Goal: Task Accomplishment & Management: Complete application form

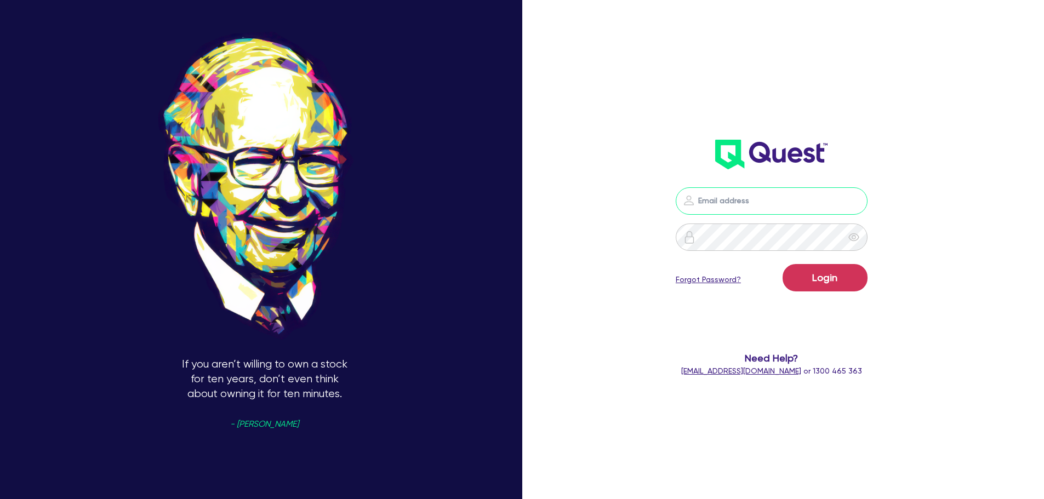
click at [731, 196] on input "email" at bounding box center [772, 200] width 192 height 27
type input "rob.matheson@quest.finance"
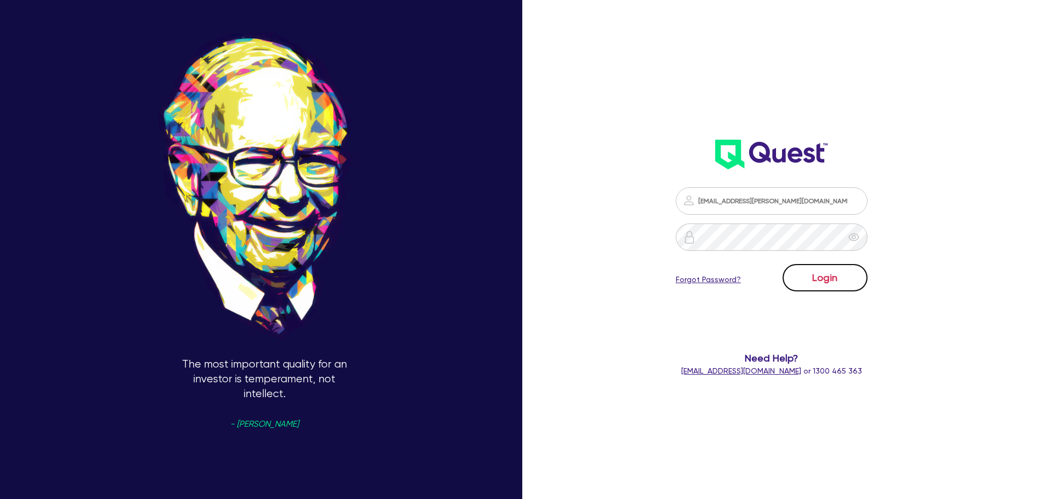
click at [853, 279] on button "Login" at bounding box center [825, 277] width 85 height 27
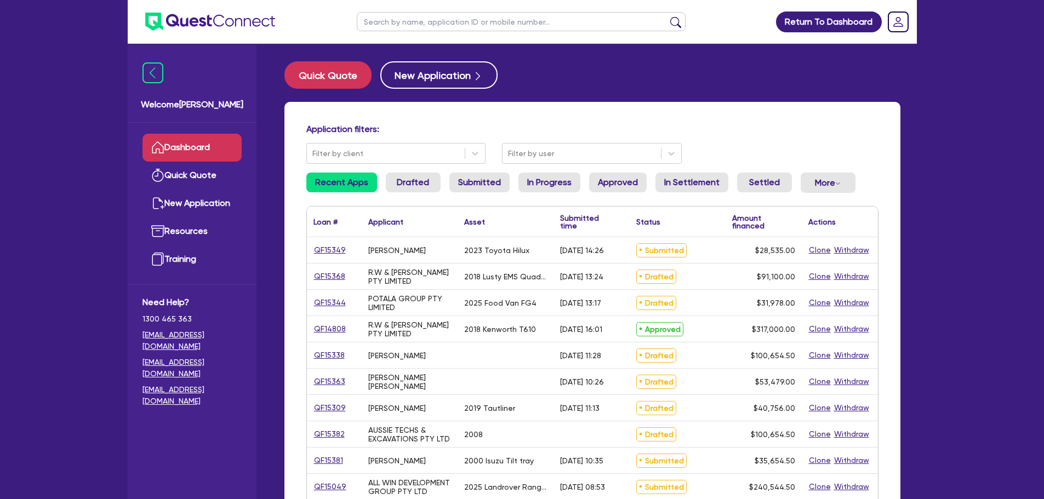
click at [640, 68] on div "Quick Quote New Application" at bounding box center [592, 74] width 616 height 27
click at [443, 28] on input "text" at bounding box center [521, 21] width 329 height 19
type input "sunset"
click at [667, 16] on button "submit" at bounding box center [676, 23] width 18 height 15
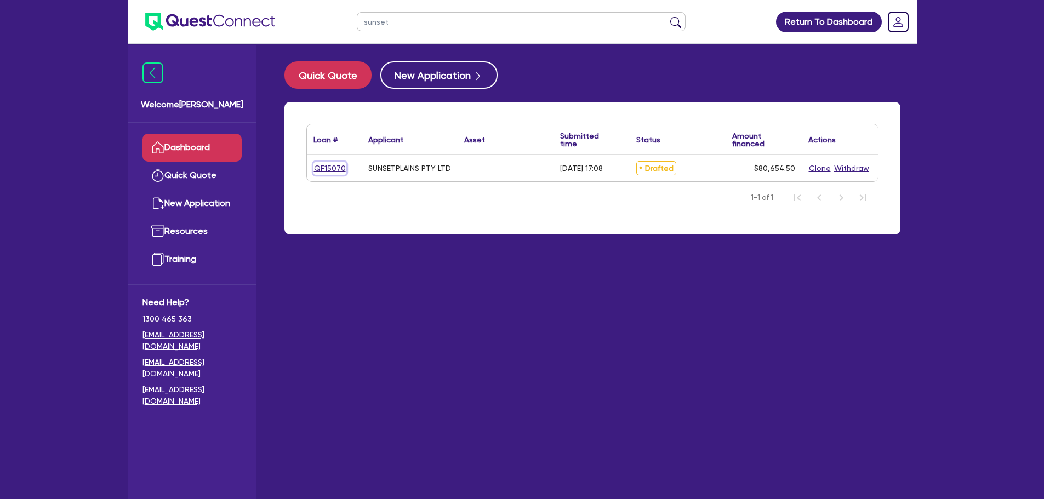
click at [332, 172] on link "QF15070" at bounding box center [330, 168] width 33 height 13
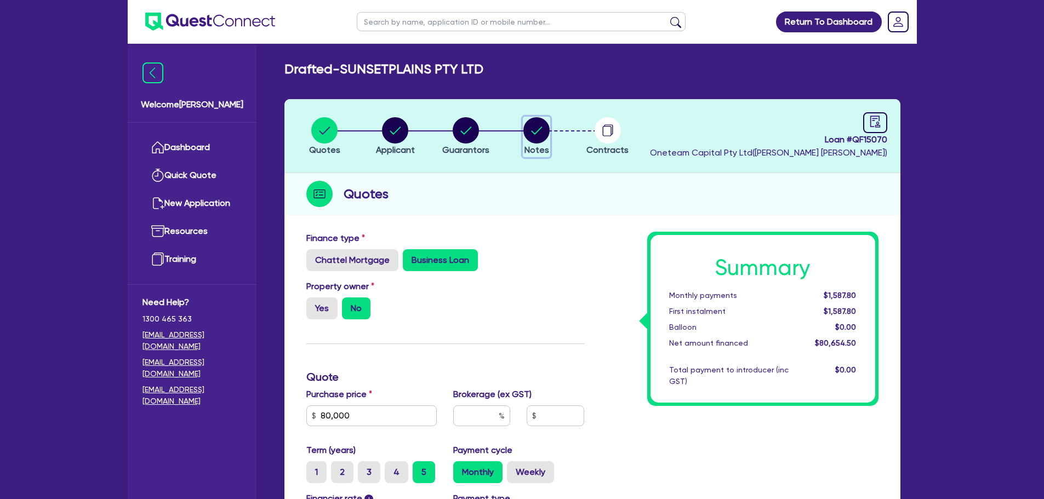
click at [543, 138] on circle "button" at bounding box center [536, 130] width 26 height 26
select select "Other"
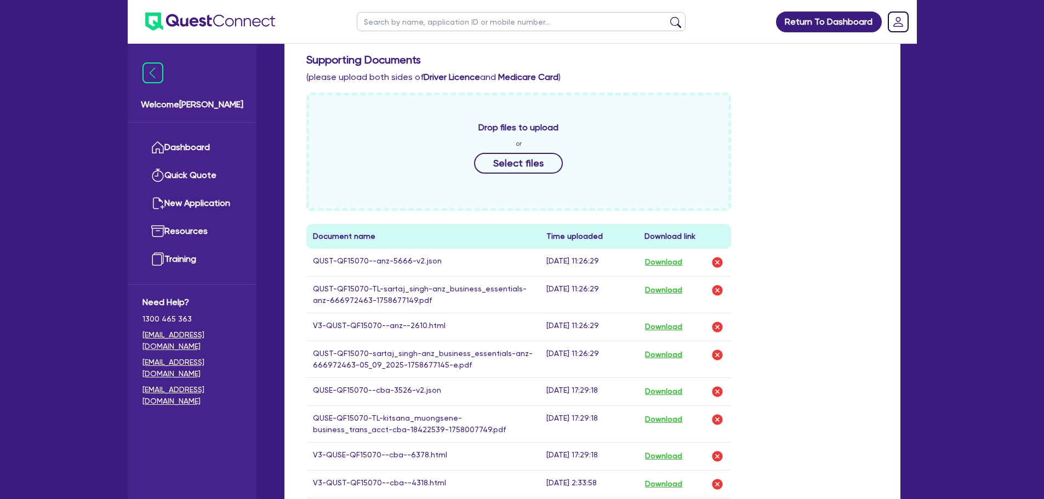
scroll to position [548, 0]
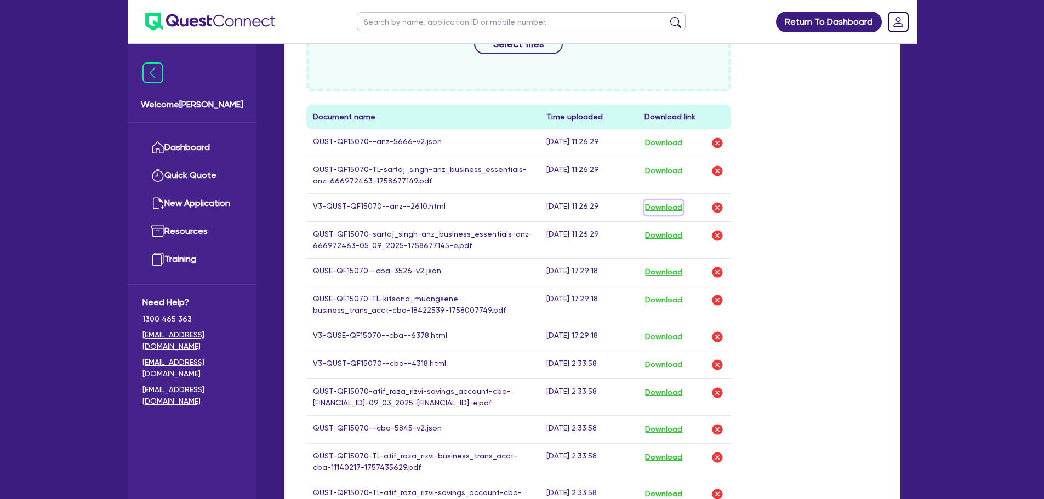
click at [659, 203] on button "Download" at bounding box center [664, 208] width 38 height 14
click at [209, 150] on link "Dashboard" at bounding box center [192, 148] width 99 height 28
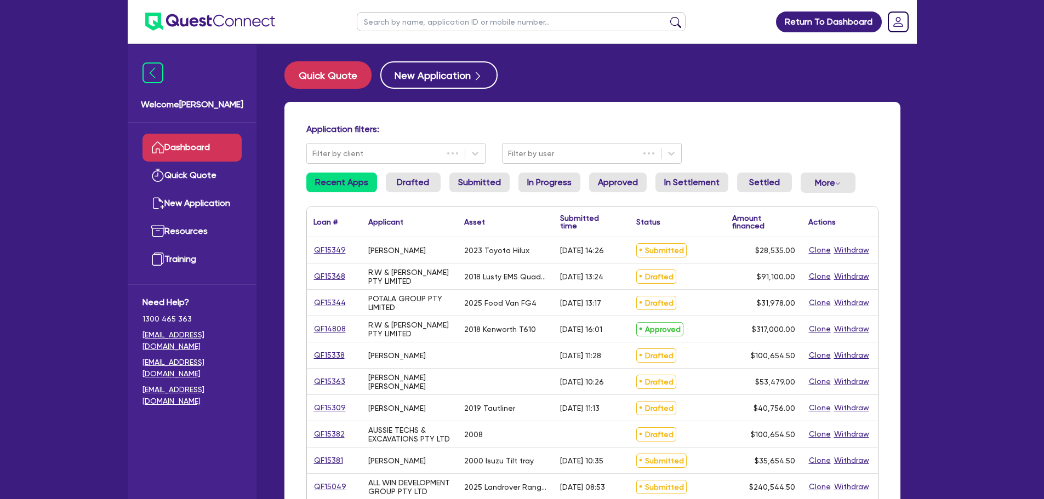
drag, startPoint x: 430, startPoint y: 17, endPoint x: 460, endPoint y: 19, distance: 30.2
click at [428, 19] on input "text" at bounding box center [521, 21] width 329 height 19
type input "omar"
click at [667, 16] on button "submit" at bounding box center [676, 23] width 18 height 15
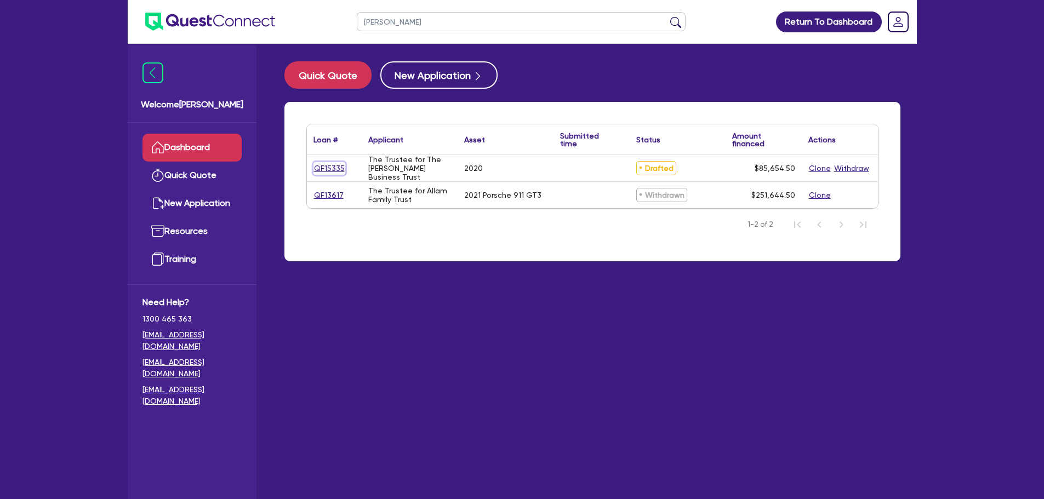
click at [320, 173] on link "QF15335" at bounding box center [330, 168] width 32 height 13
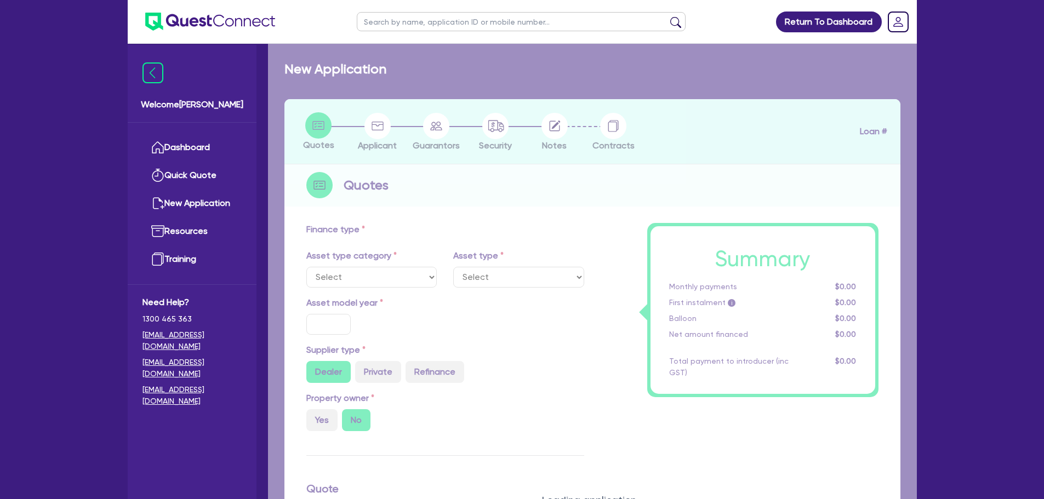
select select "CARS_AND_LIGHT_TRUCKS"
type input "2020"
type input "85,000"
type input "6"
select select "PASSENGER_VEHICLES"
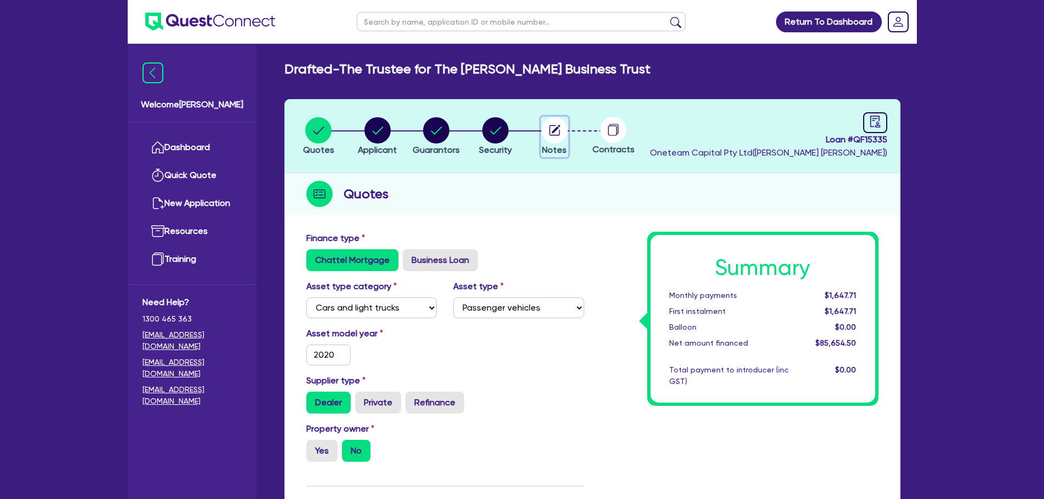
click at [542, 127] on icon "button" at bounding box center [555, 130] width 26 height 26
select select "Other"
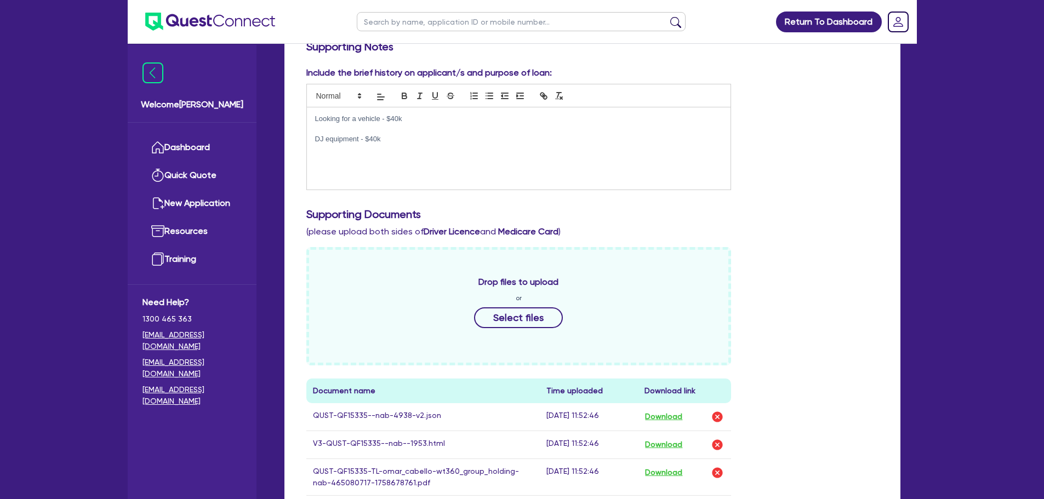
scroll to position [548, 0]
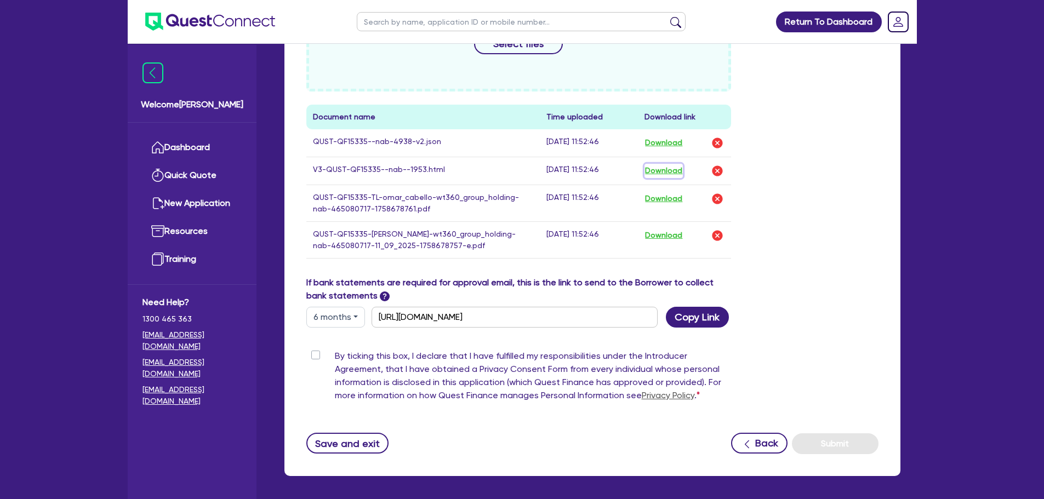
click at [659, 177] on button "Download" at bounding box center [664, 171] width 38 height 14
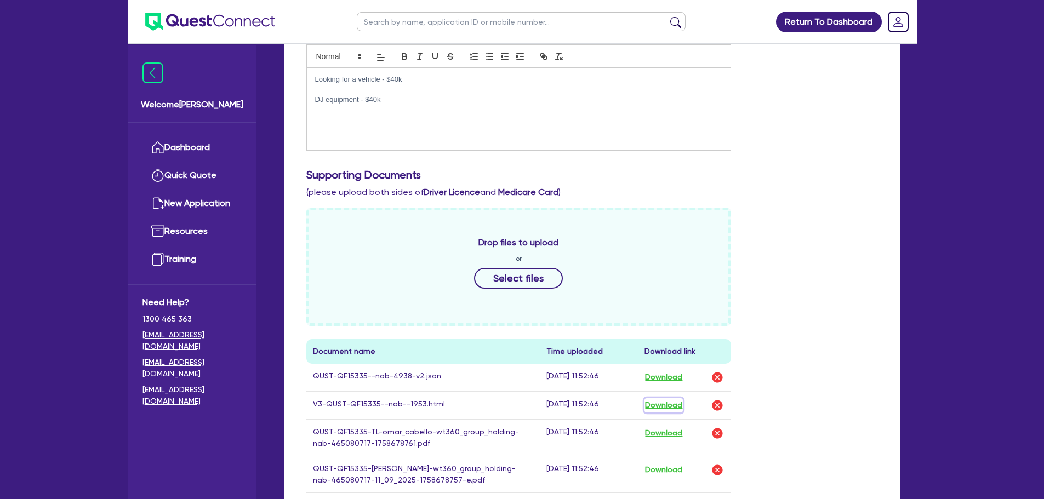
scroll to position [0, 0]
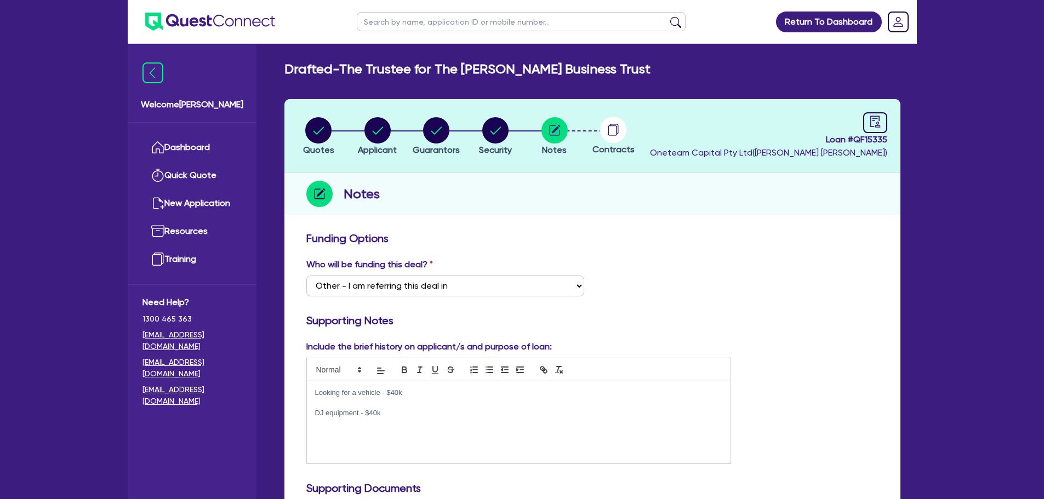
click at [571, 126] on li "Notes" at bounding box center [554, 136] width 59 height 38
click at [561, 129] on circle "button" at bounding box center [555, 130] width 26 height 26
drag, startPoint x: 394, startPoint y: 416, endPoint x: 353, endPoint y: 410, distance: 41.6
click at [309, 394] on div "Looking for a vehicle - $40k DJ equipment - $40k" at bounding box center [519, 423] width 424 height 82
click at [411, 413] on p "DJ equipment - $40k" at bounding box center [519, 413] width 408 height 10
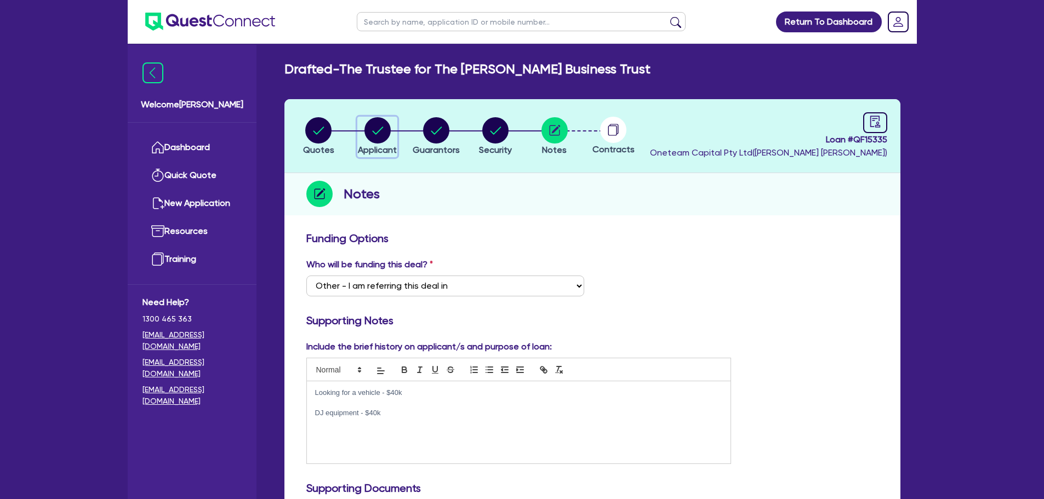
click at [385, 137] on circle "button" at bounding box center [378, 130] width 26 height 26
select select "TRUST"
select select "INDIVIDUAL"
select select "TRANSPORT_WAREHOUSING"
select select "POSTAL_DELIVERY"
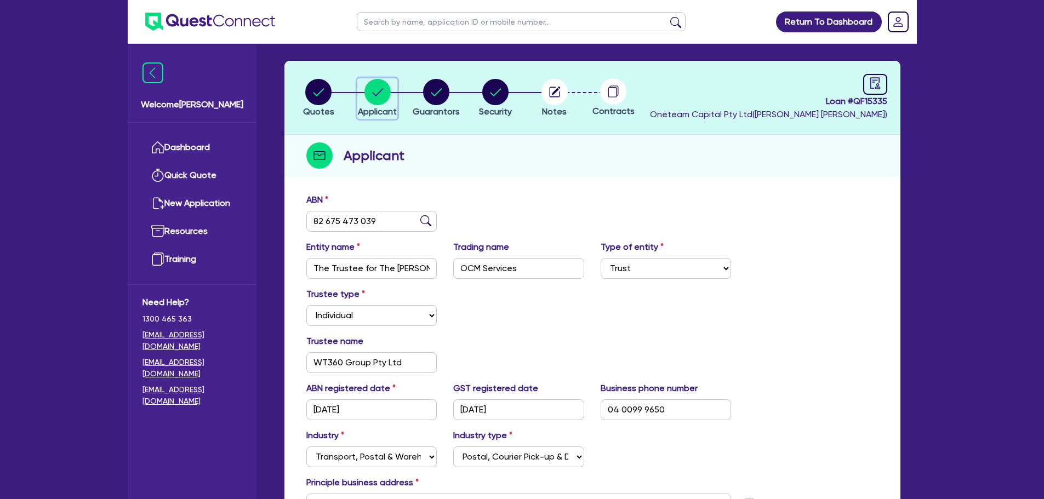
scroll to position [110, 0]
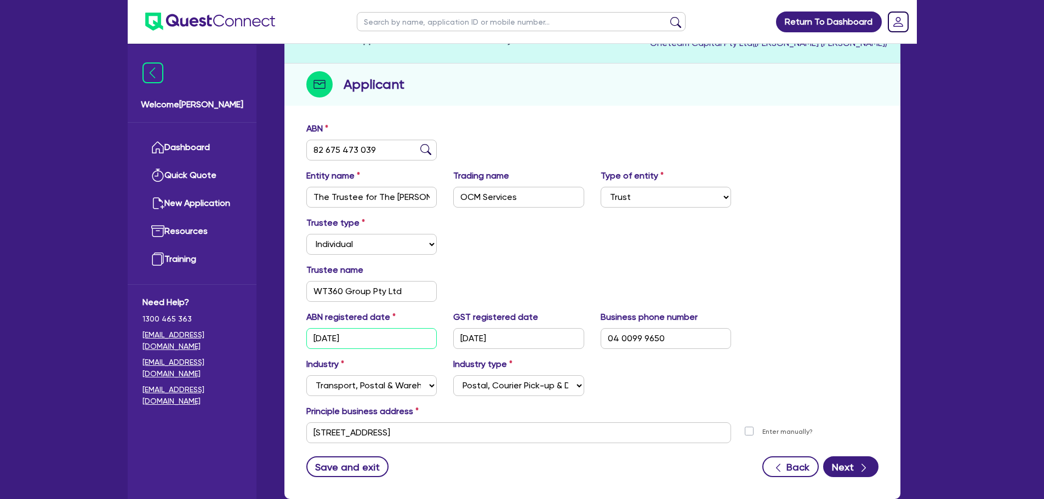
drag, startPoint x: 354, startPoint y: 337, endPoint x: 383, endPoint y: 367, distance: 41.9
click at [287, 343] on div "ABN 82 675 473 039 Entity name The Trustee for The Omar Cabello Business Trust …" at bounding box center [592, 308] width 616 height 383
click at [573, 274] on div "Trustee name WT360 Group Pty Ltd" at bounding box center [592, 287] width 589 height 47
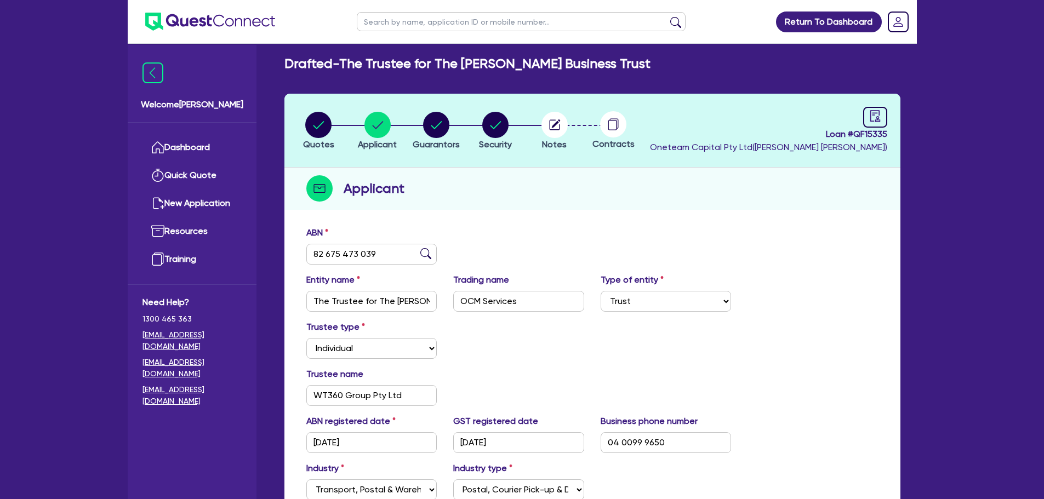
scroll to position [0, 0]
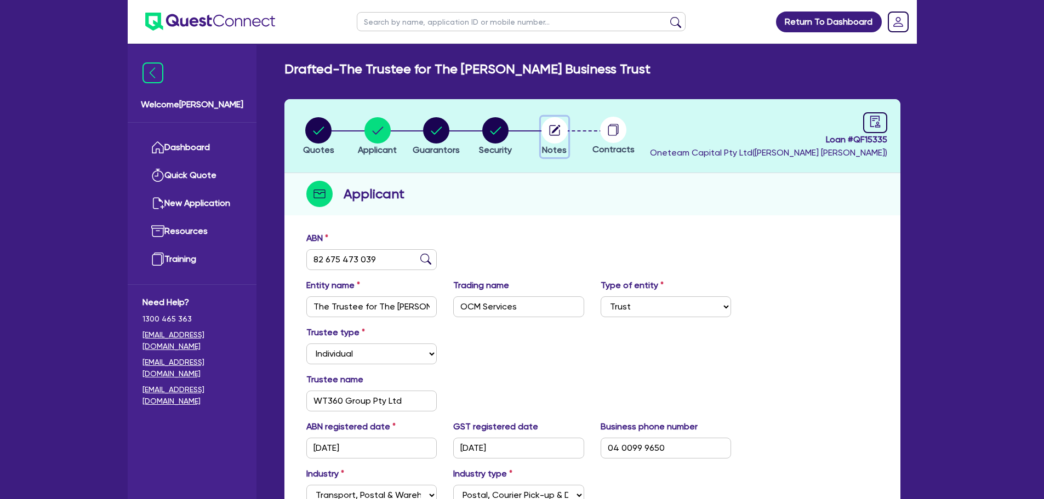
click at [549, 134] on circle "button" at bounding box center [555, 130] width 26 height 26
select select "Other"
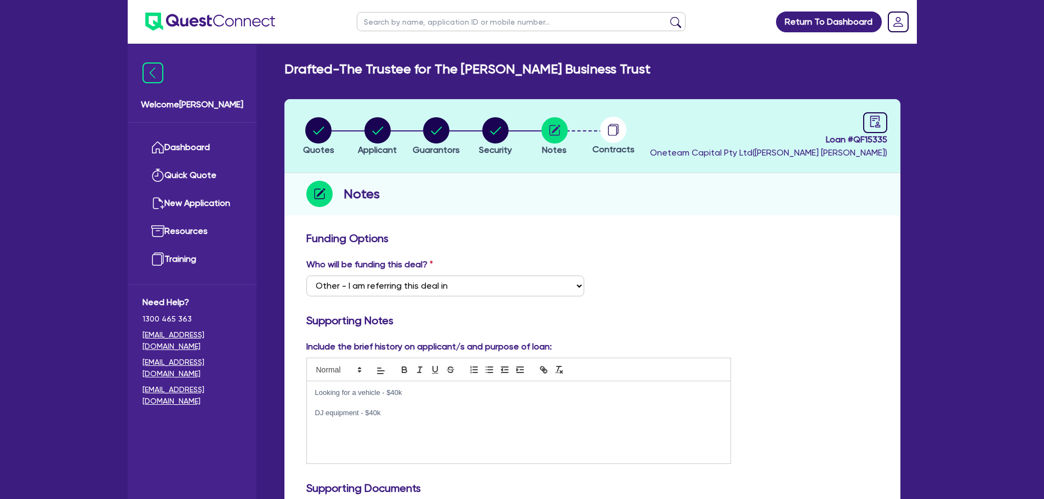
click at [605, 213] on div "Notes" at bounding box center [592, 194] width 616 height 42
click at [866, 122] on link at bounding box center [875, 122] width 24 height 21
select select "DRAFTED_NEW"
select select "Other"
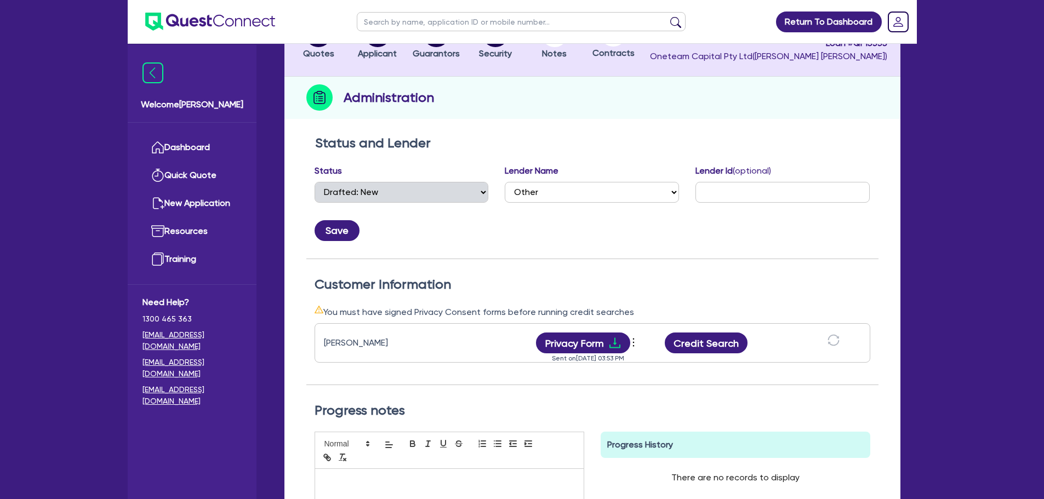
scroll to position [219, 0]
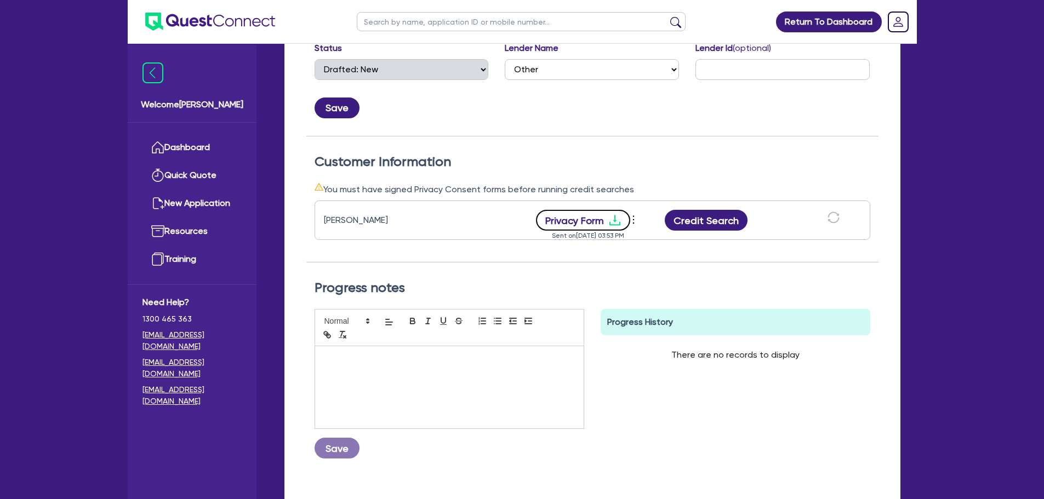
click at [561, 220] on button "Privacy Form" at bounding box center [583, 220] width 94 height 21
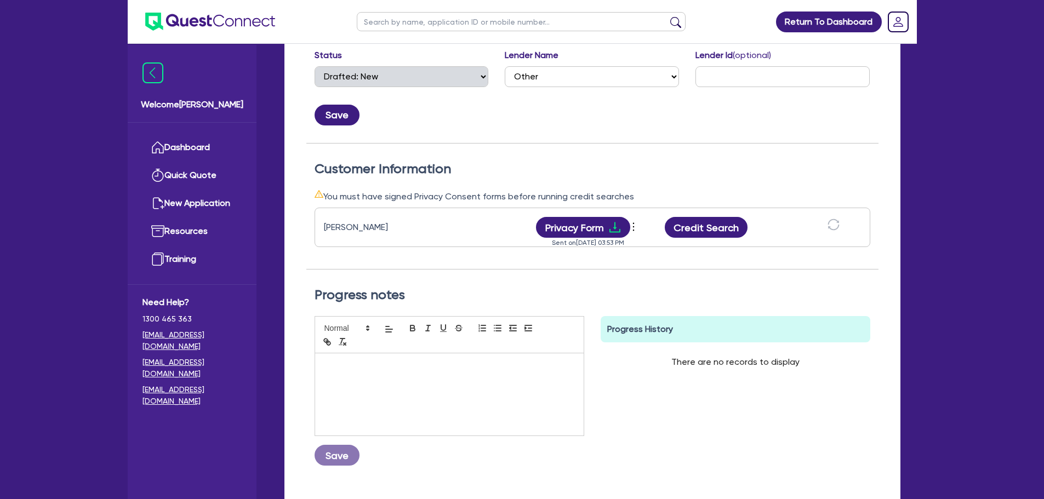
scroll to position [0, 0]
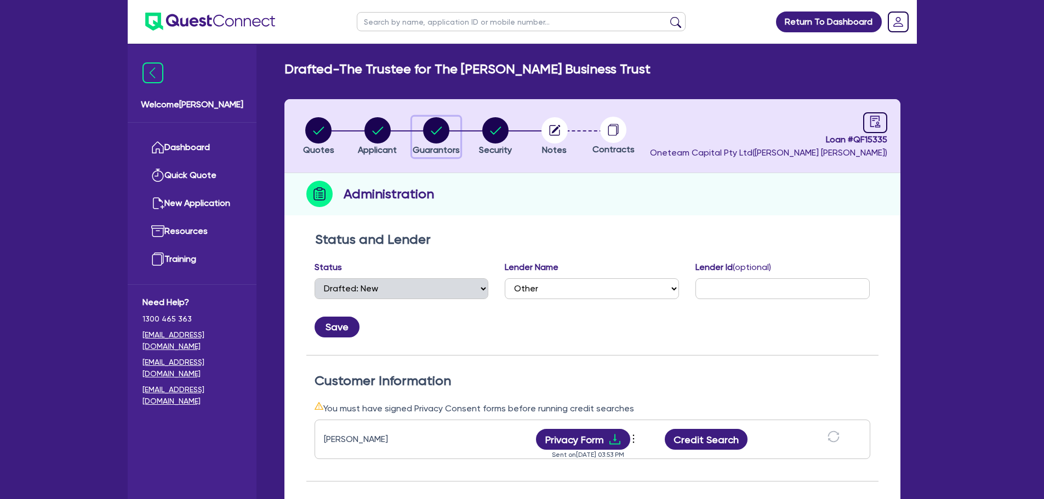
click at [414, 126] on div "button" at bounding box center [436, 130] width 47 height 26
select select "MR"
select select "NSW"
select select "SINGLE"
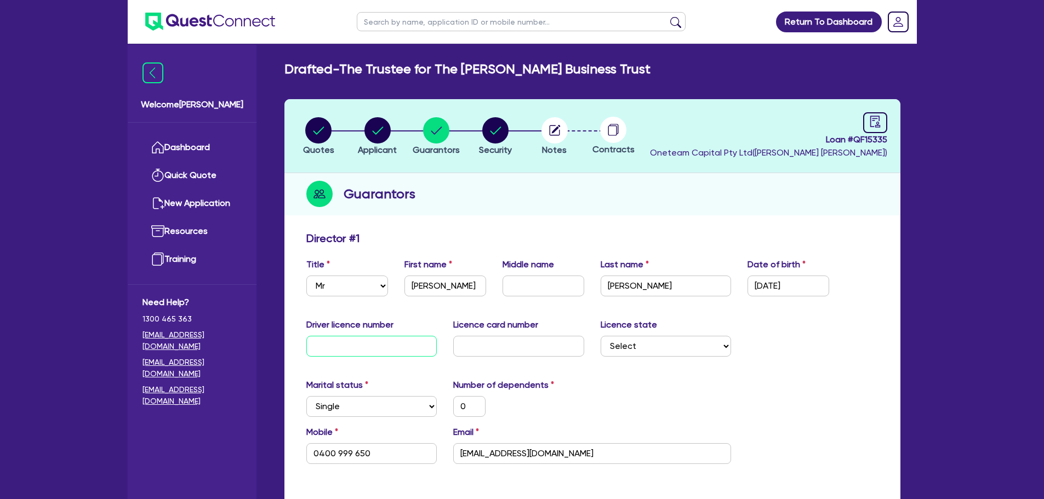
click at [385, 355] on input "text" at bounding box center [371, 346] width 131 height 21
click at [365, 346] on input "text" at bounding box center [371, 346] width 131 height 21
drag, startPoint x: 559, startPoint y: 287, endPoint x: 565, endPoint y: 291, distance: 7.1
click at [558, 287] on input "text" at bounding box center [544, 286] width 82 height 21
type input "I"
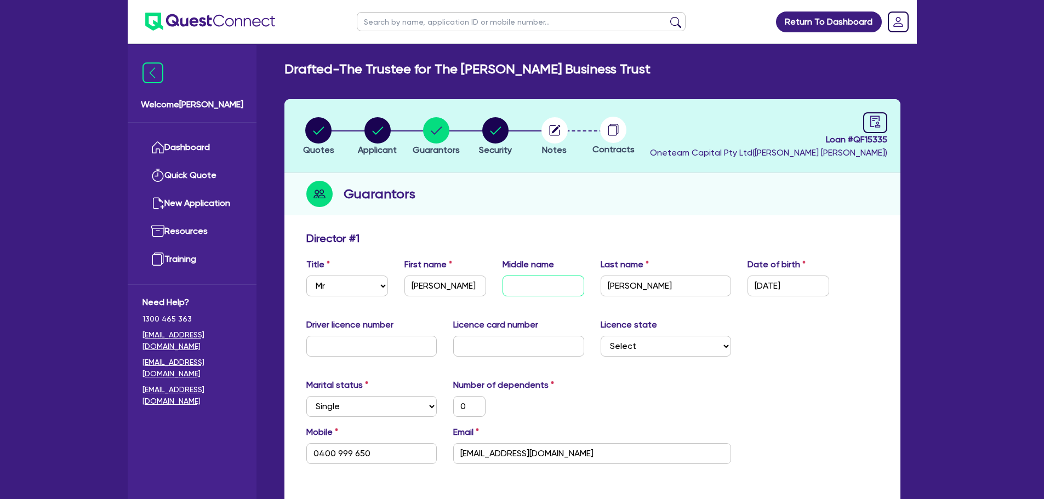
type input "0"
type input "0400 999 650"
type input "I"
click at [390, 338] on input "text" at bounding box center [371, 346] width 131 height 21
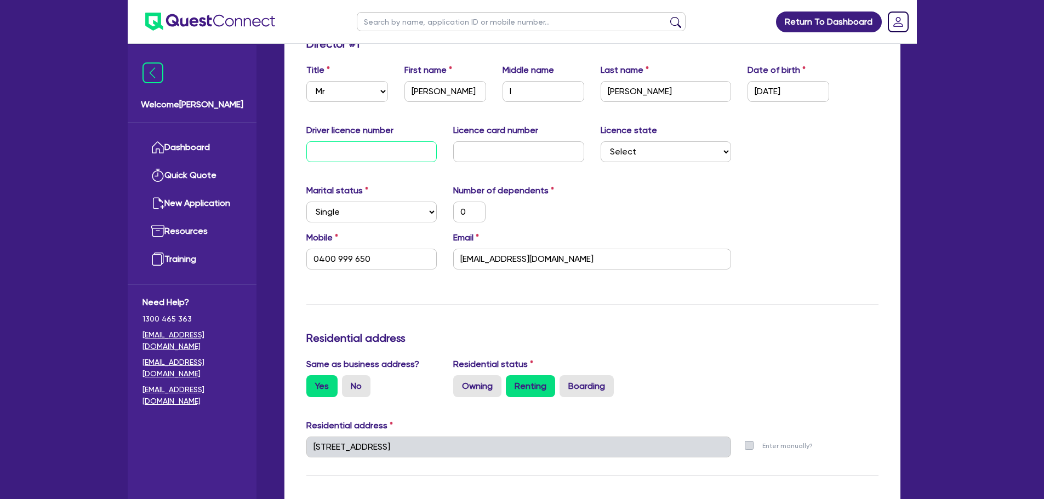
scroll to position [329, 0]
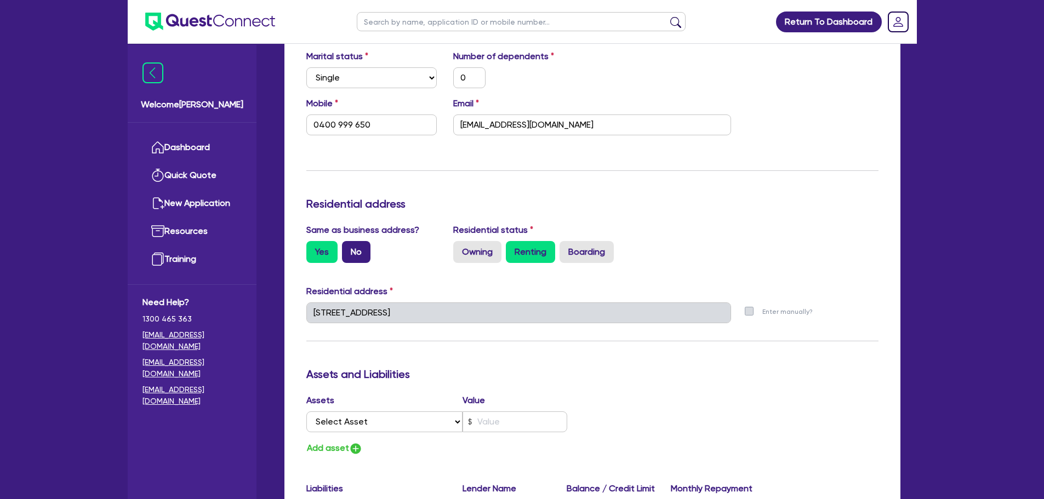
click at [355, 250] on label "No" at bounding box center [356, 252] width 29 height 22
click at [349, 248] on input "No" at bounding box center [345, 244] width 7 height 7
radio input "true"
type input "0"
type input "0400 999 650"
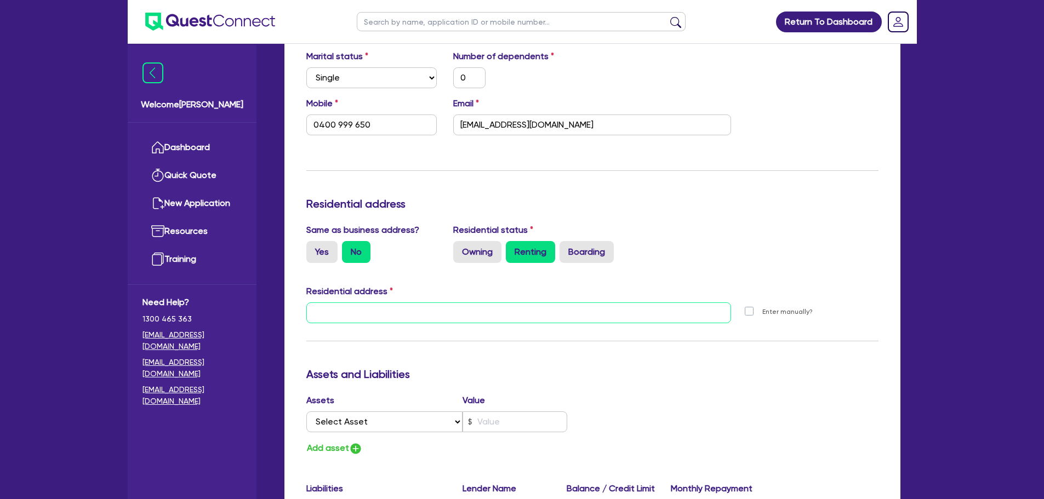
click at [420, 308] on input "text" at bounding box center [518, 313] width 425 height 21
click at [368, 312] on input "text" at bounding box center [518, 313] width 425 height 21
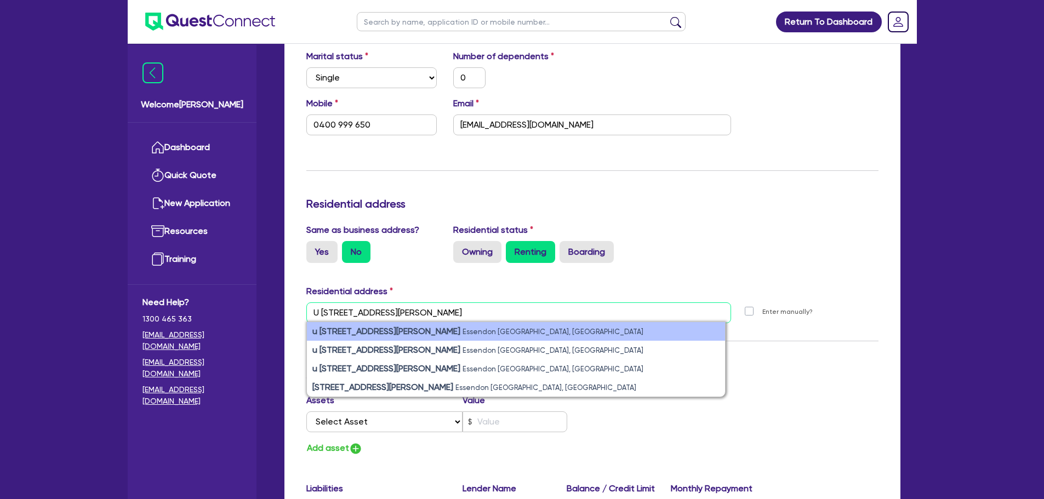
type input "U 5/ 181 buckley street esse"
click at [463, 332] on small "Essendon VIC, Australia" at bounding box center [553, 332] width 181 height 8
type input "0"
type input "0400 999 650"
type input "u 5 181 Buckley St Essendon VIC 3040"
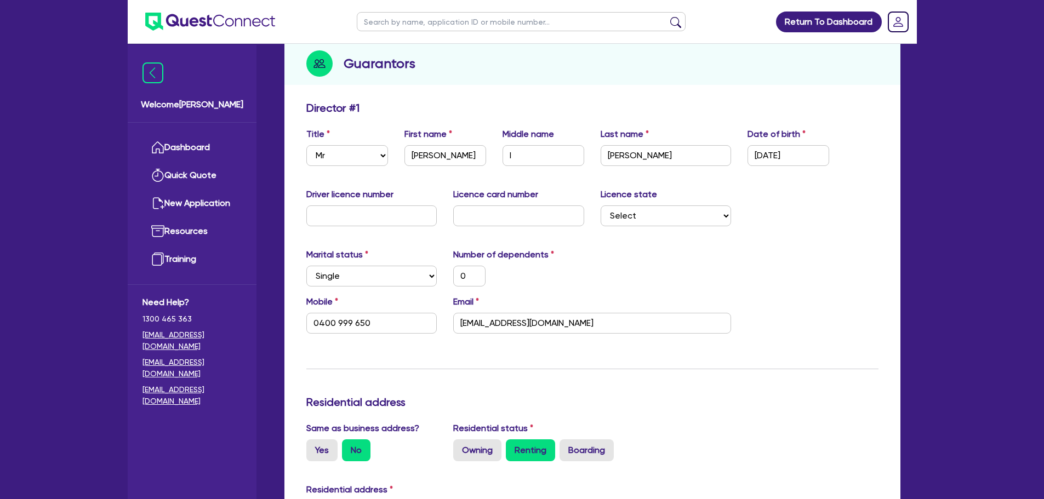
scroll to position [110, 0]
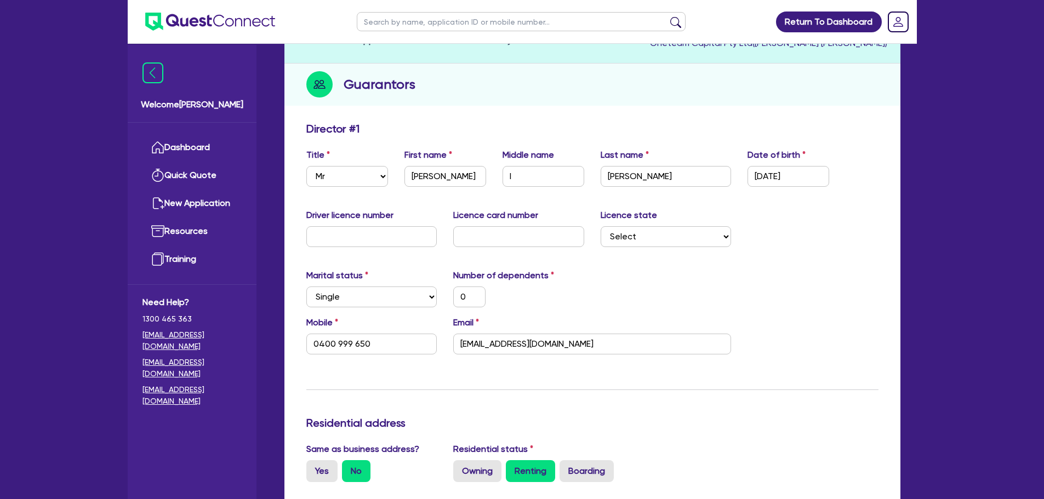
click at [361, 224] on div "Driver licence number" at bounding box center [371, 228] width 147 height 38
click at [360, 231] on input "text" at bounding box center [371, 236] width 131 height 21
type input "0"
type input "0400 999 650"
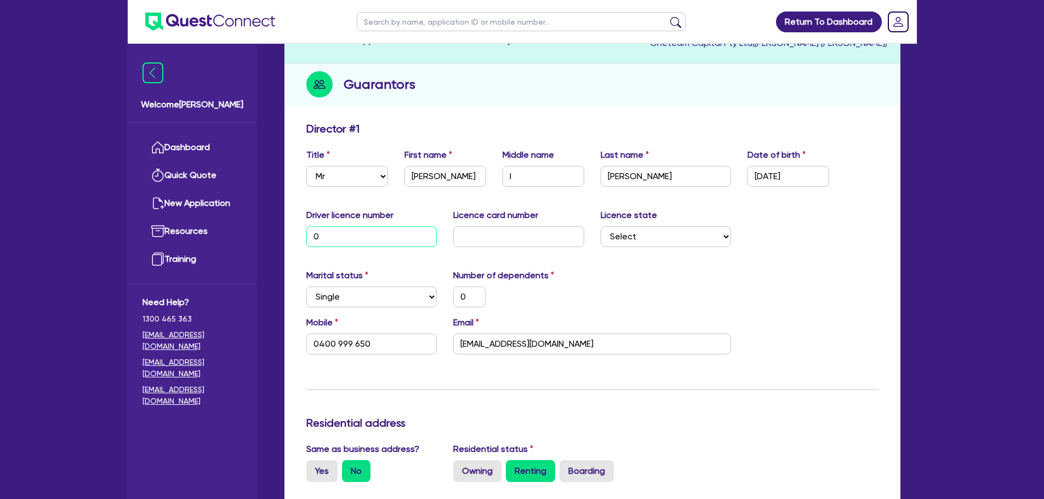
type input "09"
type input "0"
type input "0400 999 650"
type input "092"
type input "0"
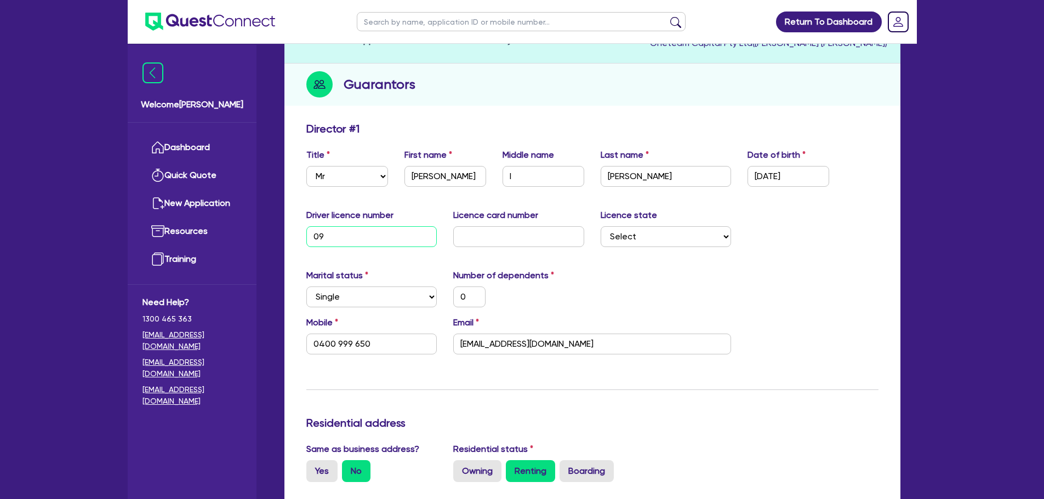
type input "0400 999 650"
type input "0924"
type input "0"
type input "0400 999 650"
type input "09248"
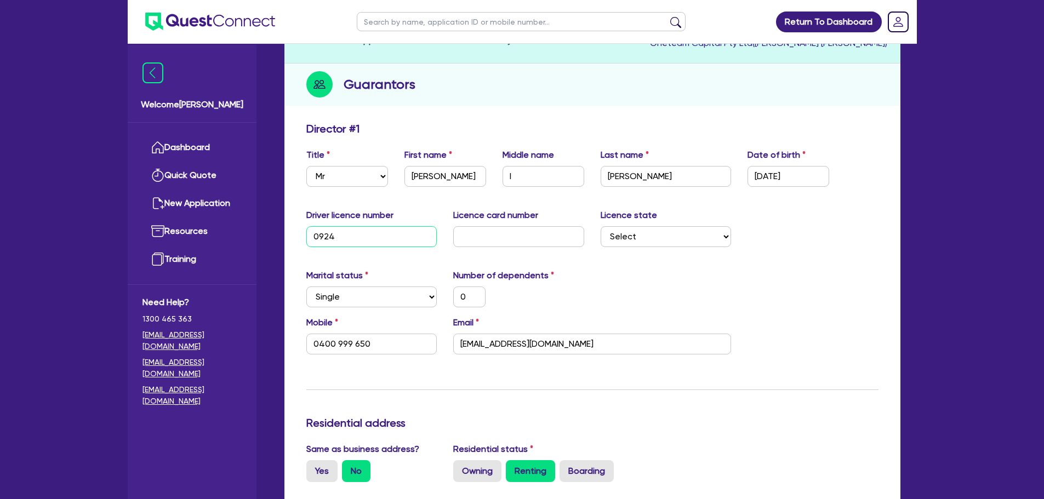
type input "0"
type input "0400 999 650"
type input "092480"
type input "0"
type input "0400 999 650"
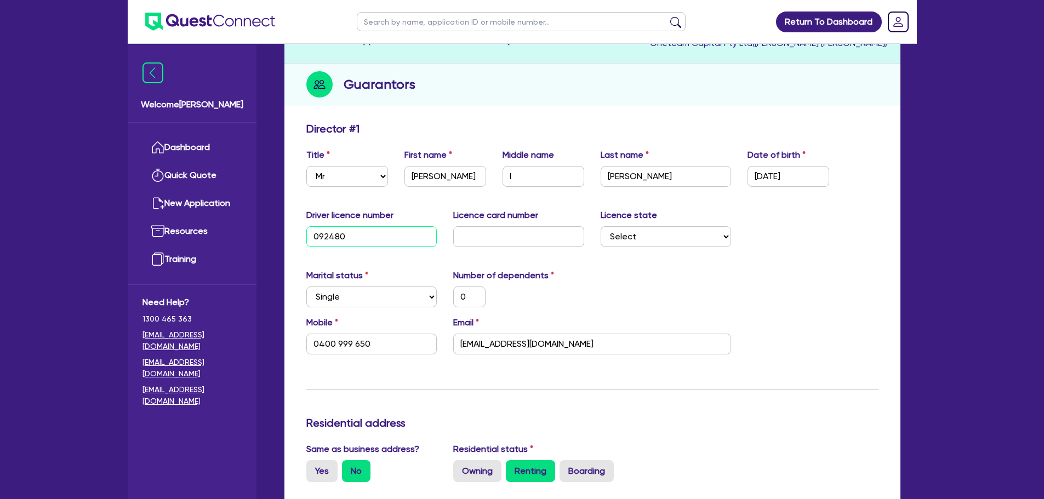
type input "0924801"
type input "0"
type input "0400 999 650"
type input "09248011"
type input "0"
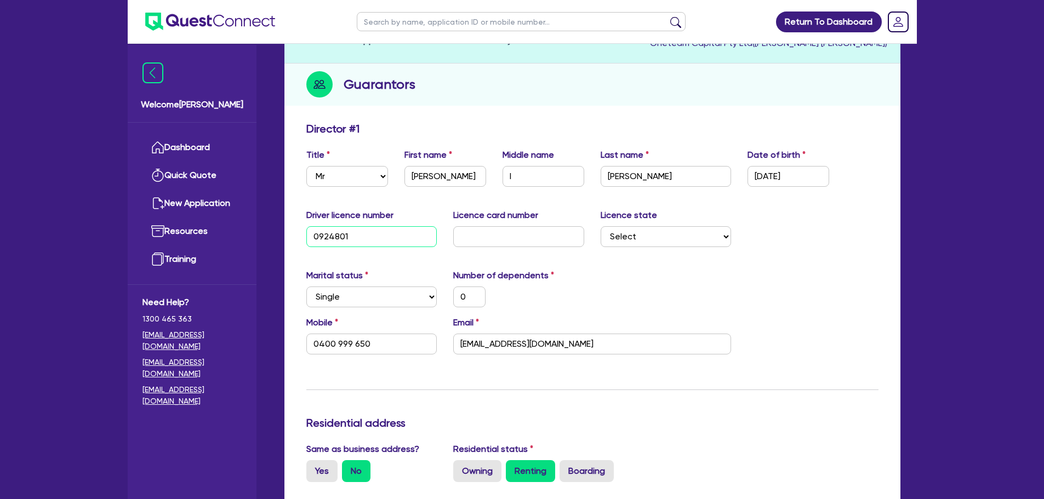
type input "0400 999 650"
type input "092480111"
type input "0"
type input "0400 999 650"
type input "092480111"
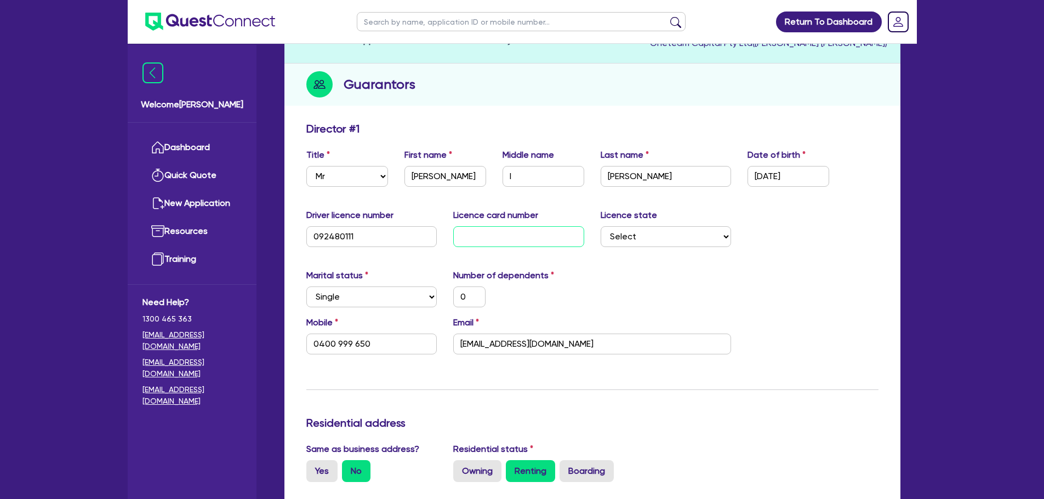
click at [479, 241] on input "text" at bounding box center [518, 236] width 131 height 21
type input "P"
type input "0"
type input "0400 999 650"
type input "P1"
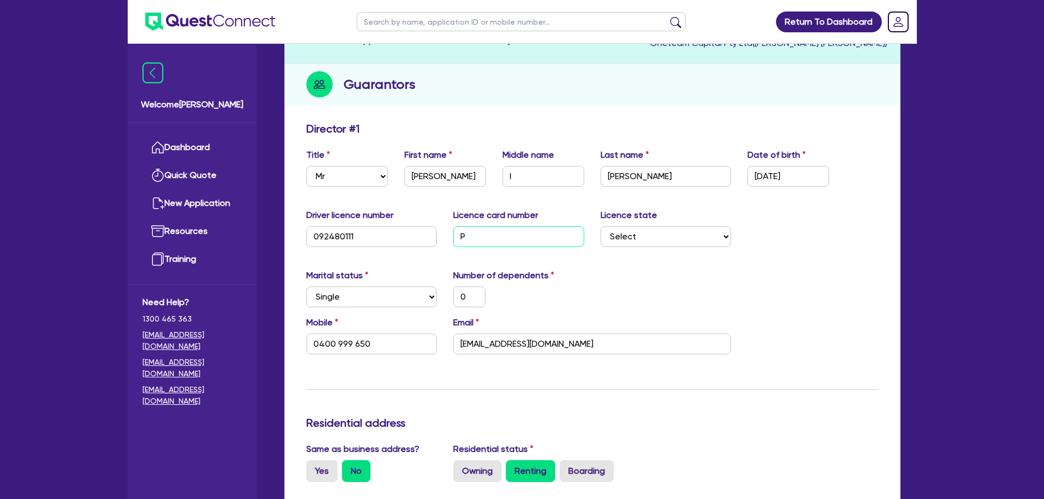
type input "0"
type input "0400 999 650"
type input "P12"
type input "0"
type input "0400 999 650"
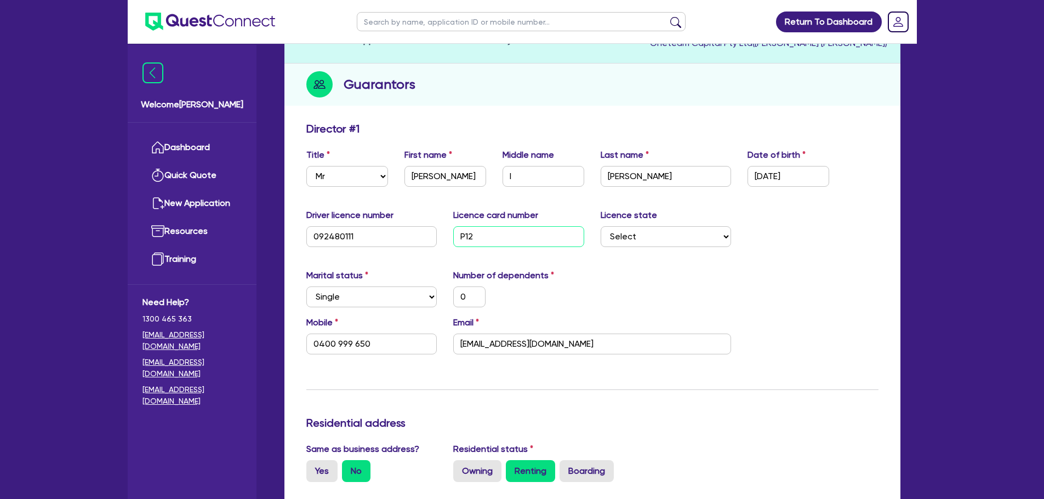
type input "P129"
type input "0"
type input "0400 999 650"
type input "P1296"
type input "0"
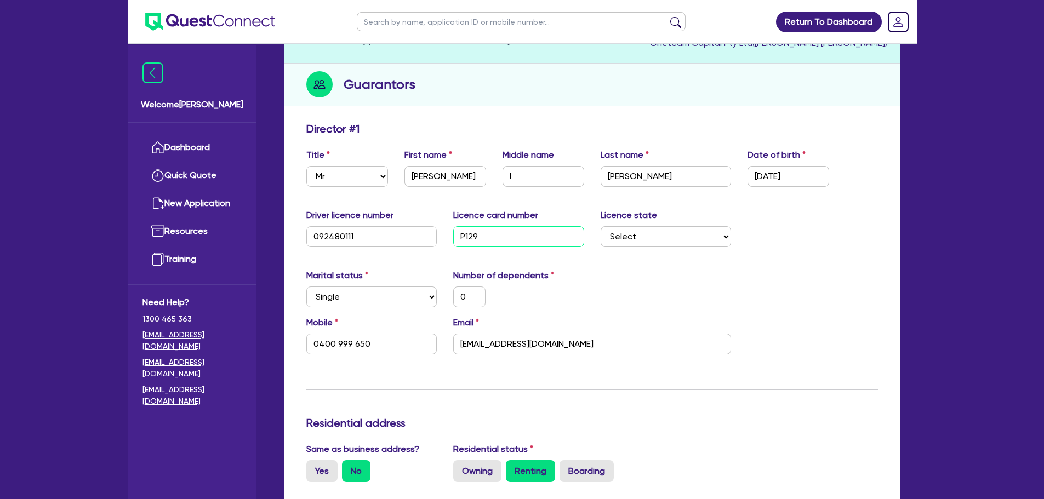
type input "0400 999 650"
type input "P12960"
type input "0"
type input "0400 999 650"
type input "P129601"
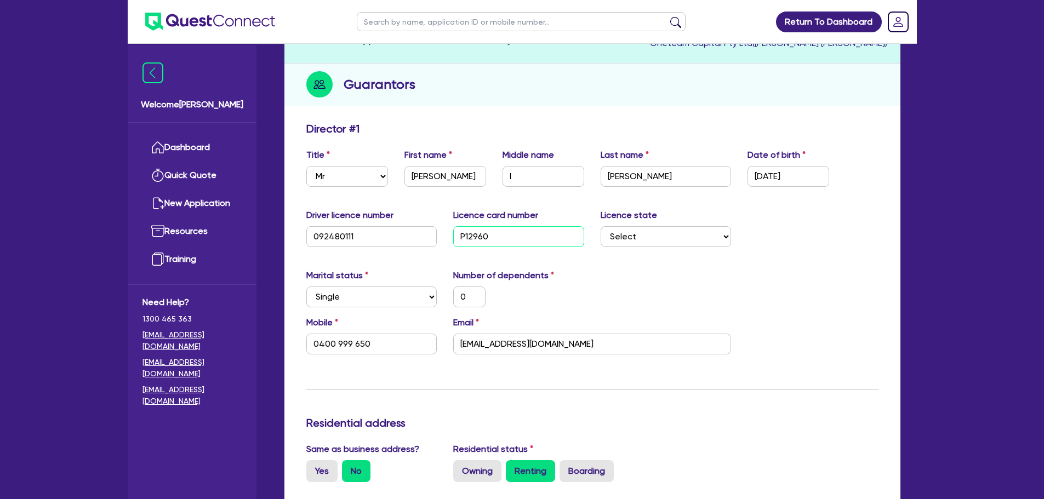
type input "0"
type input "0400 999 650"
type input "P1296015"
type input "0"
type input "0400 999 650"
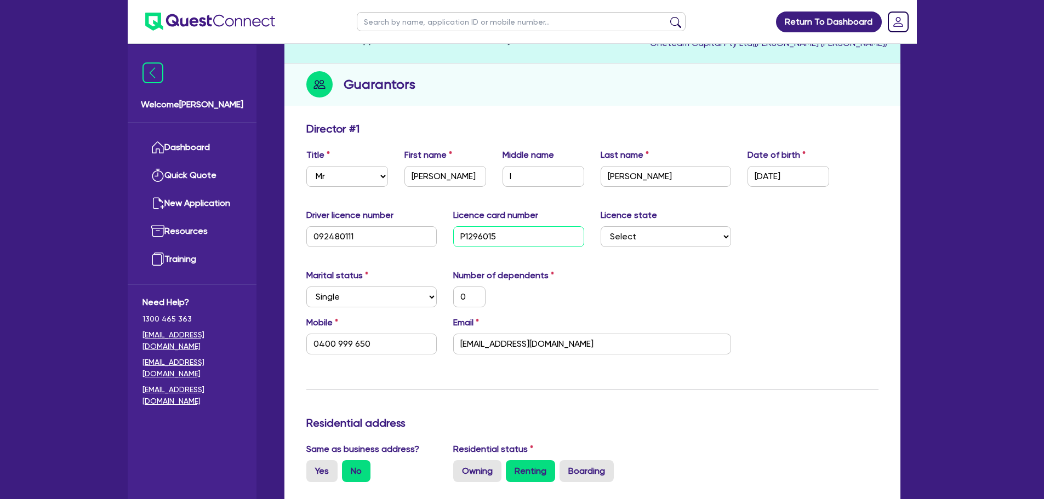
type input "P1296015"
click at [674, 249] on div "Driver licence number 092480111 Licence card number P1296015 Licence state Sele…" at bounding box center [592, 232] width 589 height 47
click at [674, 242] on select "Select NSW VIC QLD TAS ACT SA NT WA" at bounding box center [666, 236] width 131 height 21
select select "VIC"
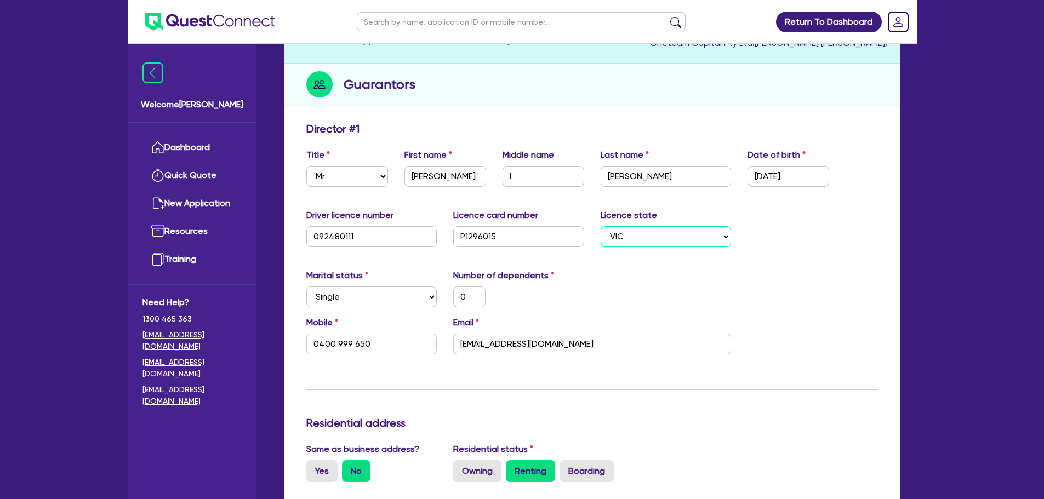
click at [601, 226] on select "Select NSW VIC QLD TAS ACT SA NT WA" at bounding box center [666, 236] width 131 height 21
type input "0"
type input "0400 999 650"
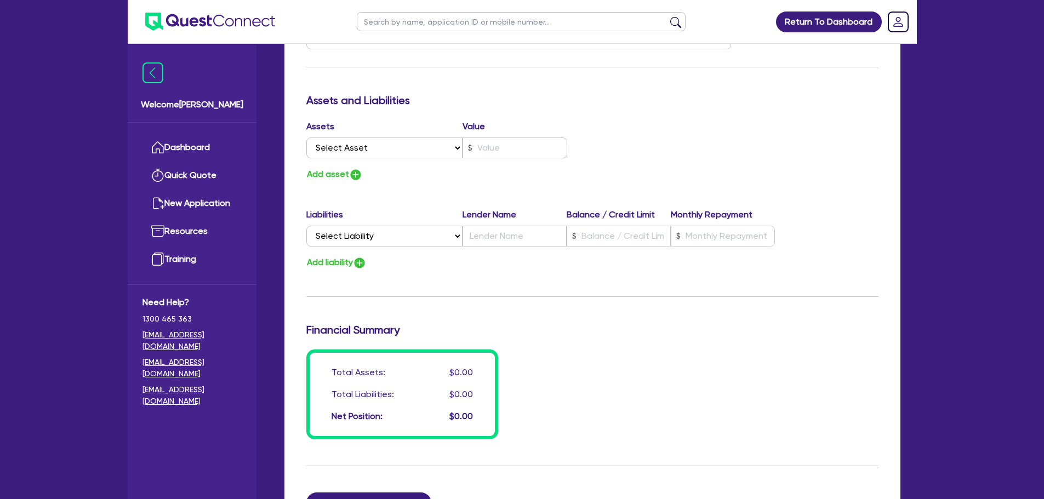
scroll to position [780, 0]
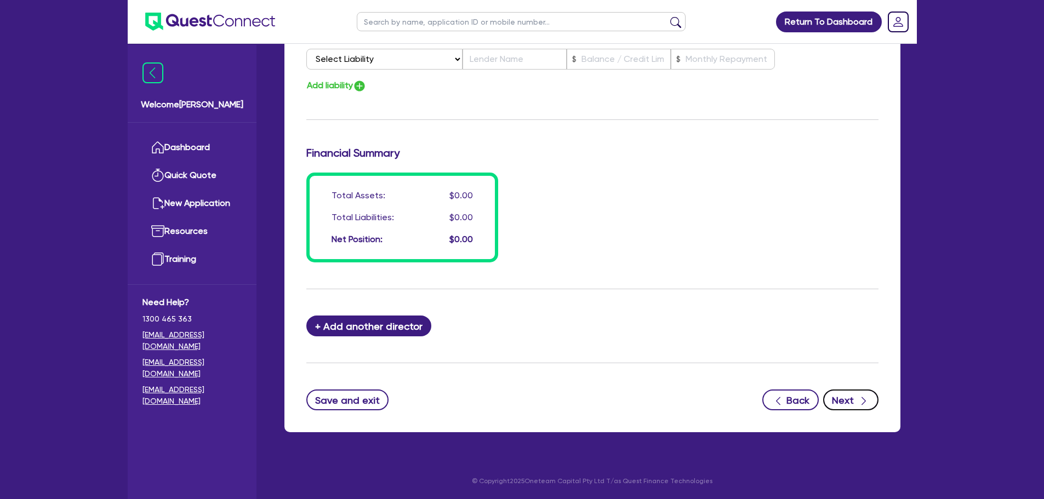
click at [858, 402] on icon "button" at bounding box center [863, 401] width 11 height 11
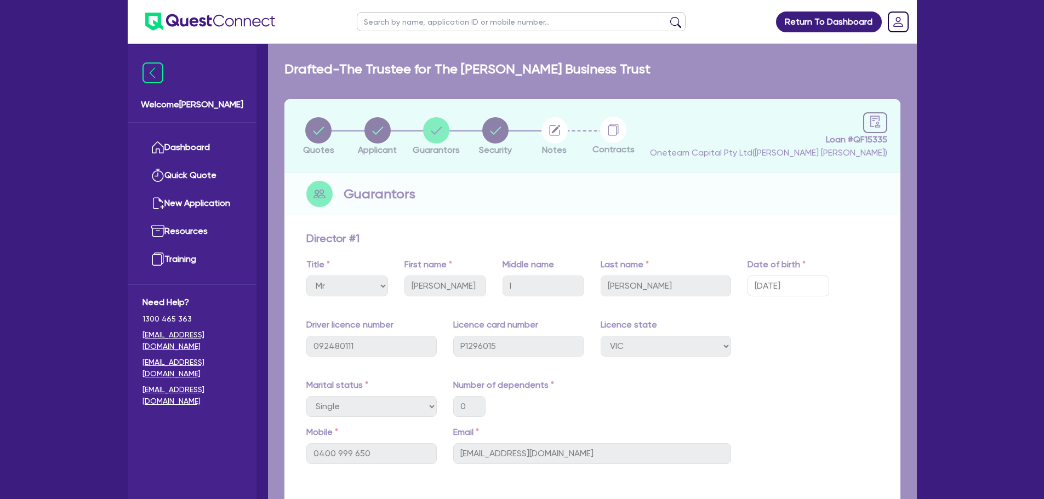
select select "CARS_AND_LIGHT_TRUCKS"
select select "PASSENGER_VEHICLES"
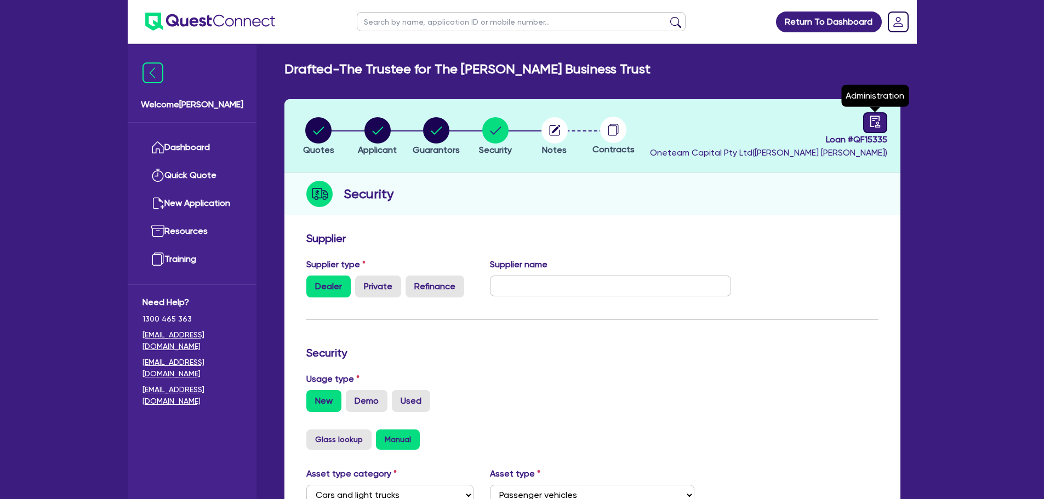
click at [873, 121] on icon "audit" at bounding box center [875, 122] width 10 height 12
select select "DRAFTED_NEW"
select select "Other"
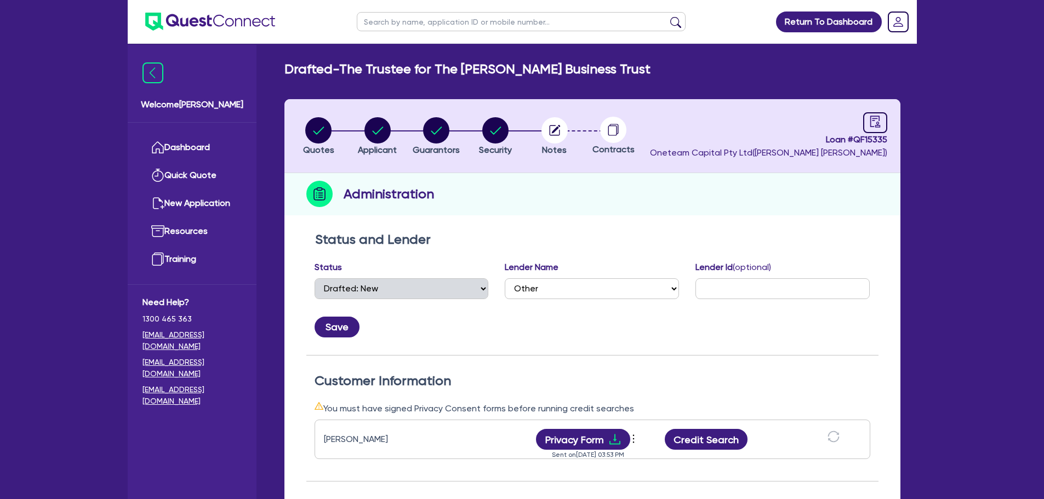
scroll to position [219, 0]
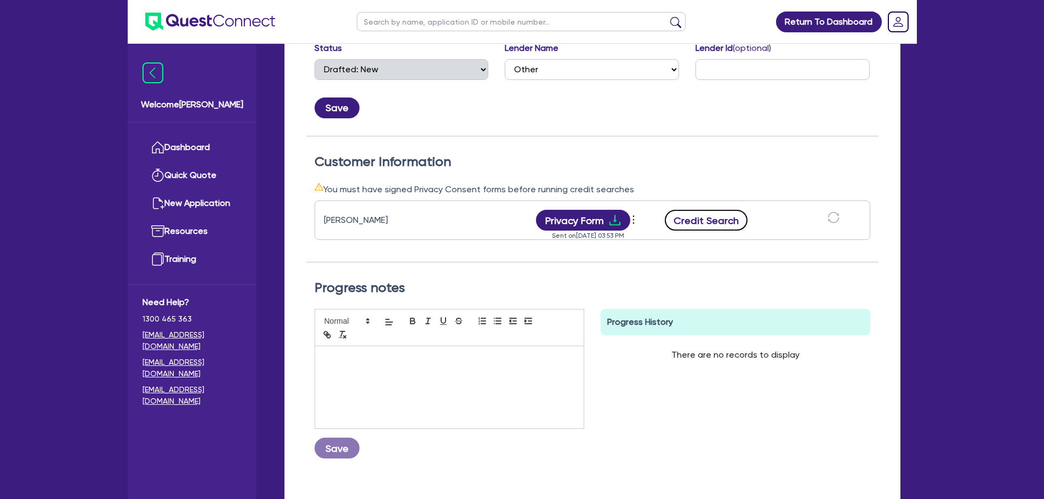
click at [727, 225] on button "Credit Search" at bounding box center [706, 220] width 83 height 21
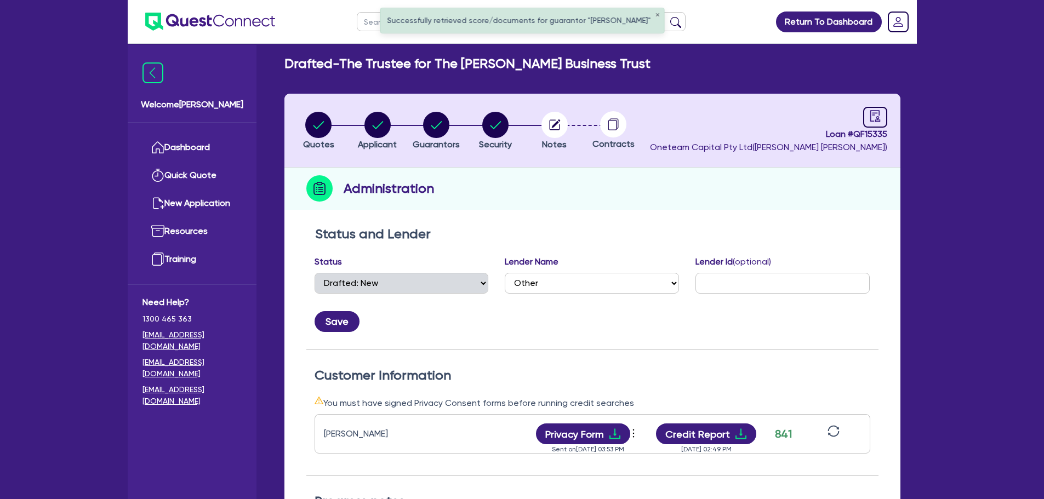
scroll to position [0, 0]
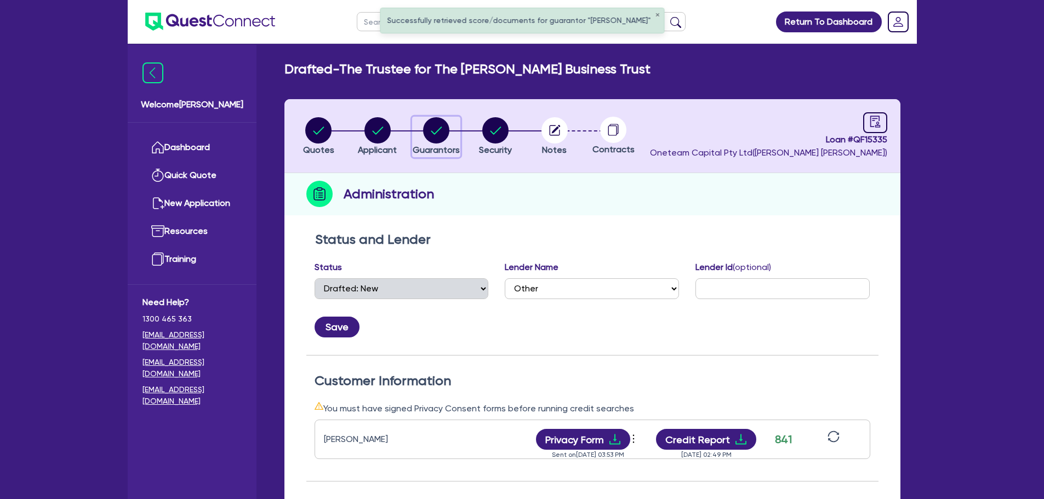
click at [441, 130] on circle "button" at bounding box center [436, 130] width 26 height 26
select select "MR"
select select "VIC"
select select "SINGLE"
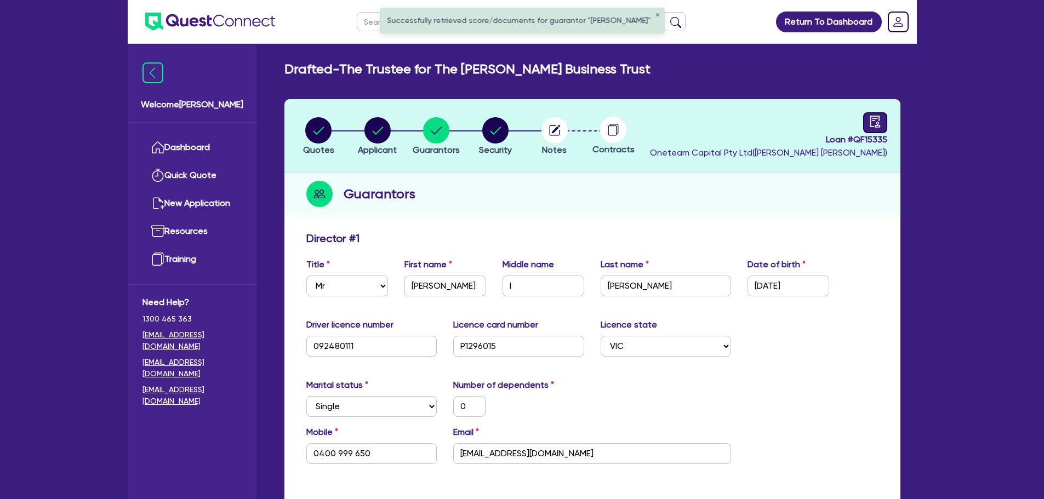
click at [875, 117] on icon "audit" at bounding box center [875, 122] width 12 height 12
select select "DRAFTED_NEW"
select select "Other"
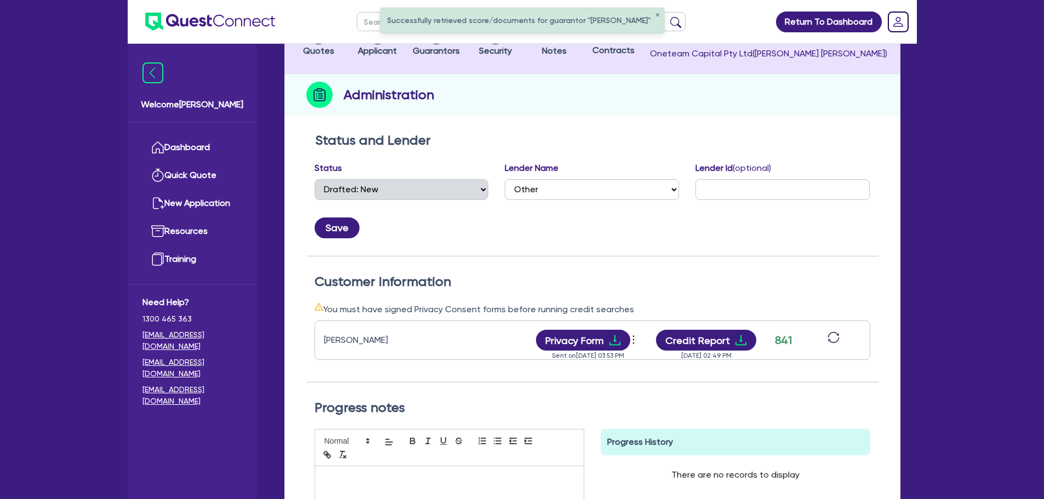
scroll to position [219, 0]
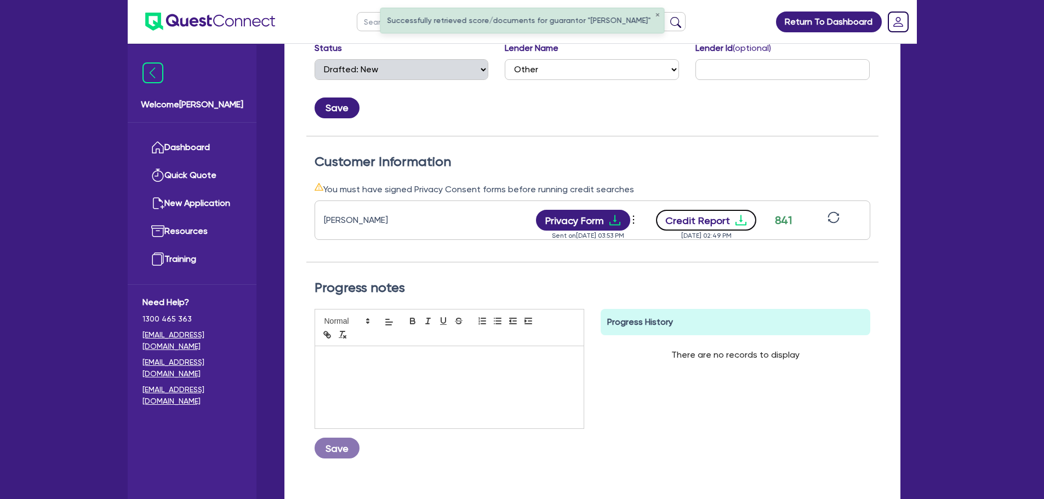
click at [735, 226] on icon "download" at bounding box center [741, 220] width 13 height 13
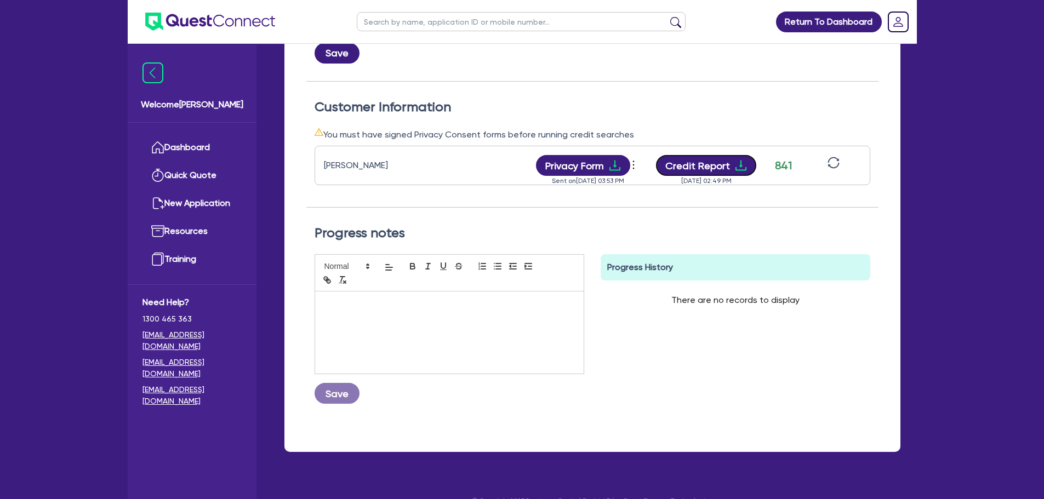
scroll to position [0, 0]
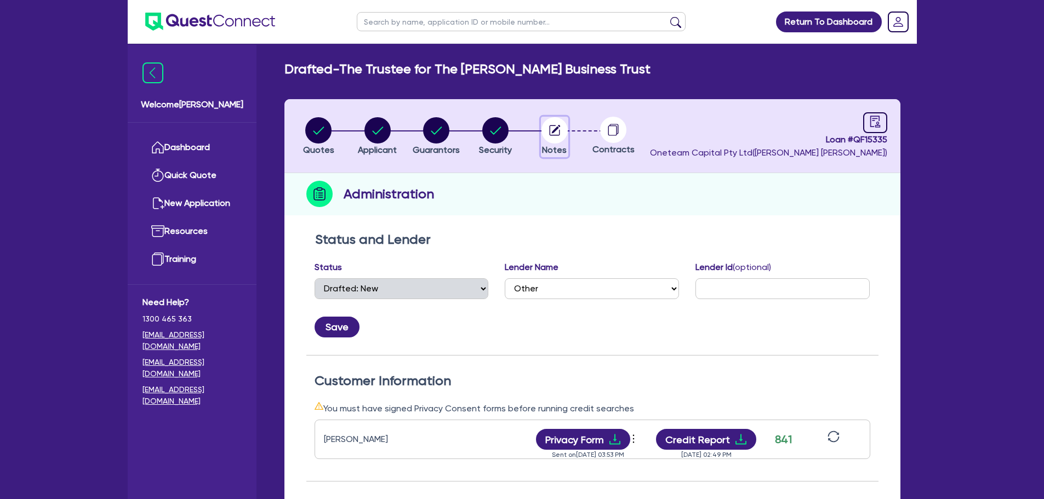
click at [561, 126] on circle "button" at bounding box center [555, 130] width 26 height 26
select select "Other"
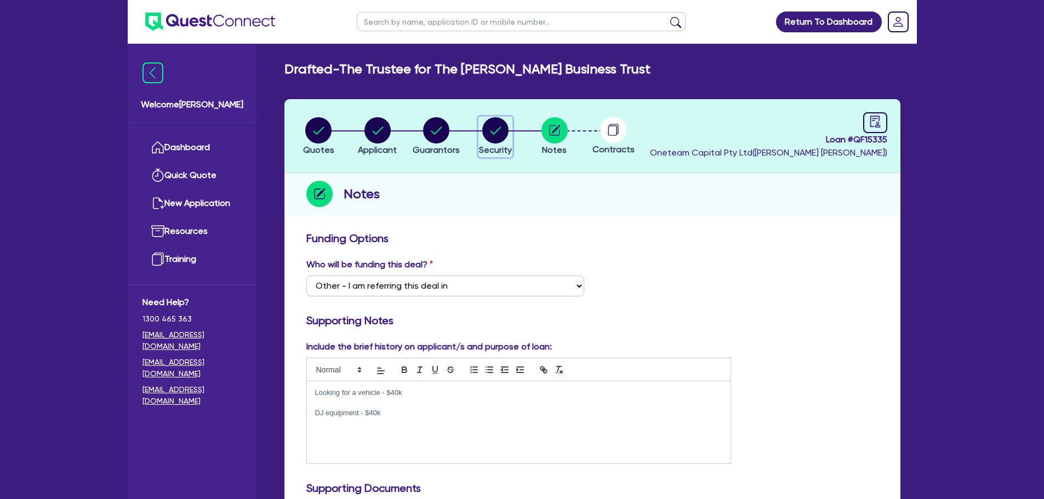
click at [502, 124] on circle "button" at bounding box center [495, 130] width 26 height 26
select select "CARS_AND_LIGHT_TRUCKS"
select select "PASSENGER_VEHICLES"
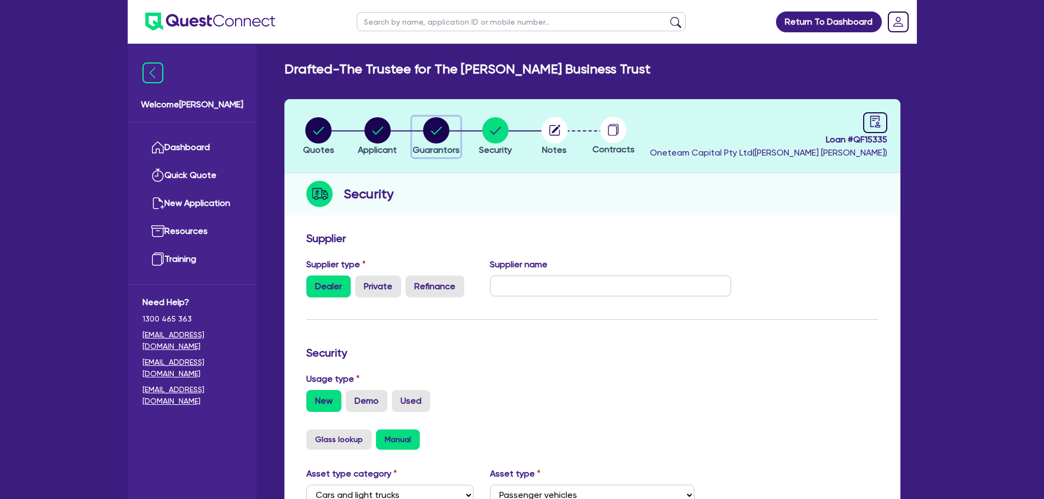
click at [439, 140] on circle "button" at bounding box center [436, 130] width 26 height 26
select select "MR"
select select "VIC"
select select "SINGLE"
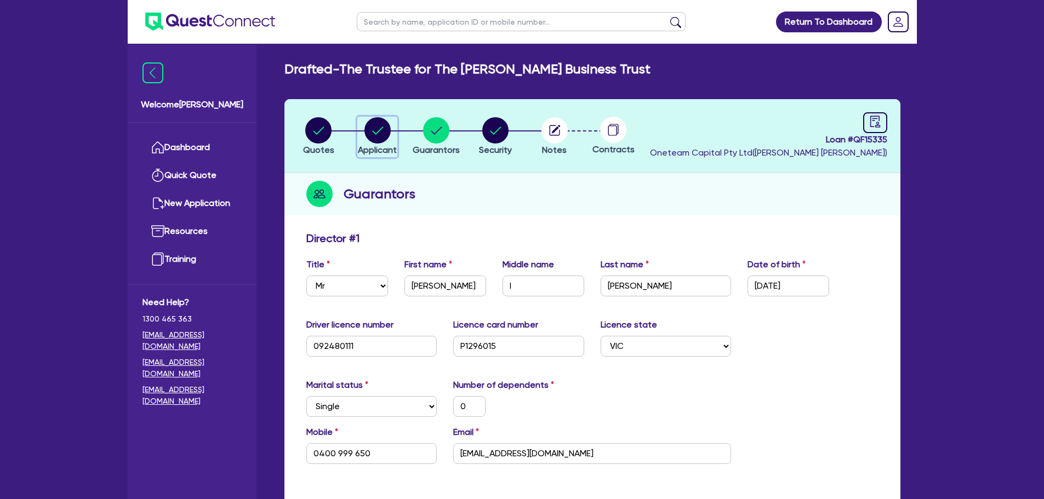
click at [368, 126] on circle "button" at bounding box center [378, 130] width 26 height 26
select select "TRUST"
select select "INDIVIDUAL"
select select "TRANSPORT_WAREHOUSING"
select select "POSTAL_DELIVERY"
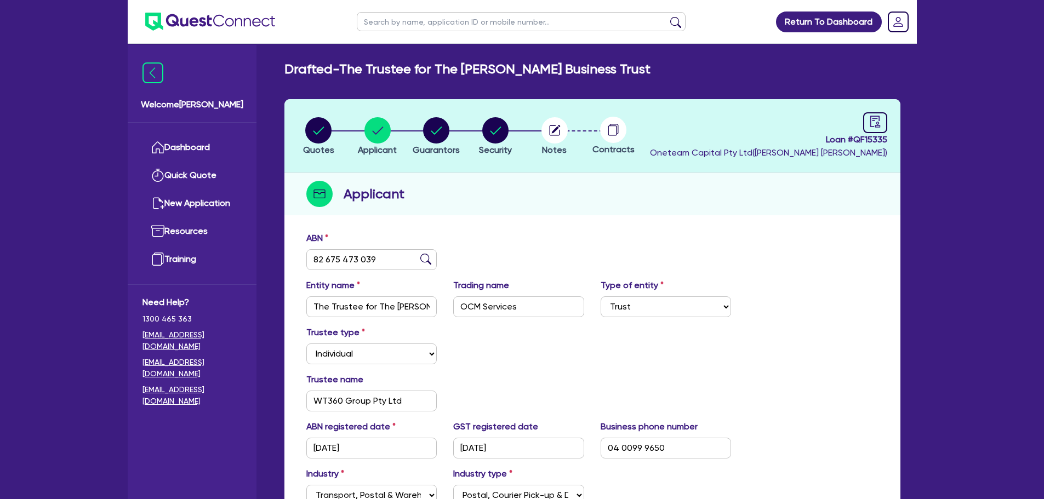
click at [442, 111] on header "Quotes Applicant Guarantors Security Notes Contracts Loan # QF15335 Oneteam Cap…" at bounding box center [592, 136] width 616 height 74
click at [439, 136] on circle "button" at bounding box center [436, 130] width 26 height 26
select select "MR"
select select "VIC"
select select "SINGLE"
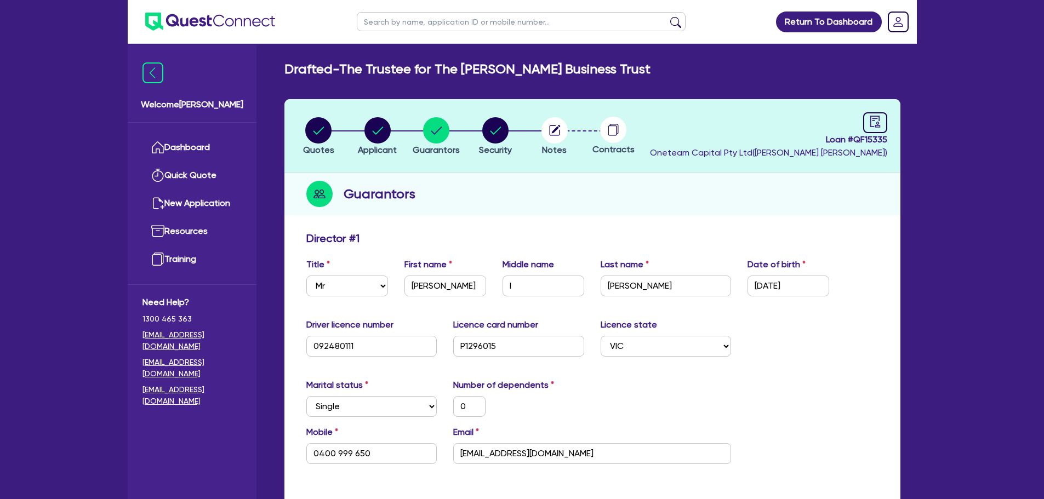
drag, startPoint x: 439, startPoint y: 136, endPoint x: 673, endPoint y: 171, distance: 236.6
click at [674, 171] on header "Quotes Applicant Guarantors Security Notes Contracts Loan # QF15335 Oneteam Cap…" at bounding box center [592, 136] width 616 height 74
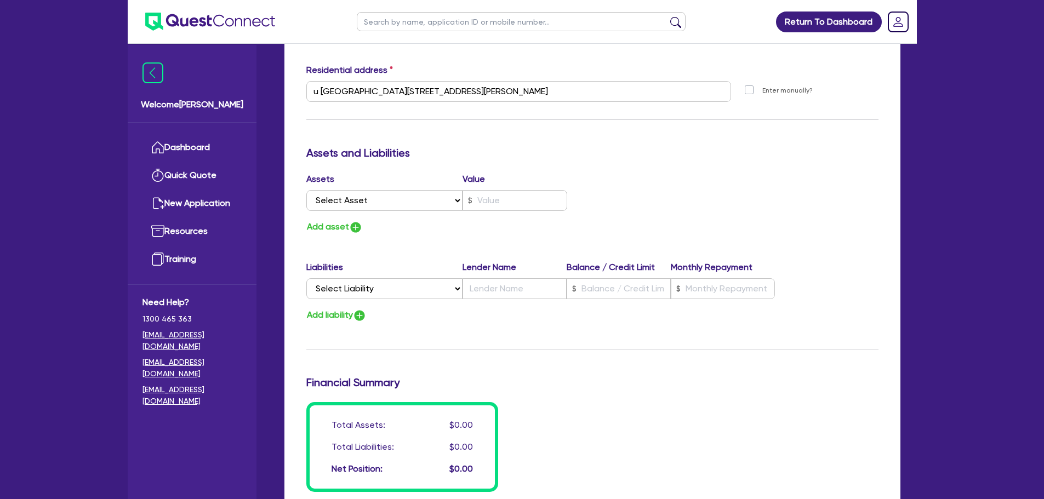
scroll to position [603, 0]
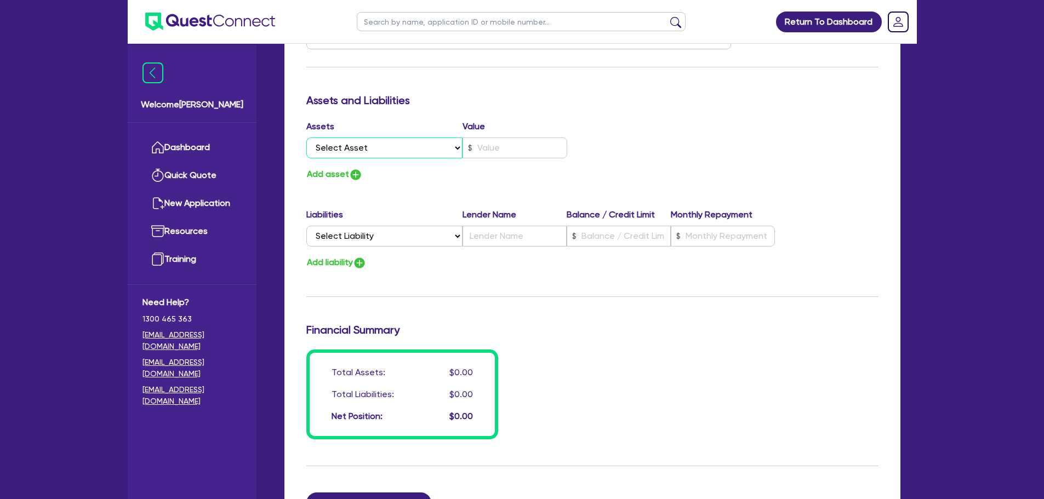
click at [375, 150] on select "Select Asset Cash Property Investment property Vehicle Truck Trailer Equipment …" at bounding box center [384, 148] width 157 height 21
select select "CASH"
click at [306, 138] on select "Select Asset Cash Property Investment property Vehicle Truck Trailer Equipment …" at bounding box center [384, 148] width 157 height 21
type input "0"
type input "0400 999 650"
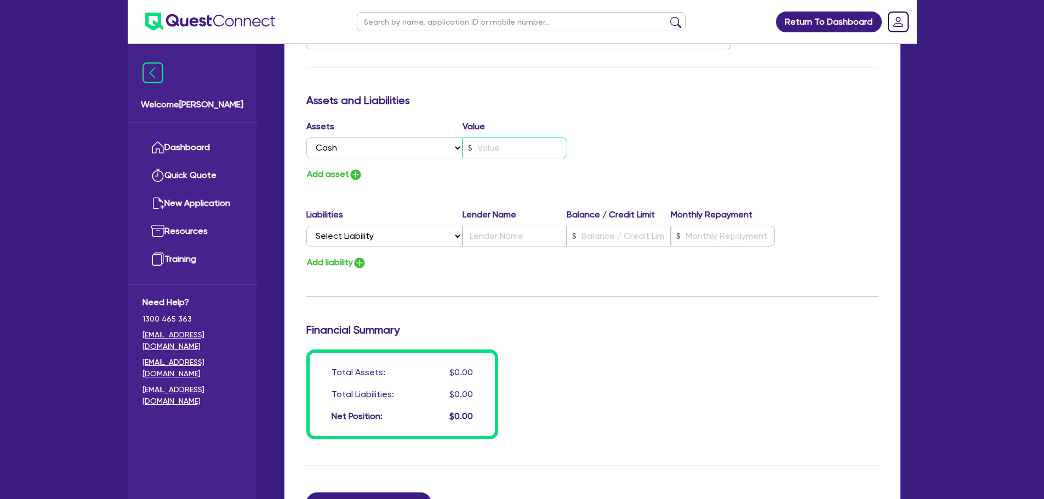
click at [502, 149] on input "text" at bounding box center [515, 148] width 105 height 21
type input "0"
type input "0400 999 650"
type input "2"
type input "0"
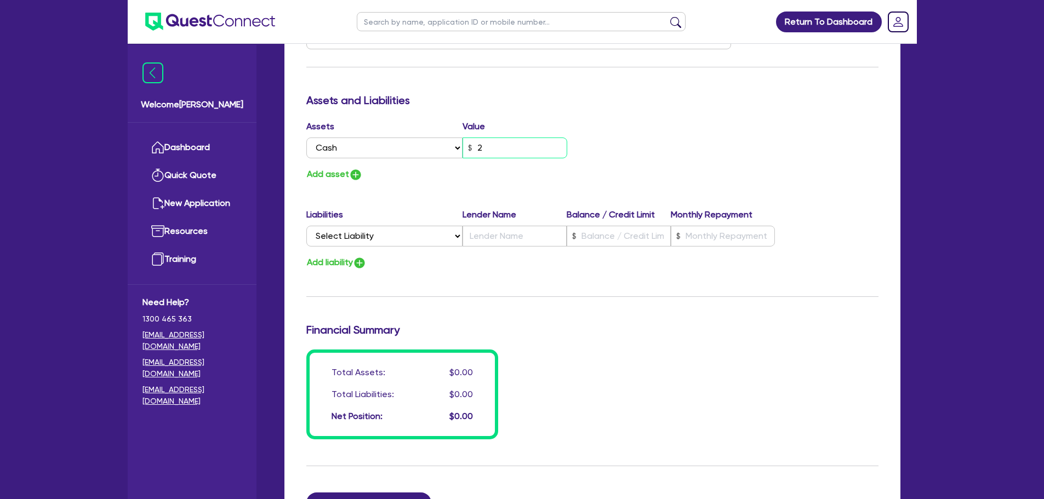
type input "0400 999 650"
type input "20"
type input "0"
type input "0400 999 650"
type input "200"
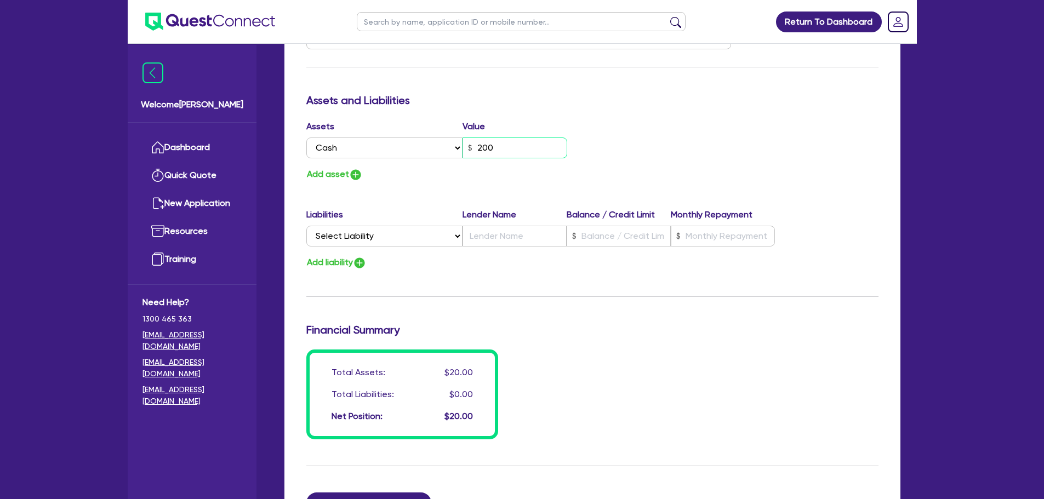
type input "0"
type input "0400 999 650"
type input "2,000"
type input "0"
type input "0400 999 650"
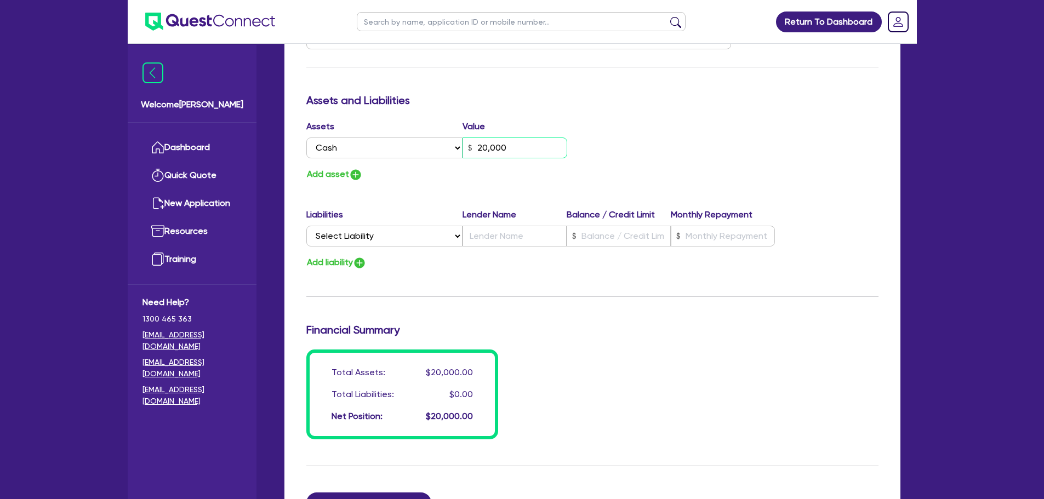
type input "20,000"
click at [358, 178] on img "button" at bounding box center [355, 174] width 13 height 13
type input "0"
type input "0400 999 650"
type input "20,000"
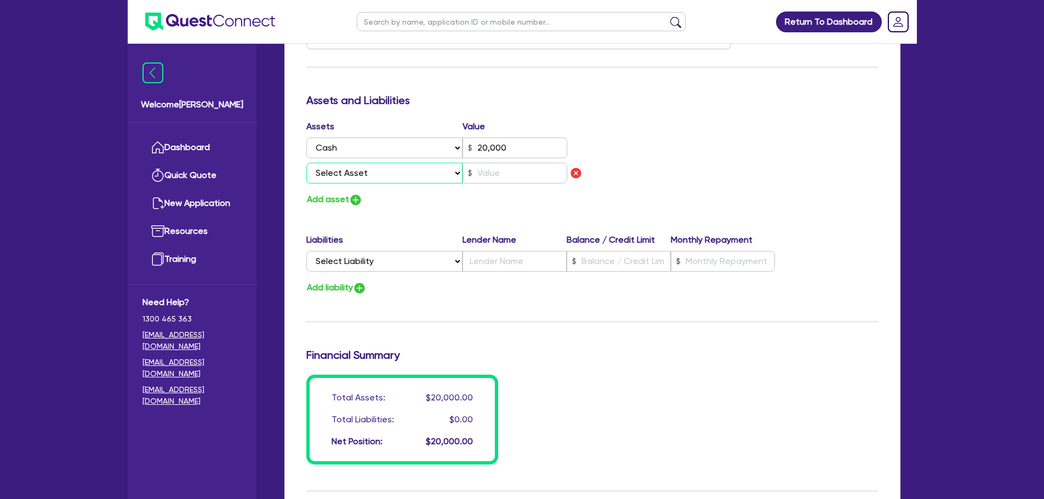
click at [366, 174] on select "Select Asset Cash Property Investment property Vehicle Truck Trailer Equipment …" at bounding box center [384, 173] width 157 height 21
select select "HOUSEHOLD_PERSONAL"
click at [306, 163] on select "Select Asset Cash Property Investment property Vehicle Truck Trailer Equipment …" at bounding box center [384, 173] width 157 height 21
type input "0"
type input "0400 999 650"
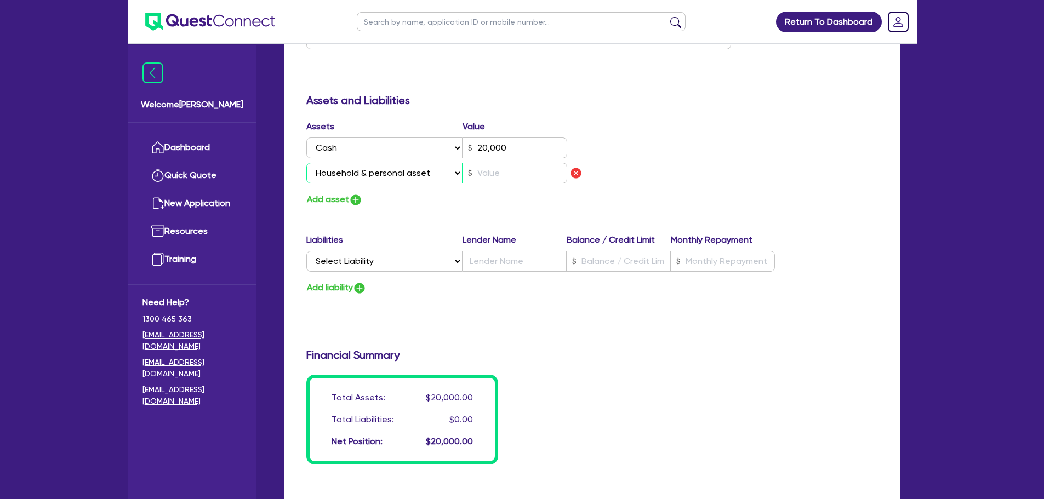
type input "20,000"
click at [499, 175] on input "text" at bounding box center [515, 173] width 105 height 21
type input "0"
type input "0400 999 650"
type input "20,000"
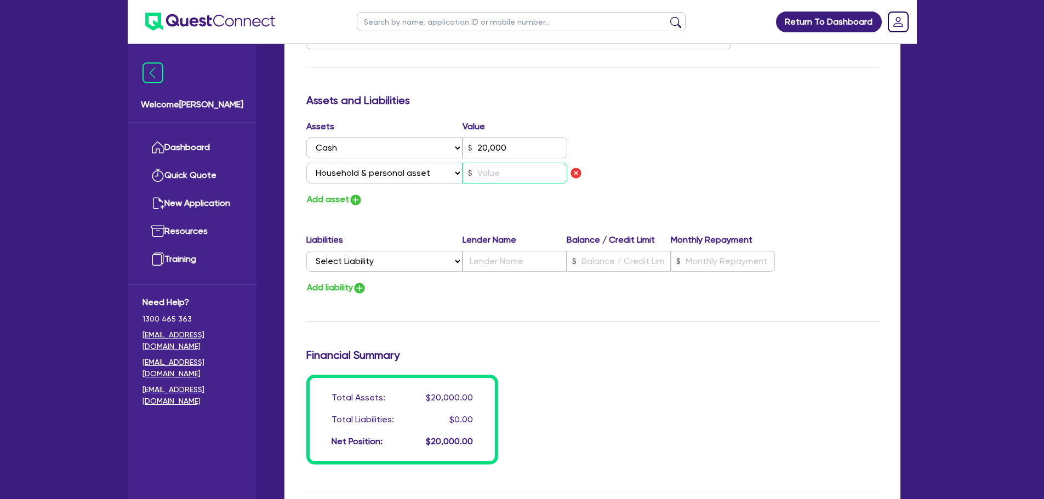
type input "2"
type input "0"
type input "0400 999 650"
type input "20,000"
type input "25"
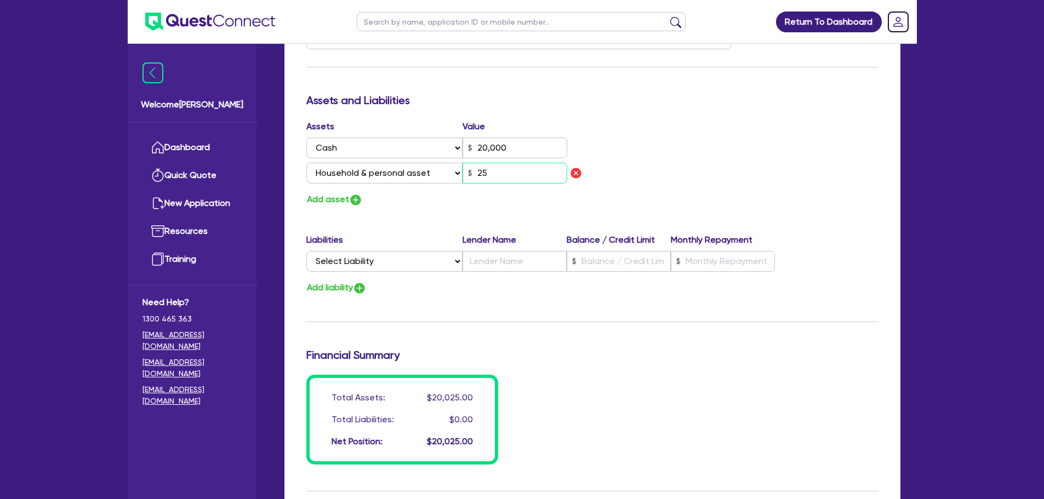
type input "0"
type input "0400 999 650"
type input "20,000"
type input "250"
type input "0"
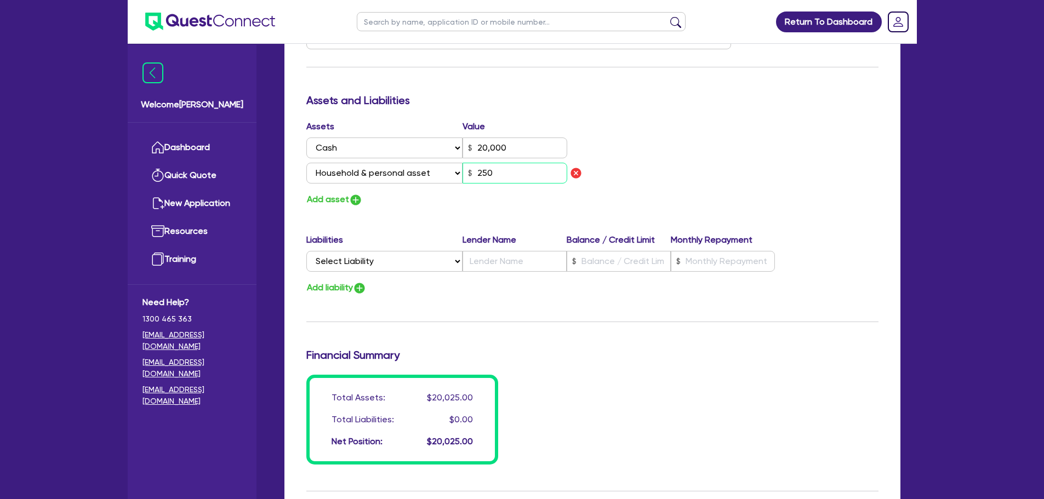
type input "0400 999 650"
type input "20,000"
type input "2,500"
type input "0"
type input "0400 999 650"
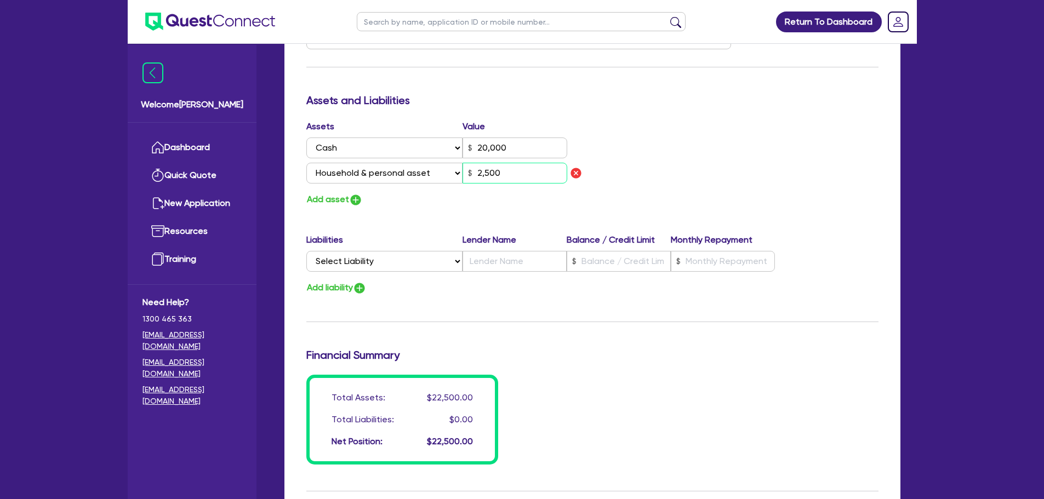
type input "20,000"
type input "25,000"
drag, startPoint x: 514, startPoint y: 150, endPoint x: 479, endPoint y: 147, distance: 35.7
click at [479, 147] on input "20,000" at bounding box center [515, 148] width 105 height 21
type input "0"
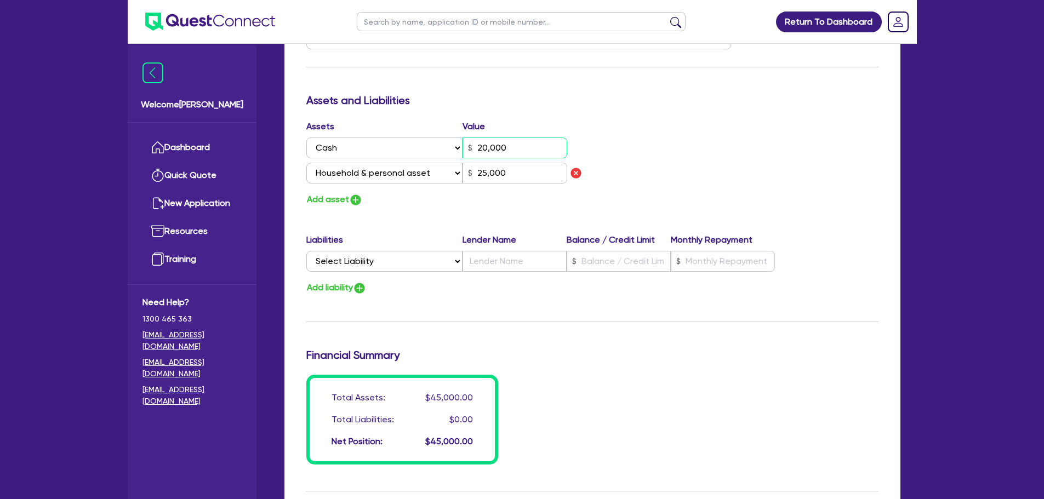
type input "0400 999 650"
type input "1"
type input "25,000"
type input "0"
type input "0400 999 650"
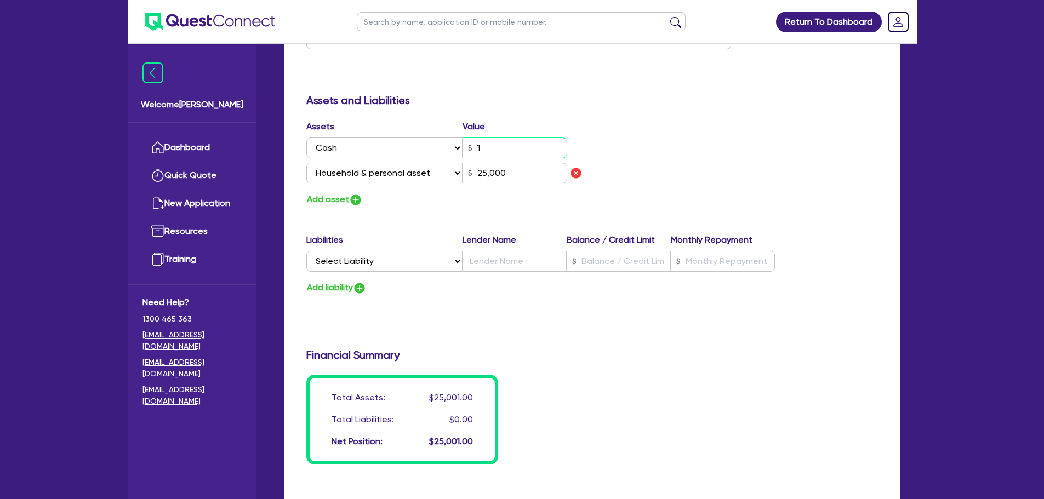
type input "10"
type input "25,000"
type input "0"
type input "0400 999 650"
type input "100"
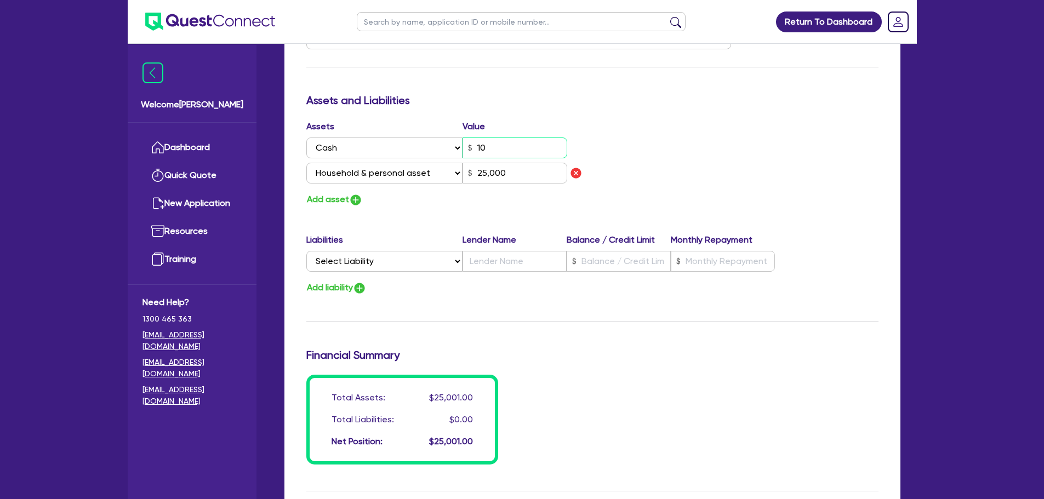
type input "25,000"
type input "0"
type input "0400 999 650"
type input "1,000"
type input "25,000"
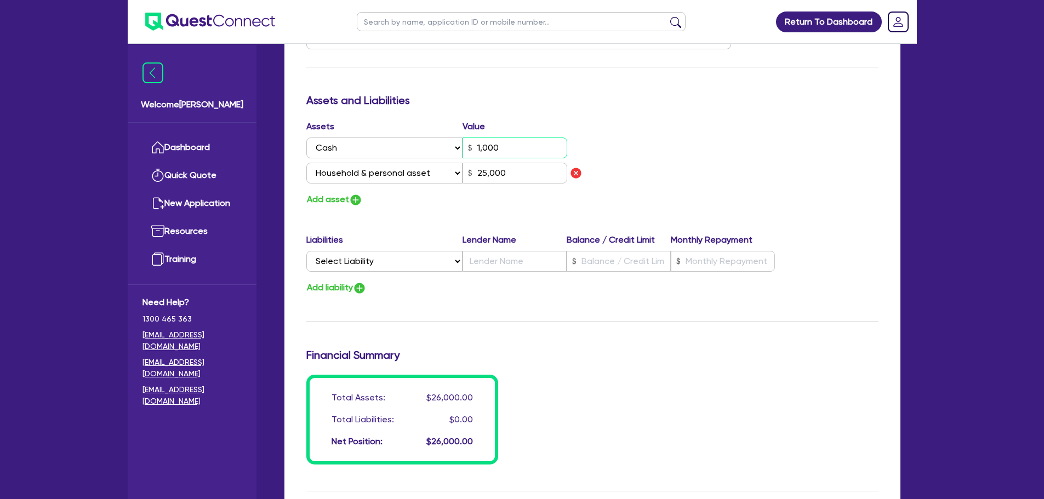
type input "0"
type input "0400 999 650"
type input "10,000"
type input "25,000"
type input "10,000"
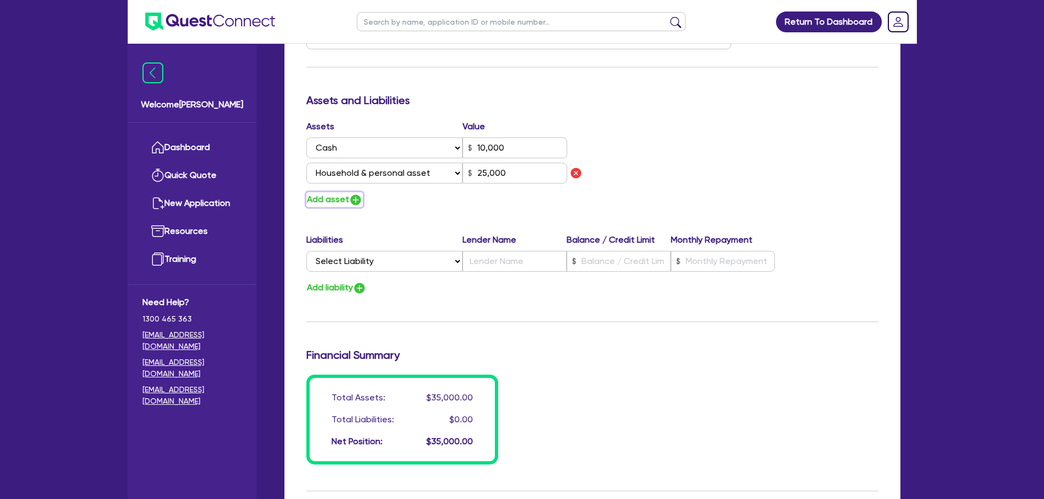
click at [354, 201] on img "button" at bounding box center [355, 200] width 13 height 13
type input "0"
type input "0400 999 650"
type input "10,000"
type input "25,000"
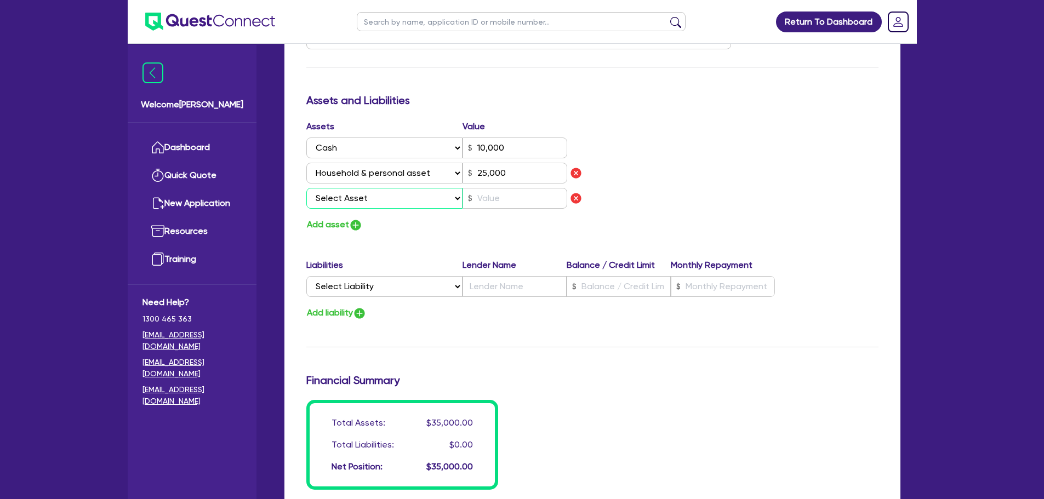
click at [356, 200] on select "Select Asset Cash Property Investment property Vehicle Truck Trailer Equipment …" at bounding box center [384, 198] width 157 height 21
click at [505, 241] on div "Update residential status for Director #1 Boarding is only acceptable when the …" at bounding box center [592, 59] width 572 height 861
click at [582, 198] on img "button" at bounding box center [576, 198] width 13 height 13
type input "0"
type input "0400 999 650"
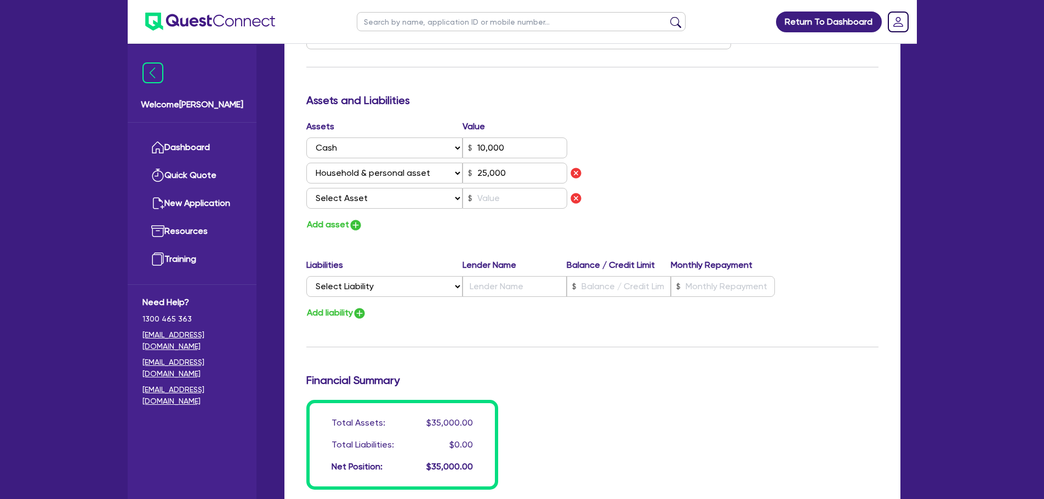
type input "10,000"
type input "25,000"
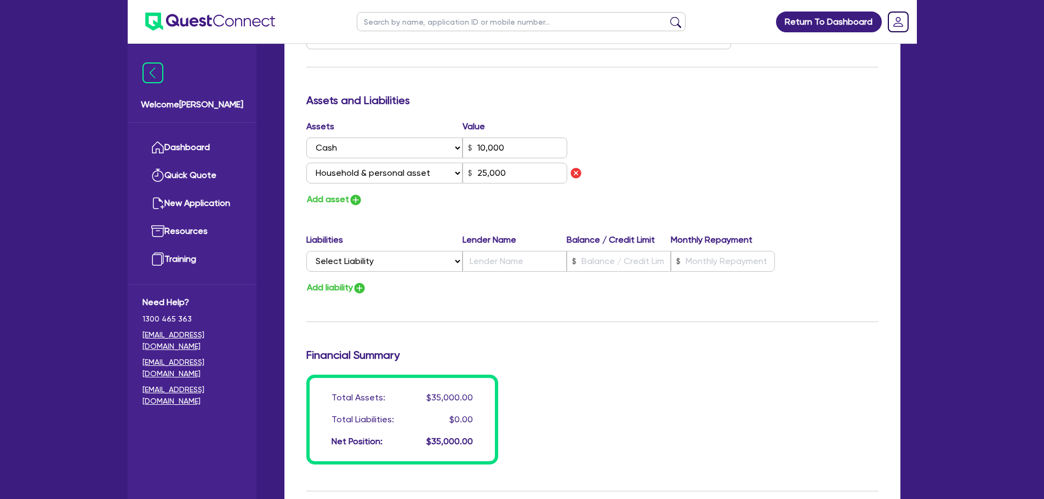
scroll to position [548, 0]
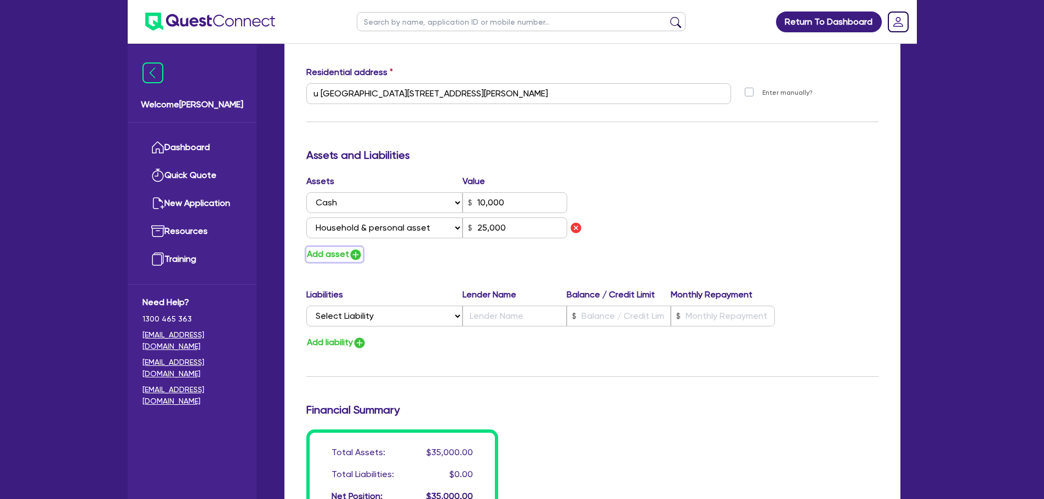
click at [355, 258] on img "button" at bounding box center [355, 254] width 13 height 13
type input "0"
type input "0400 999 650"
type input "10,000"
type input "25,000"
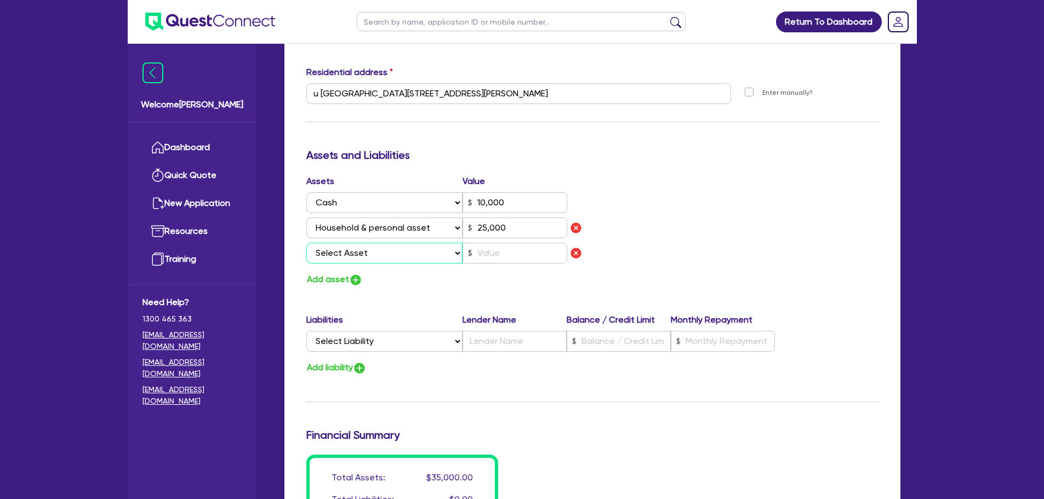
click at [372, 251] on select "Select Asset Cash Property Investment property Vehicle Truck Trailer Equipment …" at bounding box center [384, 253] width 157 height 21
select select "VEHICLE"
click at [306, 243] on select "Select Asset Cash Property Investment property Vehicle Truck Trailer Equipment …" at bounding box center [384, 253] width 157 height 21
type input "0"
type input "0400 999 650"
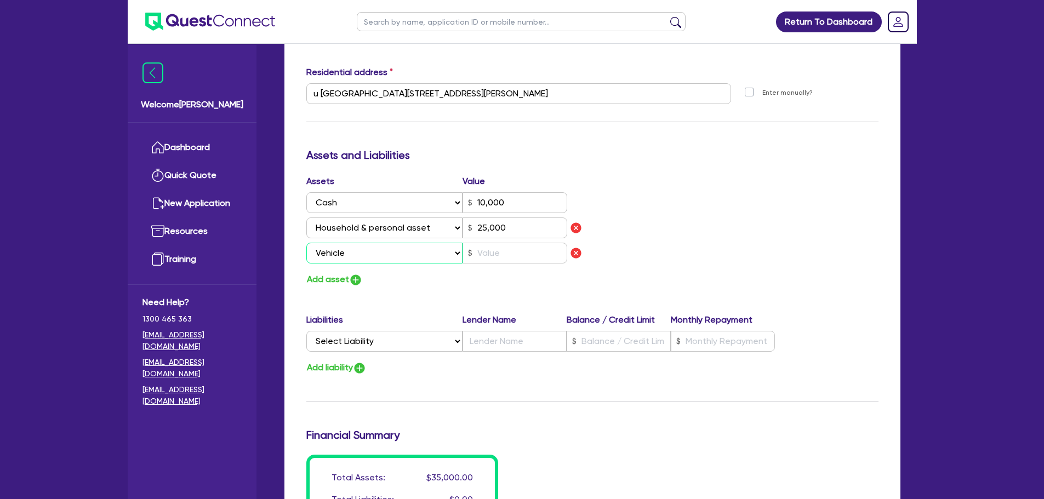
type input "10,000"
type input "25,000"
click at [493, 252] on input "text" at bounding box center [515, 253] width 105 height 21
type input "0"
type input "0400 999 650"
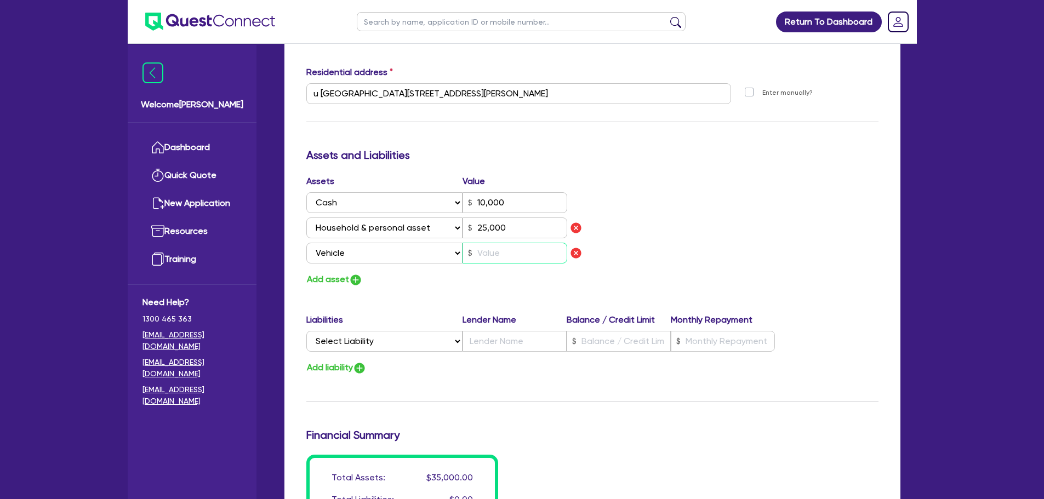
type input "10,000"
type input "25,000"
type input "1"
type input "0"
type input "0400 999 650"
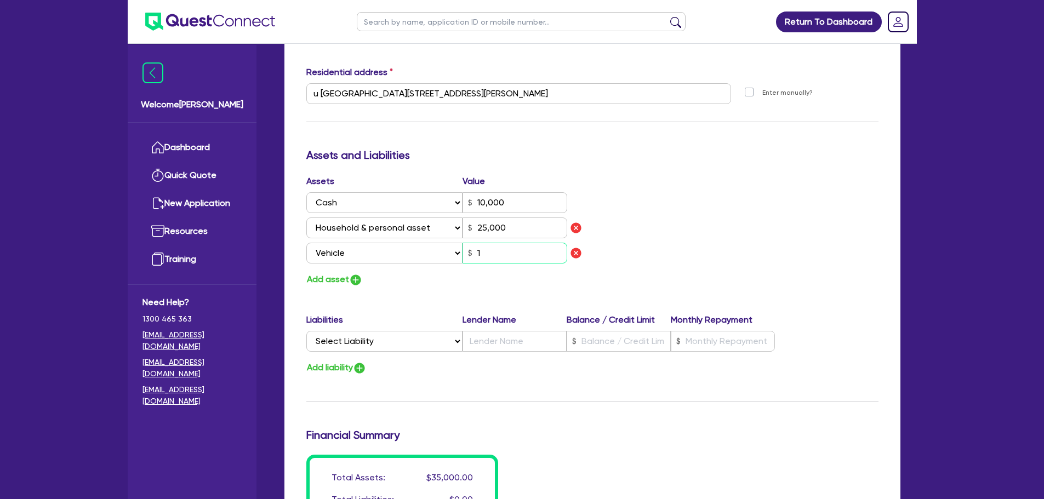
type input "10,000"
click at [667, 208] on div "Assets Value Select Asset Cash Property Investment property Vehicle Truck Trail…" at bounding box center [592, 231] width 589 height 112
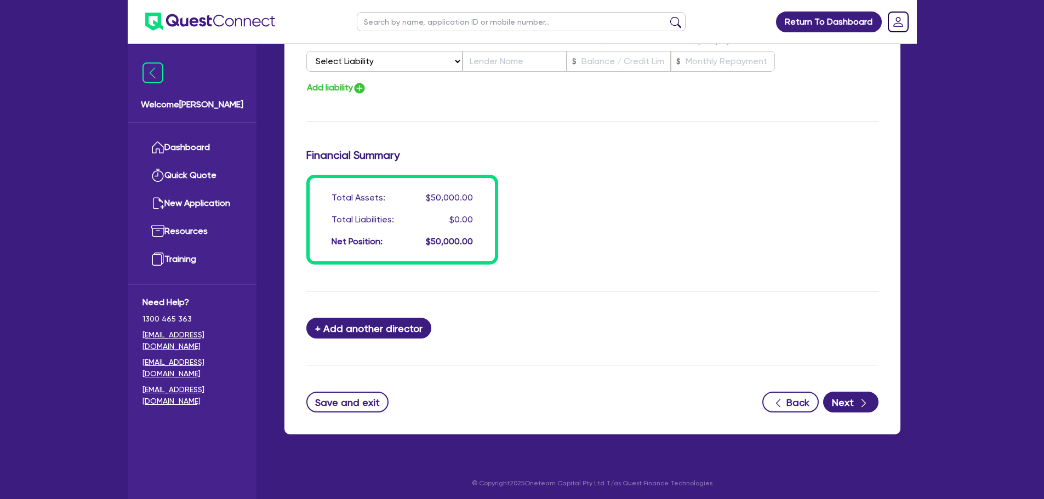
scroll to position [830, 0]
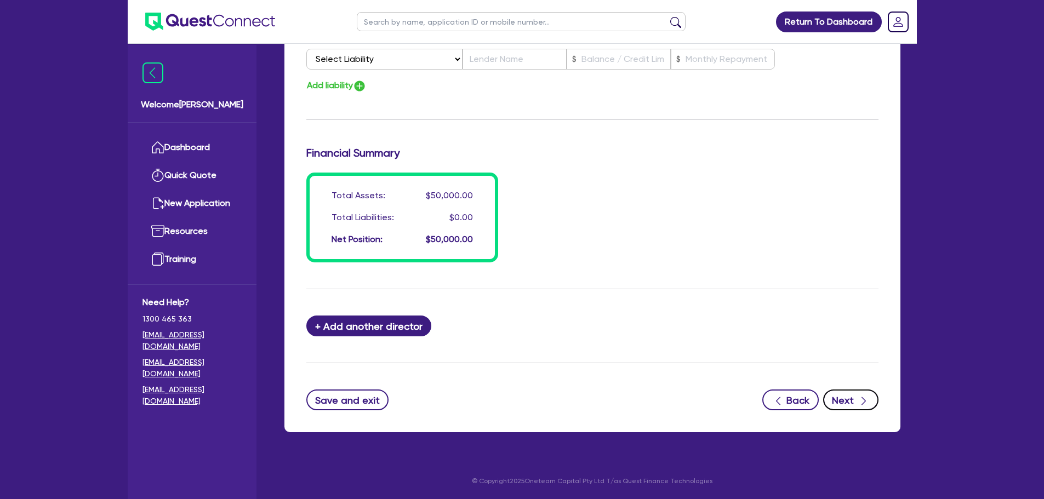
click at [863, 406] on icon "button" at bounding box center [863, 401] width 11 height 11
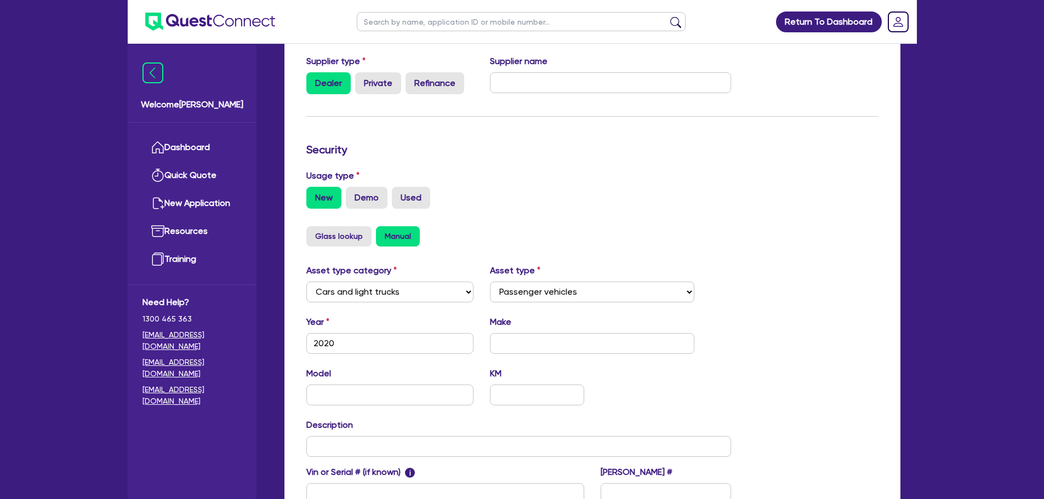
scroll to position [344, 0]
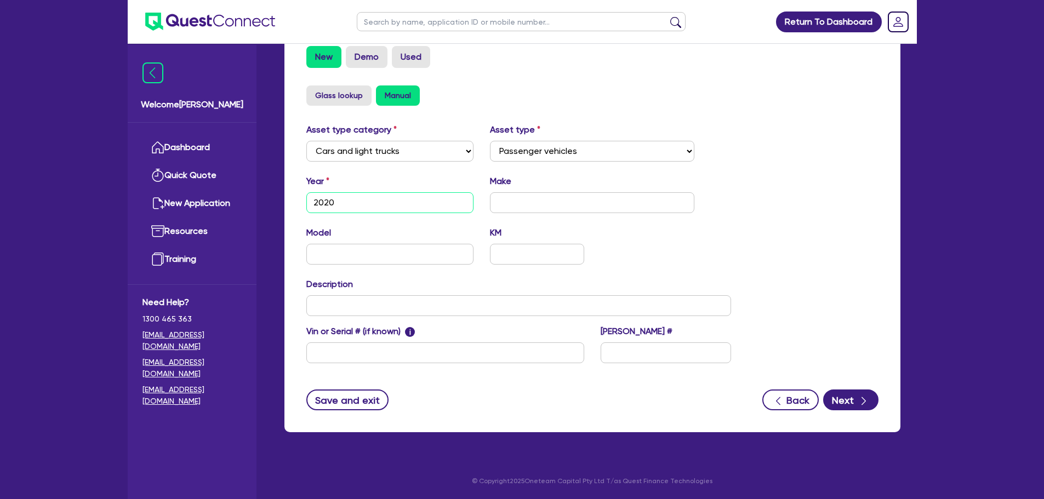
click at [264, 196] on div "Welcome Rob Dashboard Quick Quote New Application Ref Company Ref Salesperson R…" at bounding box center [522, 78] width 789 height 844
click at [527, 203] on div "Quotes Applicant Guarantors Security Notes Contracts Loan # QF15335 Oneteam Cap…" at bounding box center [592, 100] width 633 height 691
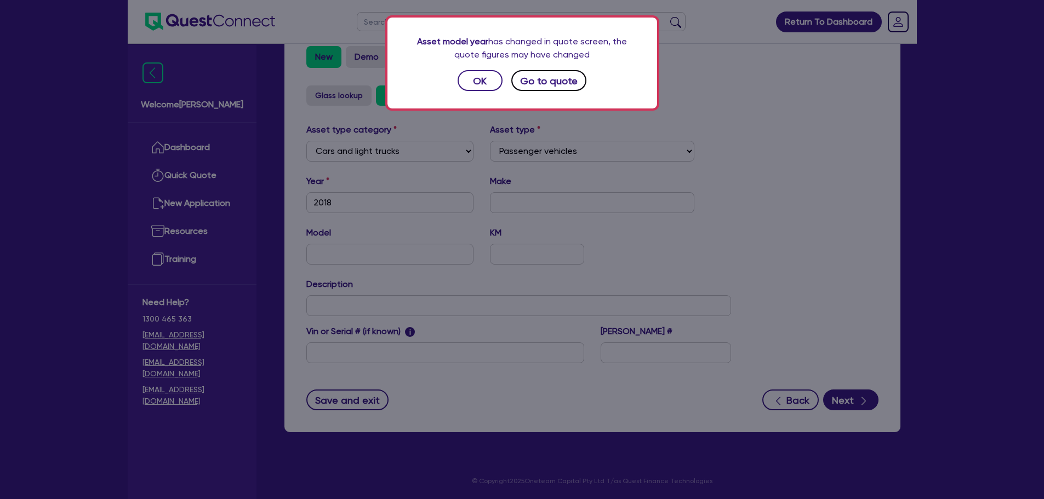
click at [548, 80] on button "Go to quote" at bounding box center [549, 80] width 76 height 21
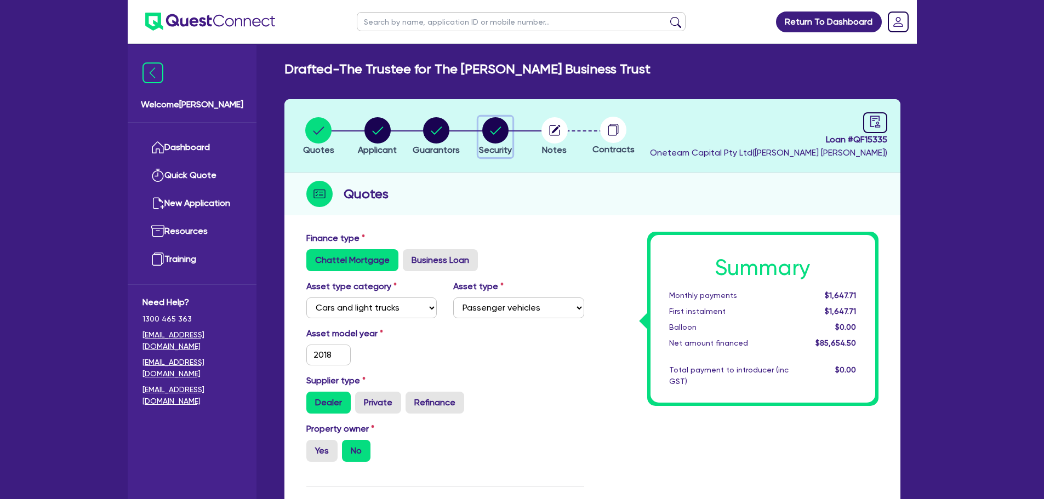
click at [510, 137] on div "button" at bounding box center [495, 130] width 33 height 26
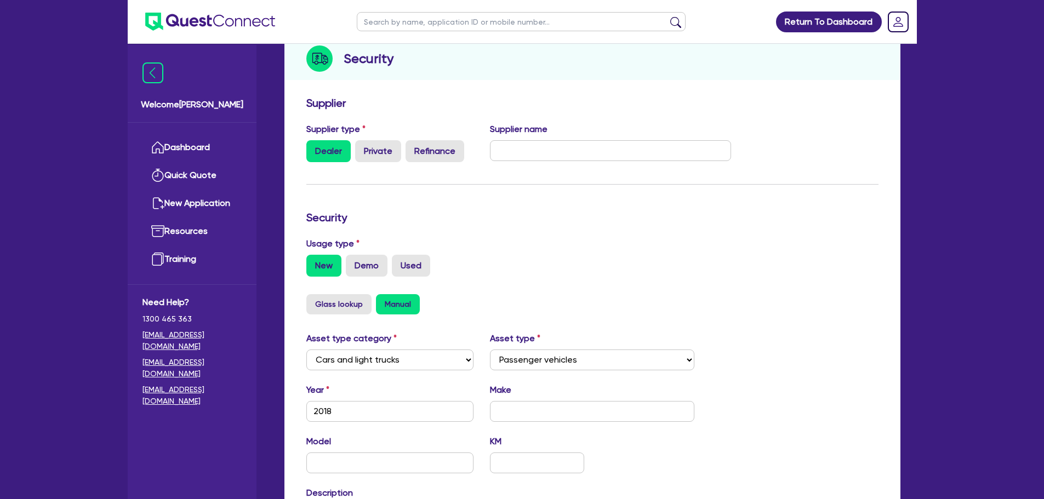
scroll to position [274, 0]
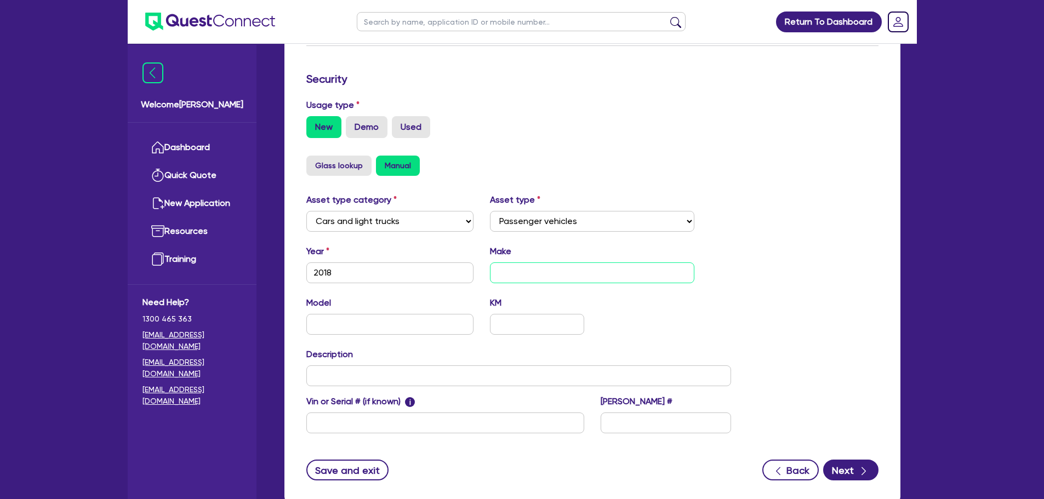
drag, startPoint x: 525, startPoint y: 277, endPoint x: 545, endPoint y: 281, distance: 20.6
click at [525, 277] on input "text" at bounding box center [592, 273] width 204 height 21
click at [386, 327] on input "text" at bounding box center [390, 324] width 168 height 21
click at [849, 475] on button "Next" at bounding box center [850, 470] width 55 height 21
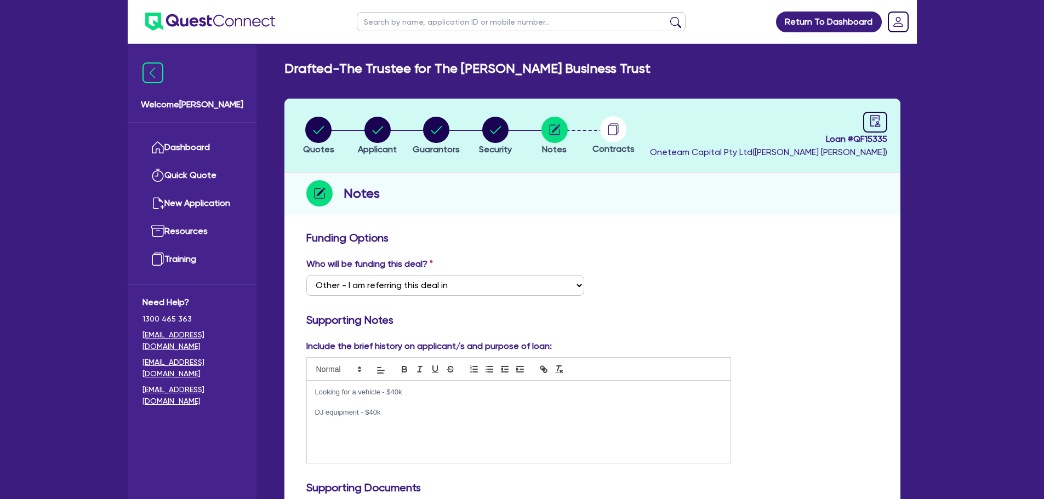
scroll to position [110, 0]
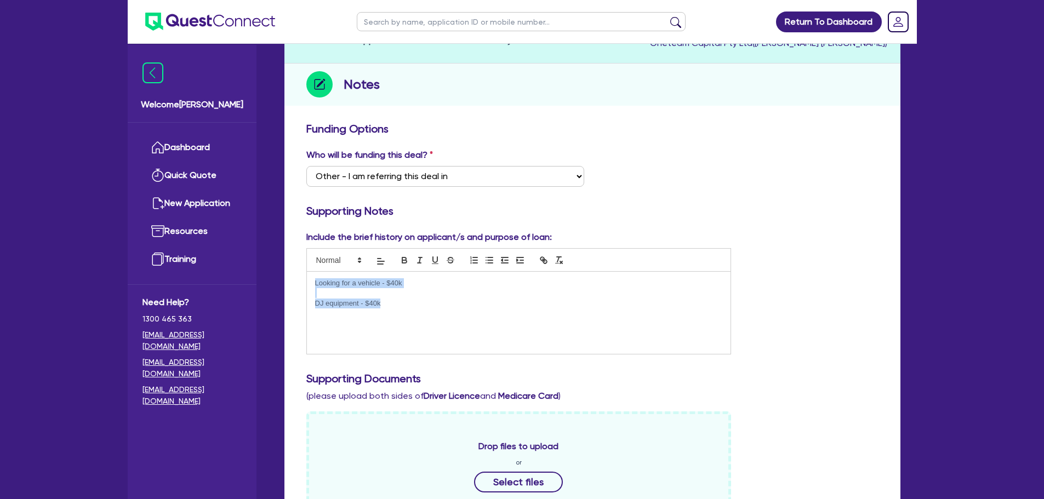
drag, startPoint x: 402, startPoint y: 303, endPoint x: 311, endPoint y: 281, distance: 93.6
click at [311, 281] on div "Looking for a vehicle - $40k DJ equipment - $40k" at bounding box center [519, 313] width 424 height 82
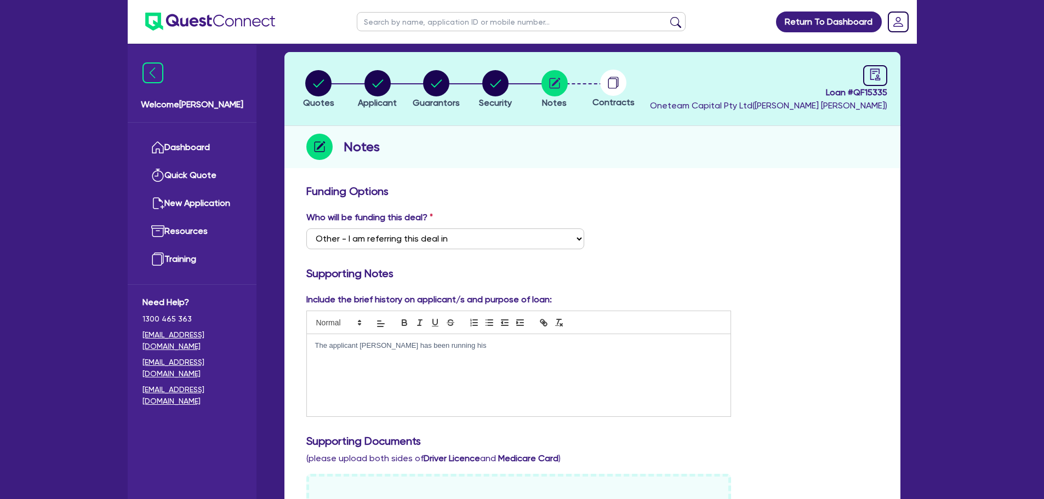
scroll to position [0, 0]
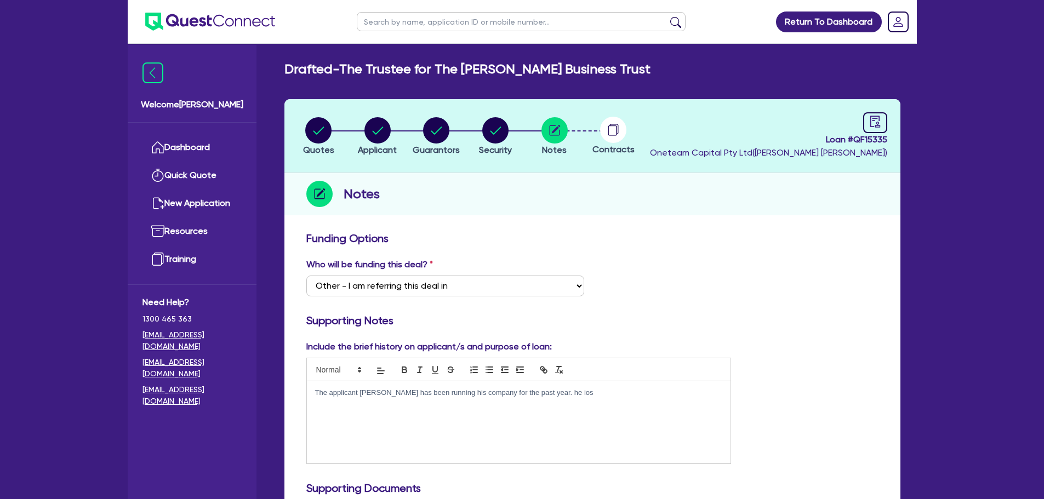
click at [590, 395] on p "The applicant Omar has been running his company for the past year. he ios" at bounding box center [519, 393] width 408 height 10
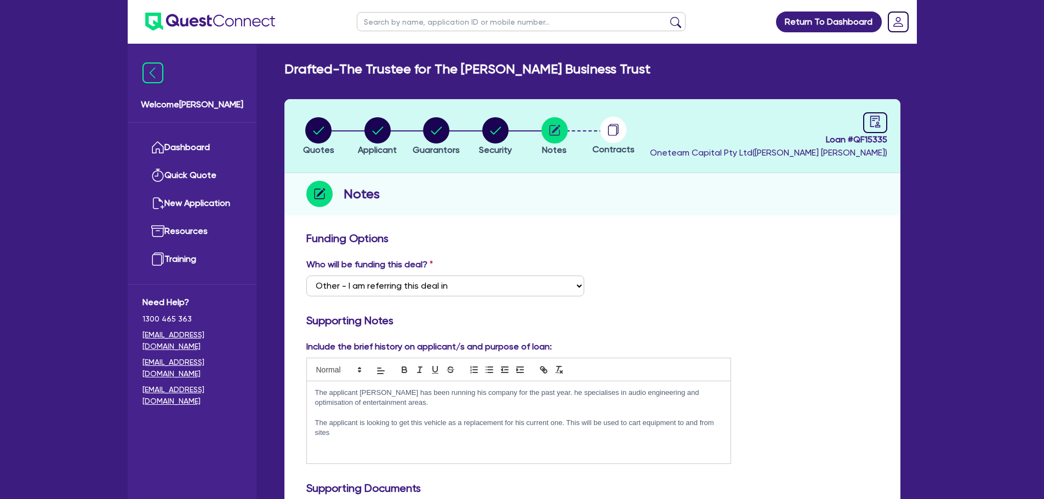
click at [487, 405] on p "The applicant Omar has been running his company for the past year. he specialis…" at bounding box center [519, 398] width 408 height 20
click at [434, 430] on p "The applicant is looking to get this vehicle as a replacement for his current o…" at bounding box center [519, 428] width 408 height 20
drag, startPoint x: 434, startPoint y: 430, endPoint x: 301, endPoint y: 388, distance: 139.0
click at [301, 388] on div "Include the brief history on applicant/s and purpose of loan: The applicant Oma…" at bounding box center [519, 402] width 442 height 124
copy div "The applicant Omar has been running his company for the past year. he specialis…"
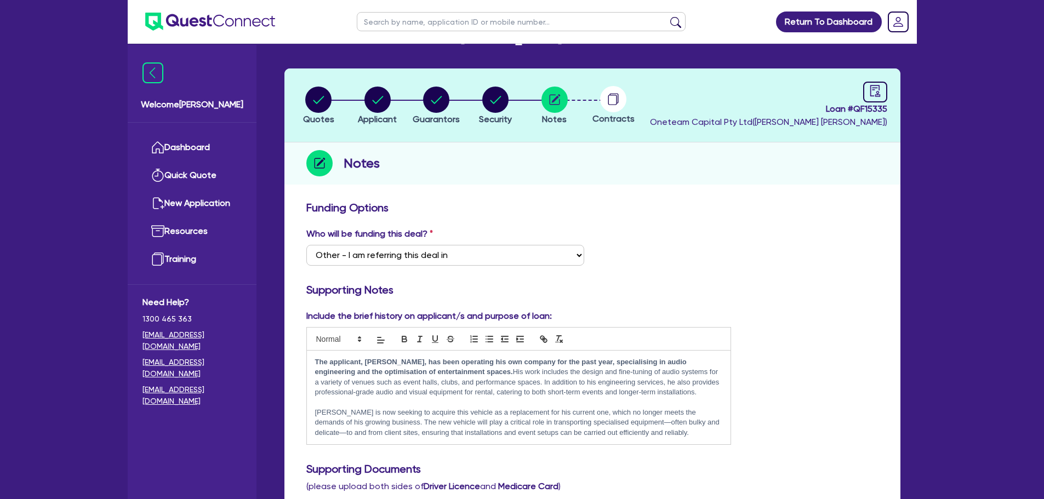
scroll to position [55, 0]
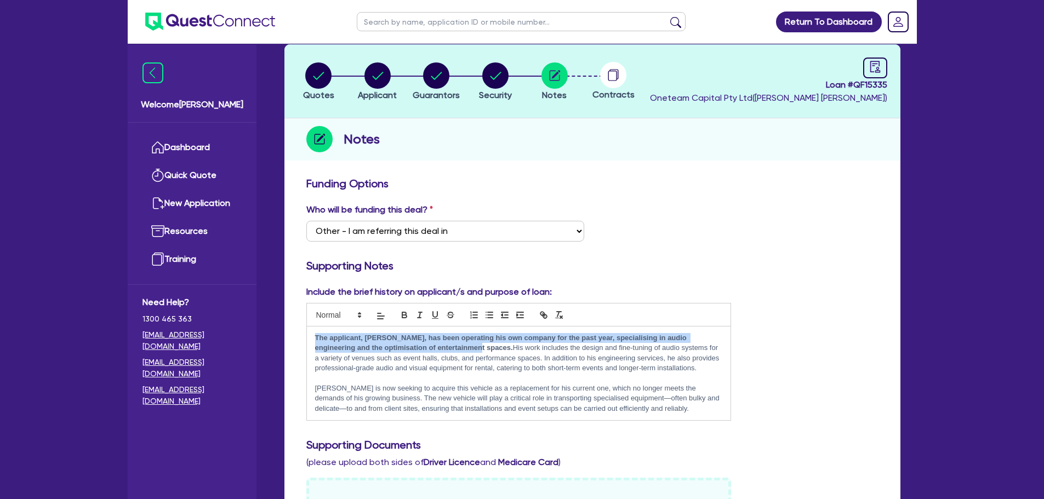
drag, startPoint x: 443, startPoint y: 348, endPoint x: 311, endPoint y: 340, distance: 131.8
click at [311, 340] on div "The applicant, Omar, has been operating his own company for the past year, spec…" at bounding box center [519, 374] width 424 height 94
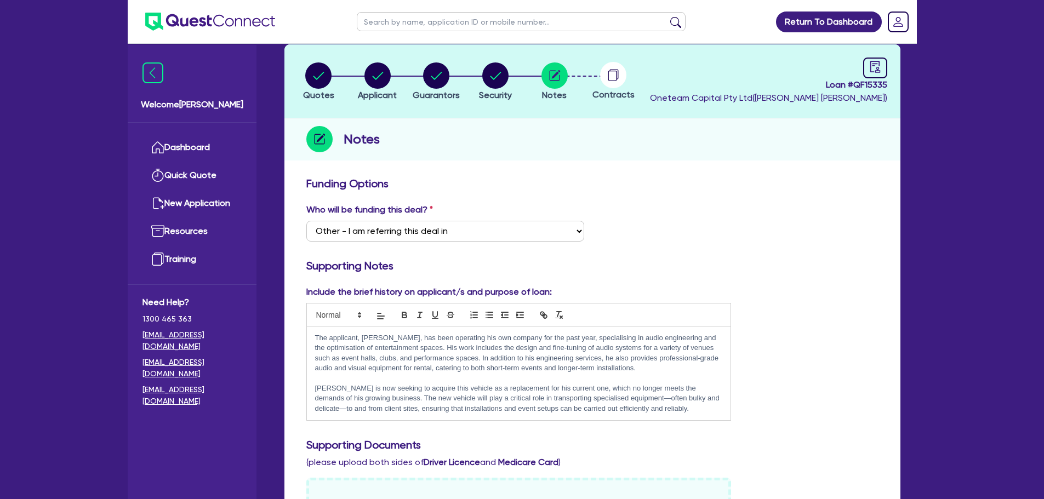
click at [515, 344] on p "The applicant, Omar, has been operating his own company for the past year, spec…" at bounding box center [519, 353] width 408 height 41
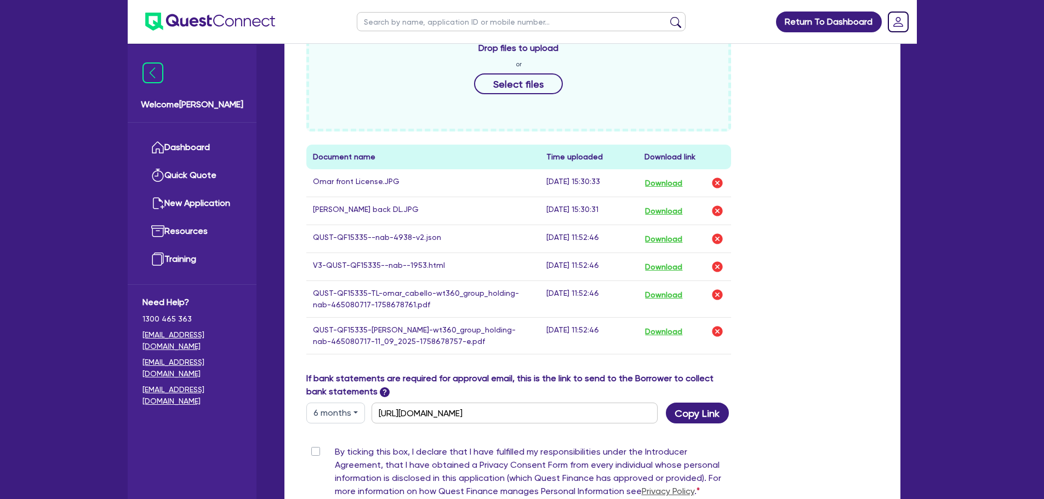
scroll to position [548, 0]
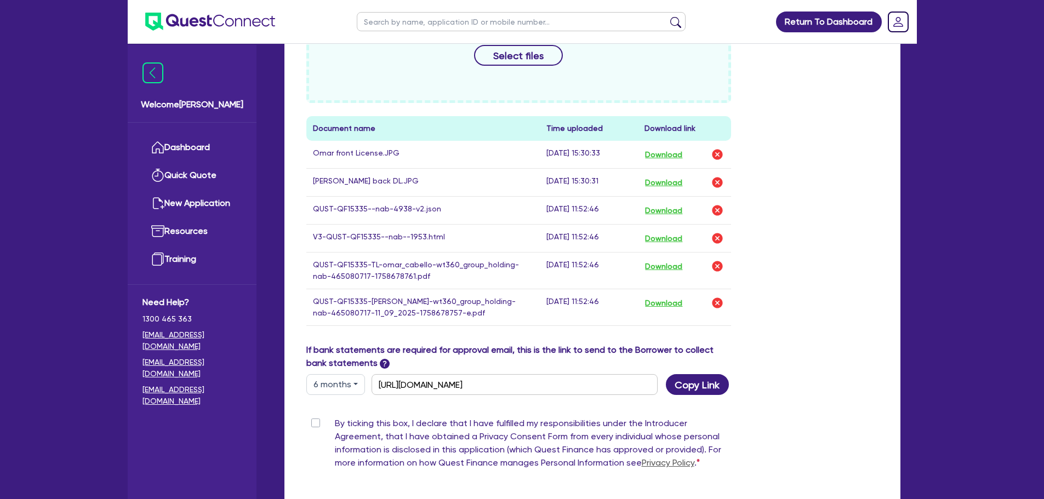
click at [335, 425] on label "By ticking this box, I declare that I have fulfilled my responsibilities under …" at bounding box center [533, 445] width 397 height 57
click at [314, 425] on input "By ticking this box, I declare that I have fulfilled my responsibilities under …" at bounding box center [310, 422] width 9 height 10
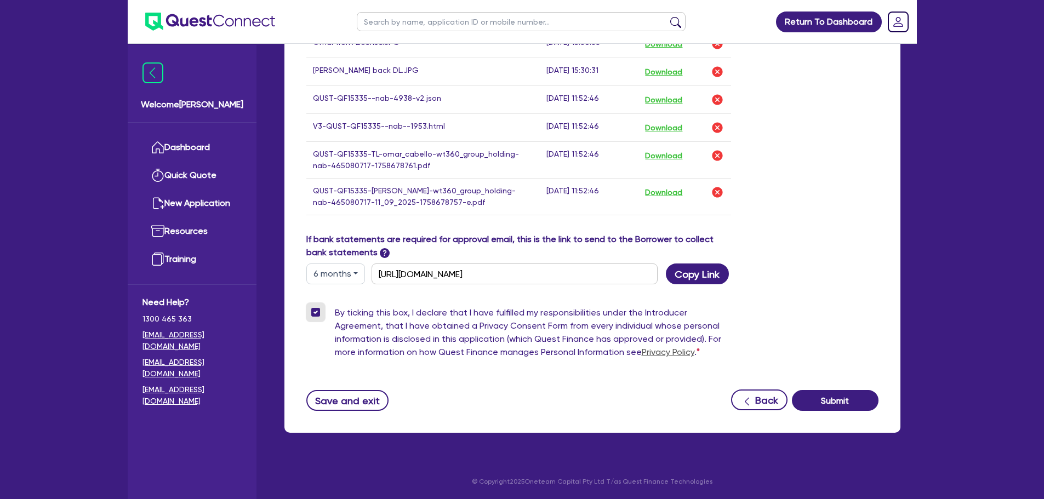
scroll to position [659, 0]
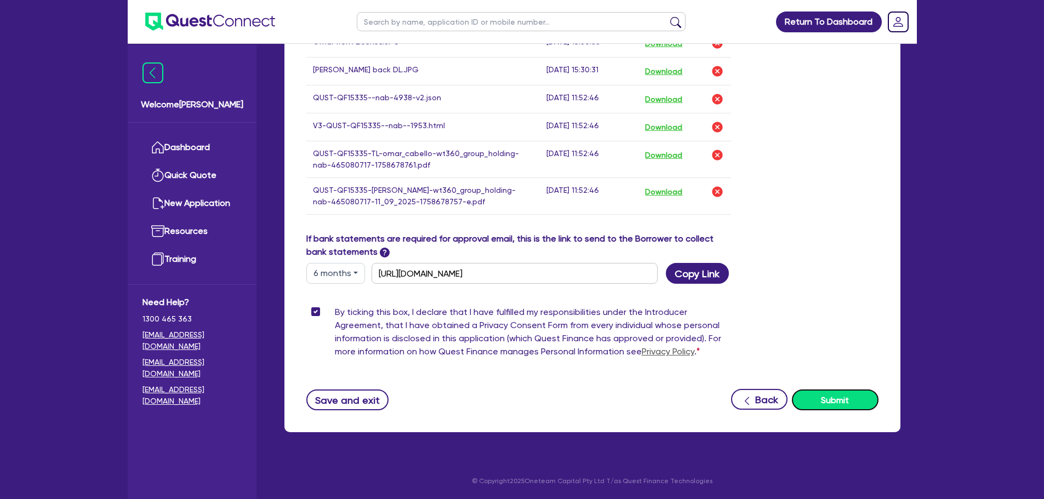
click at [853, 397] on button "Submit" at bounding box center [835, 400] width 87 height 21
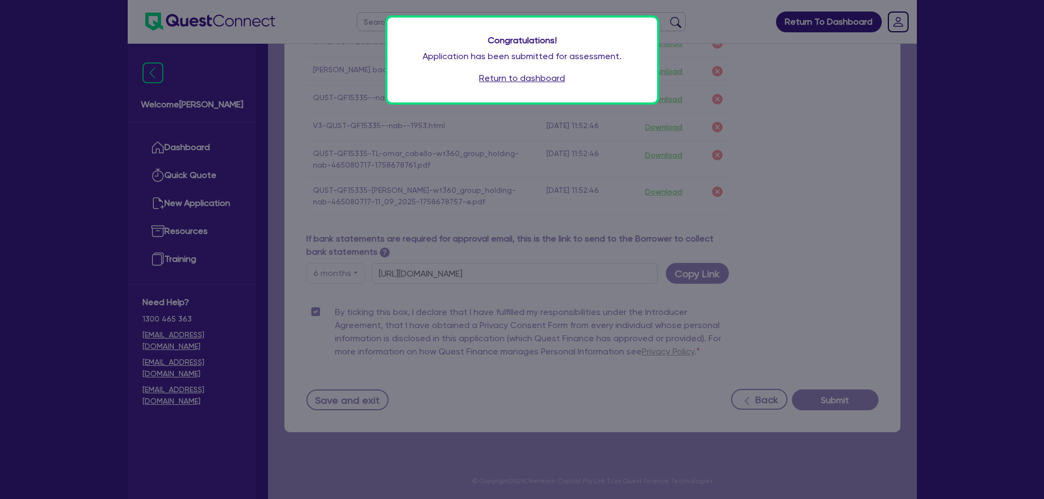
click at [549, 81] on link "Return to dashboard" at bounding box center [522, 78] width 86 height 13
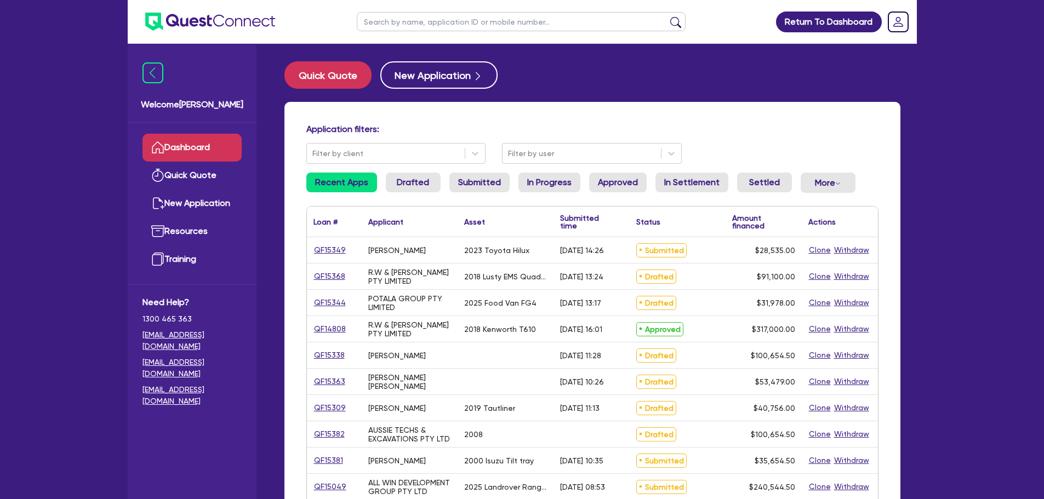
click at [411, 15] on input "text" at bounding box center [521, 21] width 329 height 19
type input "black"
click at [667, 16] on button "submit" at bounding box center [676, 23] width 18 height 15
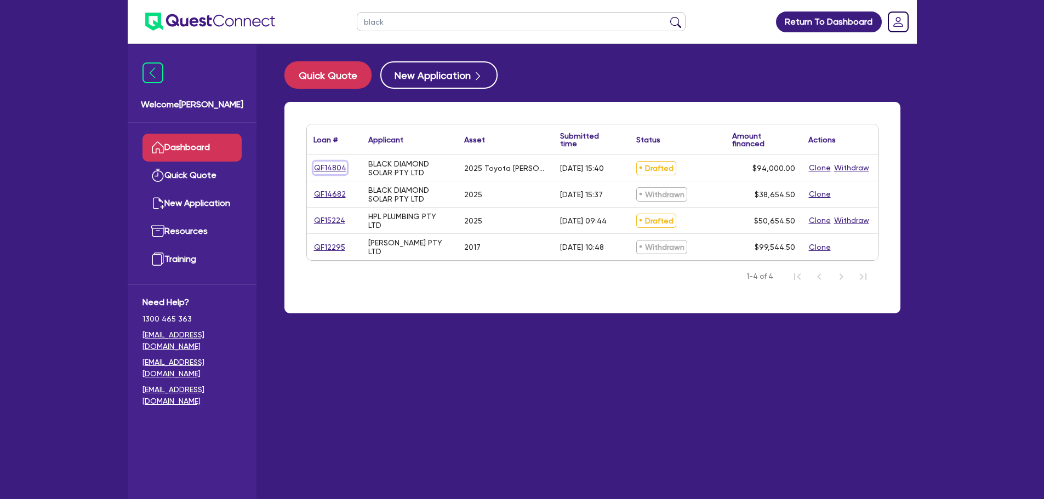
click at [326, 166] on link "QF14804" at bounding box center [330, 168] width 33 height 13
select select "CARS_AND_LIGHT_TRUCKS"
select select "PASSENGER_VEHICLES"
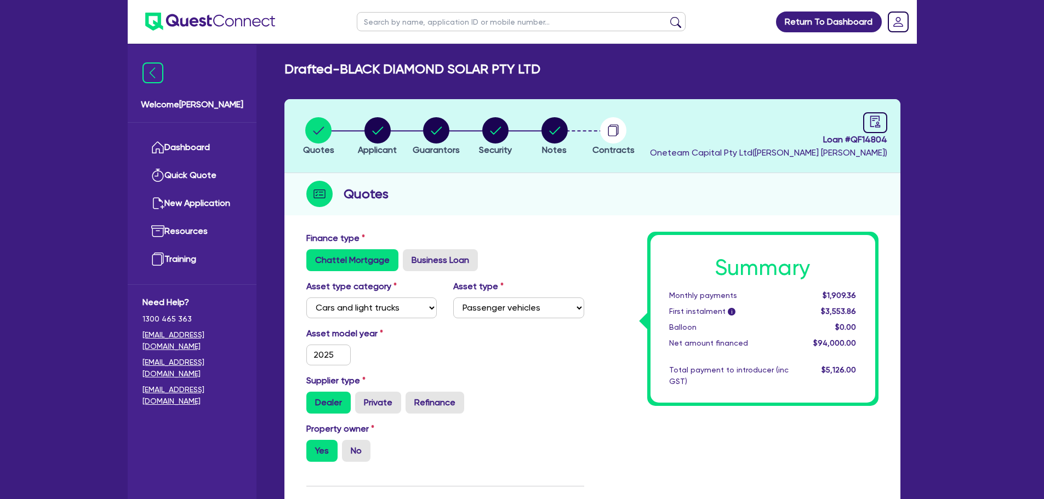
click at [438, 127] on circle "button" at bounding box center [436, 130] width 26 height 26
select select "MR"
select select "QLD"
select select "MARRIED"
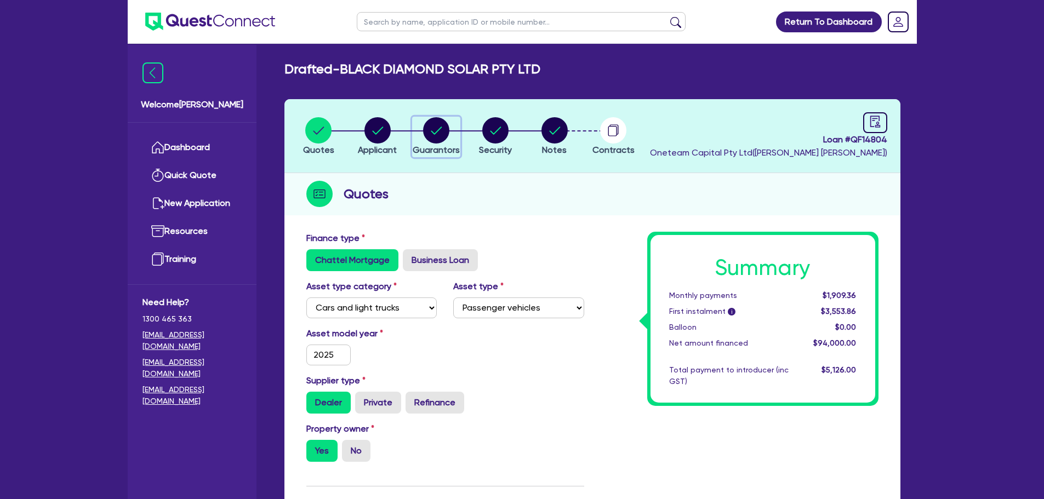
select select "CASH"
select select "VEHICLE"
select select "EQUIPMENT"
select select "HOUSEHOLD_PERSONAL"
select select "MRS"
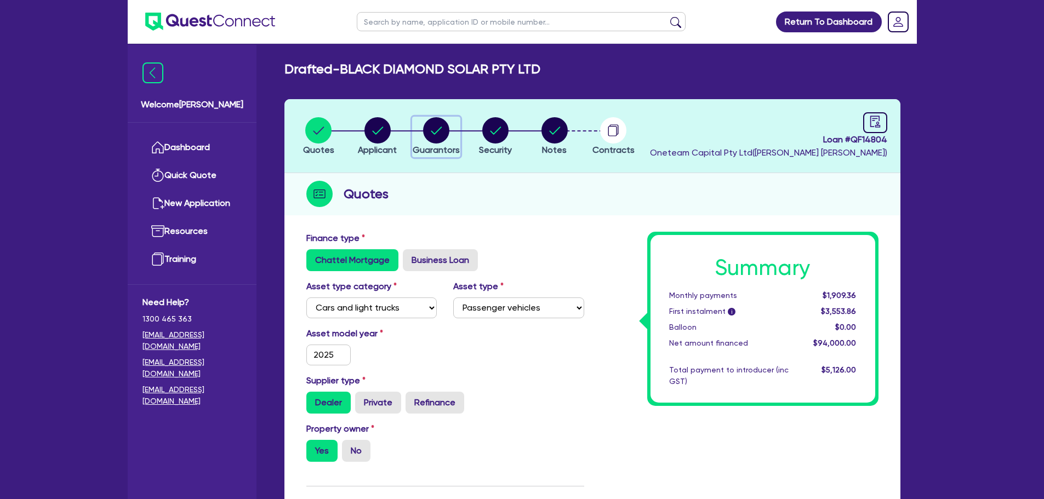
select select "QLD"
select select "MARRIED"
select select "PROPERTY"
select select "CASH"
select select "VEHICLE"
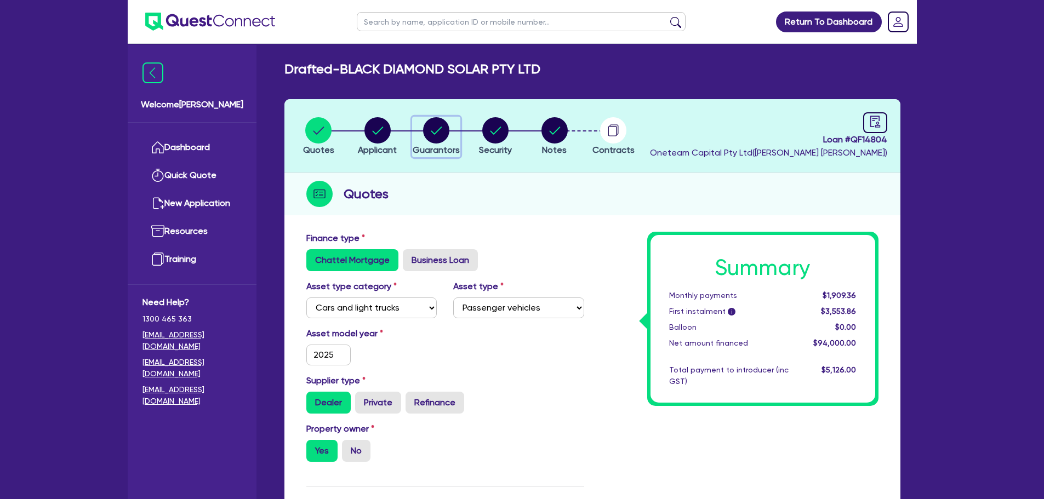
select select "HOUSEHOLD_PERSONAL"
select select "MORTGAGE"
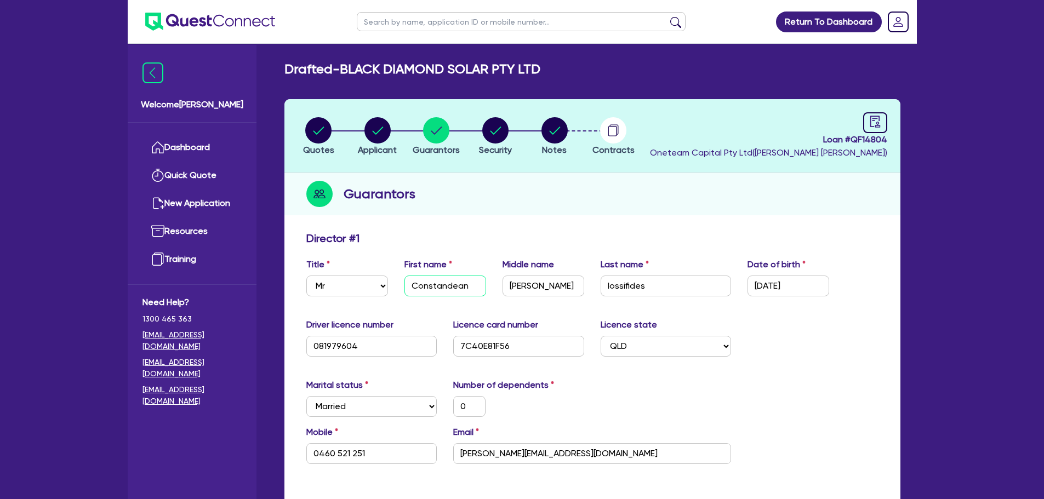
drag, startPoint x: 407, startPoint y: 283, endPoint x: 492, endPoint y: 292, distance: 86.0
click at [492, 292] on div "First name Constandean" at bounding box center [445, 277] width 98 height 38
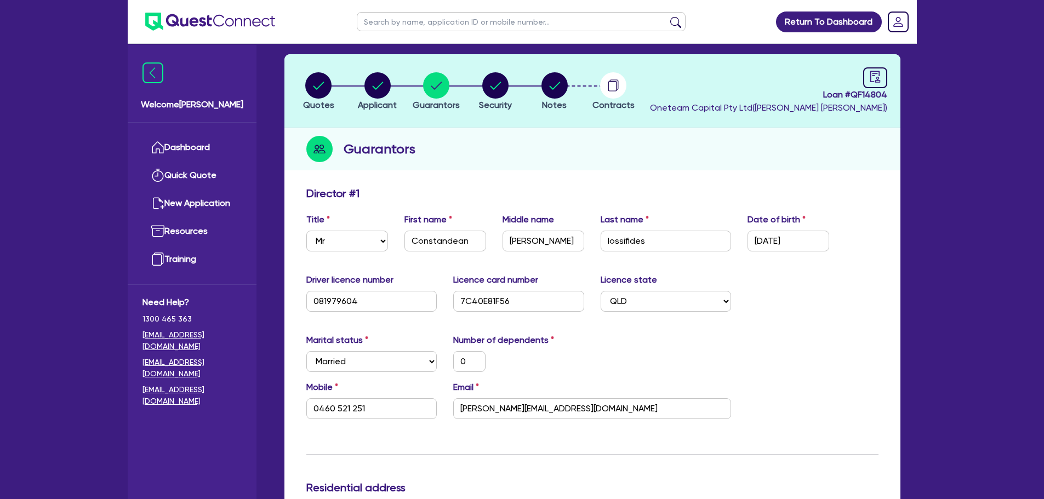
scroll to position [110, 0]
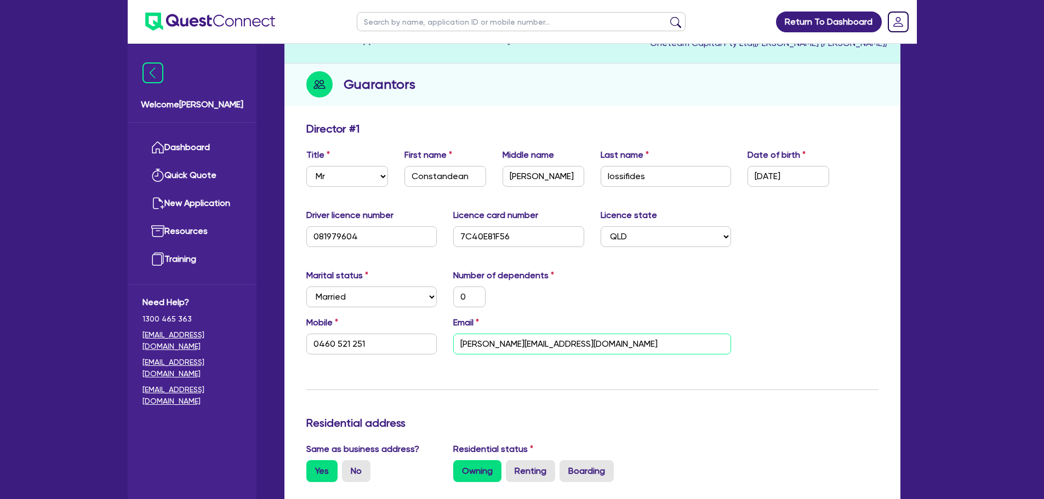
drag, startPoint x: 599, startPoint y: 343, endPoint x: 447, endPoint y: 346, distance: 151.9
click at [447, 345] on div "Email dean@blackdiamondsolar.co" at bounding box center [592, 335] width 294 height 38
drag, startPoint x: 369, startPoint y: 348, endPoint x: 280, endPoint y: 354, distance: 89.6
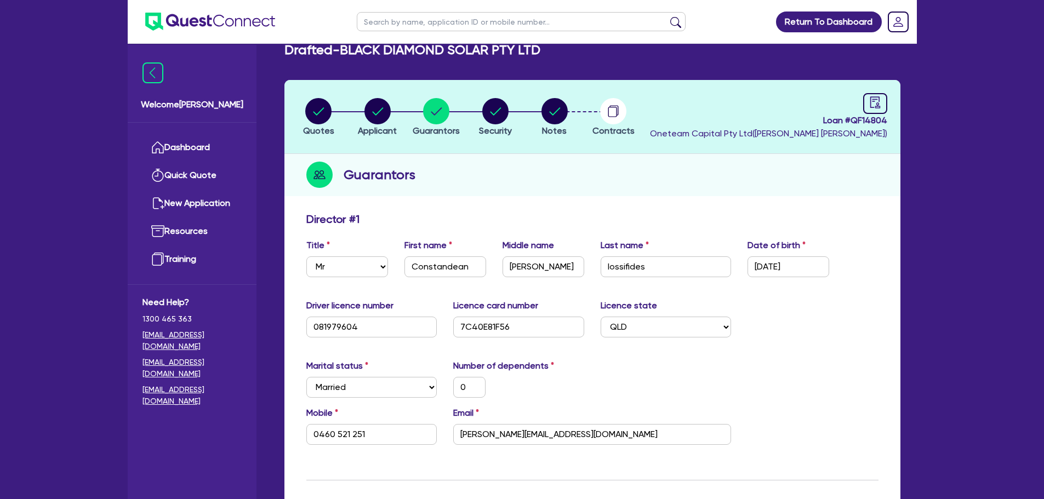
scroll to position [0, 0]
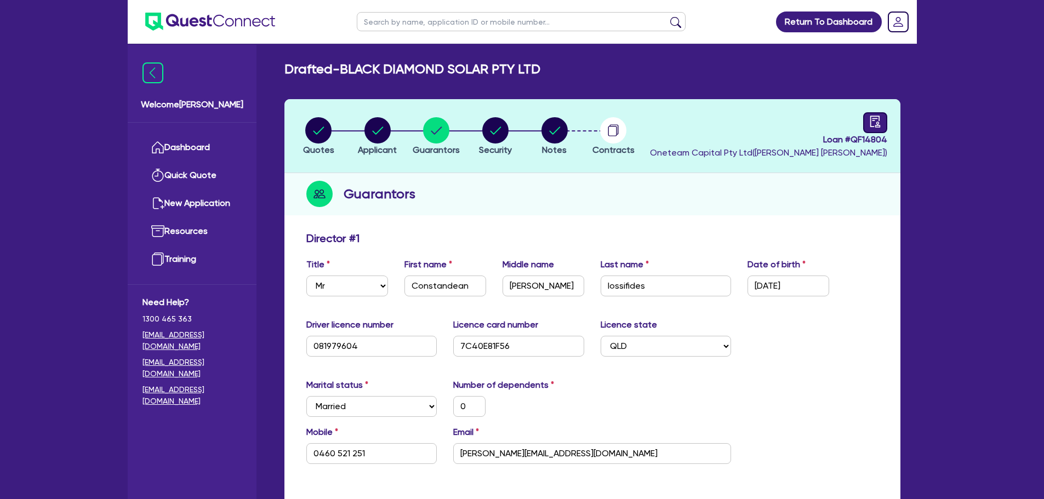
click at [885, 121] on link at bounding box center [875, 122] width 24 height 21
select select "DRAFTED_AMENDED"
select select "Other"
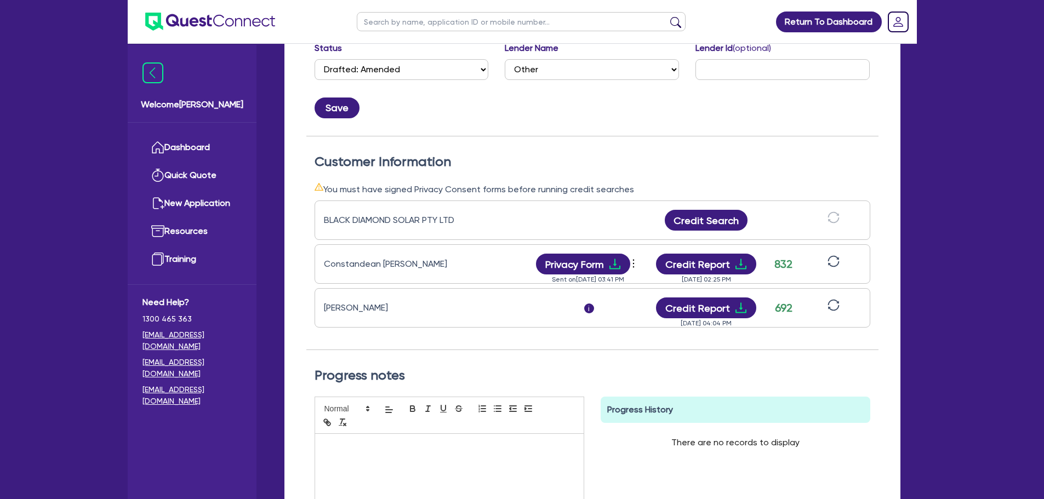
scroll to position [55, 0]
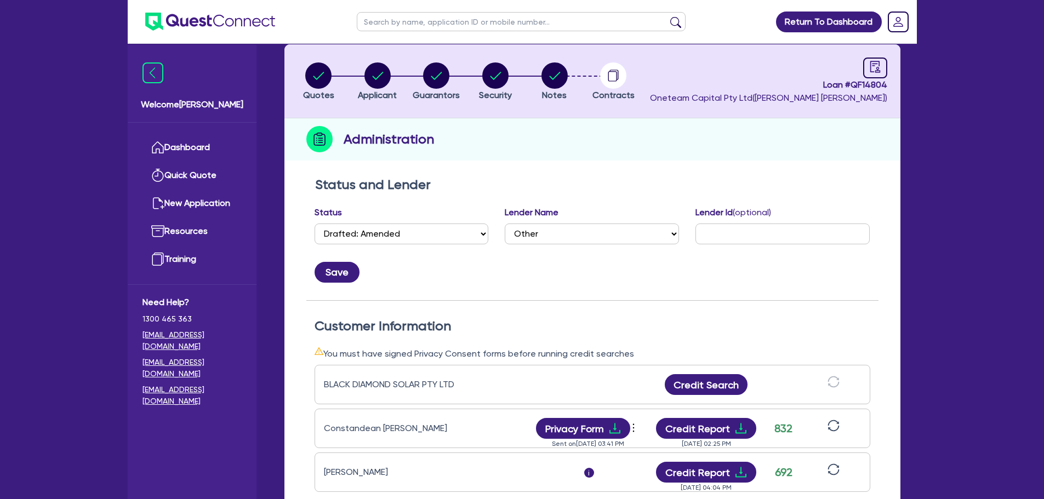
click at [525, 76] on li "Security" at bounding box center [495, 81] width 59 height 38
click at [554, 71] on circle "button" at bounding box center [555, 75] width 26 height 26
select select "Other"
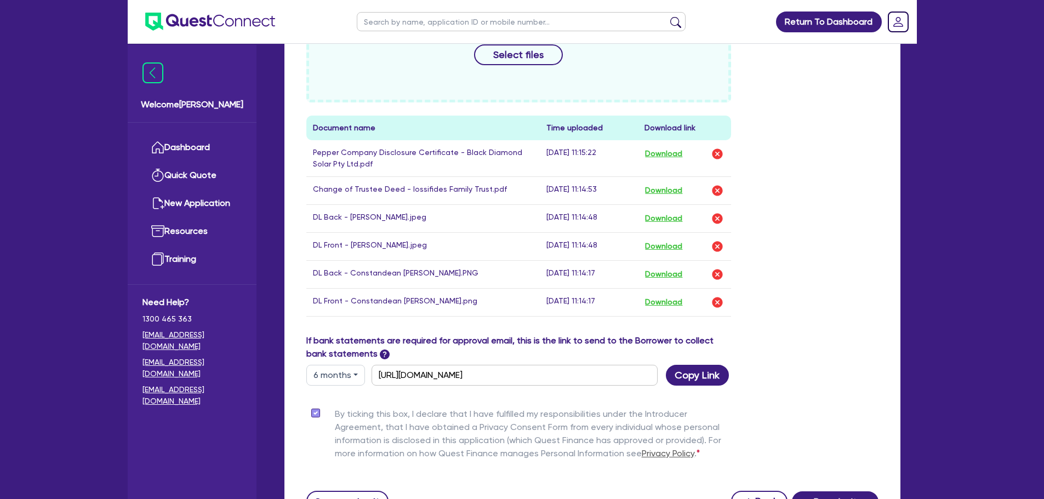
scroll to position [582, 0]
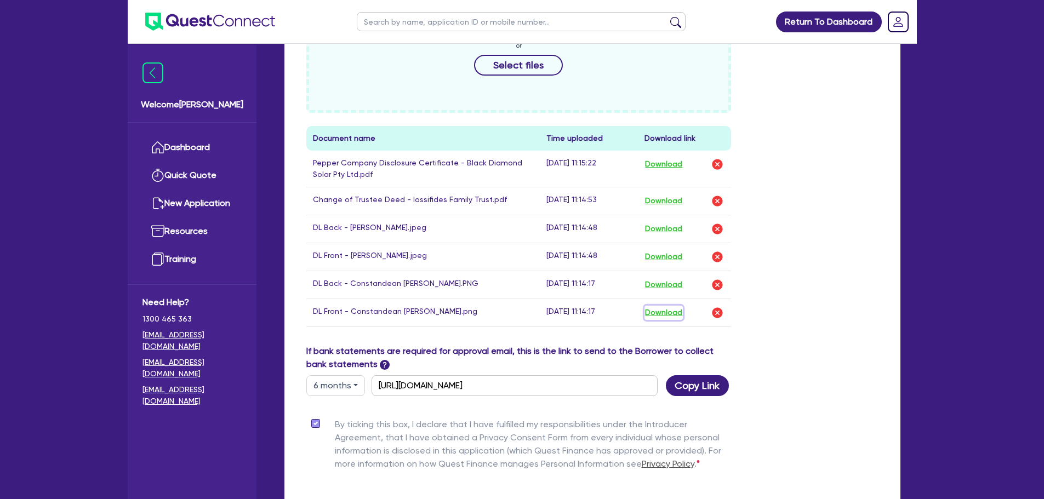
click at [665, 311] on button "Download" at bounding box center [664, 313] width 38 height 14
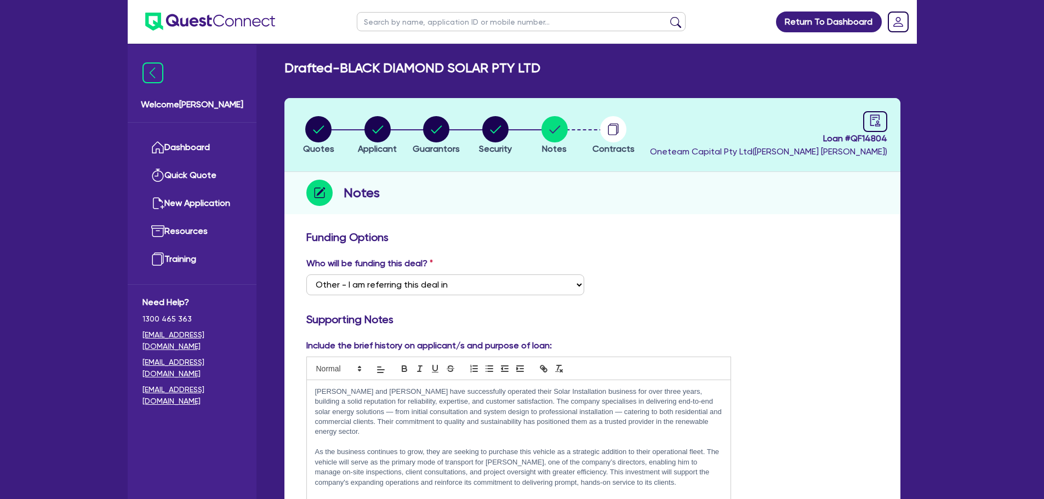
scroll to position [0, 0]
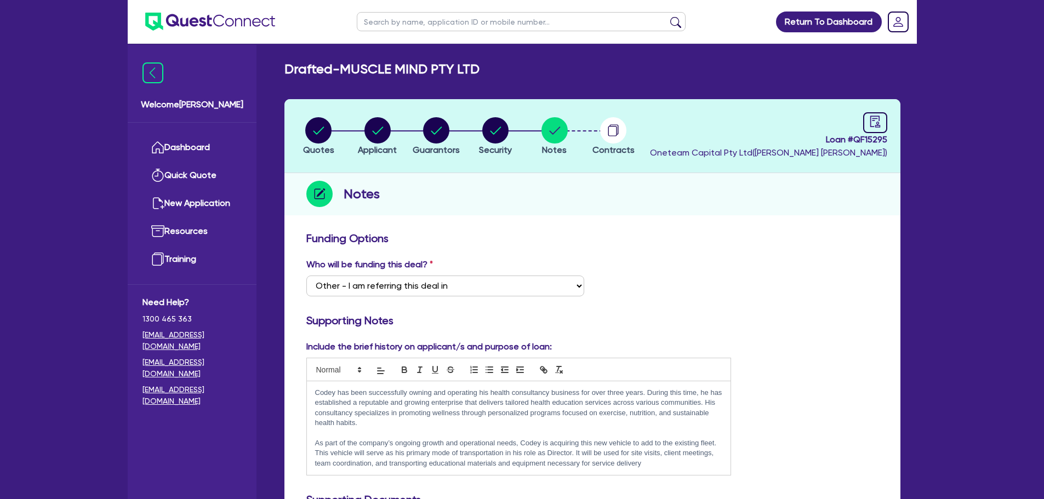
select select "Other"
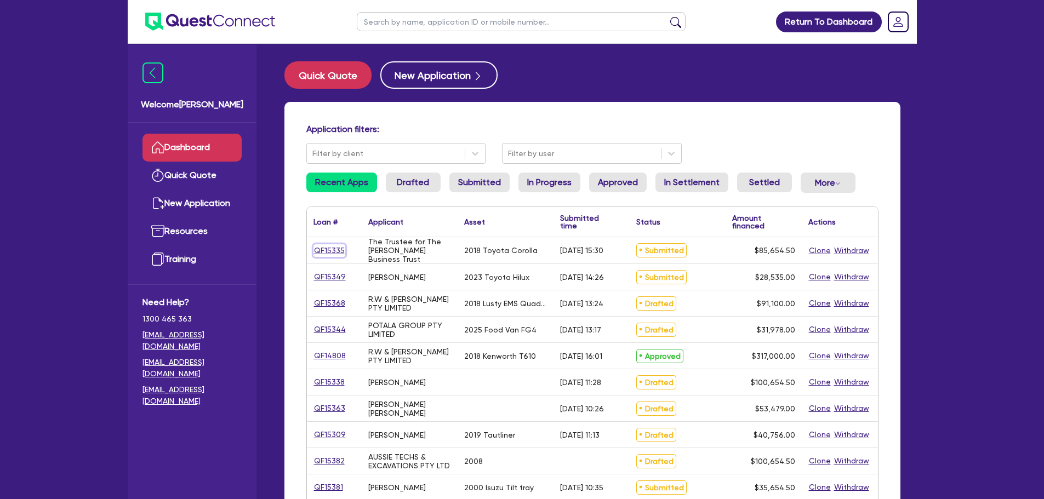
click at [339, 249] on link "QF15335" at bounding box center [330, 250] width 32 height 13
select select "CARS_AND_LIGHT_TRUCKS"
select select "PASSENGER_VEHICLES"
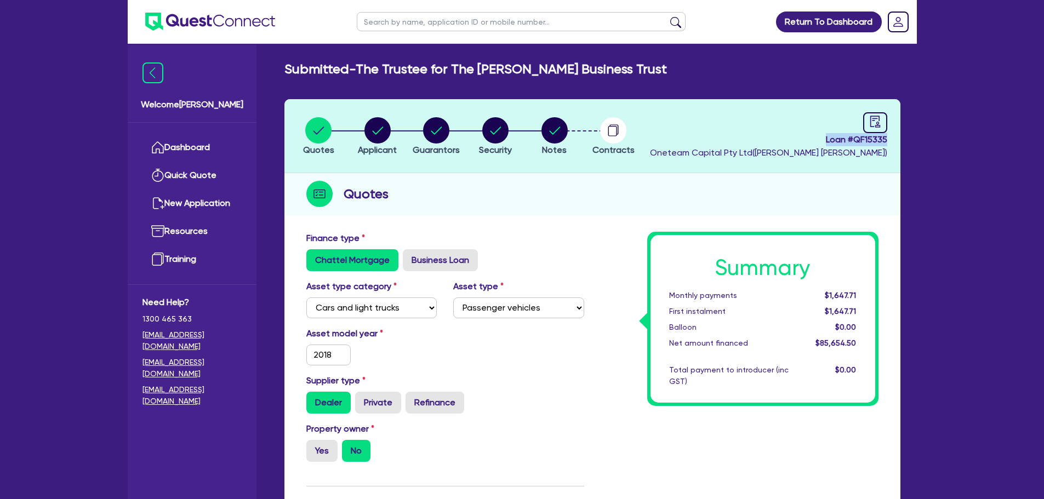
drag, startPoint x: 823, startPoint y: 139, endPoint x: 890, endPoint y: 140, distance: 66.9
click at [890, 140] on header "Quotes Applicant Guarantors Security Notes Contracts Loan # QF15335 Oneteam Cap…" at bounding box center [592, 136] width 616 height 74
copy span "Loan # QF15335"
click at [574, 215] on div "Quotes" at bounding box center [592, 194] width 616 height 42
click at [563, 133] on circle "button" at bounding box center [555, 130] width 26 height 26
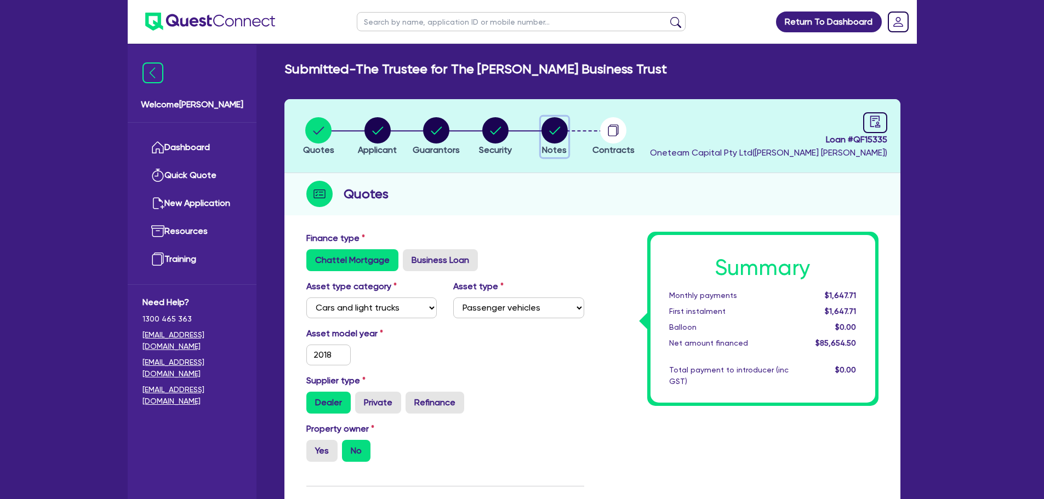
select select "Other"
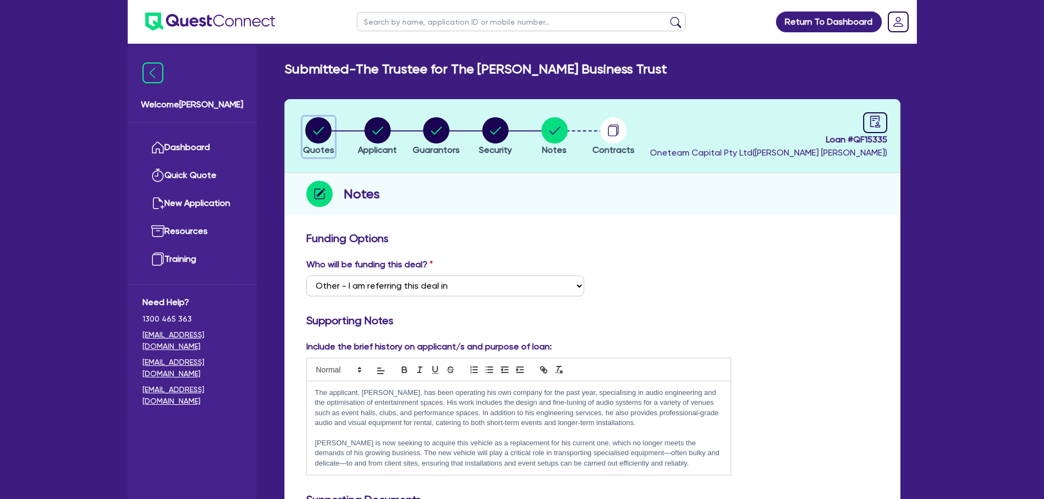
click at [325, 126] on circle "button" at bounding box center [318, 130] width 26 height 26
select select "CARS_AND_LIGHT_TRUCKS"
select select "PASSENGER_VEHICLES"
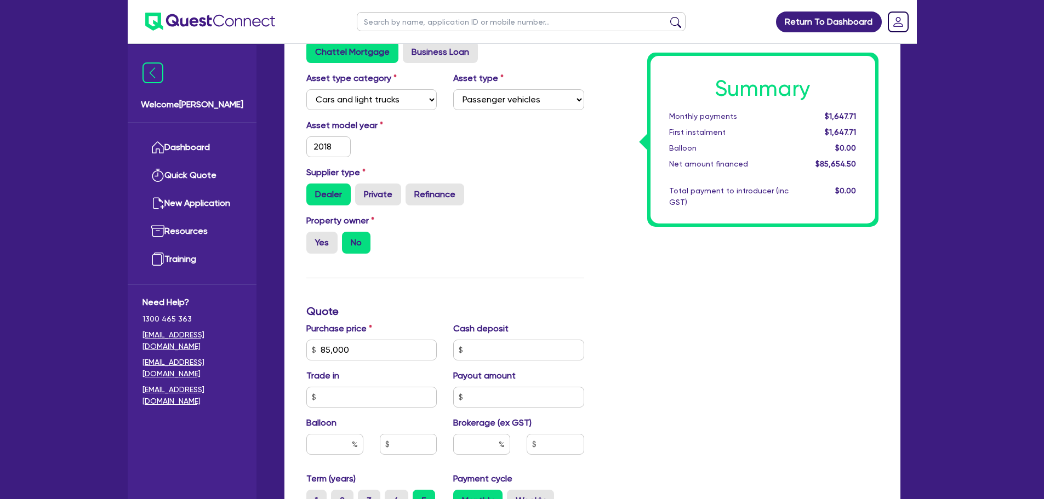
scroll to position [219, 0]
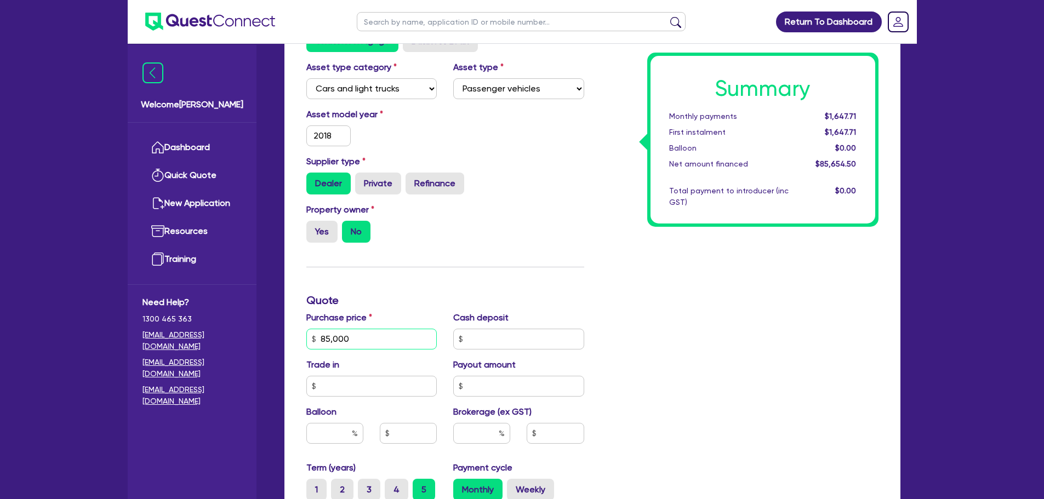
drag, startPoint x: 370, startPoint y: 332, endPoint x: 298, endPoint y: 336, distance: 71.9
click at [298, 336] on div "Purchase price 85,000" at bounding box center [371, 330] width 147 height 38
type input "30,000"
click at [587, 286] on div "Finance type Chattel Mortgage Business Loan Asset type category Select Cars and…" at bounding box center [445, 333] width 294 height 641
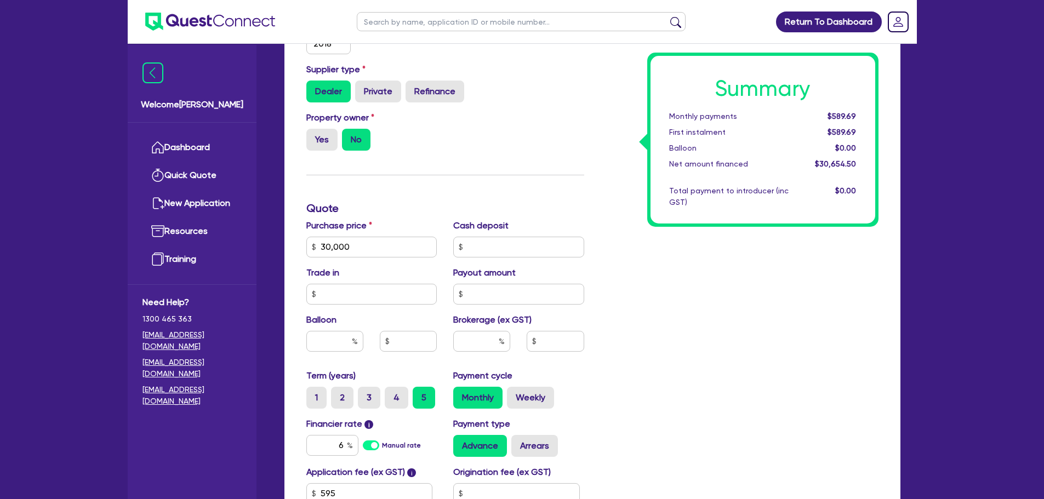
scroll to position [384, 0]
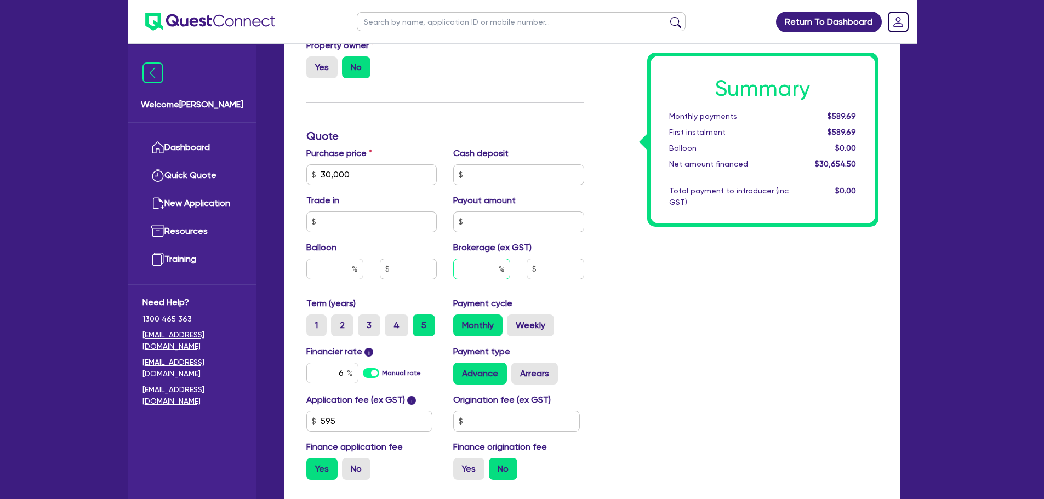
click at [492, 266] on input "text" at bounding box center [481, 269] width 57 height 21
type input "4"
click at [647, 349] on div "Summary Monthly payments $589.69 First instalment $589.69 Balloon $0.00 Net amo…" at bounding box center [740, 168] width 294 height 641
type input "1,226.18"
click at [322, 372] on input "6" at bounding box center [332, 373] width 52 height 21
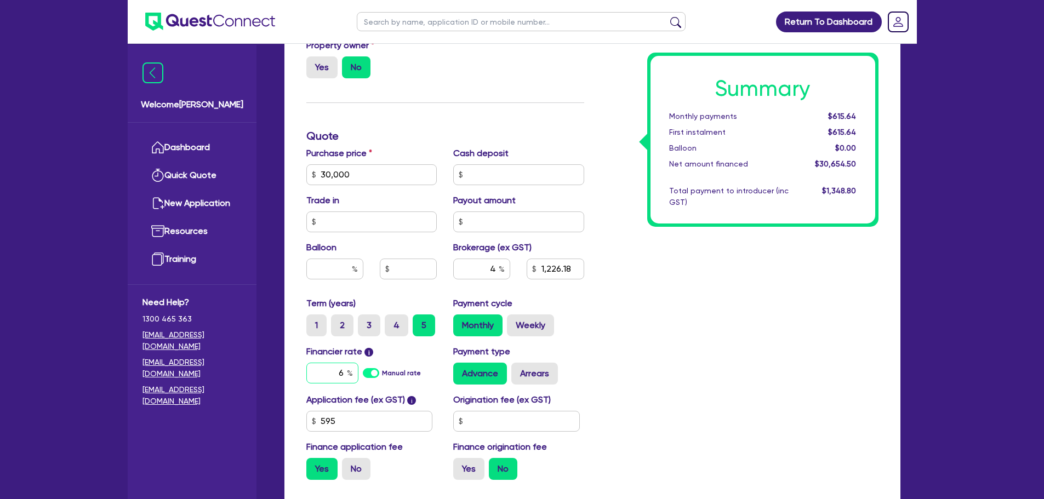
drag, startPoint x: 345, startPoint y: 372, endPoint x: 327, endPoint y: 372, distance: 18.1
click at [328, 372] on input "6" at bounding box center [332, 373] width 52 height 21
type input "14.95"
click at [682, 337] on div "Summary Monthly payments $615.64 First instalment $615.64 Balloon $0.00 Net amo…" at bounding box center [740, 168] width 294 height 641
type input "1,226.18"
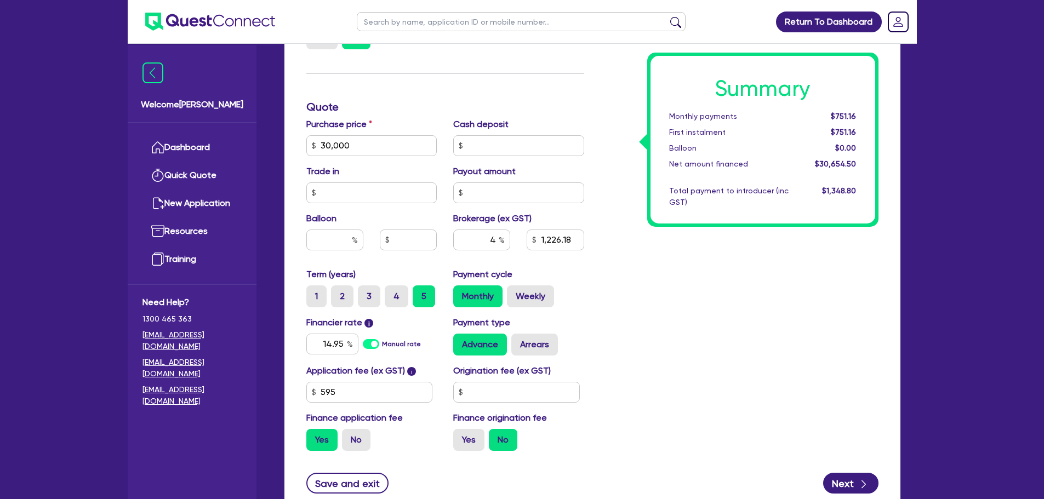
scroll to position [441, 0]
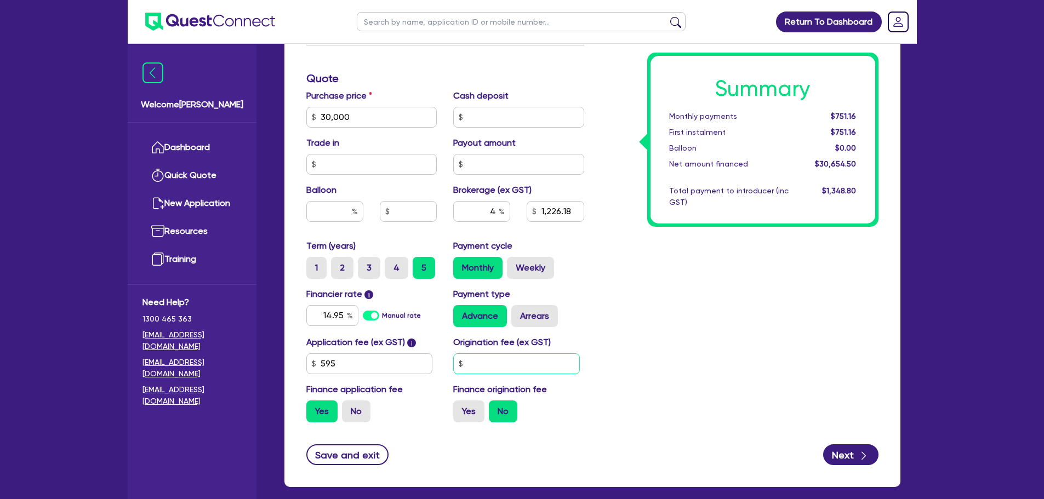
click at [493, 362] on input "text" at bounding box center [516, 364] width 127 height 21
type input "900"
click at [790, 346] on div "Summary Monthly payments $751.16 First instalment $751.16 Balloon $0.00 Net amo…" at bounding box center [740, 111] width 294 height 641
click at [849, 449] on button "Next" at bounding box center [850, 455] width 55 height 21
type input "1,226.18"
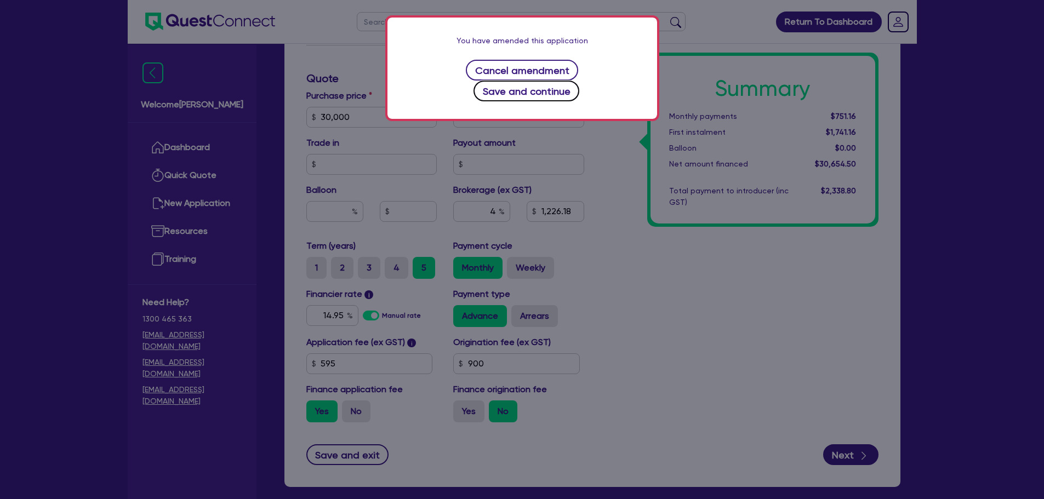
click at [565, 81] on button "Save and continue" at bounding box center [527, 91] width 106 height 21
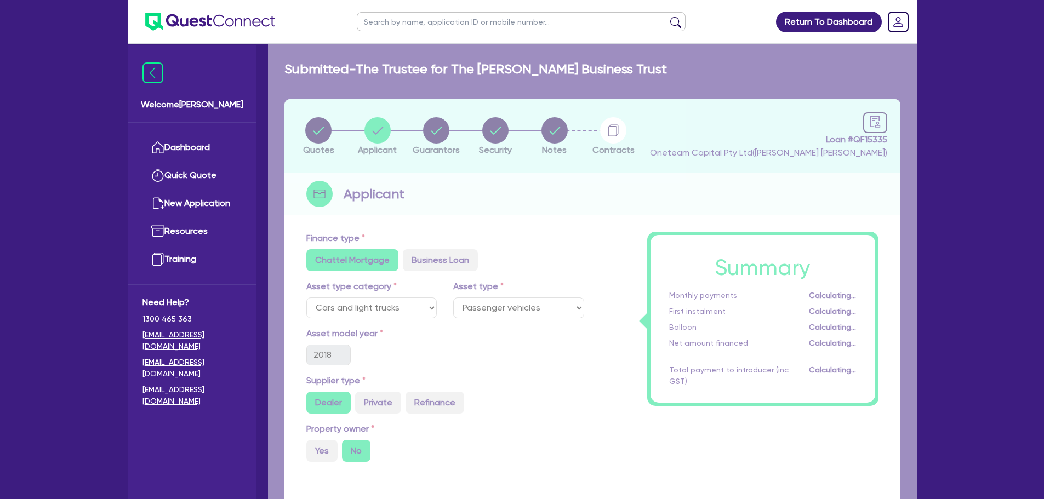
select select "TRUST"
select select "INDIVIDUAL"
select select "TRANSPORT_WAREHOUSING"
select select "POSTAL_DELIVERY"
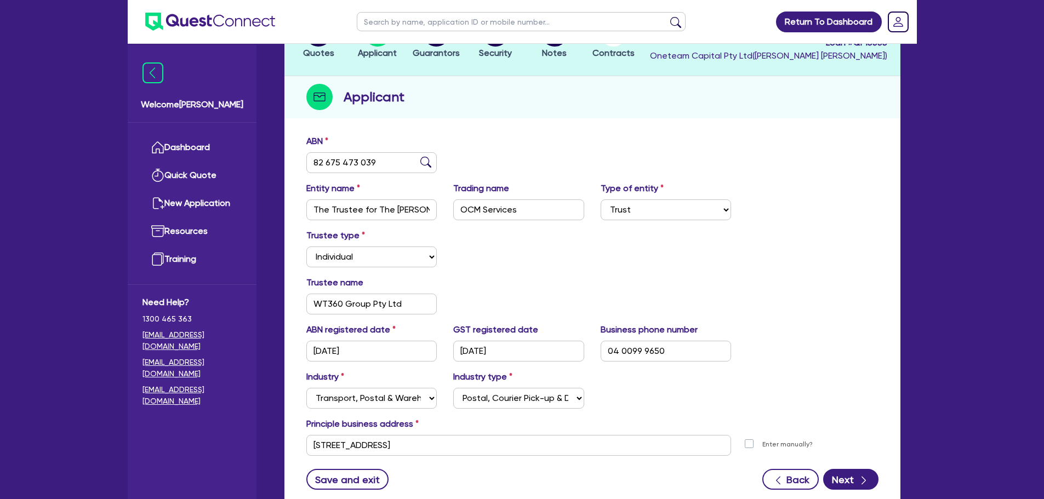
scroll to position [110, 0]
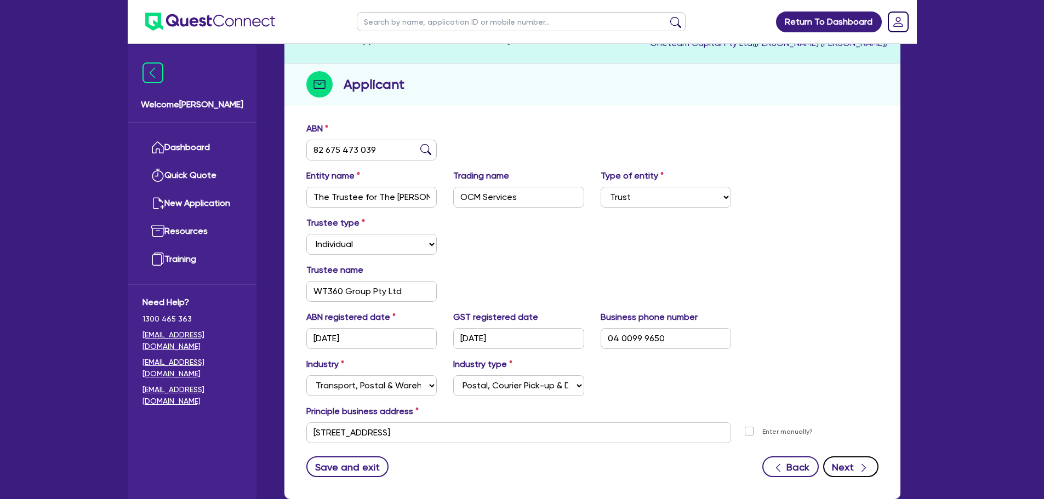
click at [851, 471] on button "Next" at bounding box center [850, 467] width 55 height 21
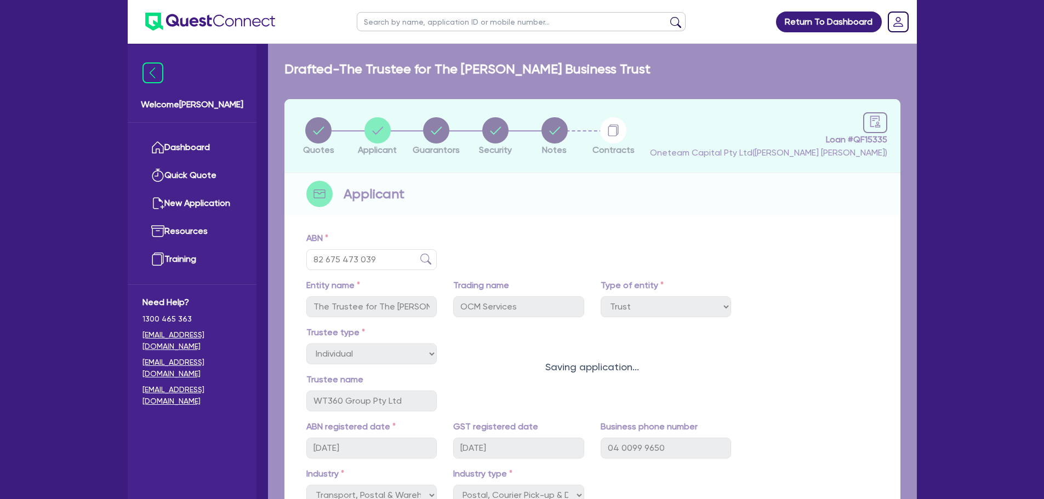
select select "MR"
select select "VIC"
select select "SINGLE"
select select "CASH"
select select "HOUSEHOLD_PERSONAL"
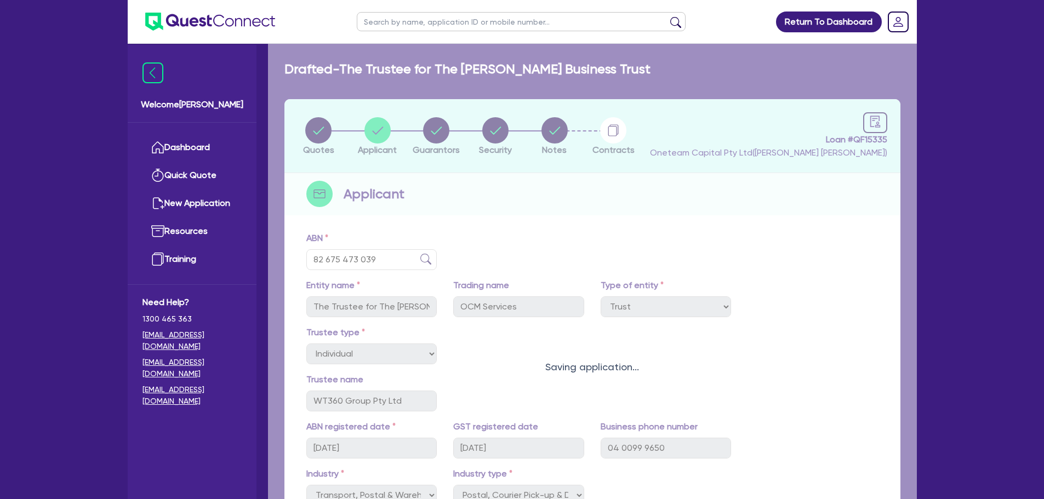
select select "VEHICLE"
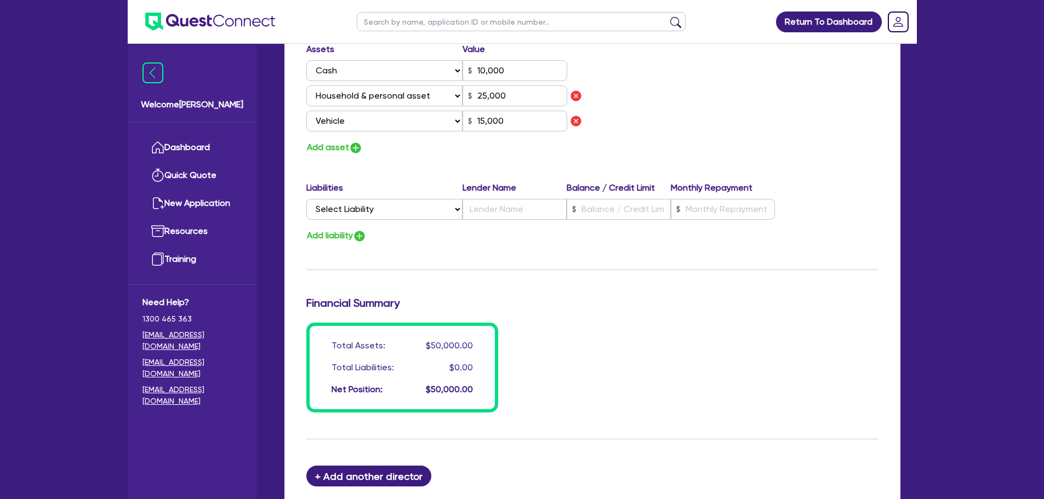
scroll to position [822, 0]
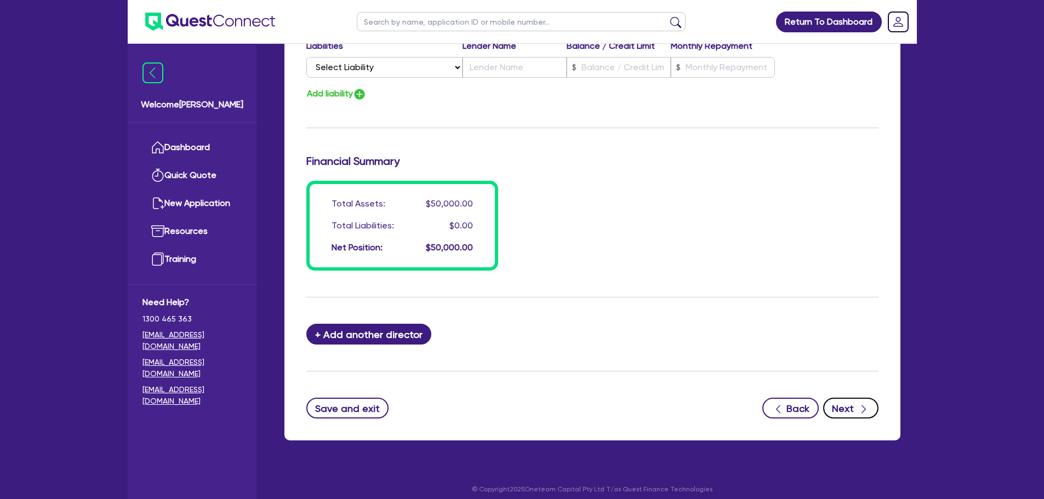
click at [866, 411] on icon "button" at bounding box center [863, 409] width 11 height 11
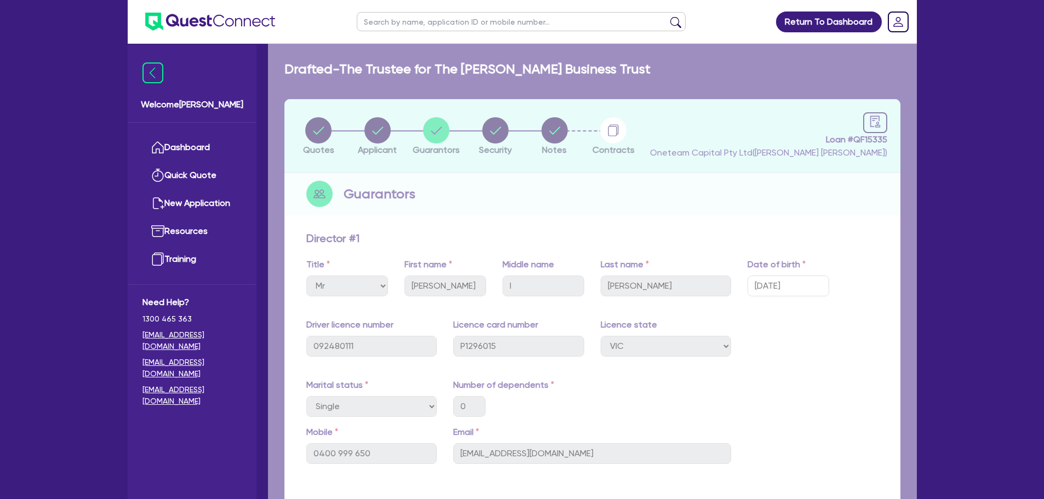
select select "CARS_AND_LIGHT_TRUCKS"
select select "PASSENGER_VEHICLES"
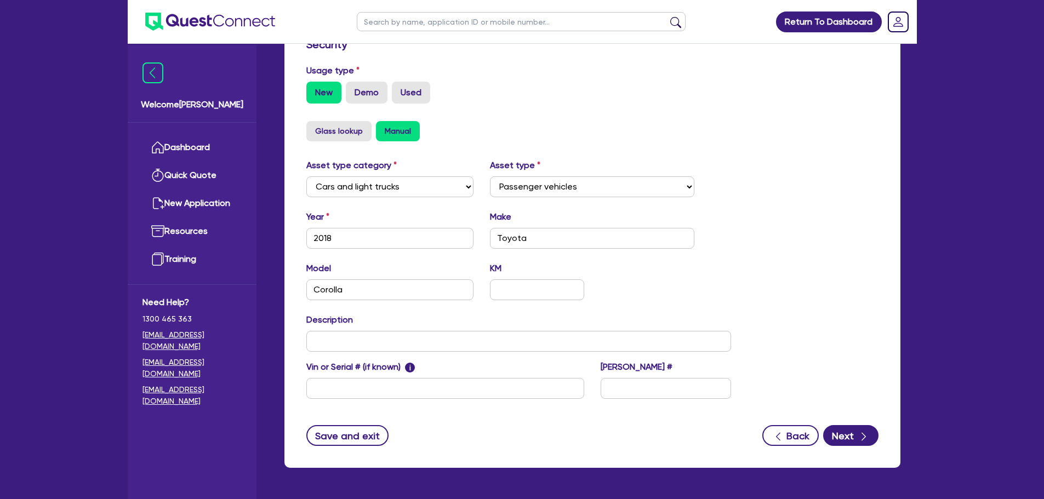
scroll to position [344, 0]
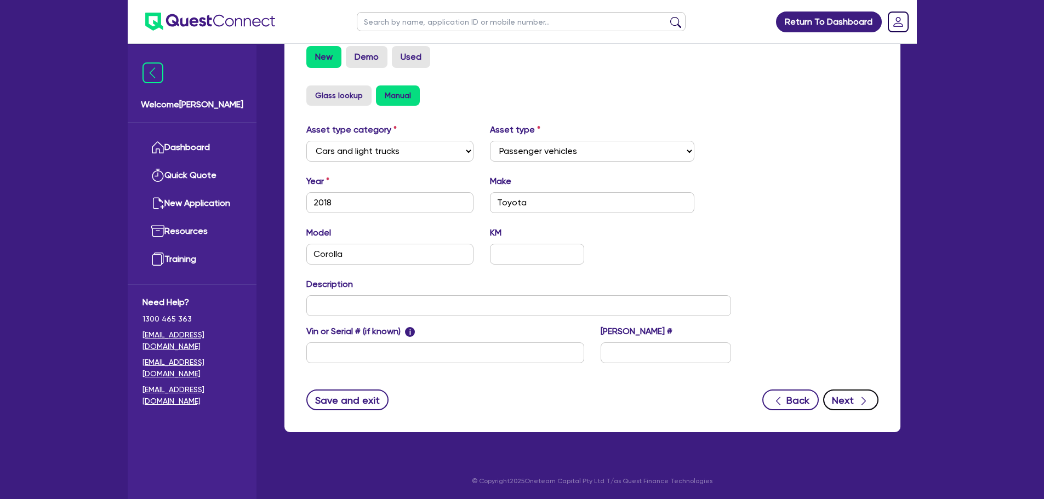
click at [844, 396] on button "Next" at bounding box center [850, 400] width 55 height 21
select select "Other"
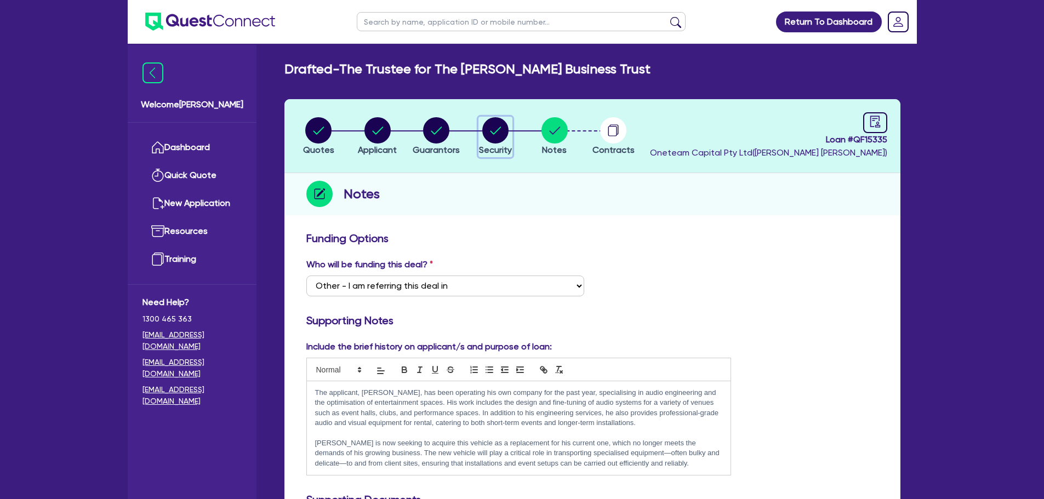
click at [491, 137] on circle "button" at bounding box center [495, 130] width 26 height 26
select select "CARS_AND_LIGHT_TRUCKS"
select select "PASSENGER_VEHICLES"
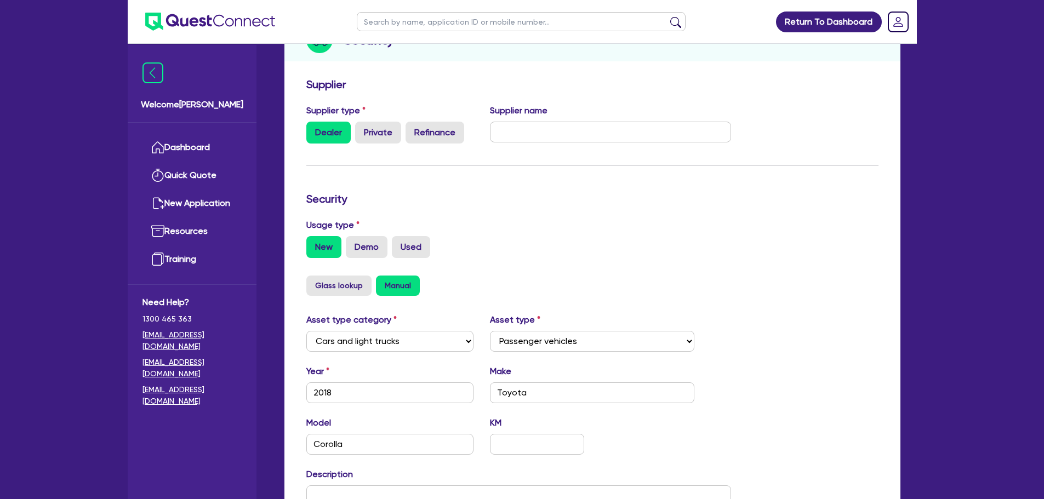
scroll to position [274, 0]
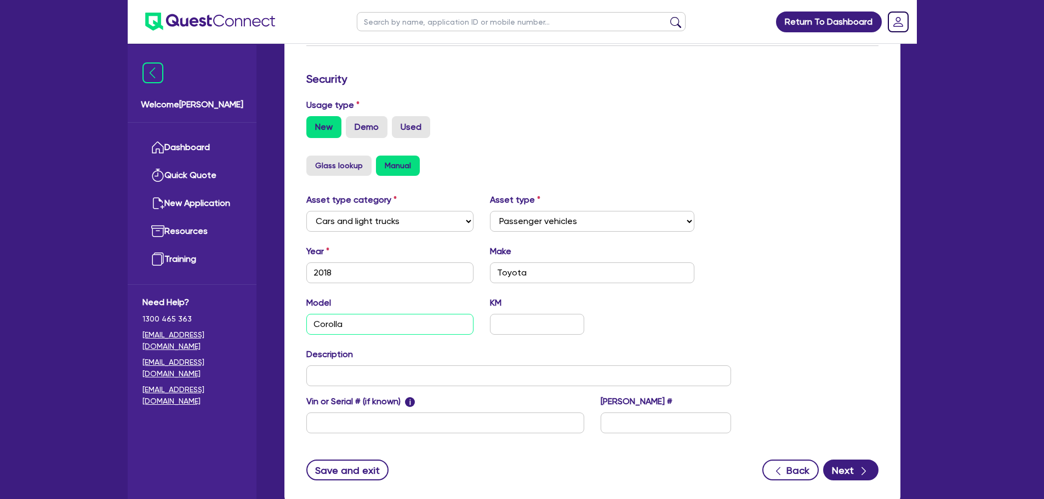
drag, startPoint x: 309, startPoint y: 321, endPoint x: 283, endPoint y: 325, distance: 26.0
click at [280, 325] on div "Quotes Applicant Guarantors Security Notes Contracts Loan # QF15335 Oneteam Cap…" at bounding box center [592, 170] width 633 height 691
type input "Hilux"
click at [835, 474] on button "Next" at bounding box center [850, 470] width 55 height 21
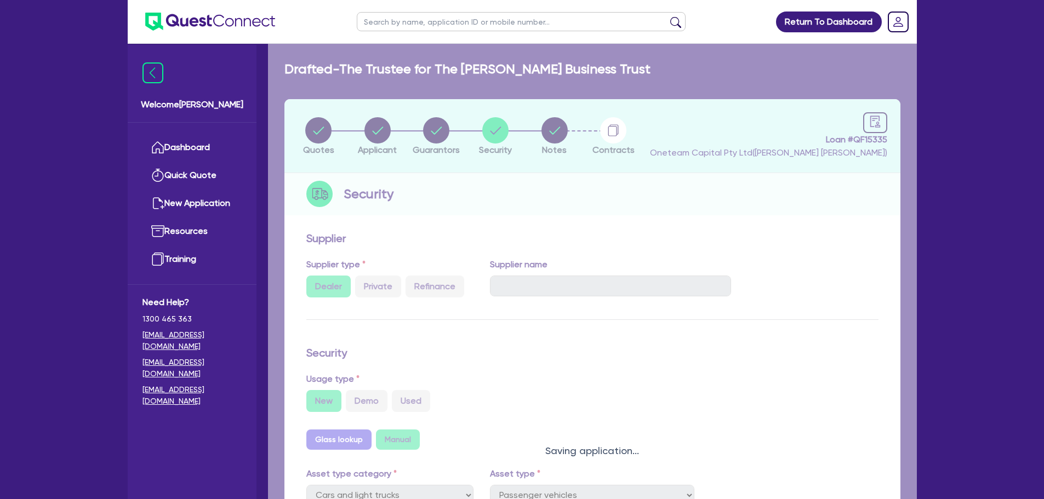
select select "Other"
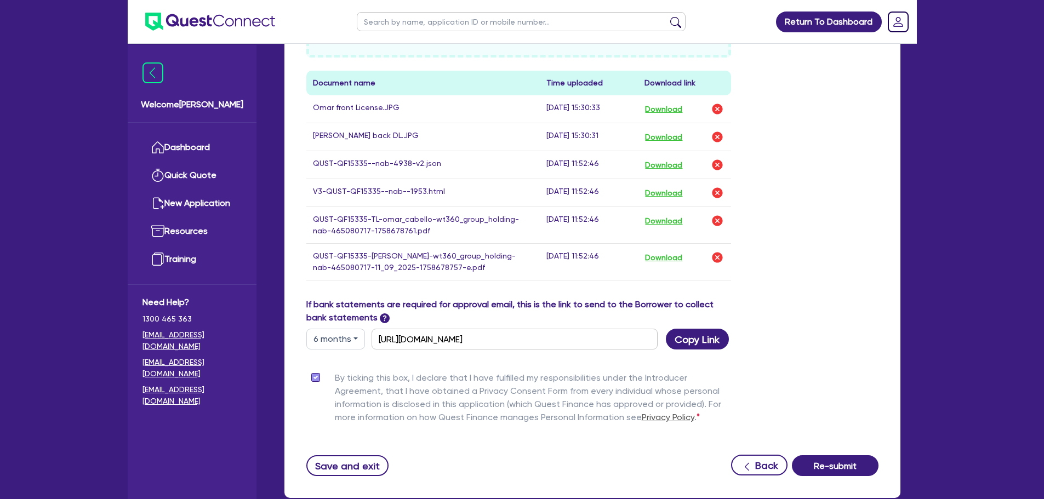
scroll to position [659, 0]
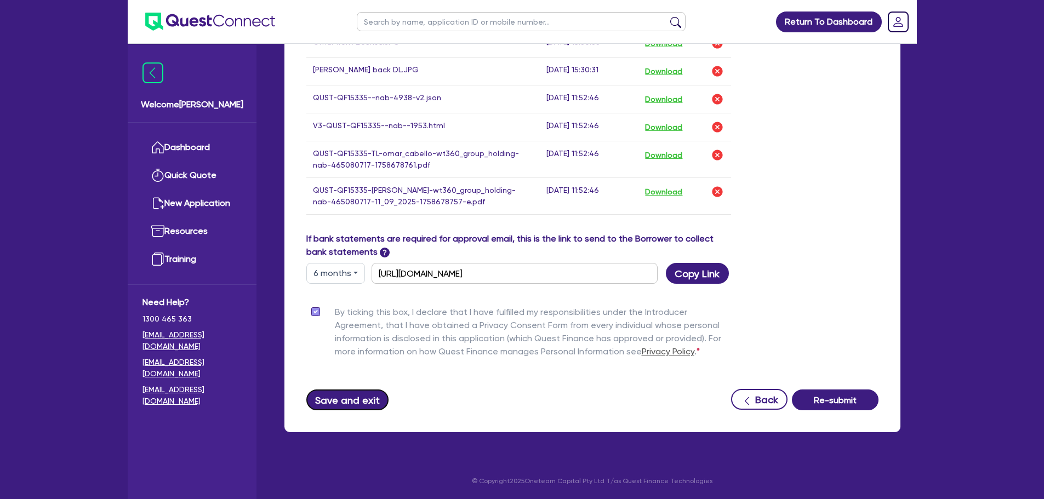
click at [344, 397] on button "Save and exit" at bounding box center [347, 400] width 83 height 21
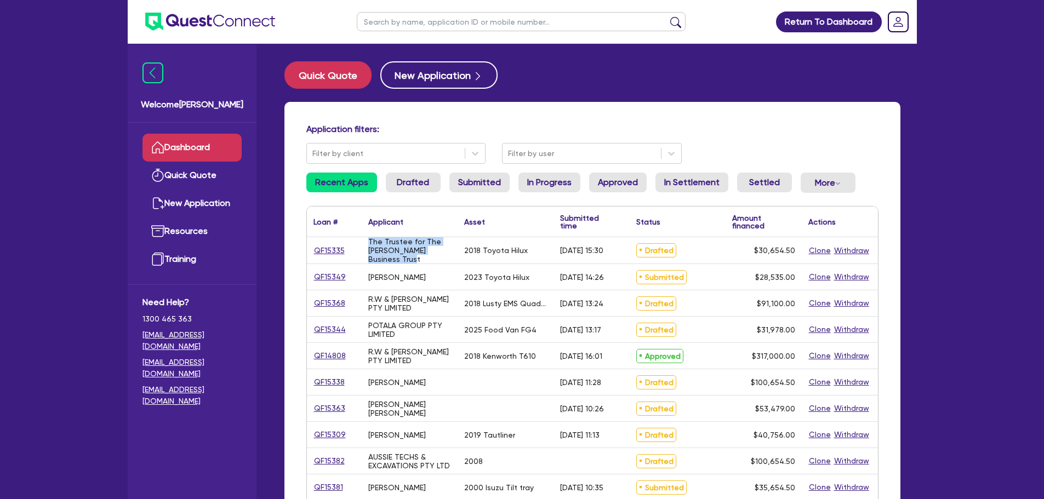
drag, startPoint x: 387, startPoint y: 255, endPoint x: 346, endPoint y: 240, distance: 44.1
click at [346, 240] on div "QF15335 The Trustee for The Omar Cabello Business Trust 2018 Toyota Hilux 24/09…" at bounding box center [592, 250] width 571 height 27
copy div "The Trustee for The [PERSON_NAME] Business Trust"
click at [368, 252] on div "The Trustee for The [PERSON_NAME] Business Trust" at bounding box center [409, 250] width 83 height 26
click at [394, 264] on div "[PERSON_NAME]" at bounding box center [410, 277] width 96 height 26
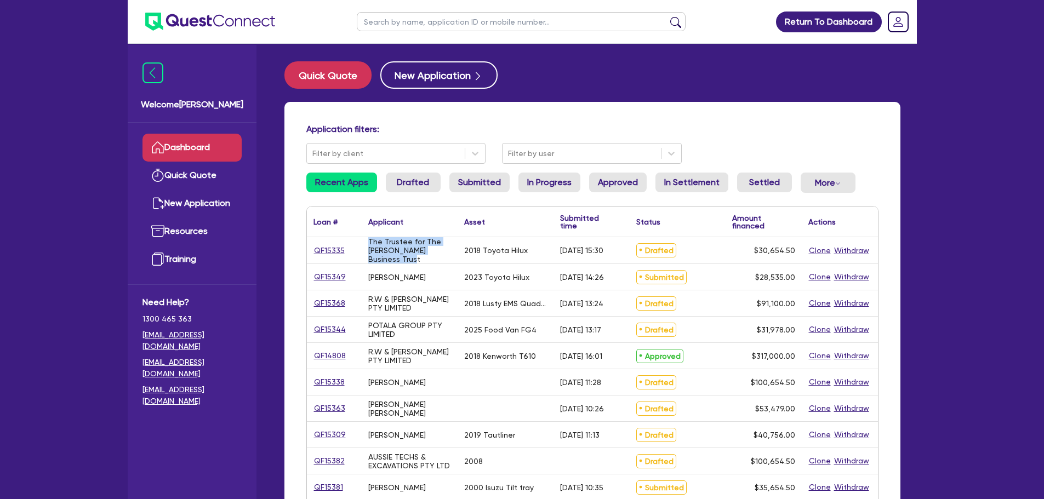
drag, startPoint x: 394, startPoint y: 257, endPoint x: 358, endPoint y: 234, distance: 41.7
click at [358, 234] on div "Loan # ▲ Applicant ▲ Asset Submitted time ▲ Status ▲ Amount financed Actions QF…" at bounding box center [592, 486] width 571 height 558
click at [694, 103] on div "Application filters: Filter by client Filter by user Recent Apps Drafted Submit…" at bounding box center [592, 460] width 616 height 716
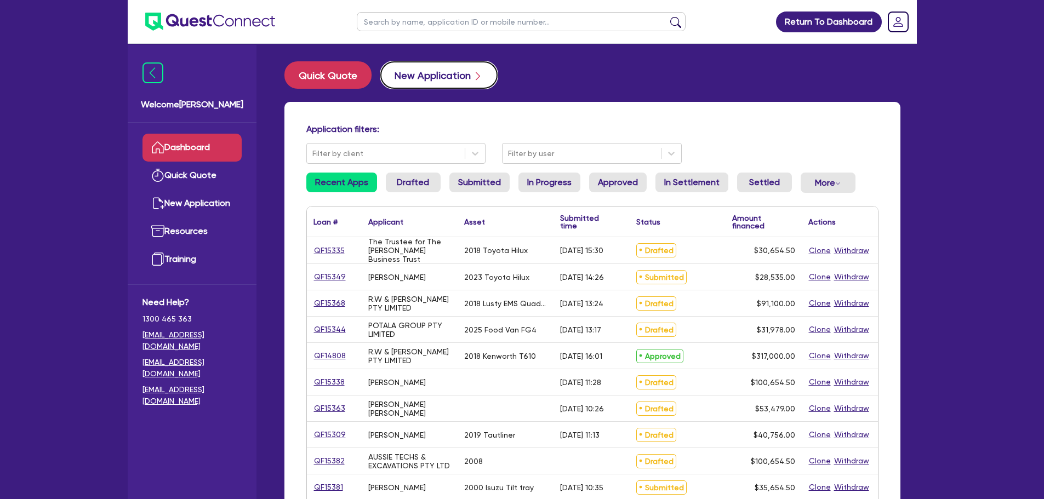
click at [396, 77] on button "New Application" at bounding box center [438, 74] width 117 height 27
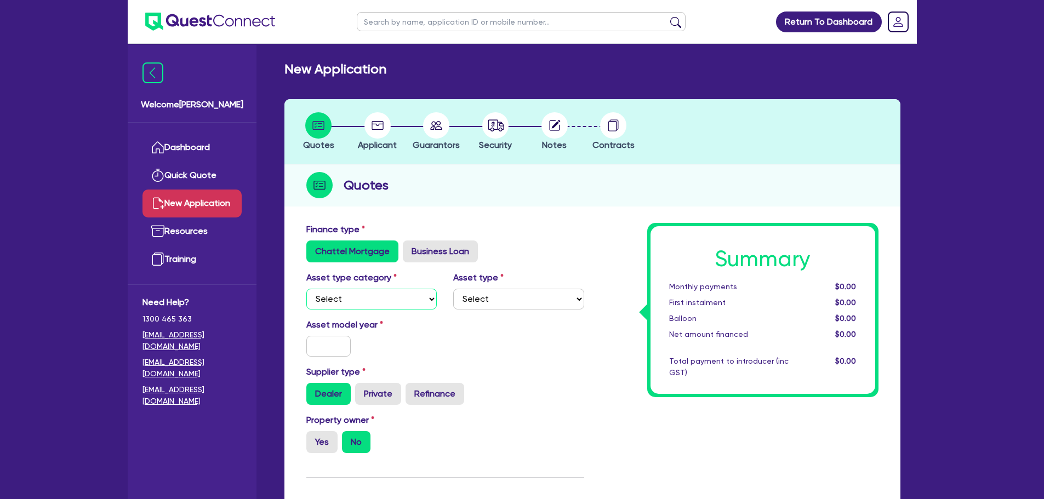
click at [389, 290] on select "Select Cars and light trucks Primary assets Secondary assets Tertiary assets" at bounding box center [371, 299] width 131 height 21
select select "CARS_AND_LIGHT_TRUCKS"
click at [306, 289] on select "Select Cars and light trucks Primary assets Secondary assets Tertiary assets" at bounding box center [371, 299] width 131 height 21
click at [498, 289] on div "Asset type Select Passenger vehicles Vans and utes Light trucks up to 4.5 tonne" at bounding box center [518, 290] width 147 height 38
click at [499, 303] on select "Select Passenger vehicles Vans and utes Light trucks up to 4.5 tonne" at bounding box center [518, 299] width 131 height 21
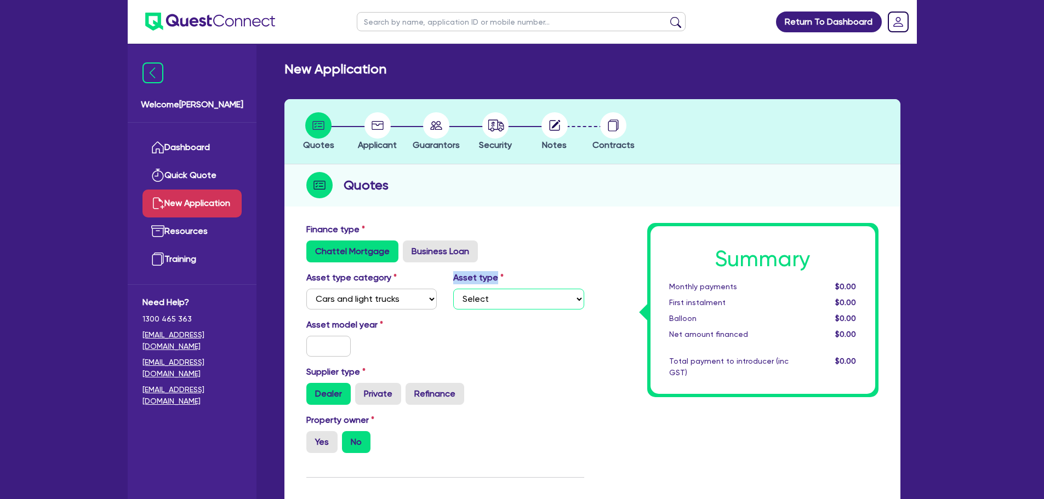
select select "PASSENGER_VEHICLES"
click at [453, 289] on select "Select Passenger vehicles Vans and utes Light trucks up to 4.5 tonne" at bounding box center [518, 299] width 131 height 21
click at [332, 346] on input "text" at bounding box center [328, 346] width 45 height 21
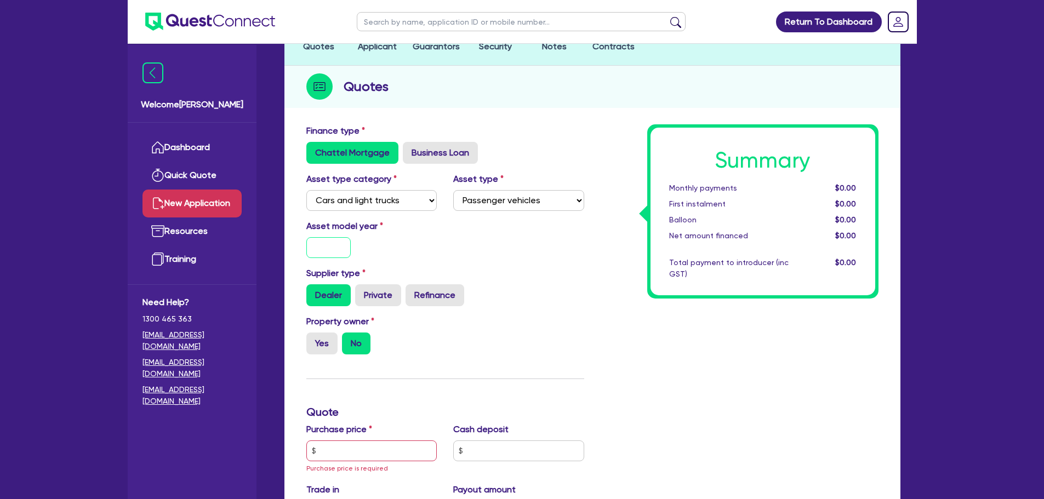
scroll to position [164, 0]
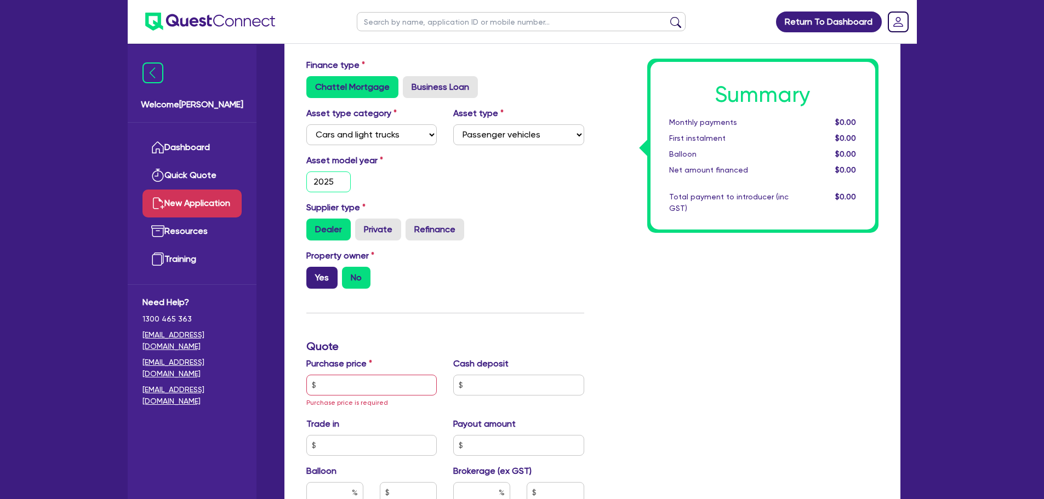
type input "2025"
click at [329, 271] on label "Yes" at bounding box center [321, 278] width 31 height 22
click at [314, 271] on input "Yes" at bounding box center [309, 270] width 7 height 7
radio input "true"
click at [365, 281] on label "No" at bounding box center [356, 278] width 29 height 22
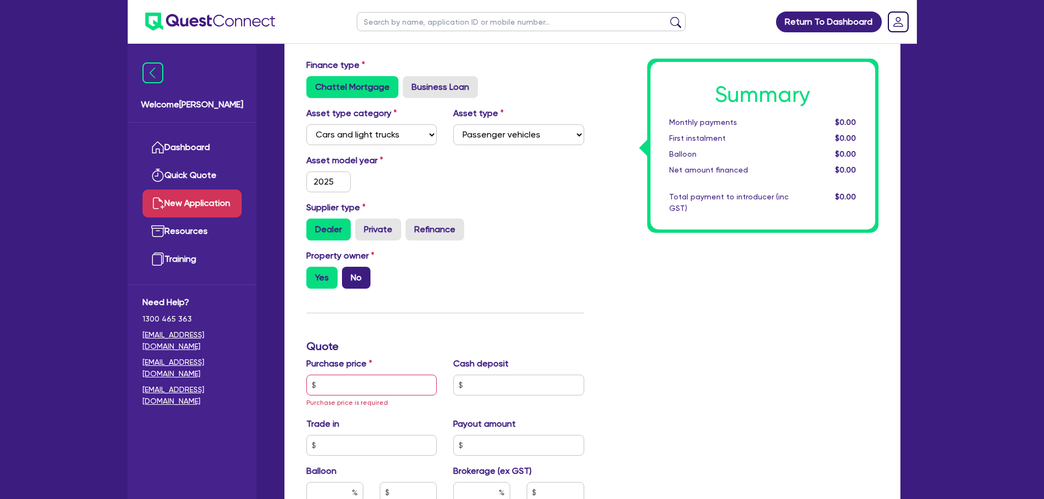
click at [349, 274] on input "No" at bounding box center [345, 270] width 7 height 7
radio input "true"
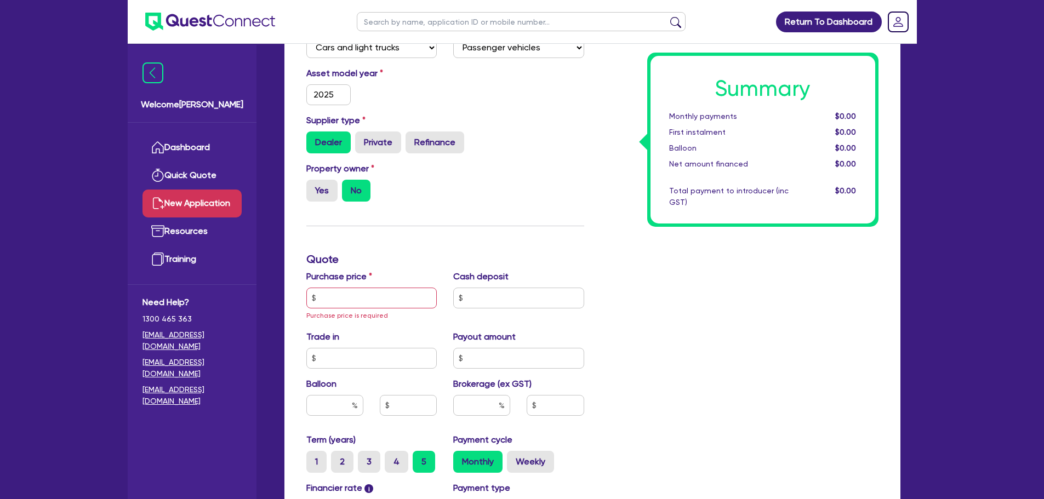
scroll to position [329, 0]
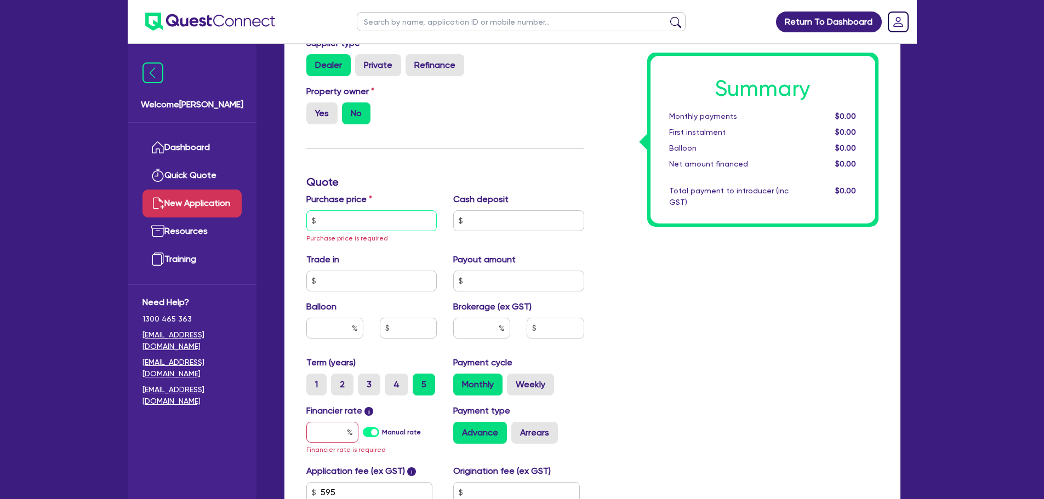
click at [379, 219] on input "text" at bounding box center [371, 220] width 131 height 21
click at [354, 220] on input "text" at bounding box center [371, 220] width 131 height 21
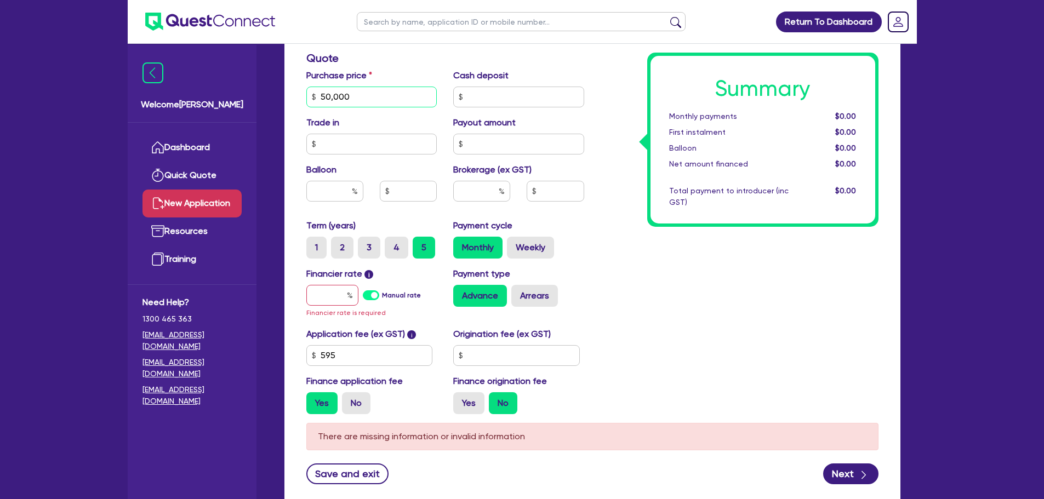
scroll to position [527, 0]
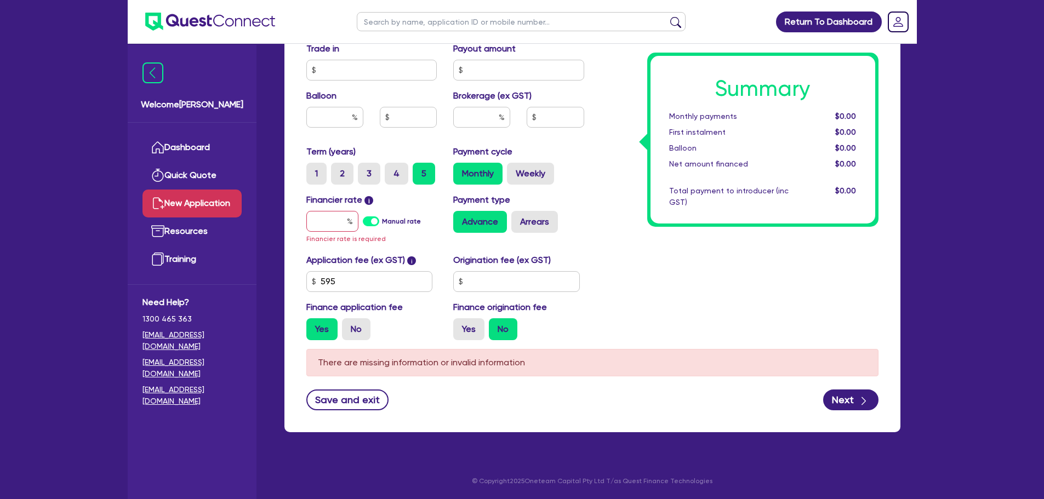
type input "50,000"
drag, startPoint x: 333, startPoint y: 232, endPoint x: 329, endPoint y: 226, distance: 7.1
click at [333, 232] on div "Financier rate i Manual rate Financier rate is required" at bounding box center [371, 220] width 147 height 52
click at [329, 216] on input "text" at bounding box center [332, 221] width 52 height 21
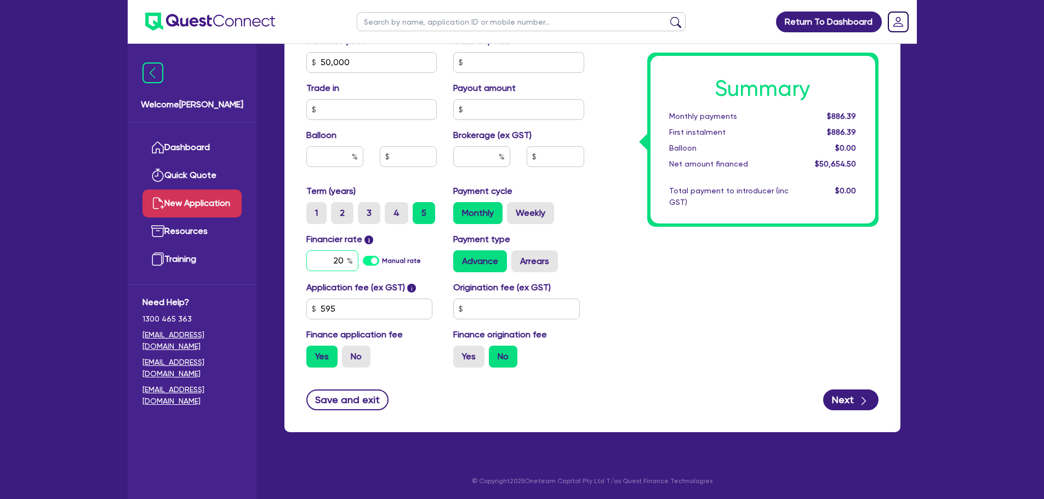
type input "20"
click at [616, 259] on div "Summary Monthly payments $886.39 First instalment $886.39 Balloon $0.00 Net amo…" at bounding box center [740, 56] width 294 height 641
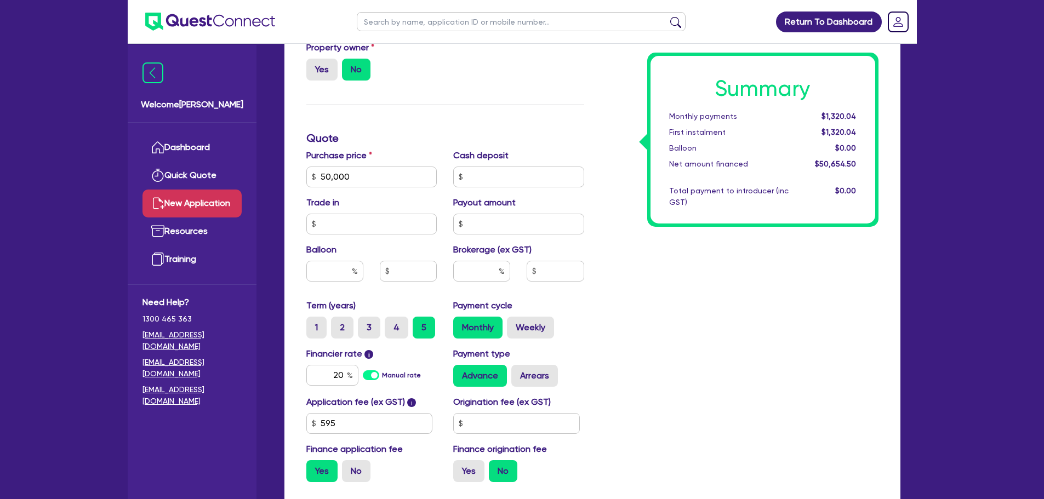
scroll to position [432, 0]
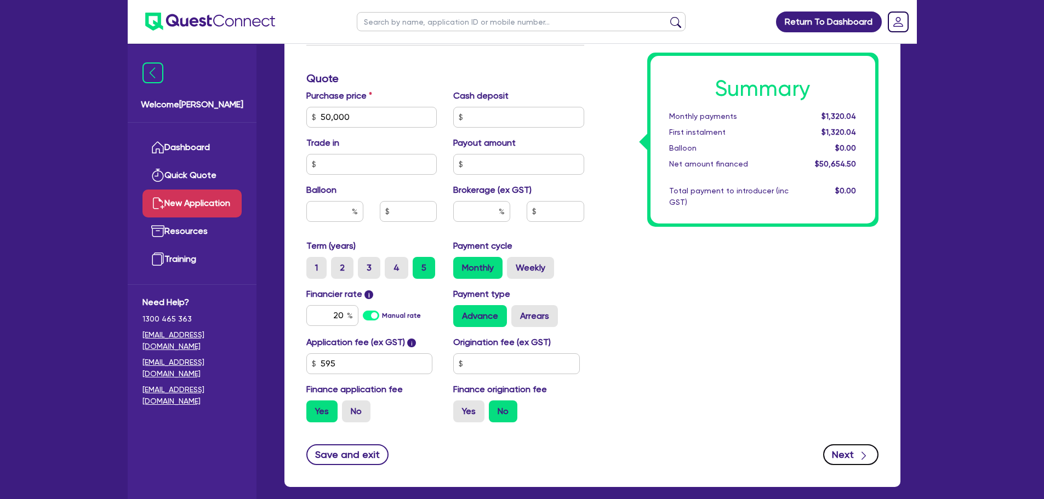
click at [843, 452] on button "Next" at bounding box center [850, 455] width 55 height 21
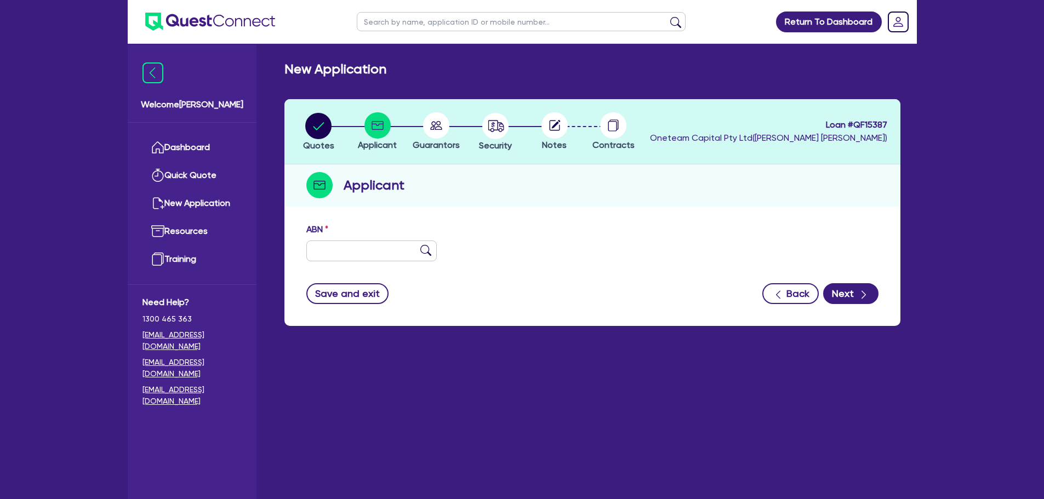
click at [343, 238] on div "ABN" at bounding box center [371, 242] width 147 height 38
click at [343, 254] on input "text" at bounding box center [371, 251] width 131 height 21
click at [342, 246] on input "text" at bounding box center [371, 251] width 131 height 21
paste input "60 684 911 331"
type input "60 684 911 331"
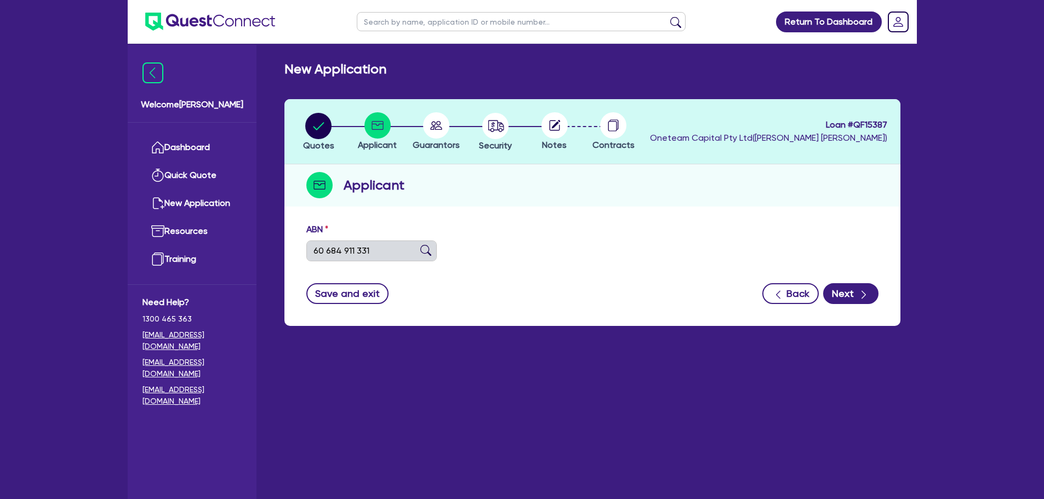
click at [425, 247] on img at bounding box center [425, 250] width 11 height 11
type input "ADSC GROUP PTY LTD"
select select "COMPANY"
type input "27/02/2025"
type input "07/03/2025"
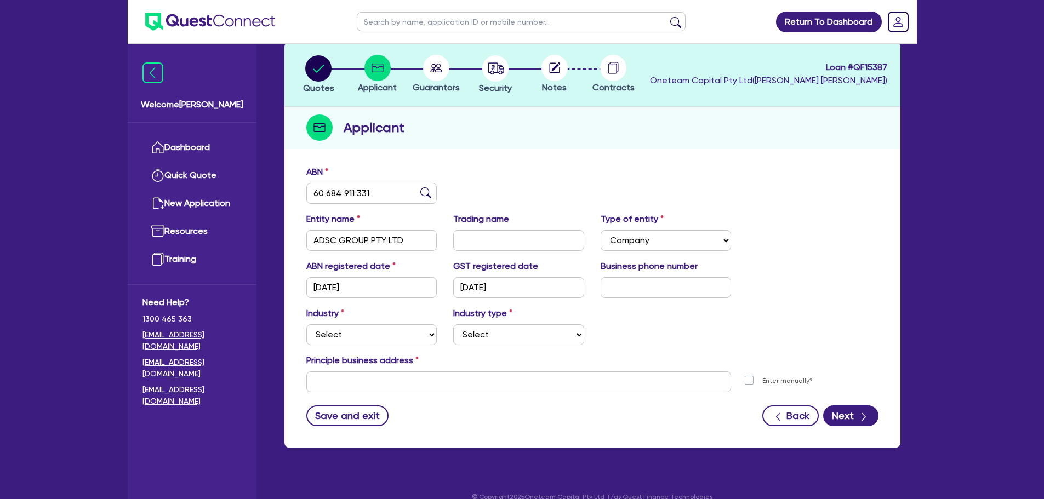
scroll to position [73, 0]
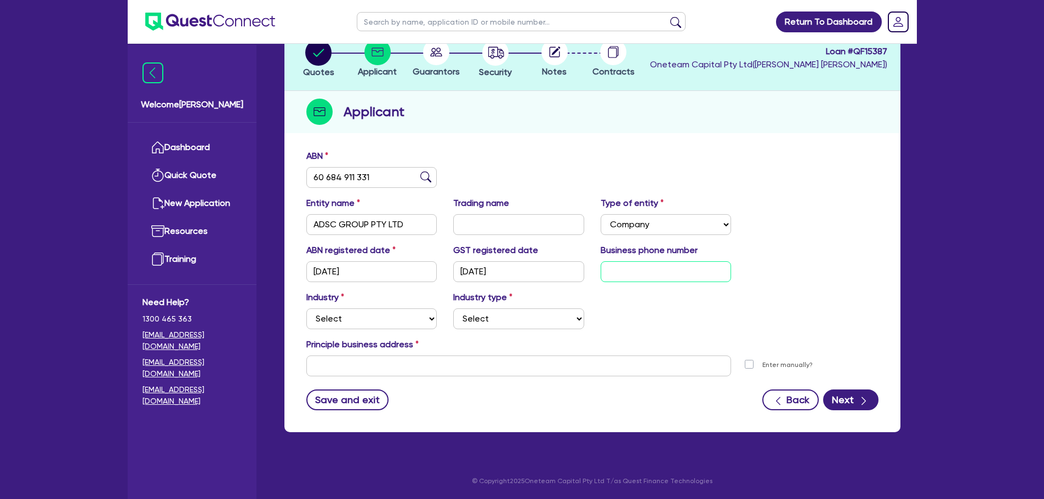
click at [633, 276] on input "text" at bounding box center [666, 271] width 131 height 21
click at [412, 326] on select "Select Accomodation & Food Services Administrative & Support Services Agricultu…" at bounding box center [371, 319] width 131 height 21
select select "INFORMATION_TELECOMMUNICATION"
click at [306, 309] on select "Select Accomodation & Food Services Administrative & Support Services Agricultu…" at bounding box center [371, 319] width 131 height 21
click at [494, 327] on select "Select Newspaper, Magazine, Book and Directory Publishing Software Publishing M…" at bounding box center [518, 319] width 131 height 21
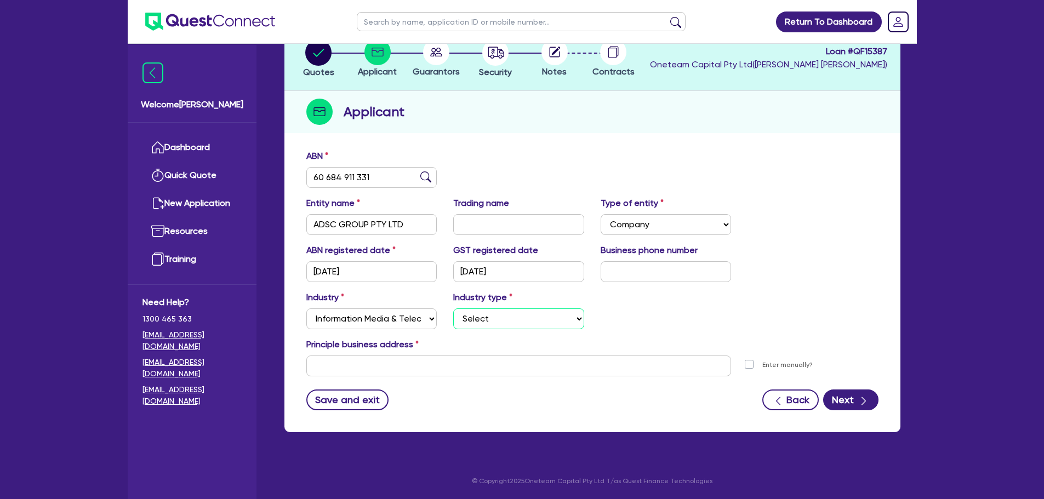
select select "MOTION_PICTURE"
click at [453, 309] on select "Select Newspaper, Magazine, Book and Directory Publishing Software Publishing M…" at bounding box center [518, 319] width 131 height 21
click at [352, 367] on input "text" at bounding box center [518, 366] width 425 height 21
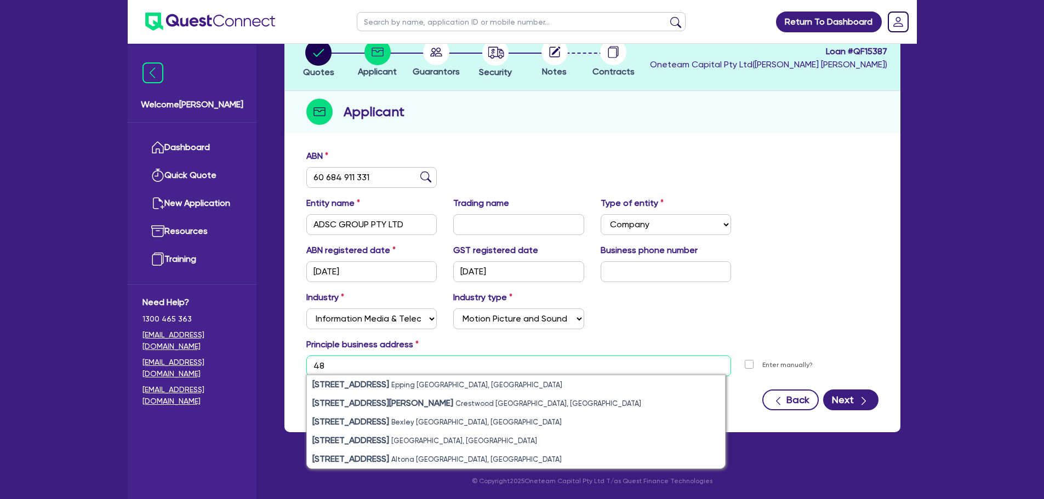
type input "4"
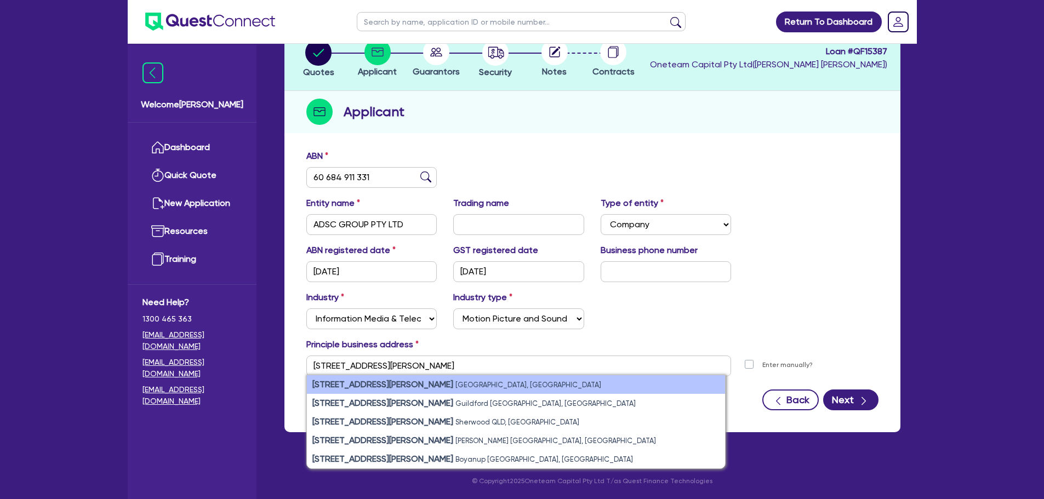
click at [497, 382] on li "202/204 Turner St Port Melbourne VIC, Australia" at bounding box center [516, 384] width 418 height 19
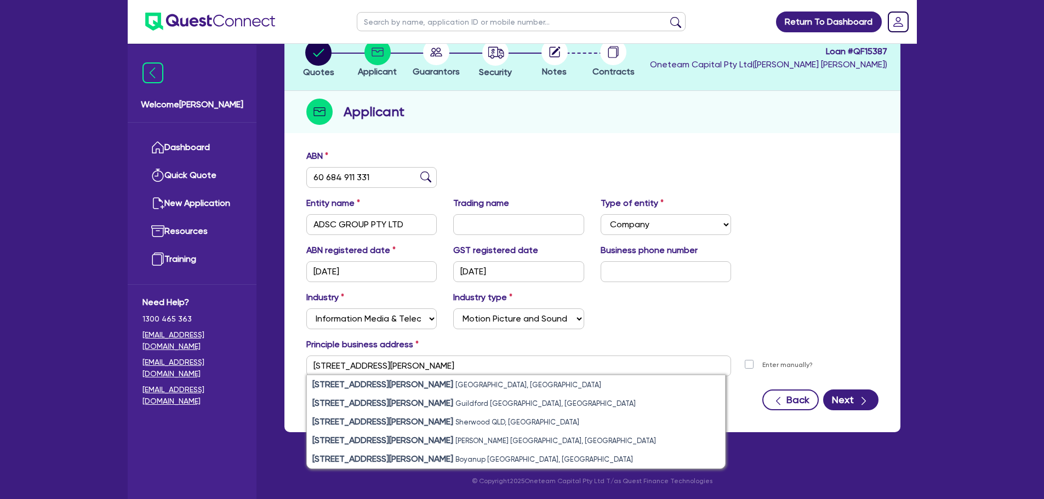
type input "202 204 Turner St Port Melbourne VIC 3207"
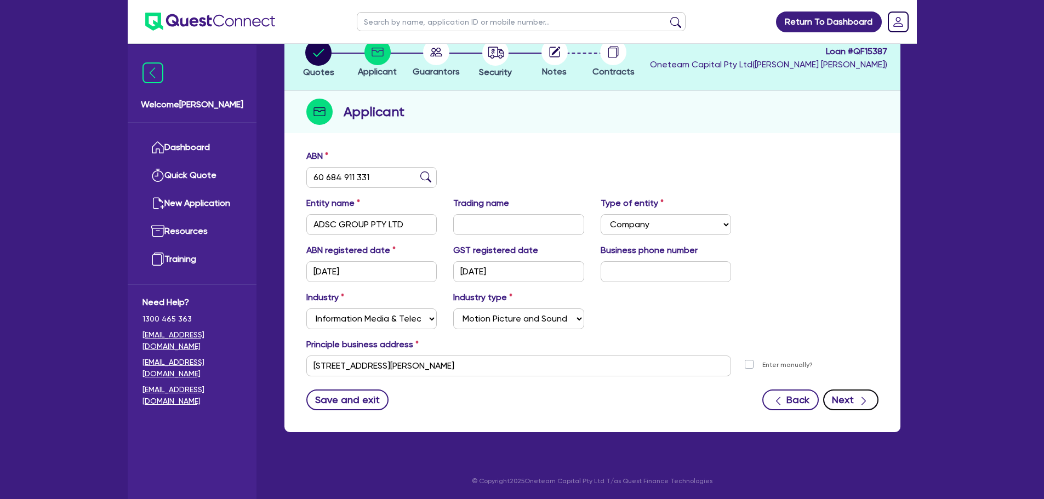
click at [854, 409] on button "Next" at bounding box center [850, 400] width 55 height 21
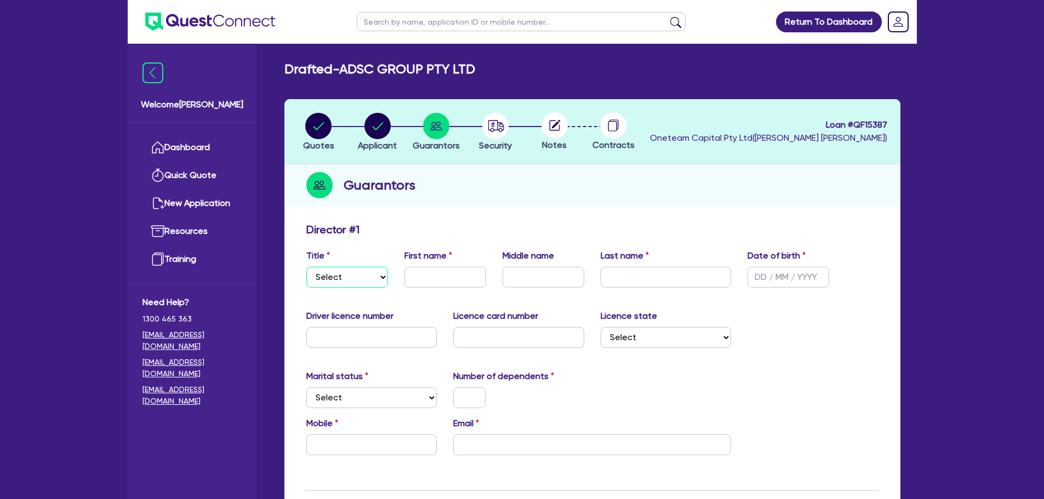
click at [366, 276] on select "Select Mr Mrs Ms Miss Dr" at bounding box center [347, 277] width 82 height 21
select select "MR"
click at [306, 267] on select "Select Mr Mrs Ms Miss Dr" at bounding box center [347, 277] width 82 height 21
click at [420, 272] on input "text" at bounding box center [446, 277] width 82 height 21
type input "Sataj"
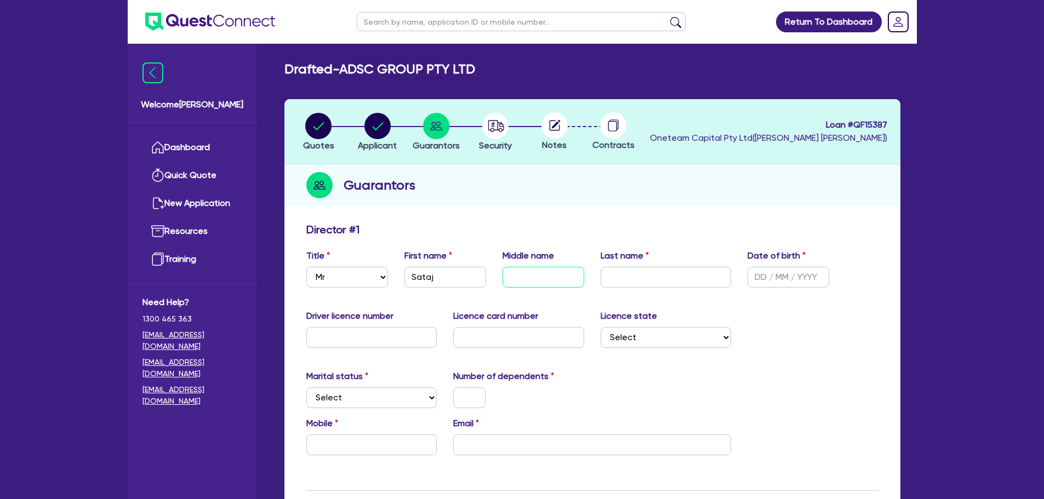
click at [519, 273] on input "text" at bounding box center [544, 277] width 82 height 21
click at [627, 276] on input "text" at bounding box center [666, 277] width 131 height 21
type input "Singh"
type input "2 / /"
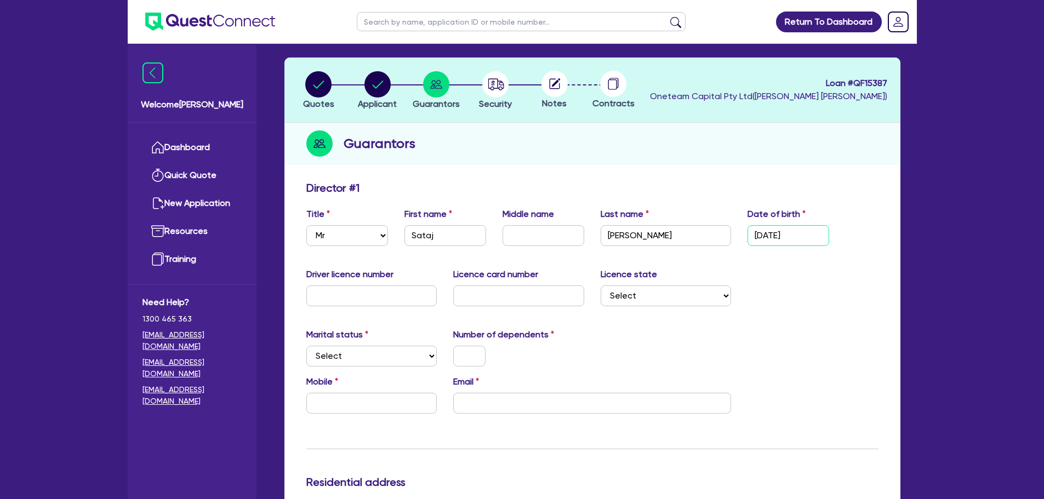
scroll to position [164, 0]
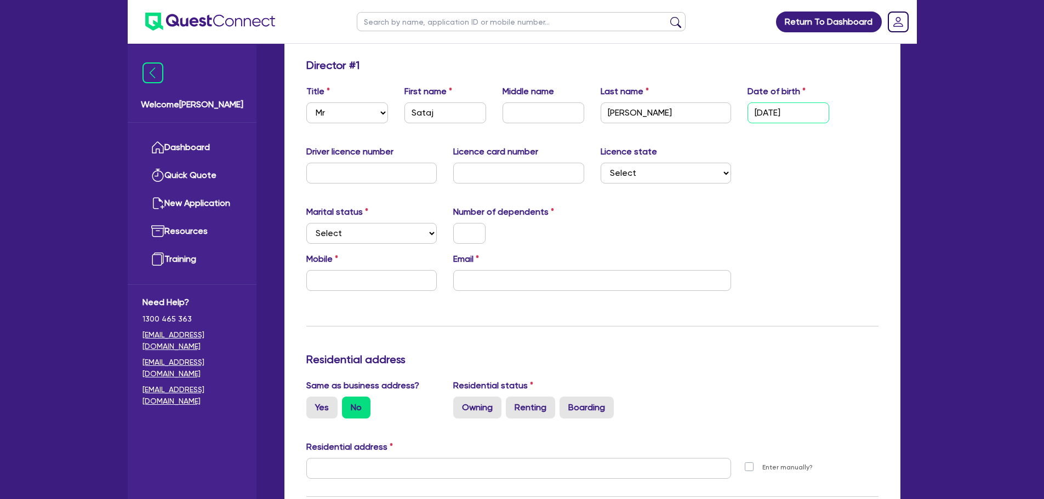
type input "02/02/1991"
click at [390, 242] on select "Select Single Married De Facto / Partner" at bounding box center [371, 233] width 131 height 21
select select "SINGLE"
click at [306, 223] on select "Select Single Married De Facto / Partner" at bounding box center [371, 233] width 131 height 21
click at [480, 232] on input "text" at bounding box center [469, 233] width 32 height 21
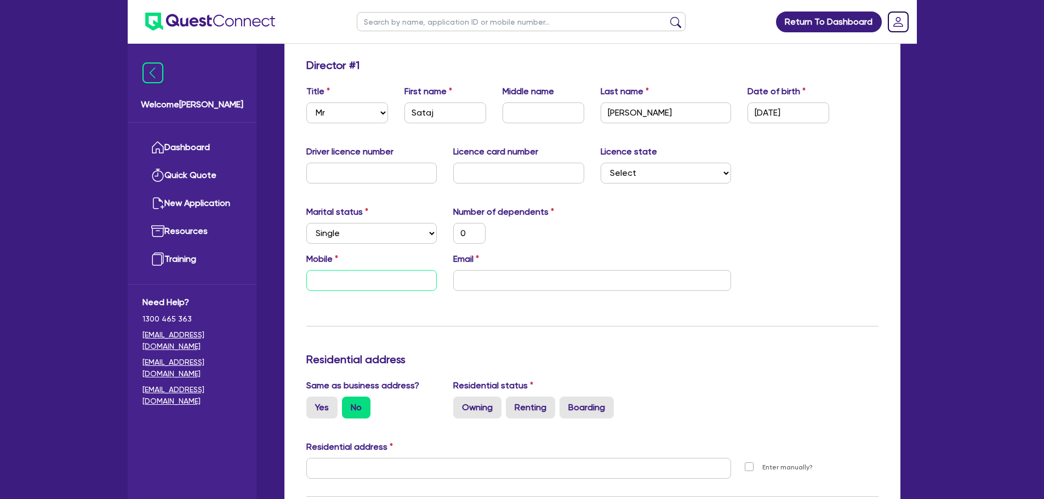
click at [371, 283] on input "text" at bounding box center [371, 280] width 131 height 21
type input "0"
type input "04"
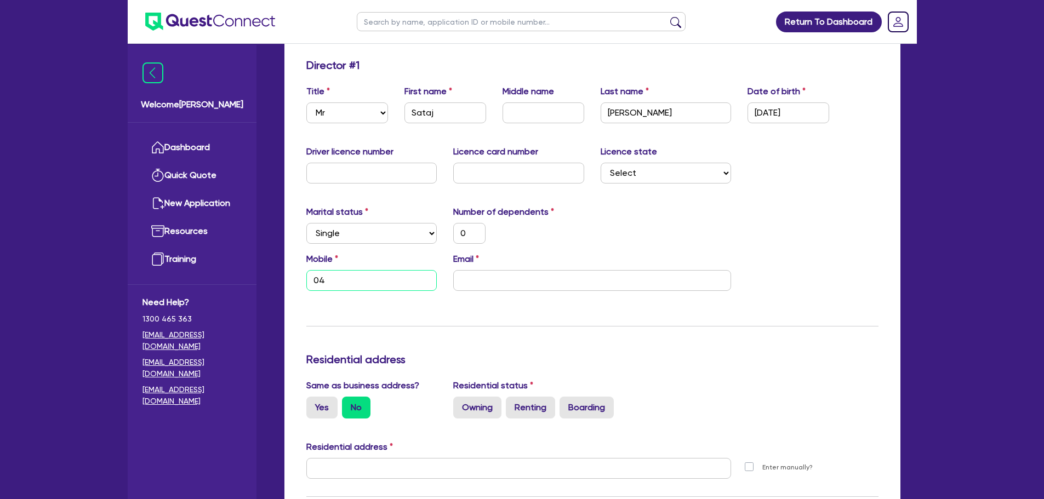
type input "0"
type input "041"
type input "0"
type input "0411"
type input "0"
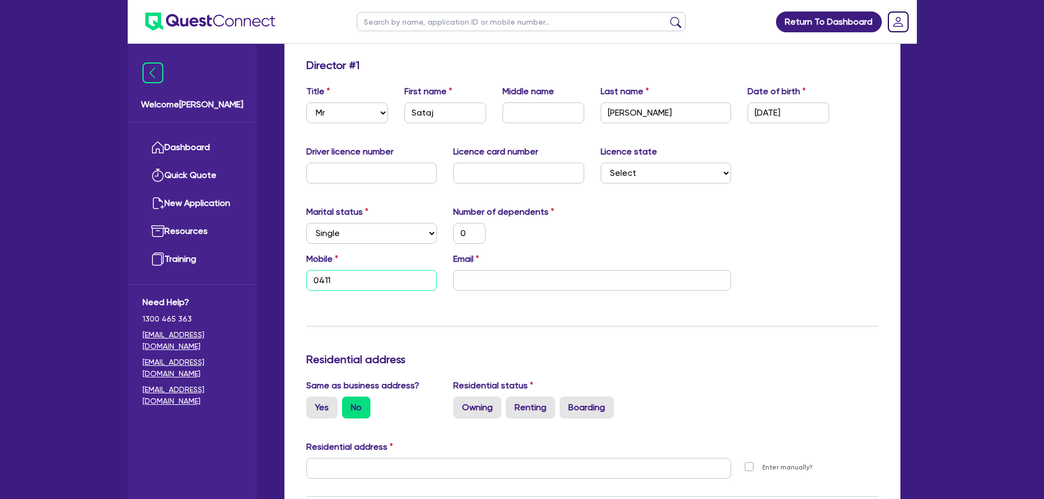
type input "0411 1"
type input "0"
type input "0411 195"
type input "0"
type input "0411 195 4"
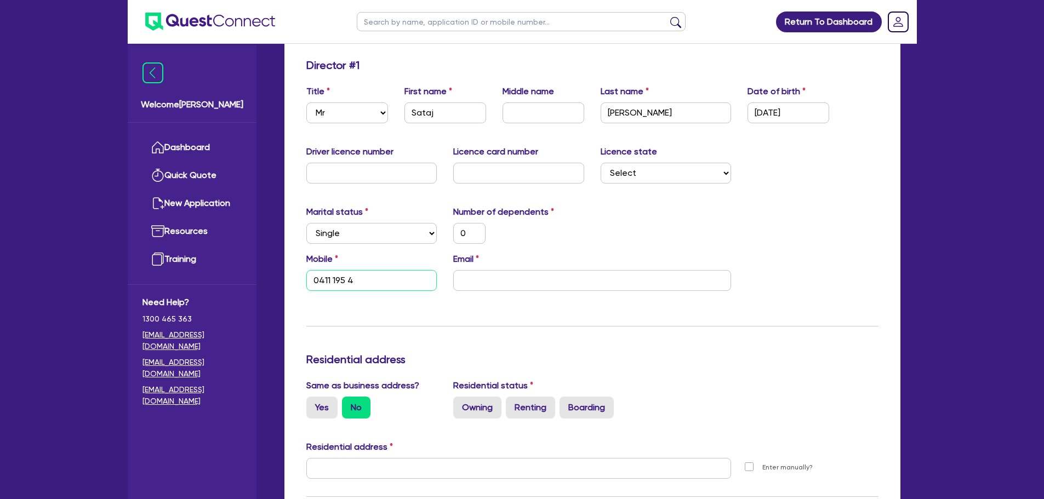
type input "0"
type input "0411 195 44"
type input "0"
type input "0411 195 444"
click at [488, 270] on input "email" at bounding box center [592, 280] width 278 height 21
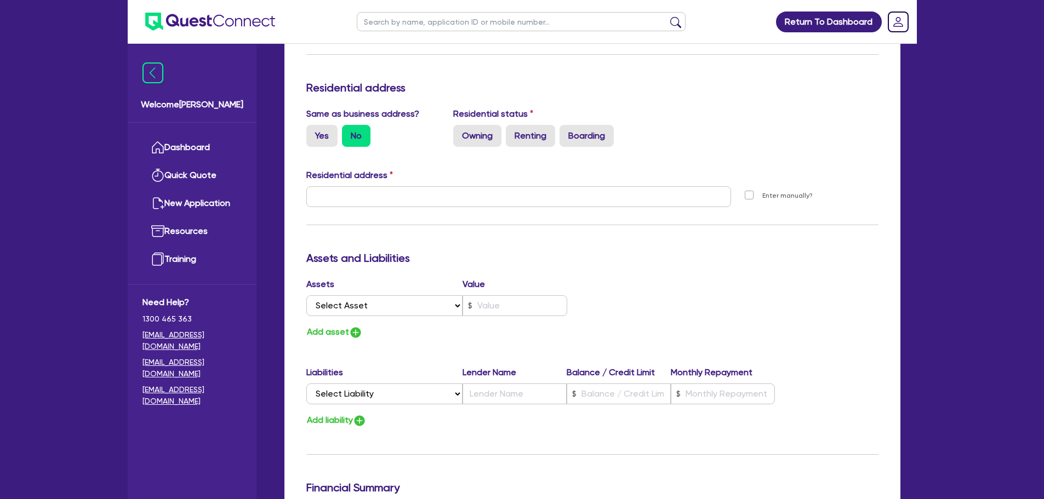
scroll to position [439, 0]
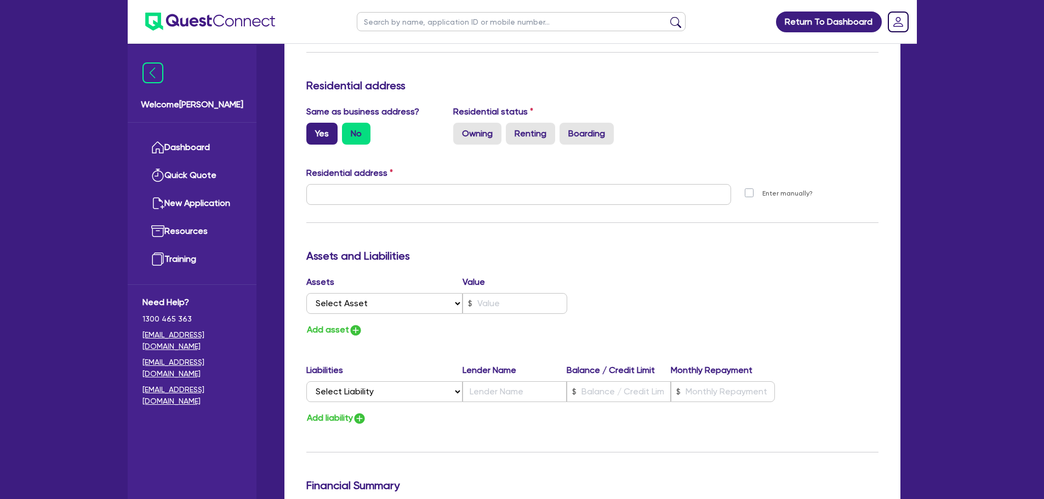
click at [329, 136] on label "Yes" at bounding box center [321, 134] width 31 height 22
click at [314, 130] on input "Yes" at bounding box center [309, 126] width 7 height 7
radio input "true"
type input "0"
type input "0411 195 444"
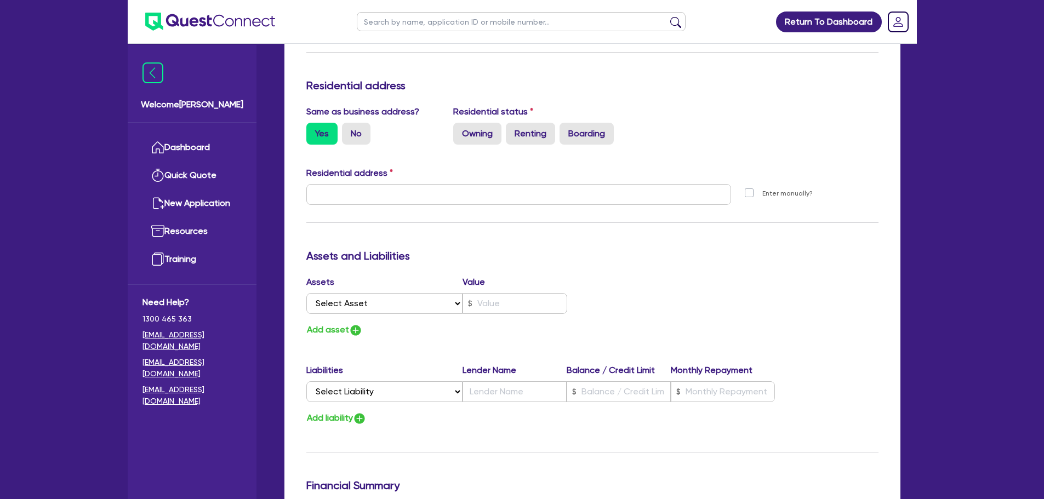
type input "202 204 Turner St Port Melbourne VIC 3207"
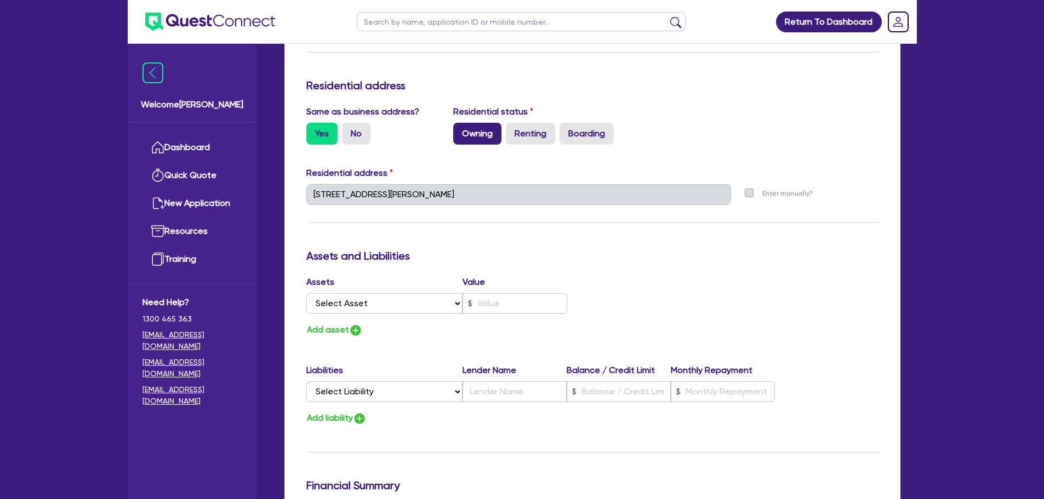
click at [485, 132] on label "Owning" at bounding box center [477, 134] width 48 height 22
click at [460, 130] on input "Owning" at bounding box center [456, 126] width 7 height 7
radio input "true"
type input "0"
type input "0411 195 444"
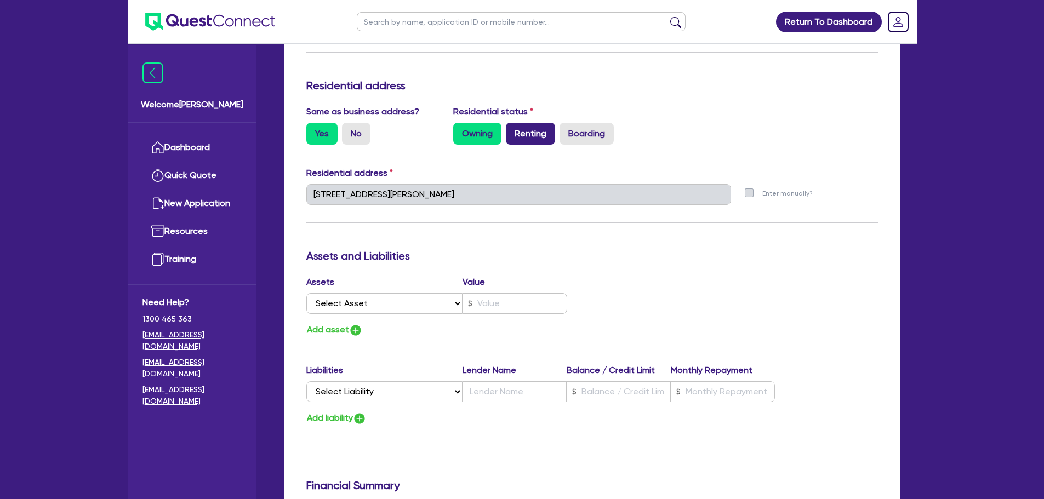
click at [526, 134] on label "Renting" at bounding box center [530, 134] width 49 height 22
click at [513, 130] on input "Renting" at bounding box center [509, 126] width 7 height 7
radio input "true"
type input "0"
type input "0411 195 444"
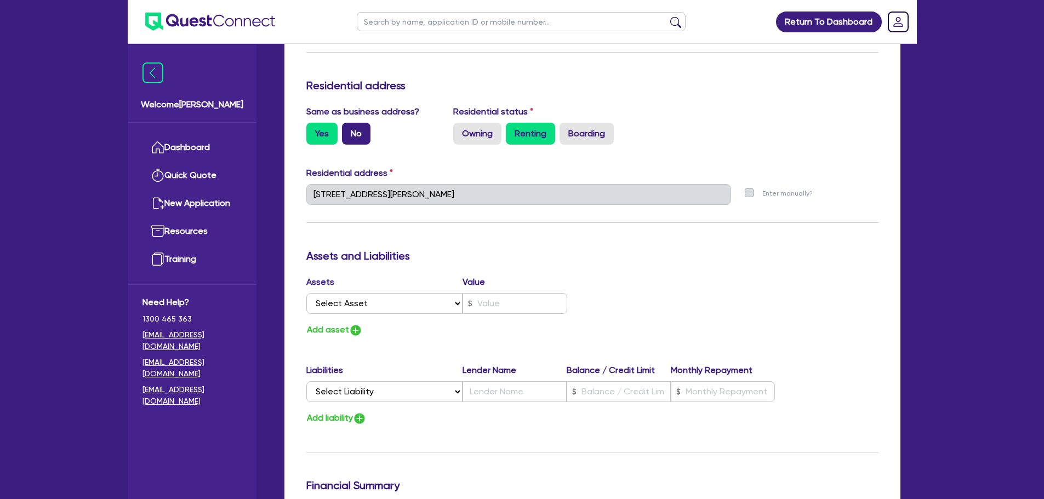
click at [360, 140] on label "No" at bounding box center [356, 134] width 29 height 22
click at [349, 130] on input "No" at bounding box center [345, 126] width 7 height 7
radio input "true"
type input "0"
type input "0411 195 444"
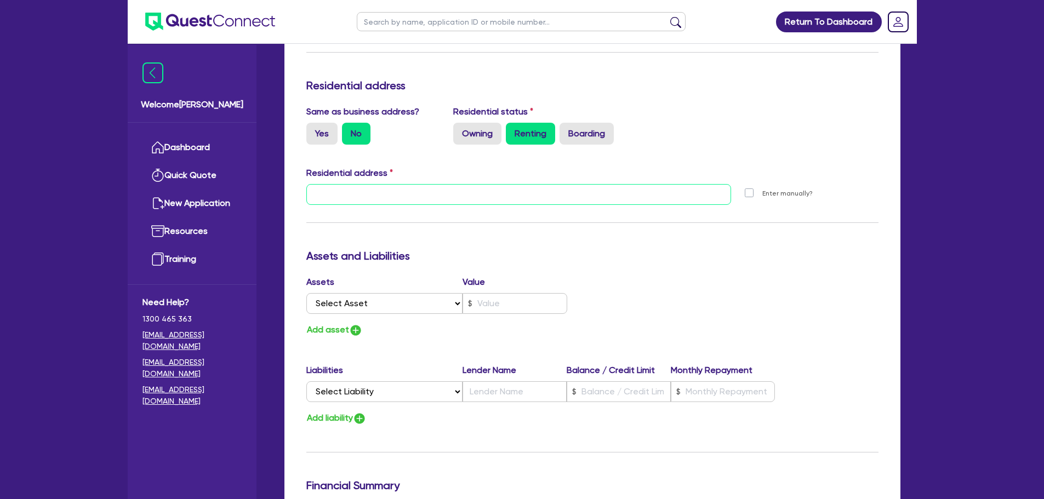
drag, startPoint x: 387, startPoint y: 189, endPoint x: 384, endPoint y: 195, distance: 6.1
click at [387, 190] on input "text" at bounding box center [518, 194] width 425 height 21
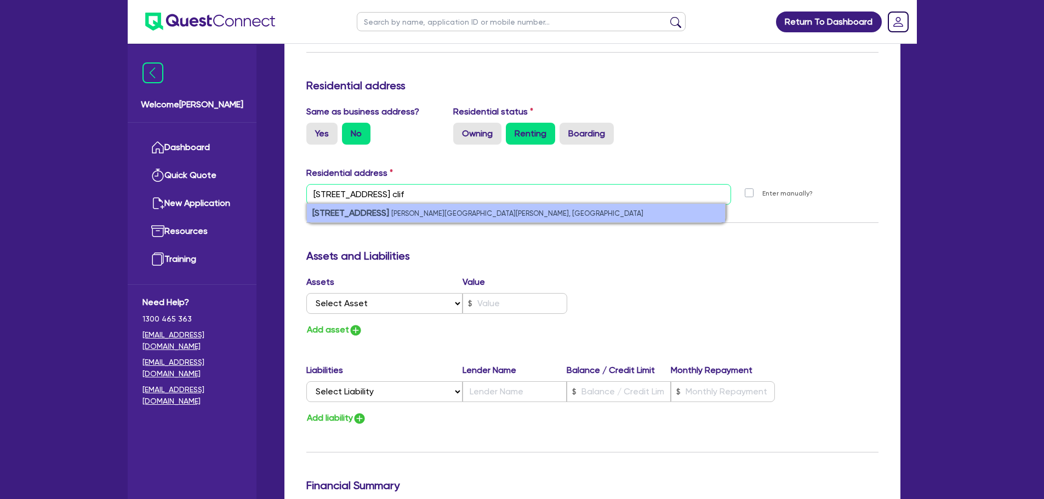
type input "43 grant street clif"
click at [406, 209] on small "Clifton Hill VIC, Australia" at bounding box center [517, 213] width 252 height 8
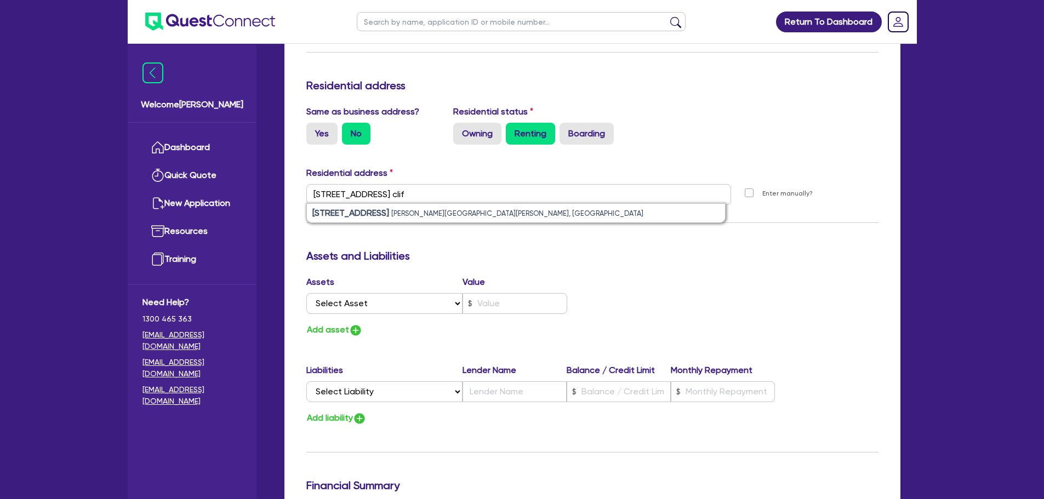
type input "0"
type input "0411 195 444"
type input "43 Grant St Clifton Hill VIC 3068"
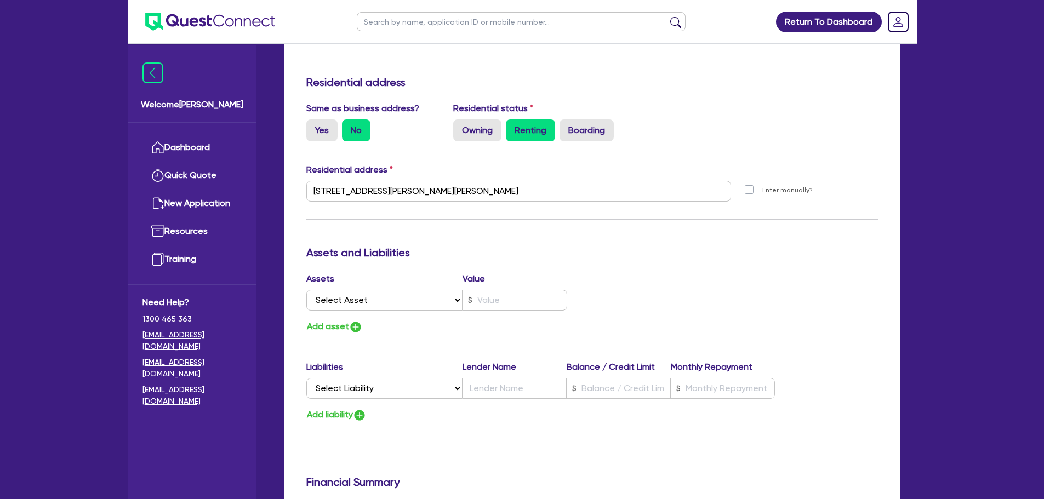
scroll to position [442, 0]
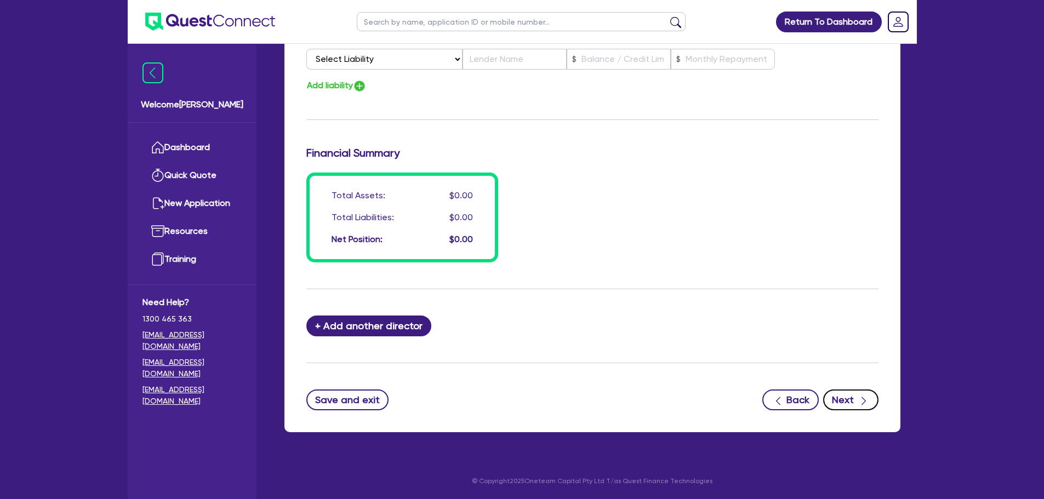
click at [845, 401] on button "Next" at bounding box center [850, 400] width 55 height 21
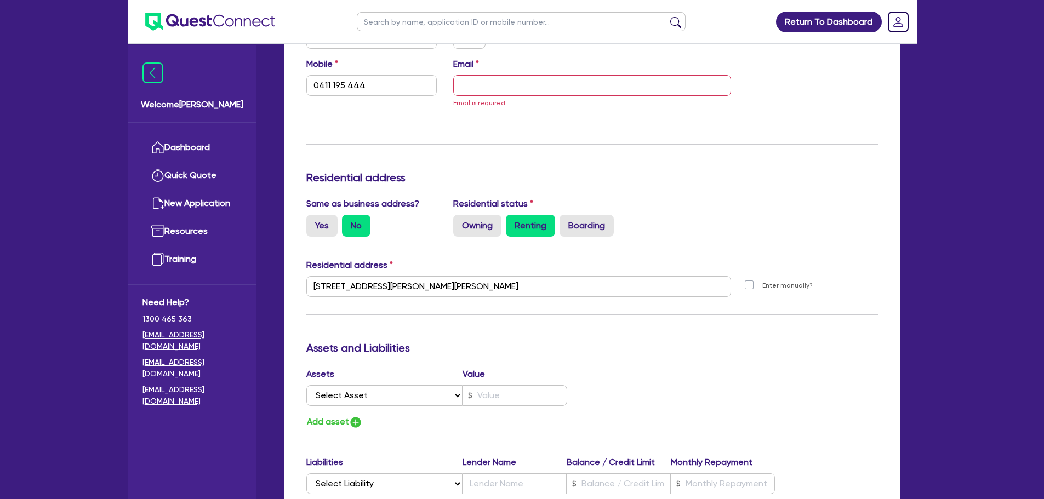
scroll to position [58, 0]
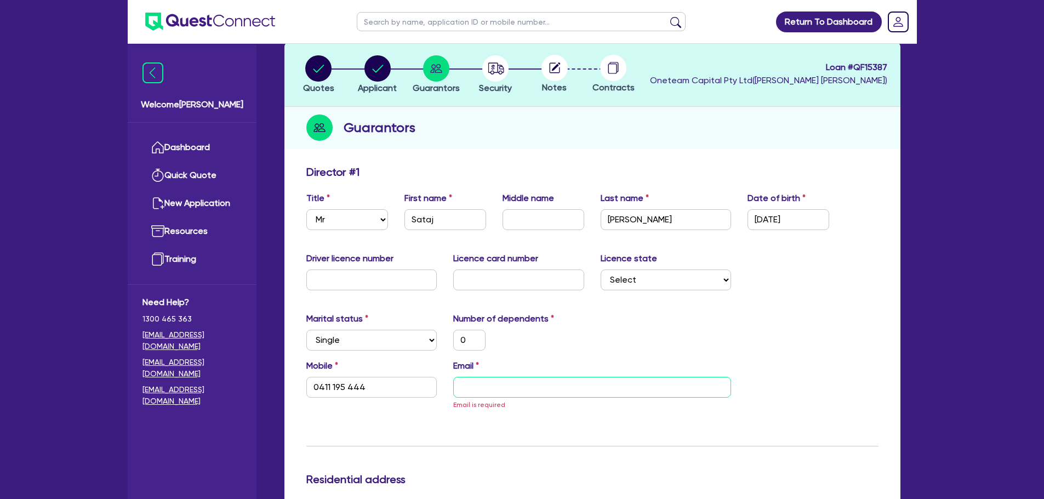
click at [491, 384] on input "email" at bounding box center [592, 387] width 278 height 21
click at [568, 386] on input "email" at bounding box center [592, 387] width 278 height 21
paste input "jimmy@adsc.com.au"
type input "0"
type input "0411 195 444"
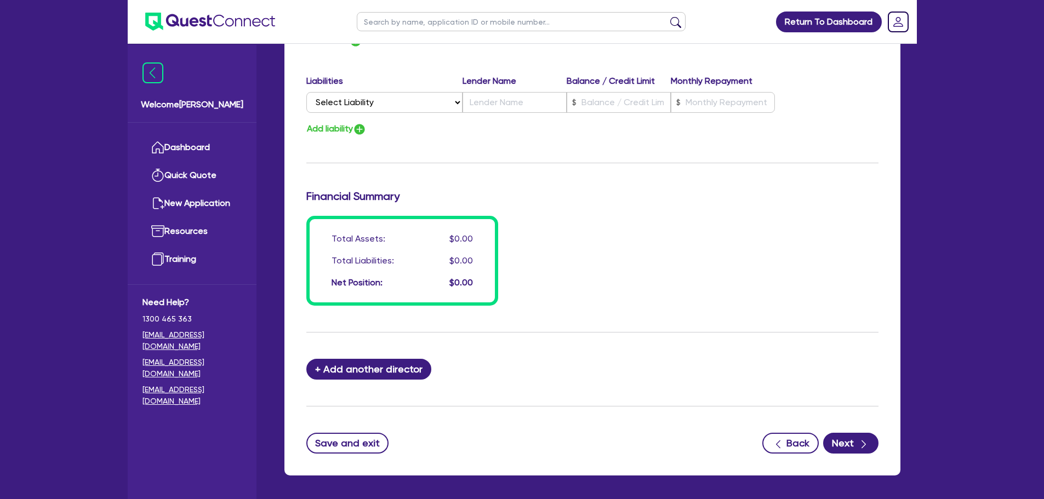
scroll to position [771, 0]
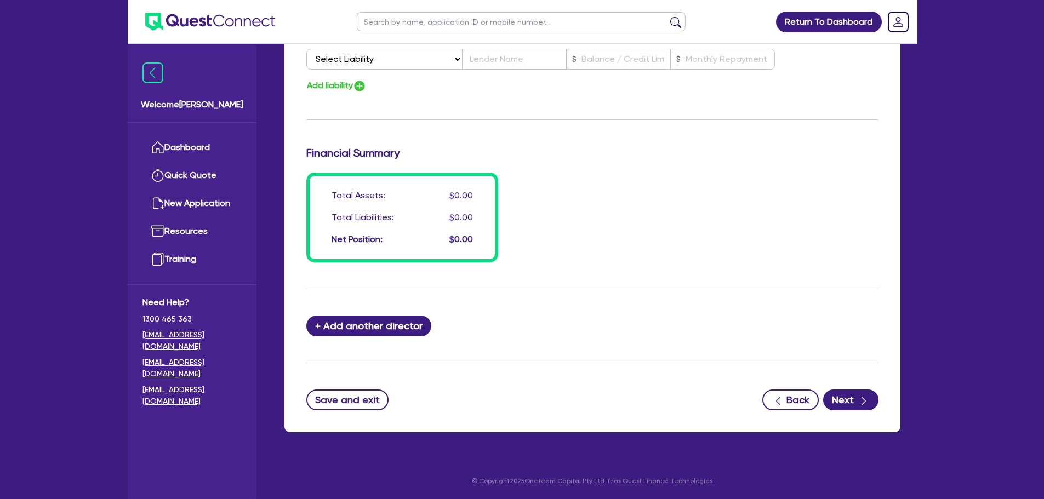
type input "jimmy@adsc.com.au"
click at [856, 408] on button "Next" at bounding box center [850, 400] width 55 height 21
select select "CARS_AND_LIGHT_TRUCKS"
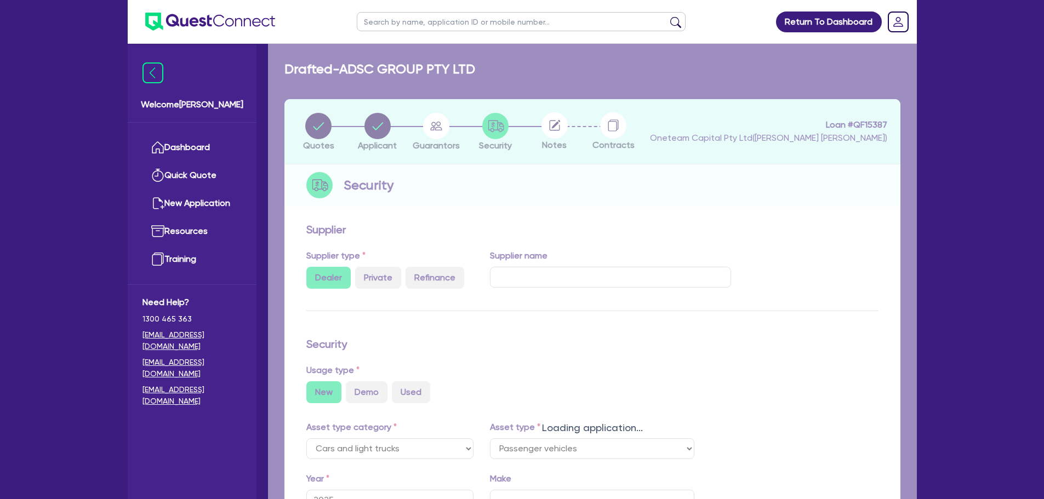
select select "PASSENGER_VEHICLES"
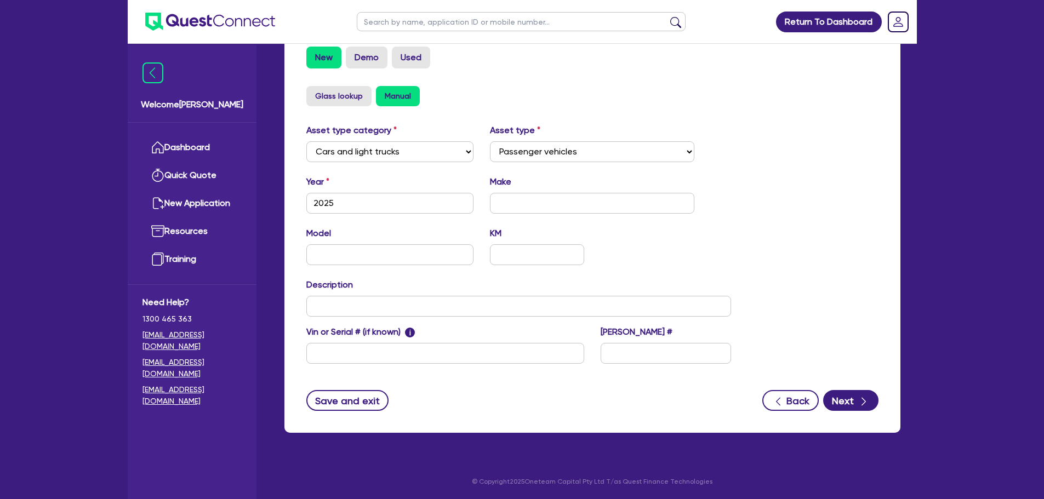
scroll to position [344, 0]
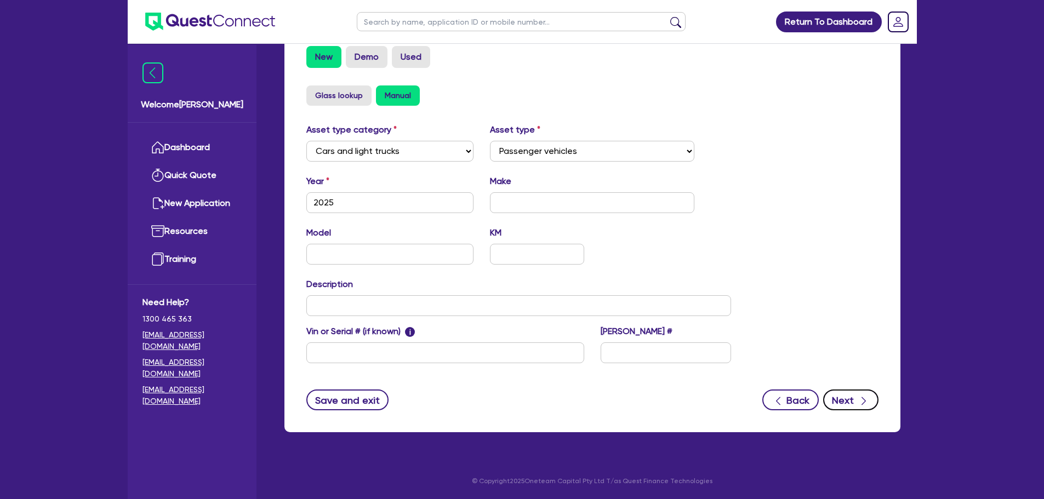
click at [862, 407] on button "Next" at bounding box center [850, 400] width 55 height 21
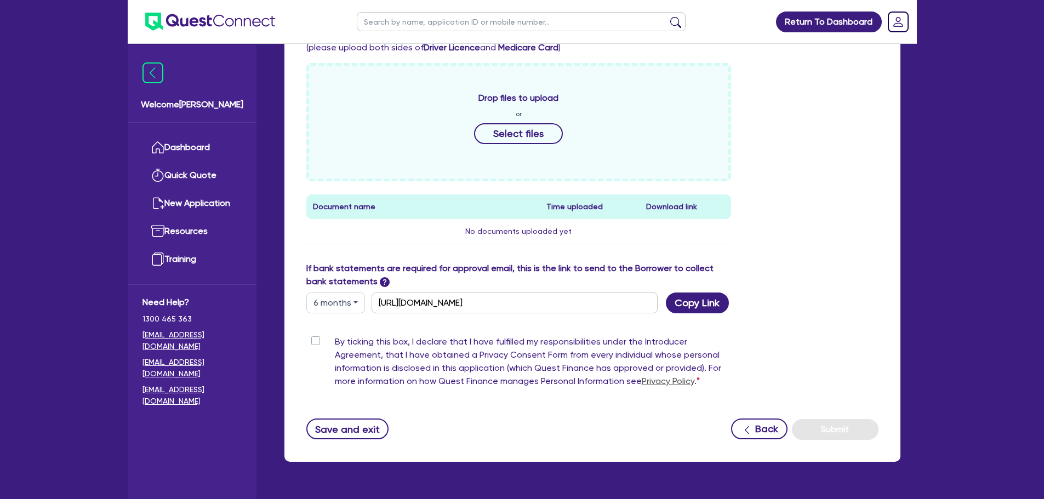
scroll to position [433, 0]
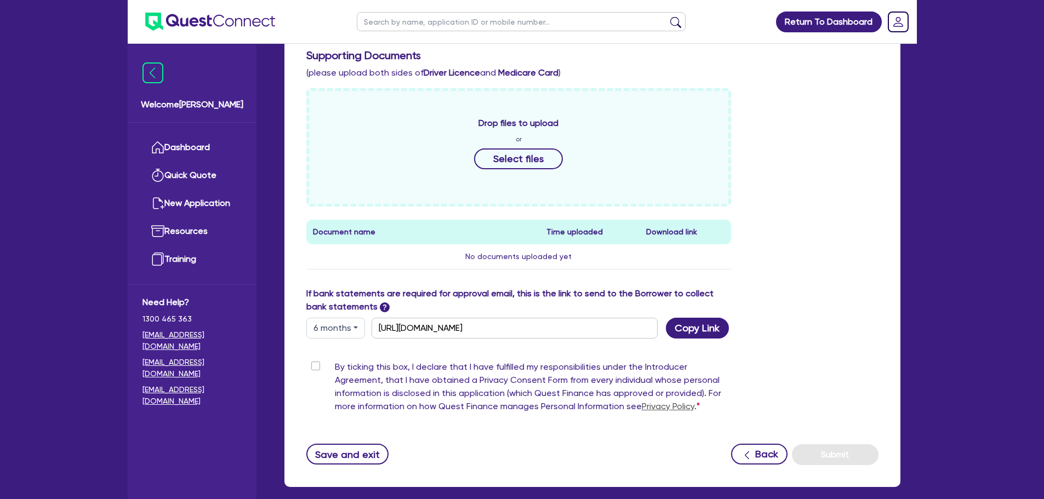
click at [335, 364] on label "By ticking this box, I declare that I have fulfilled my responsibilities under …" at bounding box center [533, 389] width 397 height 57
click at [315, 364] on input "By ticking this box, I declare that I have fulfilled my responsibilities under …" at bounding box center [310, 366] width 9 height 10
checkbox input "true"
click at [838, 457] on button "Submit" at bounding box center [835, 455] width 87 height 21
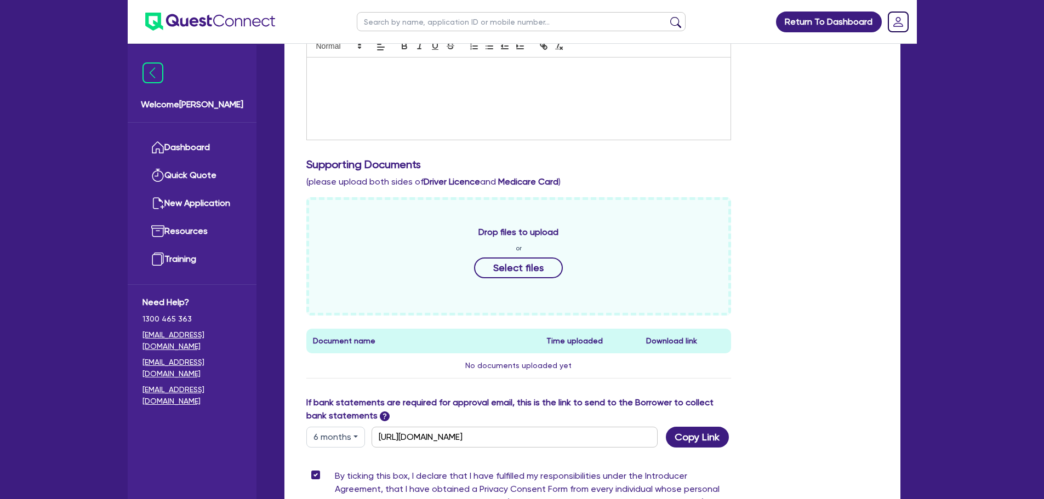
scroll to position [117, 0]
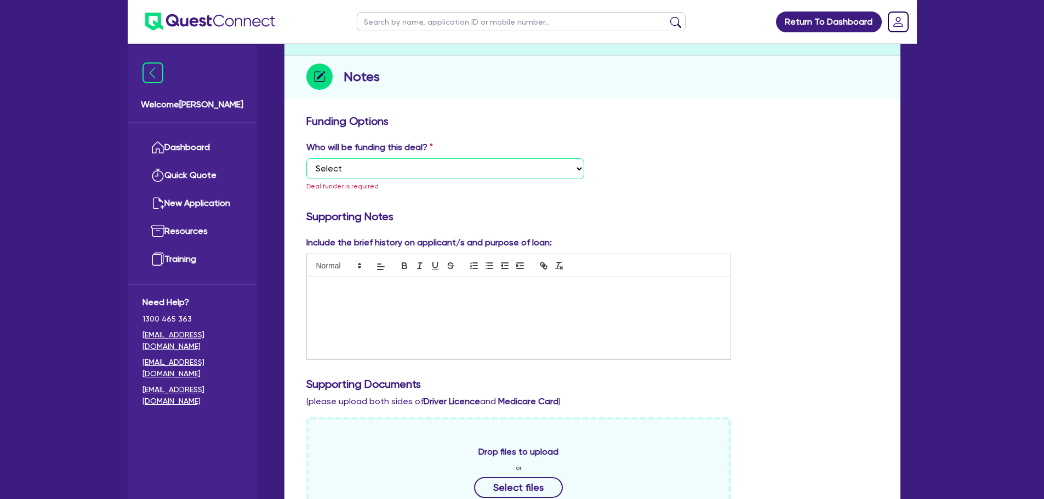
click at [562, 169] on select "Select I want Quest to fund 100% I will fund 100% I will co-fund with Quest Oth…" at bounding box center [445, 168] width 278 height 21
select select "Other"
click at [306, 158] on select "Select I want Quest to fund 100% I will fund 100% I will co-fund with Quest Oth…" at bounding box center [445, 168] width 278 height 21
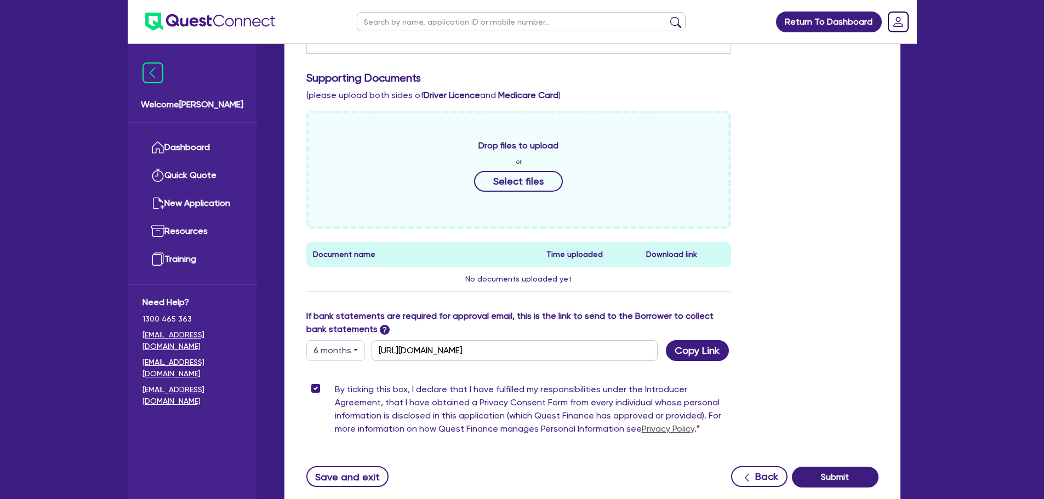
scroll to position [488, 0]
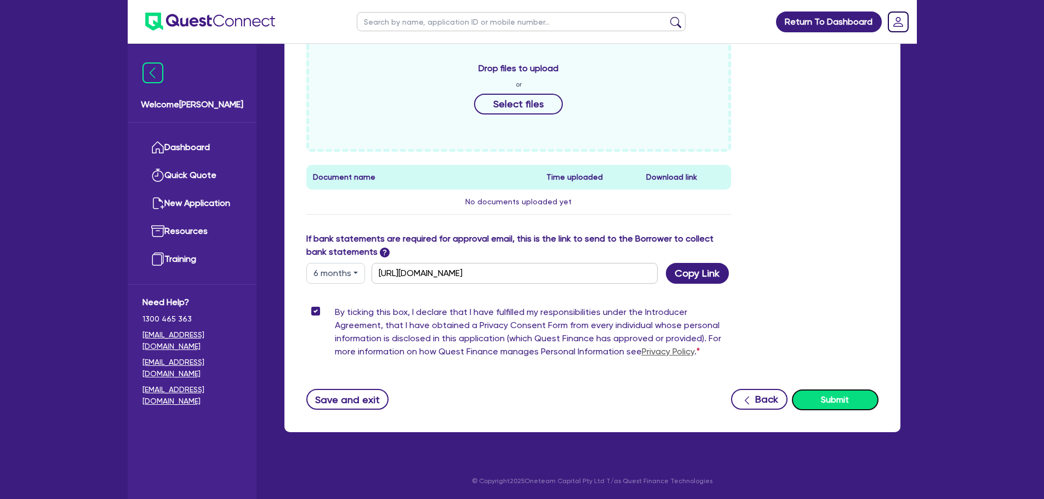
click at [851, 405] on button "Submit" at bounding box center [835, 400] width 87 height 21
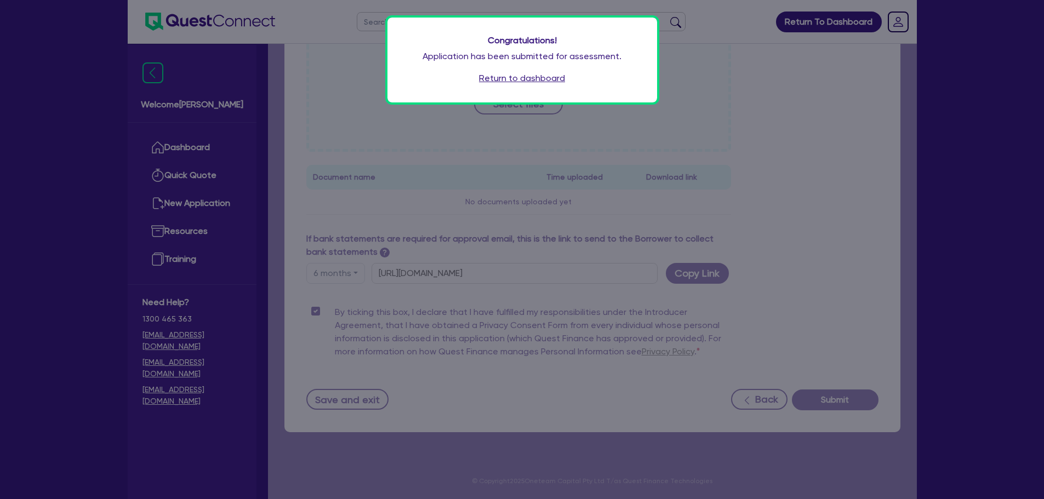
click at [542, 84] on link "Return to dashboard" at bounding box center [522, 78] width 86 height 13
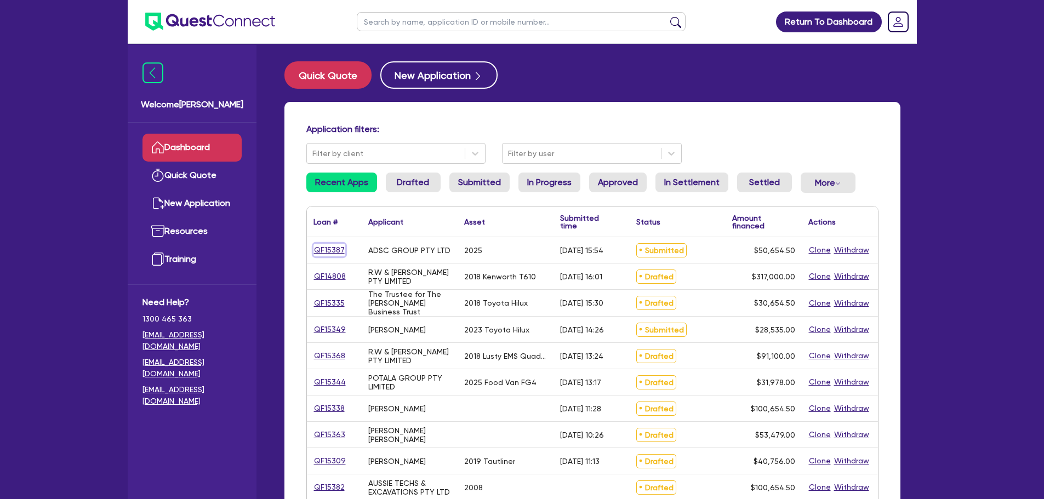
click at [325, 255] on link "QF15387" at bounding box center [330, 250] width 32 height 13
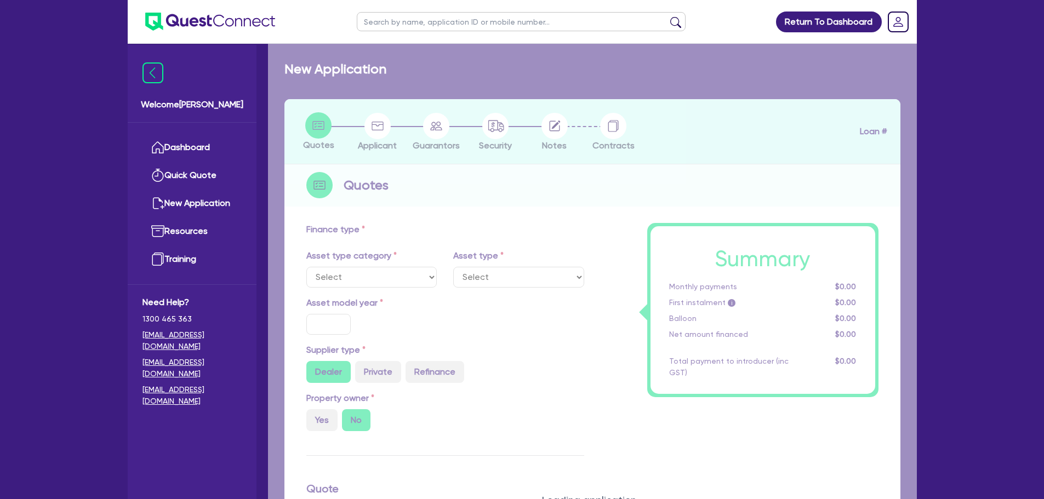
select select "CARS_AND_LIGHT_TRUCKS"
type input "2025"
type input "50,000"
type input "20"
select select "PASSENGER_VEHICLES"
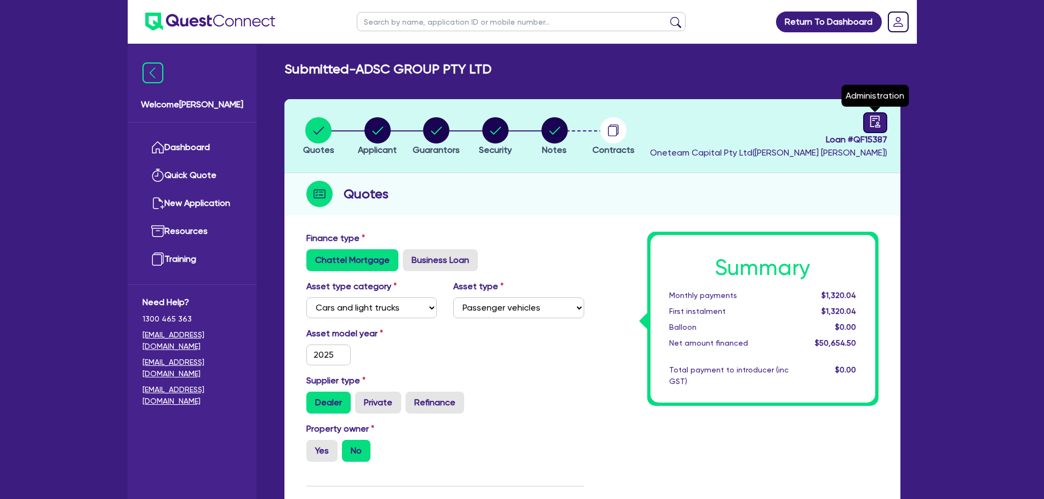
click at [873, 116] on icon "audit" at bounding box center [875, 122] width 12 height 12
select select "SUBMITTED_NEW"
select select "Other"
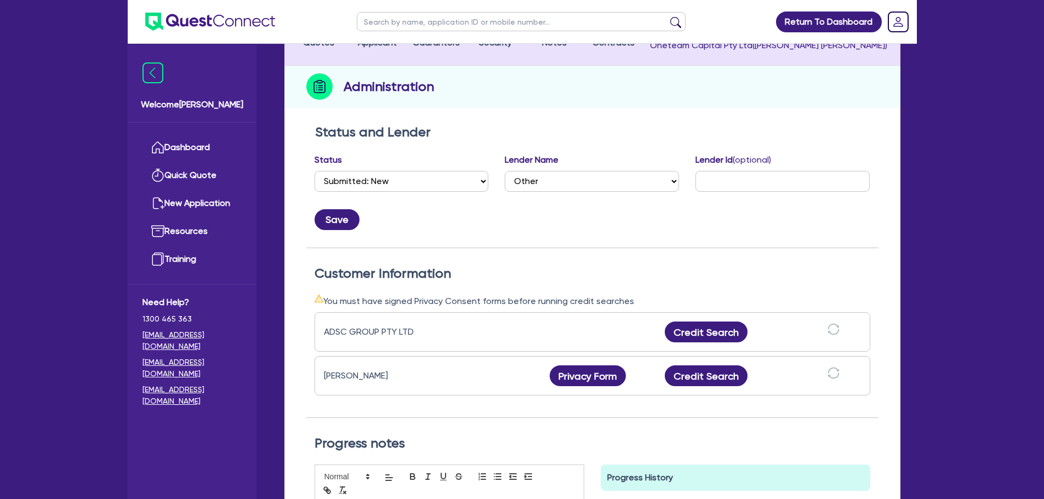
scroll to position [110, 0]
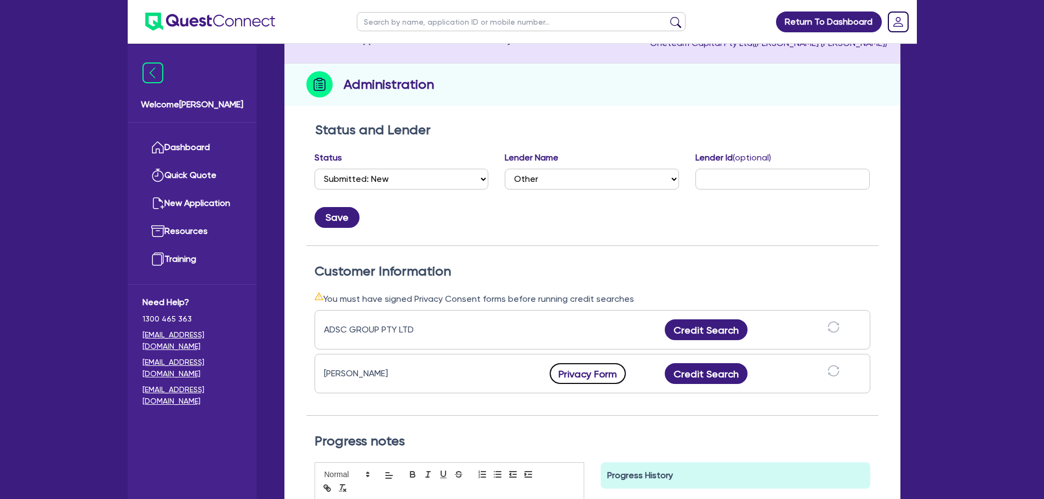
click at [593, 380] on button "Privacy Form" at bounding box center [588, 373] width 77 height 21
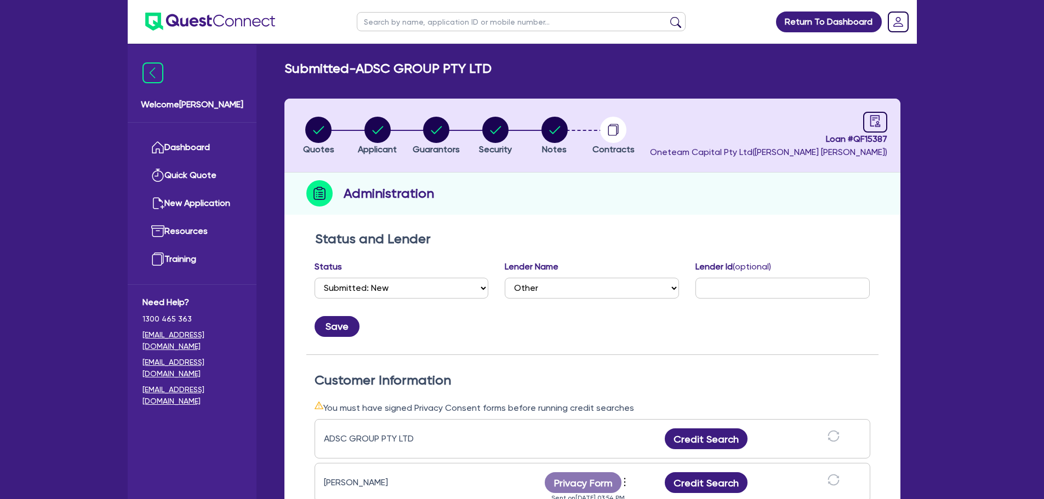
scroll to position [0, 0]
click at [546, 130] on circle "button" at bounding box center [555, 130] width 26 height 26
select select "Other"
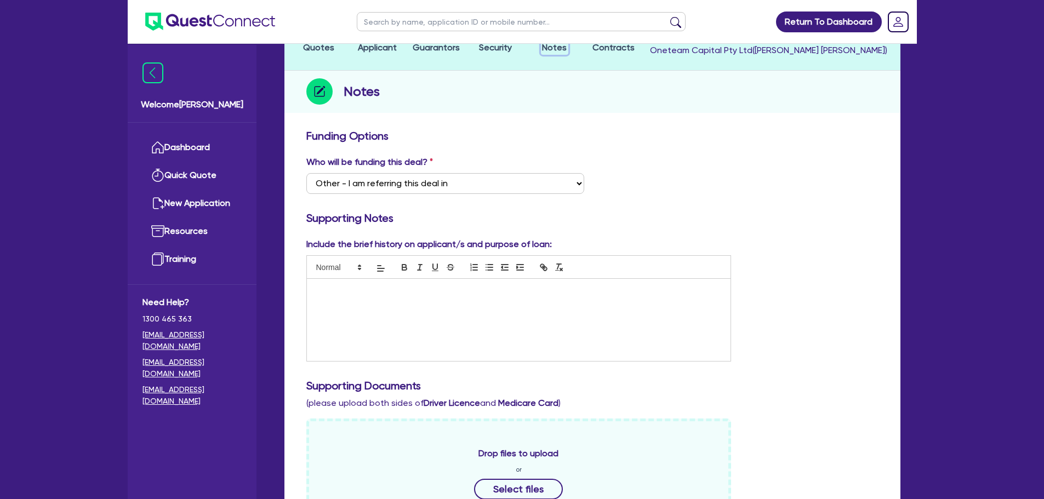
scroll to position [219, 0]
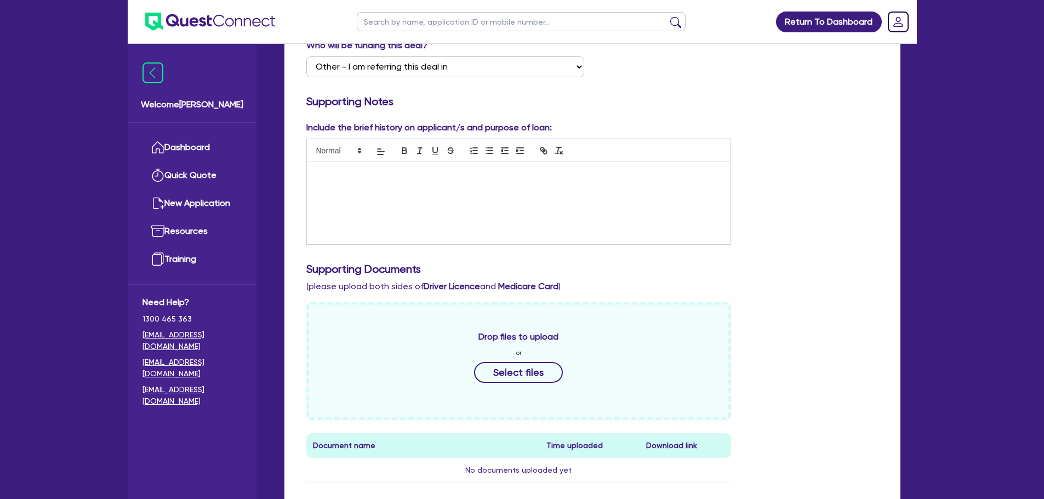
click at [511, 201] on div at bounding box center [519, 203] width 424 height 82
paste div
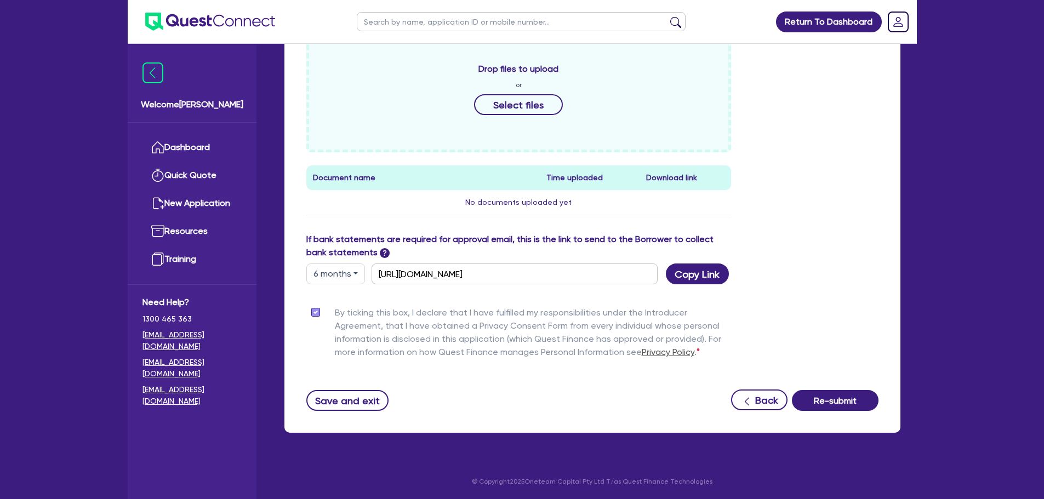
scroll to position [499, 0]
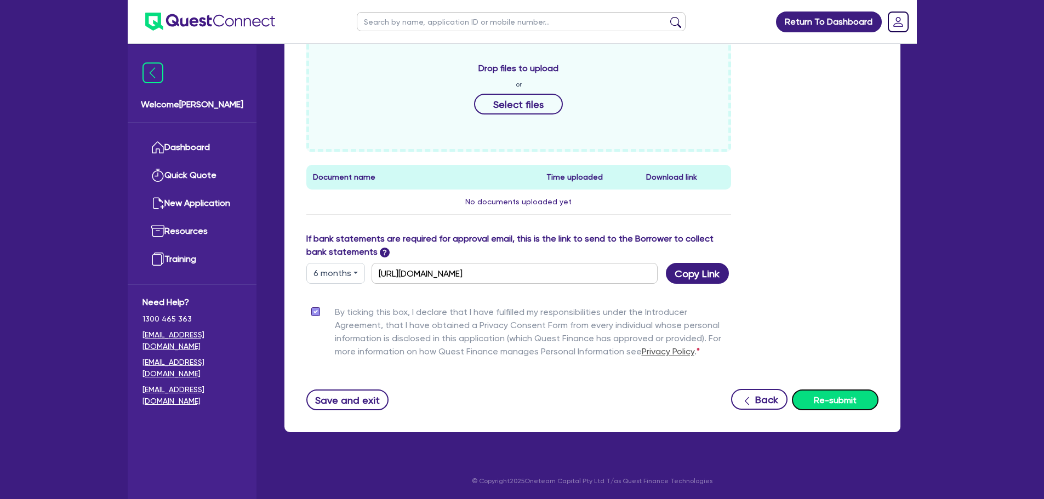
click at [849, 394] on button "Re-submit" at bounding box center [835, 400] width 87 height 21
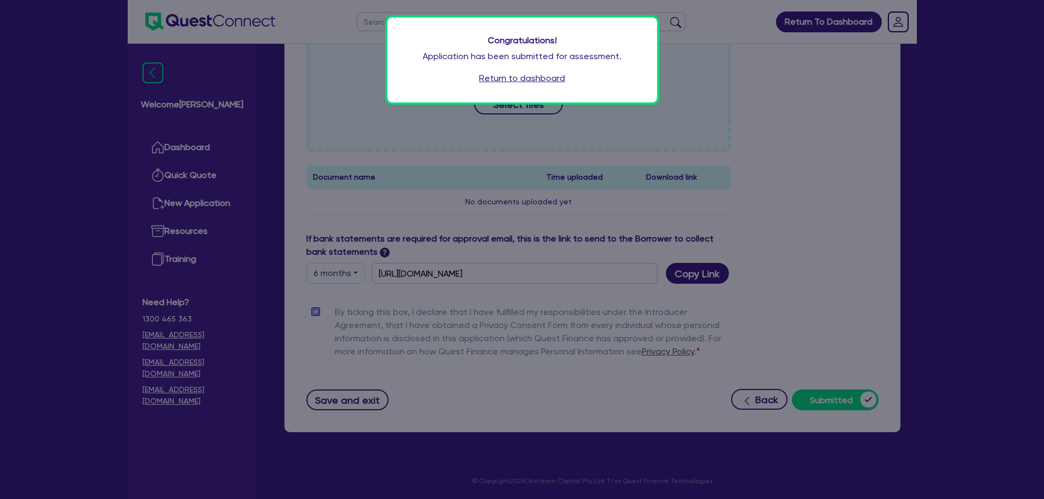
click at [516, 80] on link "Return to dashboard" at bounding box center [522, 78] width 86 height 13
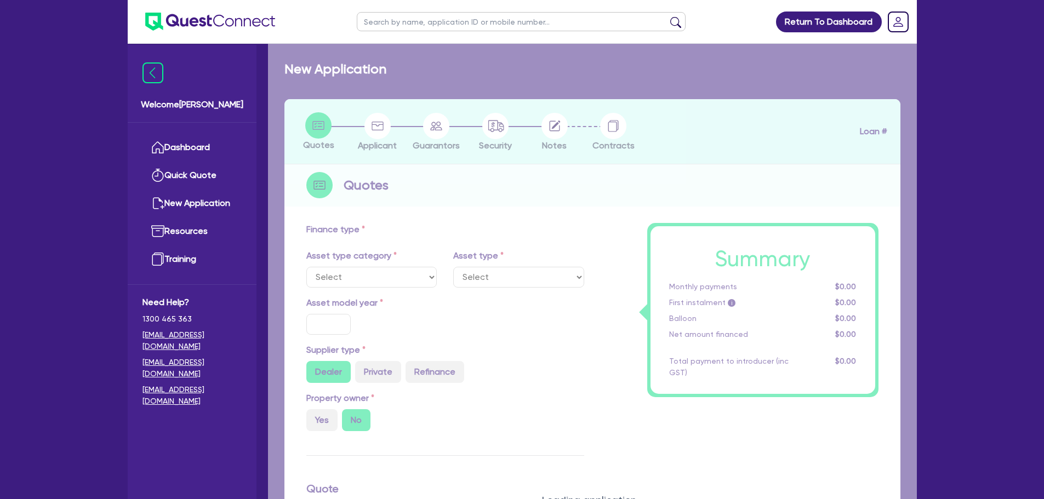
select select "CARS_AND_LIGHT_TRUCKS"
type input "2025"
type input "50,000"
type input "20"
select select "PASSENGER_VEHICLES"
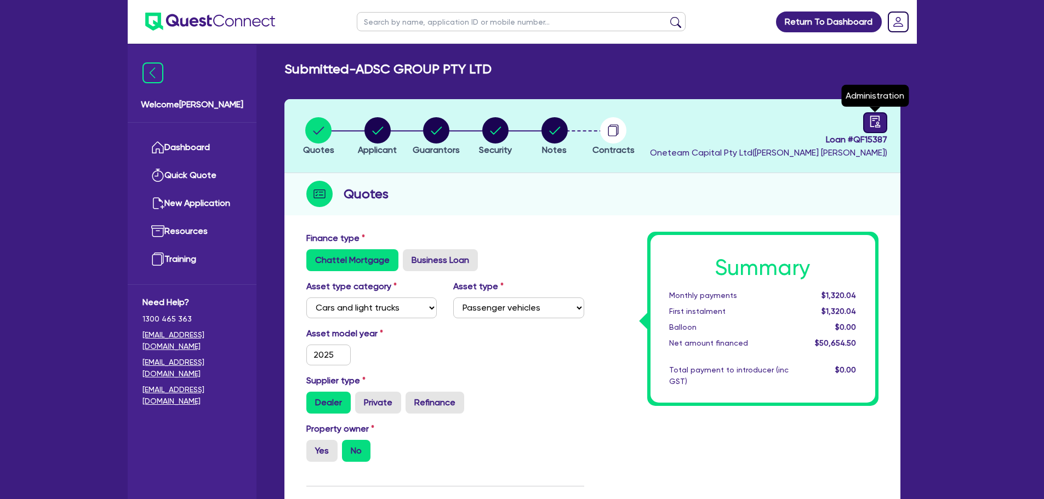
click at [874, 121] on icon "audit" at bounding box center [875, 122] width 12 height 12
select select "SUBMITTED_AMENDED"
select select "Other"
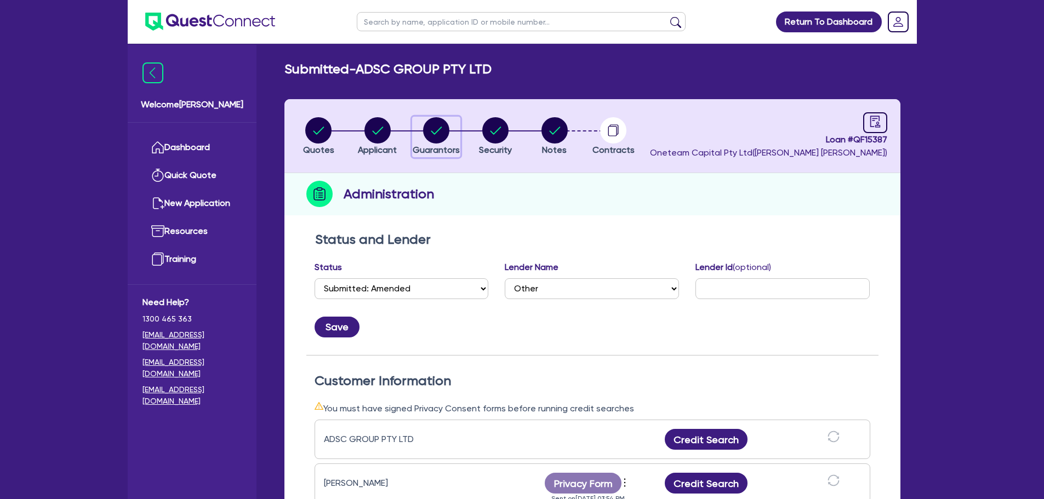
click at [442, 134] on circle "button" at bounding box center [436, 130] width 26 height 26
select select "MR"
select select "SINGLE"
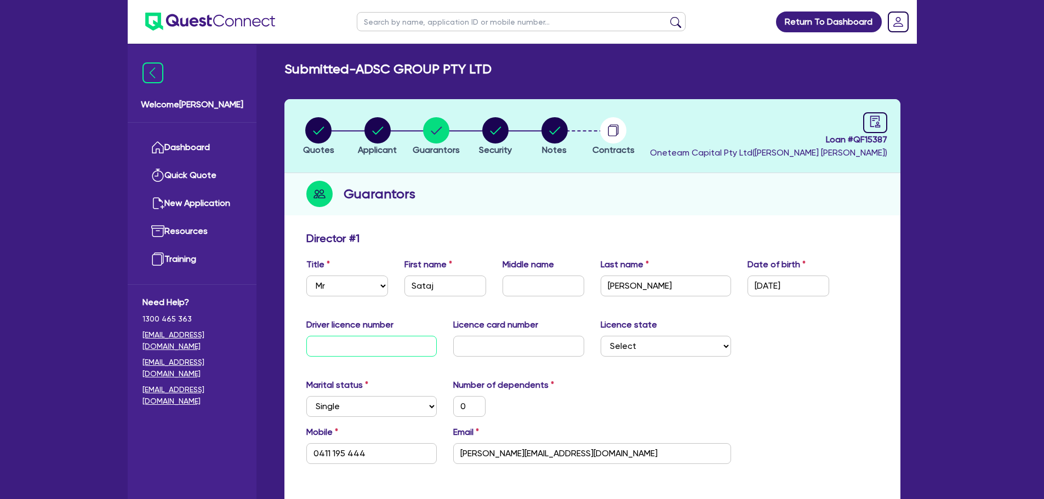
click at [423, 339] on input "text" at bounding box center [371, 346] width 131 height 21
type input "0"
type input "0411 195 444"
type input "09"
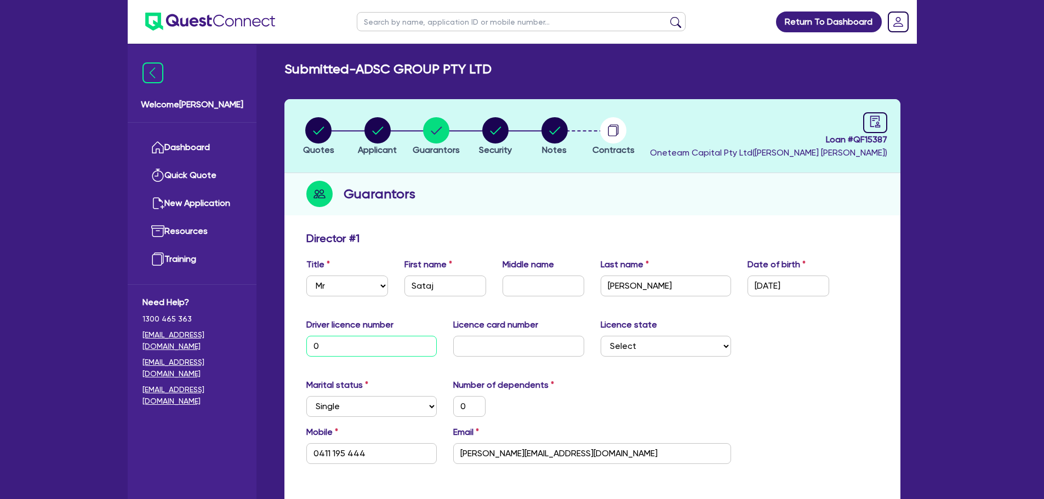
type input "0"
type input "0411 195 444"
type input "094"
type input "0"
type input "0411 195 444"
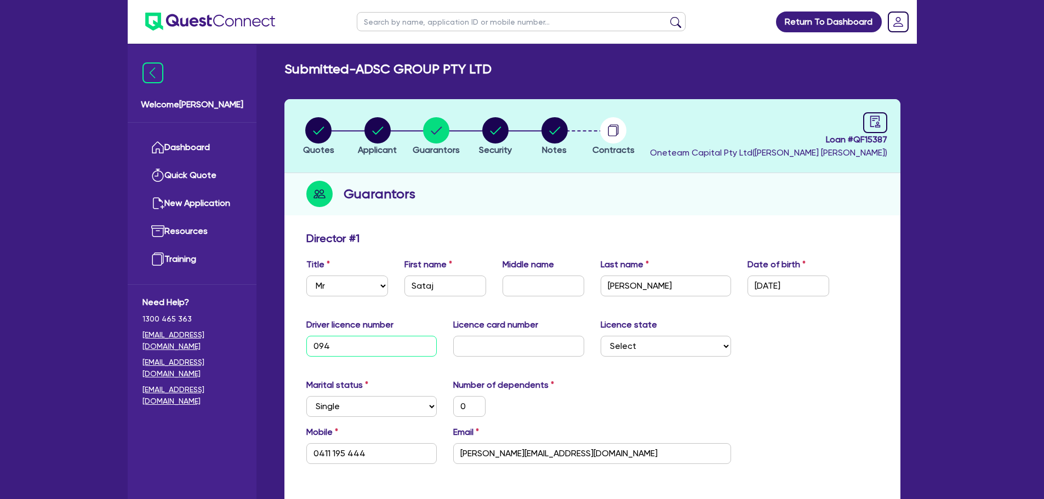
type input "0945"
type input "0"
type input "0411 195 444"
type input "09459"
type input "0"
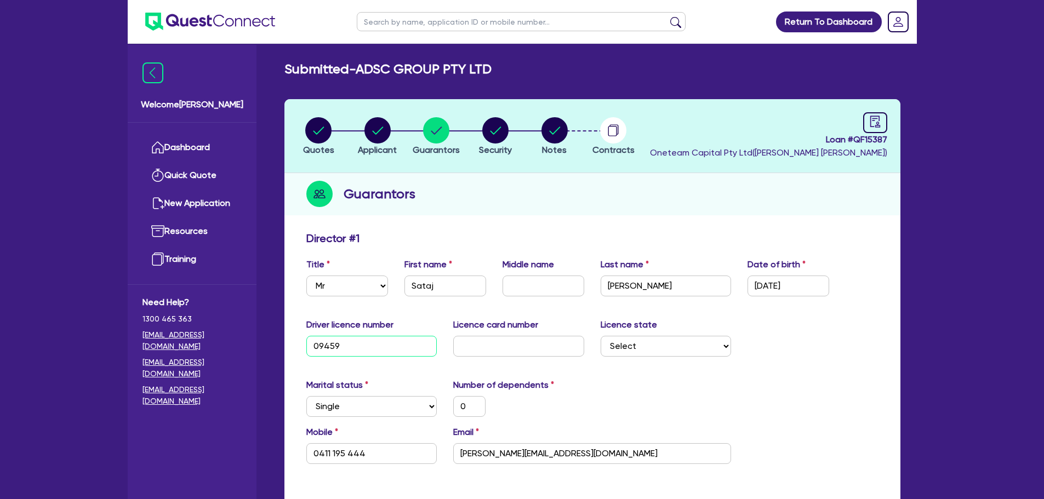
type input "0411 195 444"
type input "094593"
type input "0"
type input "0411 195 444"
type input "0945938"
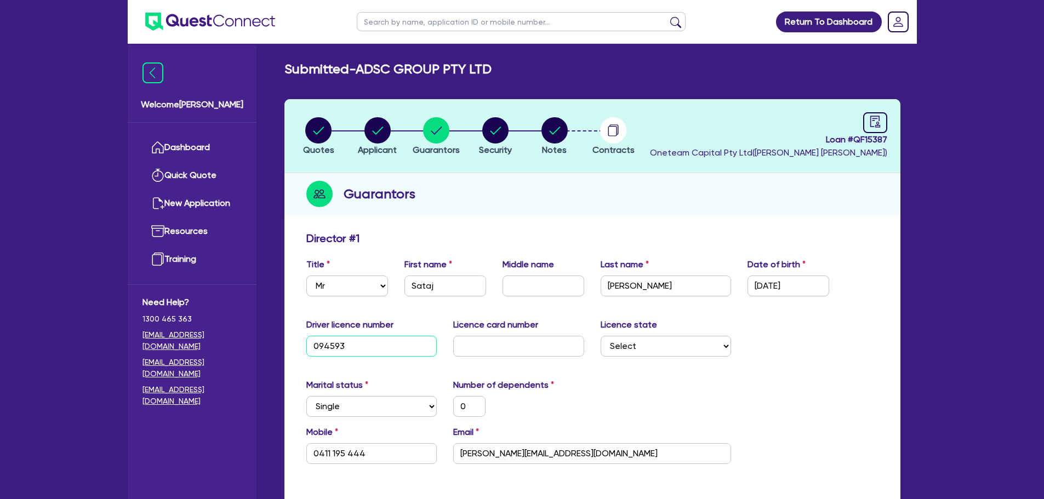
type input "0"
type input "0411 195 444"
type input "09459384"
type input "0"
type input "0411 195 444"
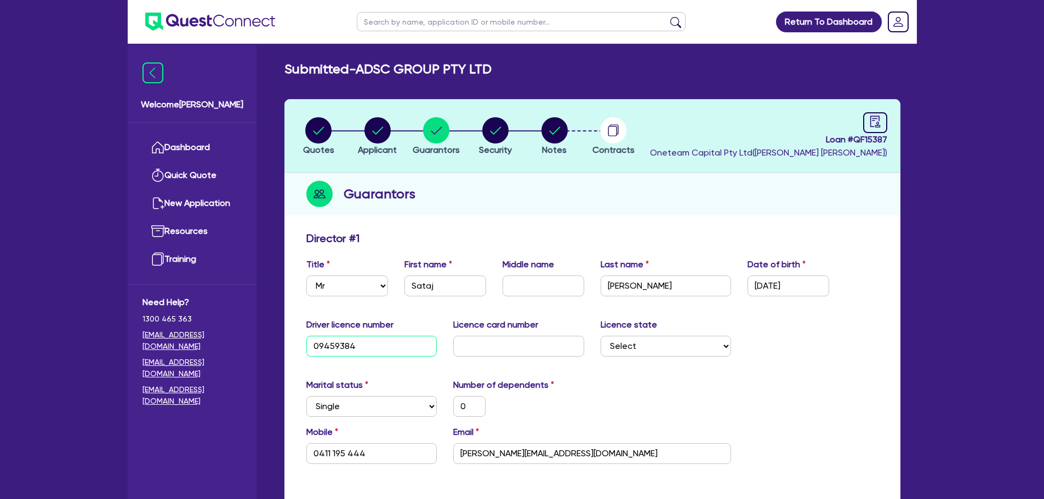
type input "094593843"
type input "0"
type input "0411 195 444"
type input "094593843"
click at [459, 335] on div "Licence card number" at bounding box center [518, 337] width 147 height 38
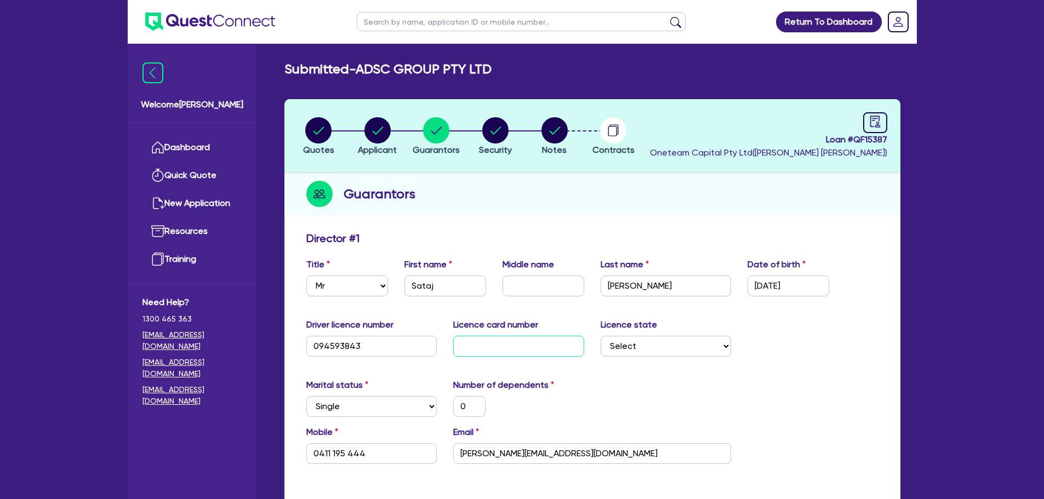
click at [467, 344] on input "text" at bounding box center [518, 346] width 131 height 21
type input "0"
type input "0411 195 444"
type input "0D"
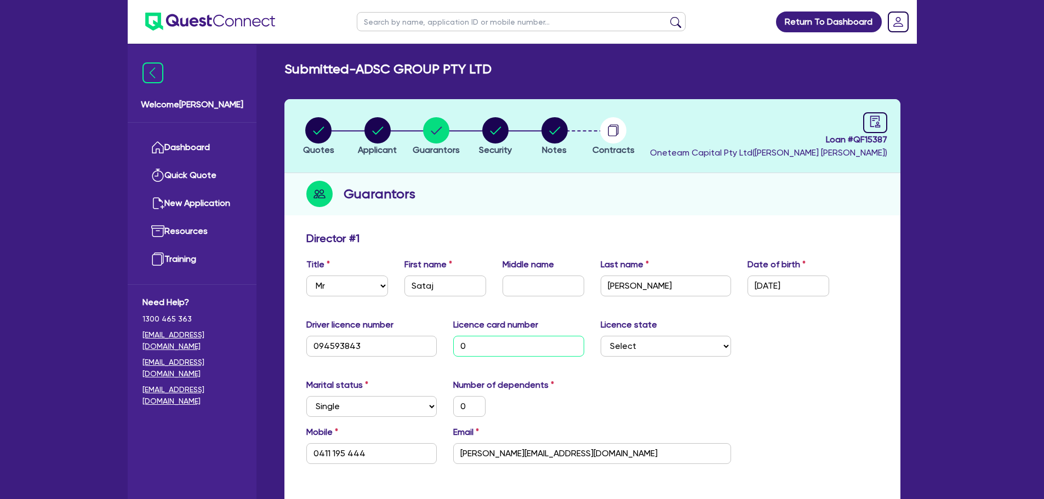
type input "0"
type input "0411 195 444"
type input "0DF"
type input "0"
type input "0411 195 444"
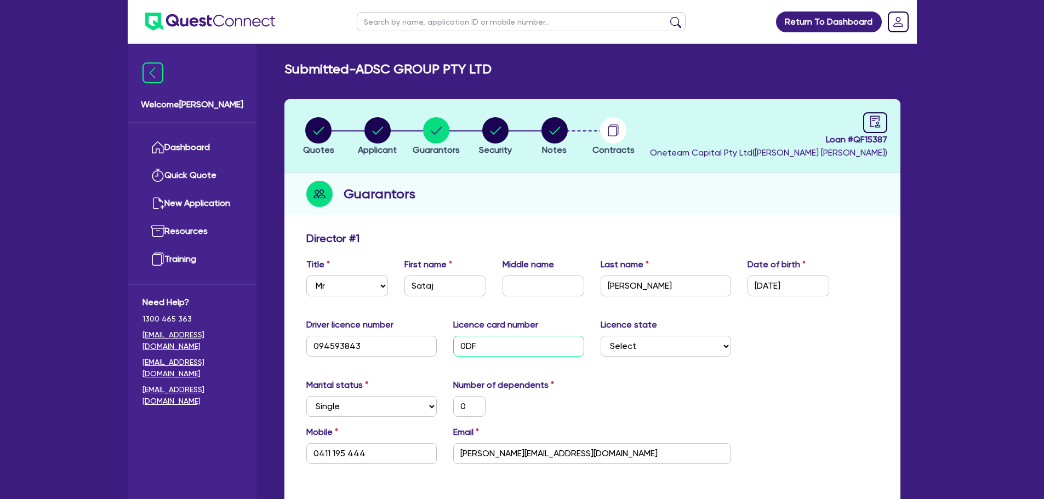
type input "0DFA"
type input "0"
type input "0411 195 444"
type input "0DFA3"
type input "0"
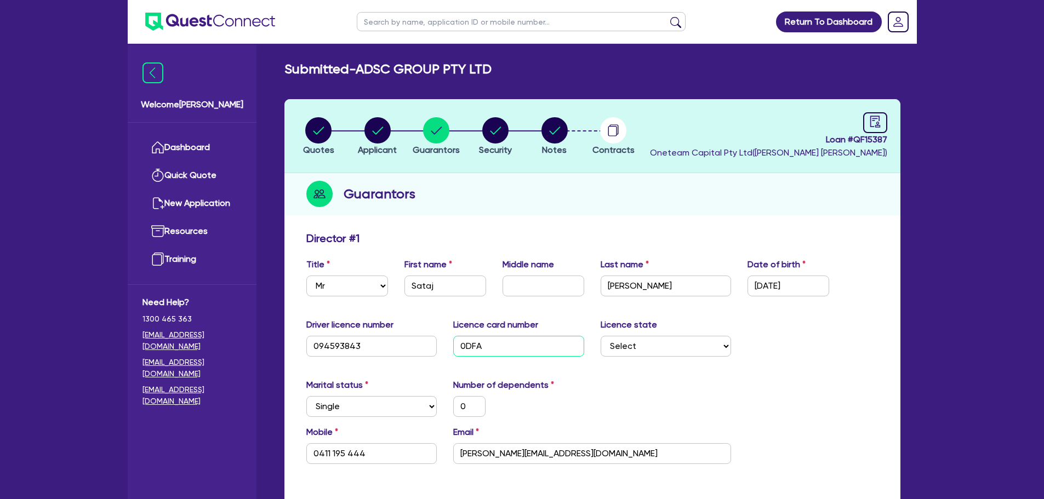
type input "0411 195 444"
type input "0DFA37"
type input "0"
type input "0411 195 444"
type input "0DFA370"
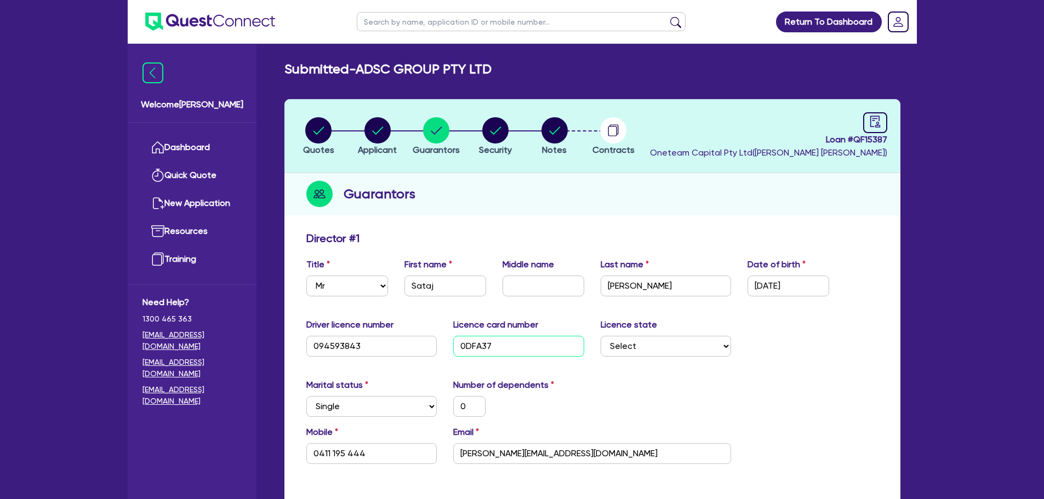
type input "0"
type input "0411 195 444"
type input "0DFA370F"
type input "0"
type input "0411 195 444"
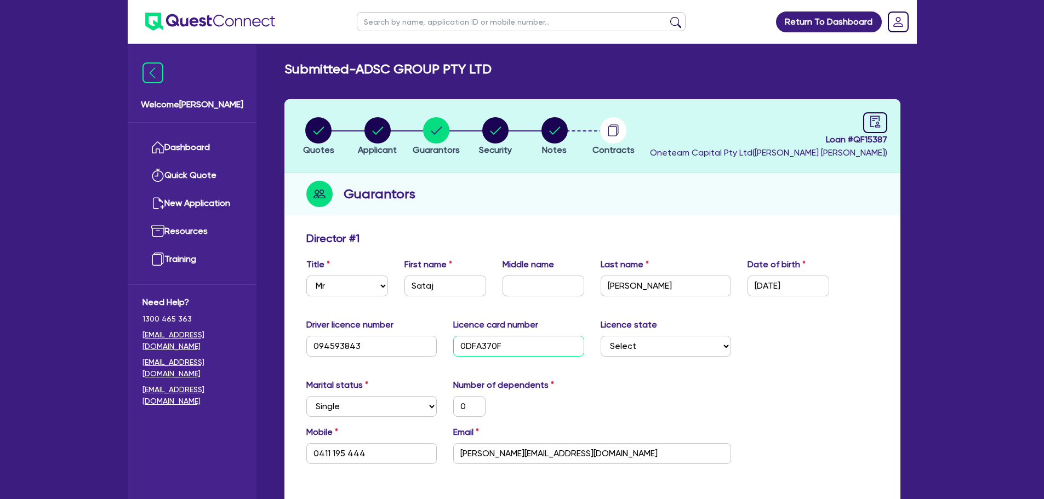
type input "0DFA370FA"
type input "0"
type input "0411 195 444"
type input "0DFA370FA2"
type input "0"
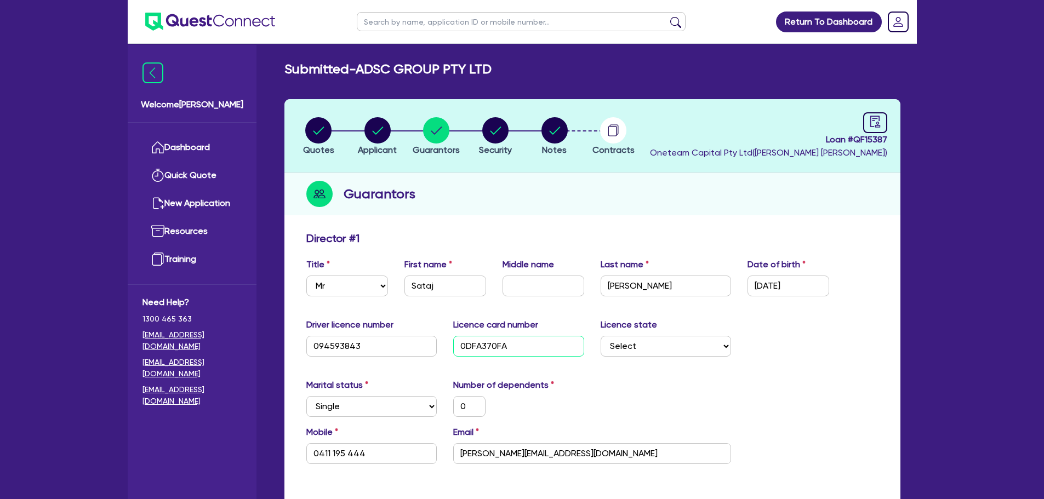
type input "0411 195 444"
type input "0DFA370FA2"
click at [686, 305] on div "Title Select Mr Mrs Ms Miss Dr First name Sataj Middle name Last name Singh Dat…" at bounding box center [592, 281] width 589 height 47
click at [871, 123] on icon "audit" at bounding box center [875, 122] width 10 height 12
select select "SUBMITTED_AMENDED"
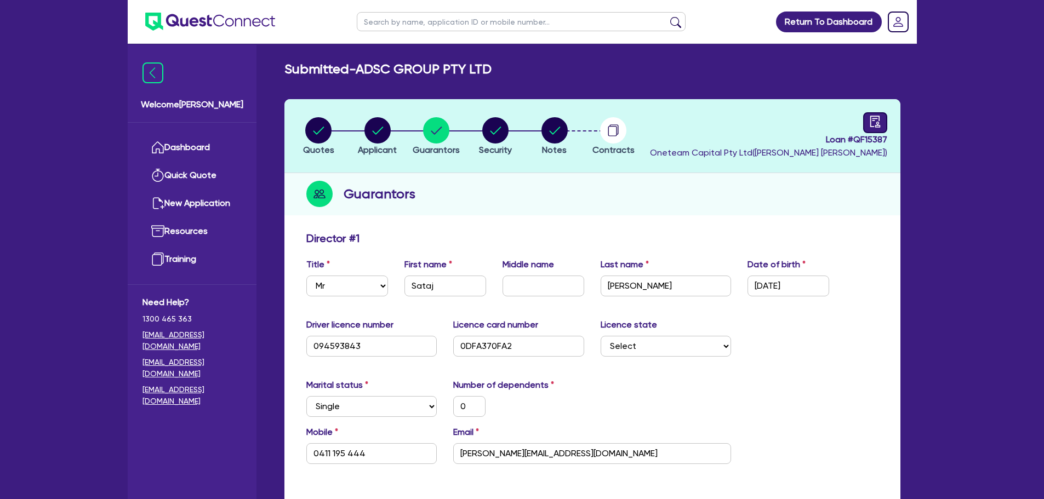
select select "Other"
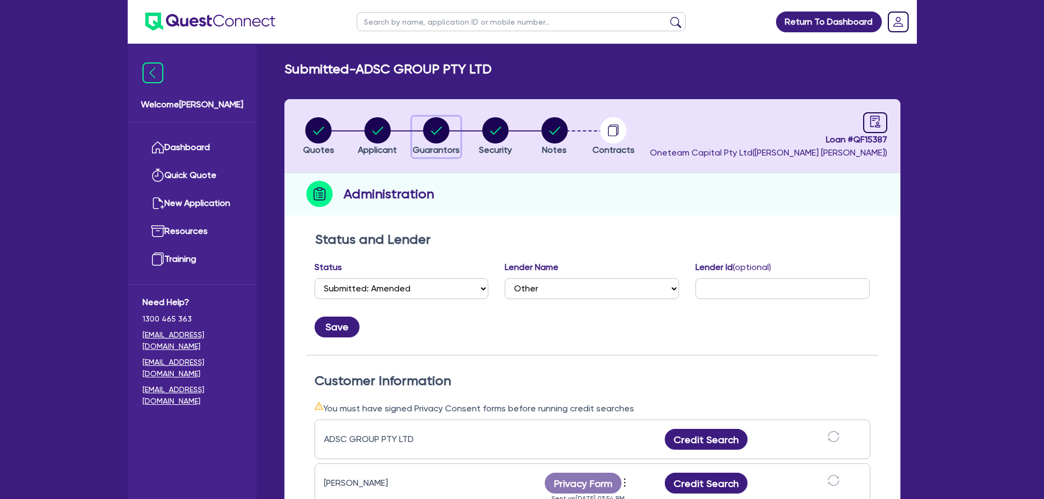
click at [431, 130] on circle "button" at bounding box center [436, 130] width 26 height 26
select select "MR"
select select "SINGLE"
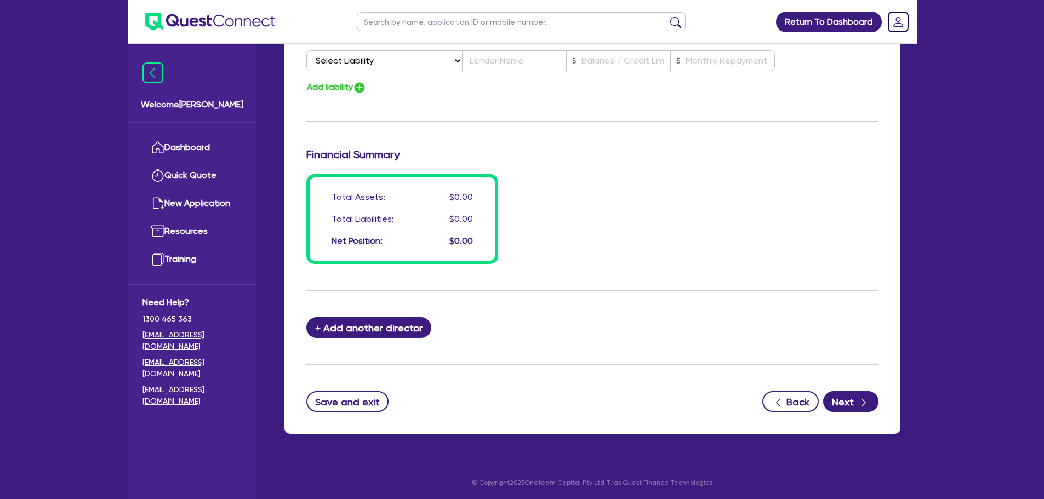
scroll to position [780, 0]
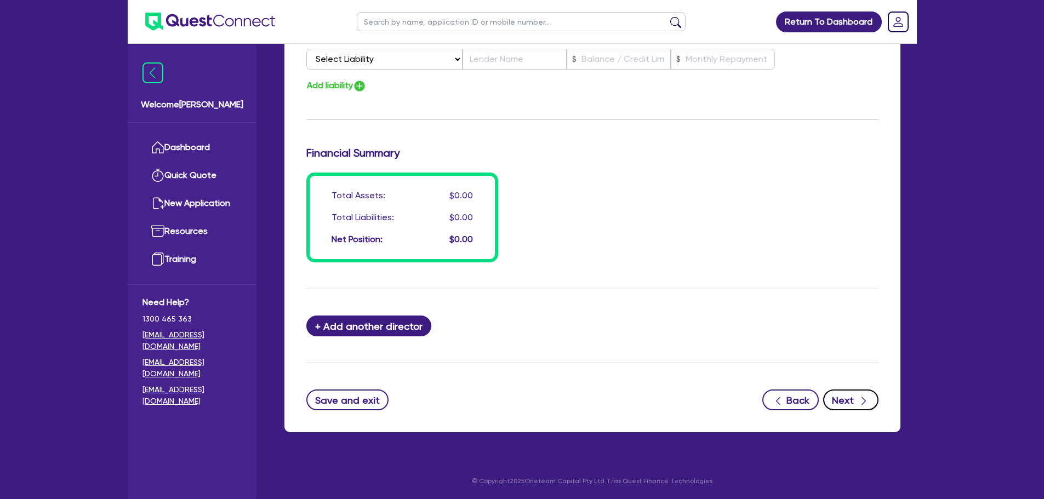
click at [852, 400] on button "Next" at bounding box center [850, 400] width 55 height 21
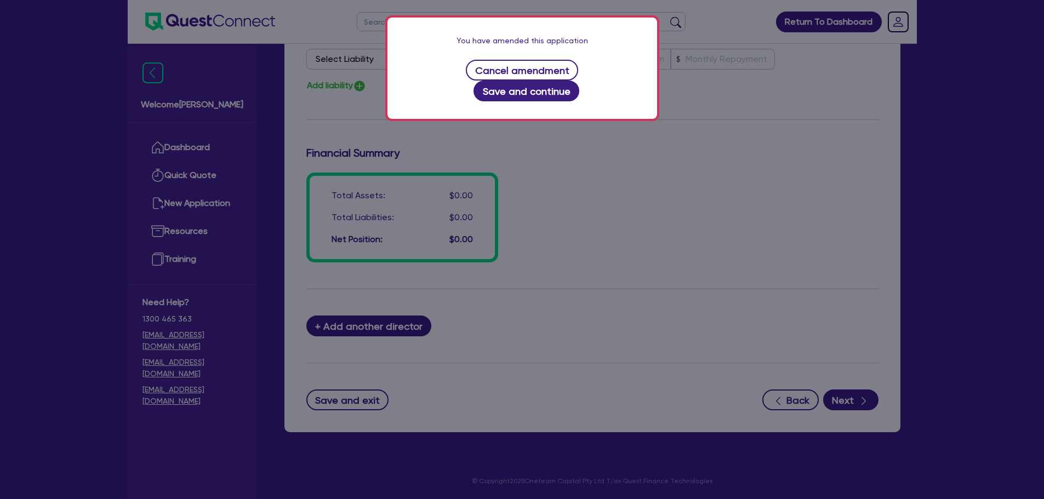
click at [601, 82] on div "You have amended this application Cancel amendment Save and continue" at bounding box center [523, 68] width 270 height 101
click at [579, 81] on button "Save and continue" at bounding box center [527, 91] width 106 height 21
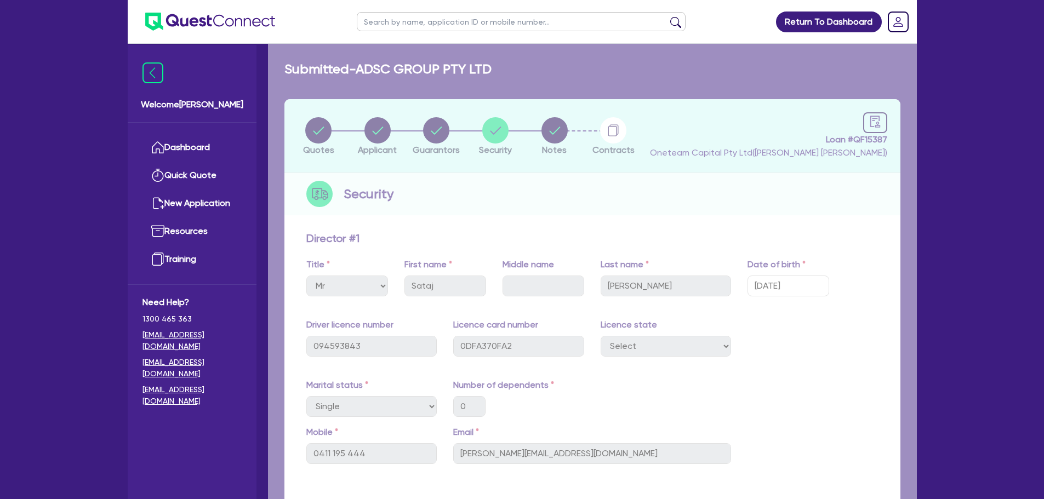
select select "CARS_AND_LIGHT_TRUCKS"
select select "PASSENGER_VEHICLES"
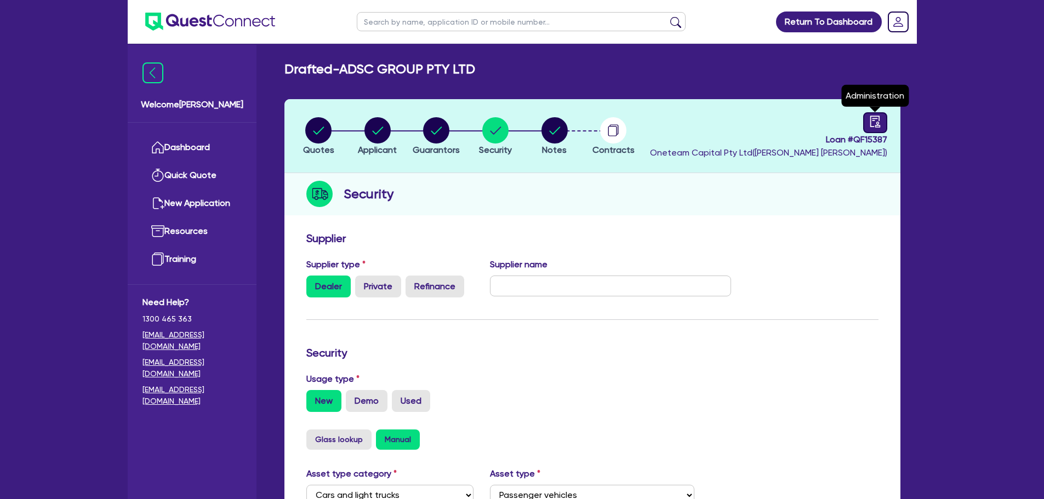
click at [868, 123] on link at bounding box center [875, 122] width 24 height 21
select select "DRAFTED_AMENDED"
select select "Other"
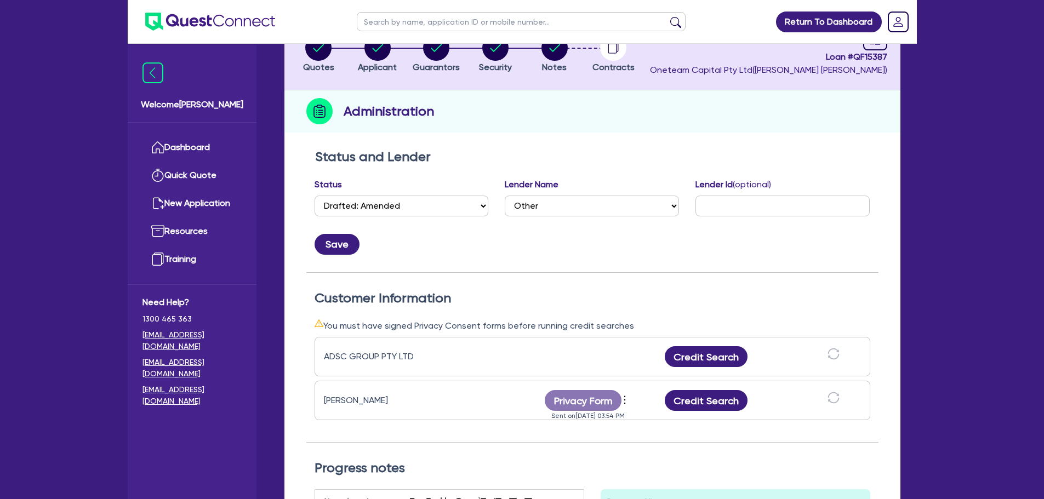
scroll to position [164, 0]
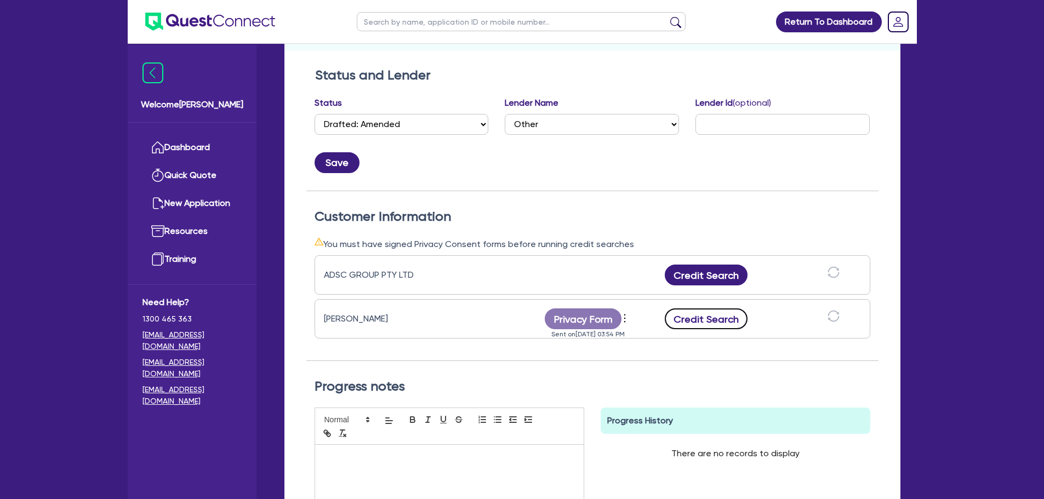
click at [720, 318] on button "Credit Search" at bounding box center [706, 319] width 83 height 21
click at [697, 320] on button "Credit Report" at bounding box center [706, 319] width 100 height 21
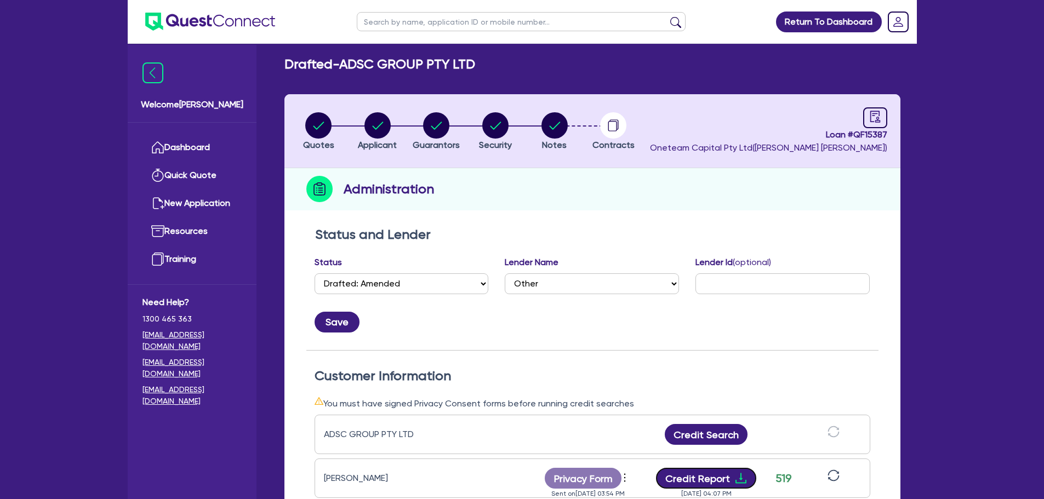
scroll to position [0, 0]
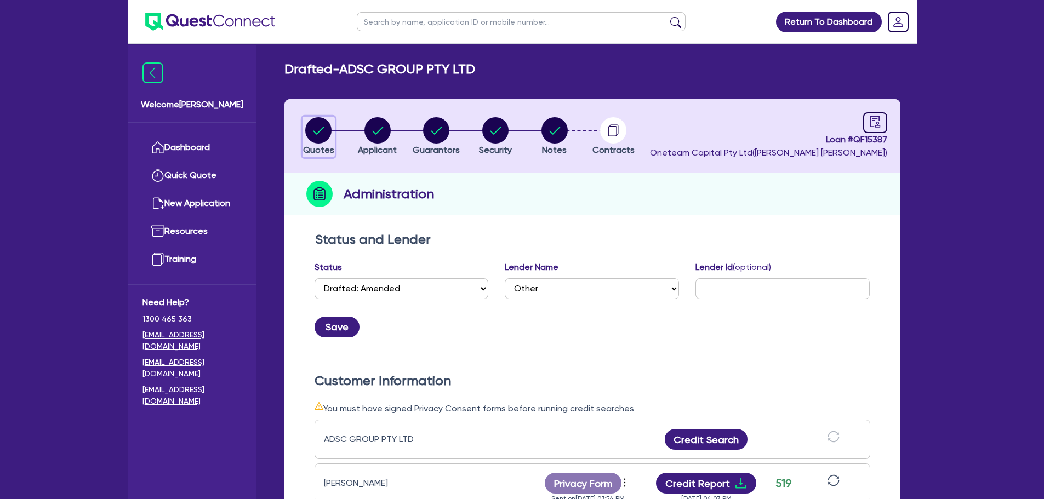
click at [327, 127] on circle "button" at bounding box center [318, 130] width 26 height 26
select select "CARS_AND_LIGHT_TRUCKS"
select select "PASSENGER_VEHICLES"
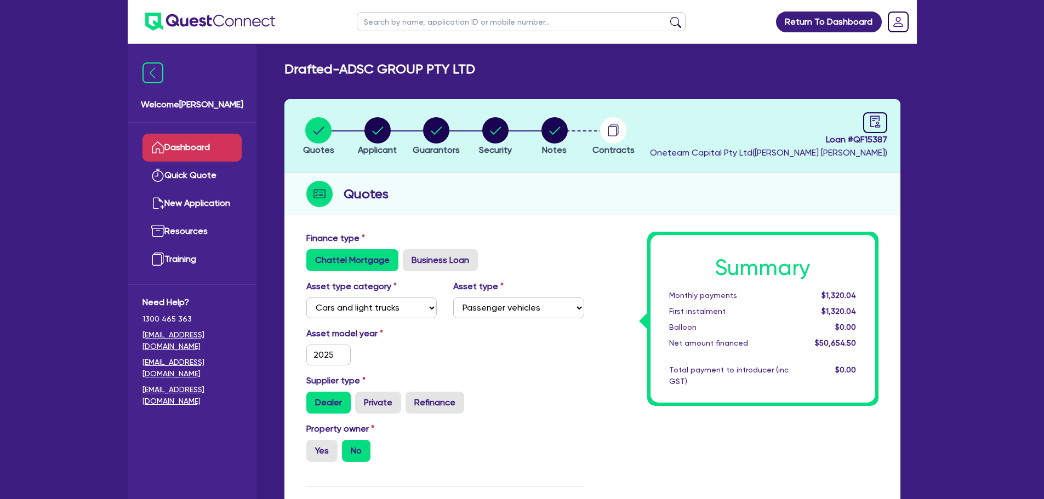
click at [205, 147] on link "Dashboard" at bounding box center [192, 148] width 99 height 28
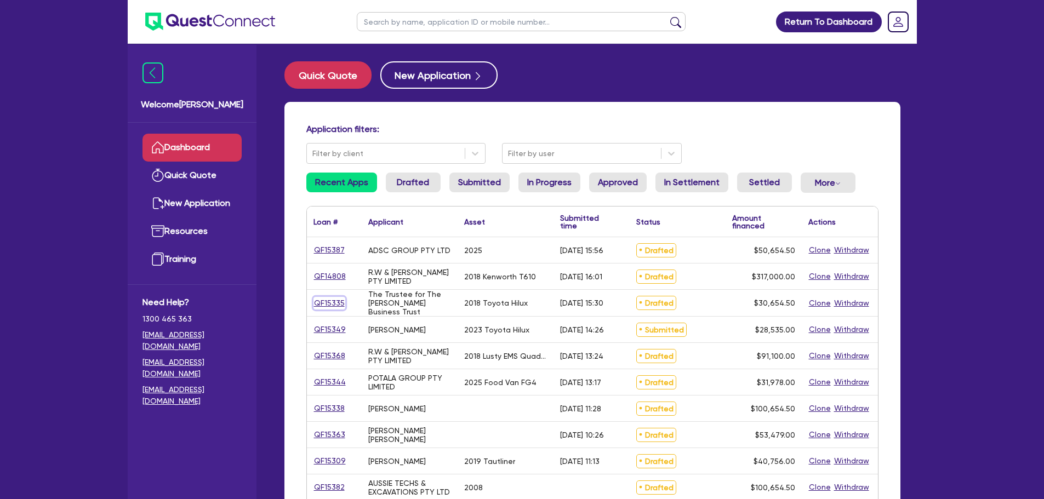
click at [327, 306] on link "QF15335" at bounding box center [330, 303] width 32 height 13
select select "CARS_AND_LIGHT_TRUCKS"
select select "PASSENGER_VEHICLES"
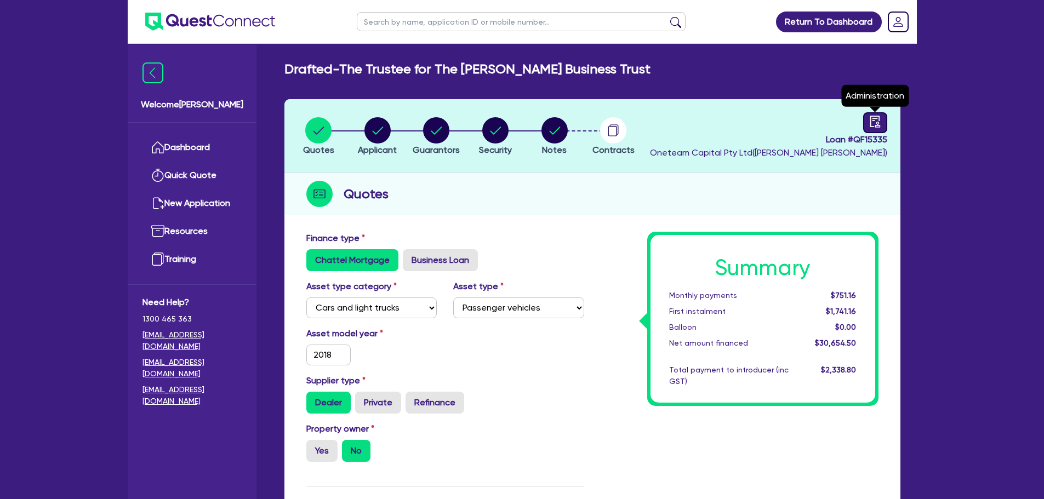
click at [880, 122] on icon "audit" at bounding box center [875, 122] width 12 height 12
select select "DRAFTED_AMENDED"
select select "Other"
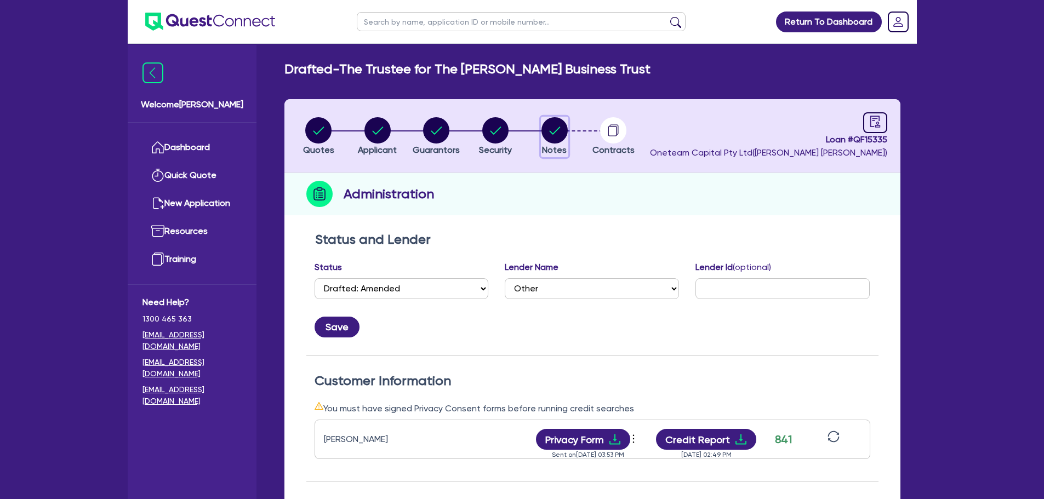
click at [552, 126] on circle "button" at bounding box center [555, 130] width 26 height 26
select select "Other"
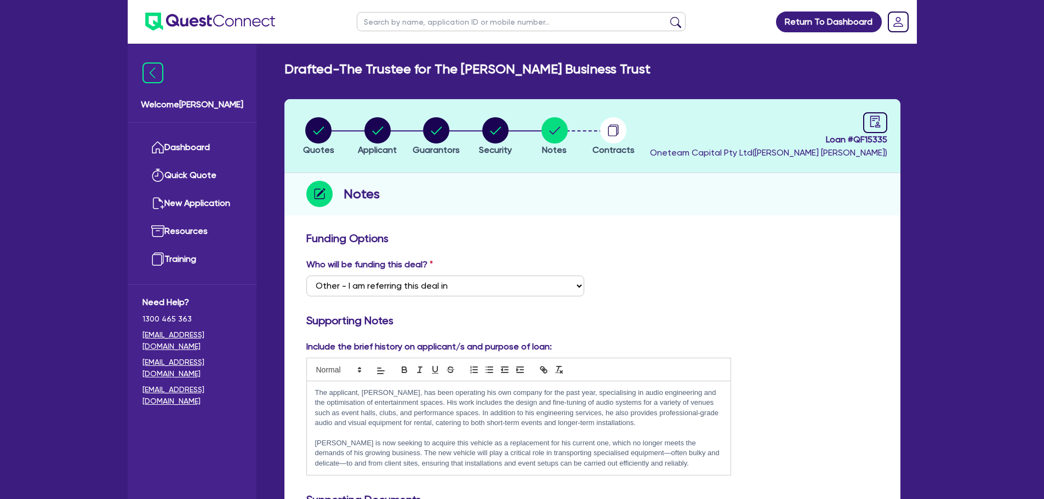
click at [645, 241] on h3 "Funding Options" at bounding box center [592, 238] width 572 height 13
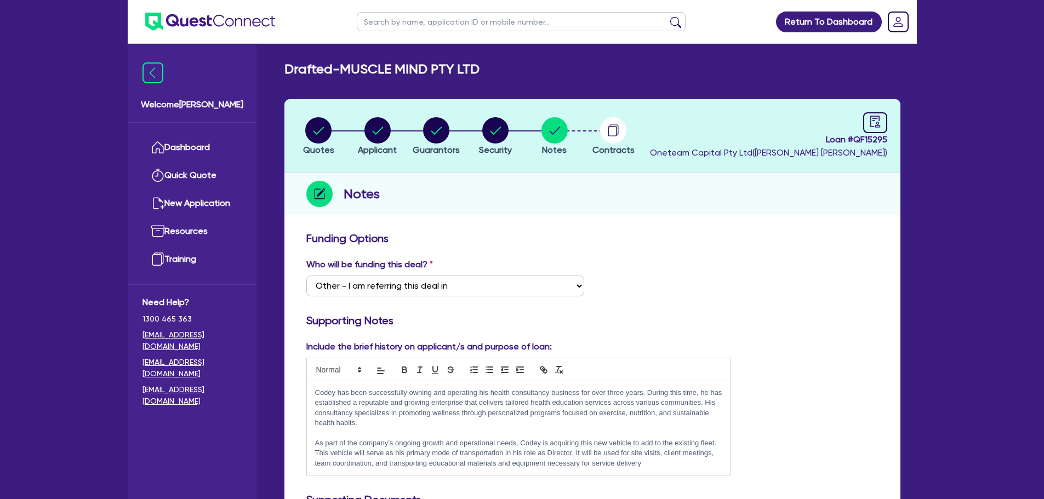
select select "Other"
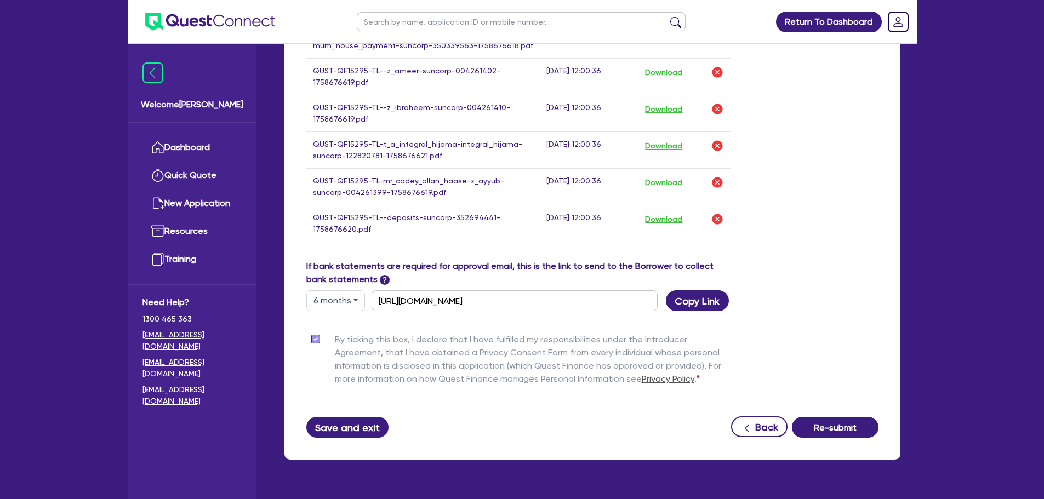
scroll to position [1375, 0]
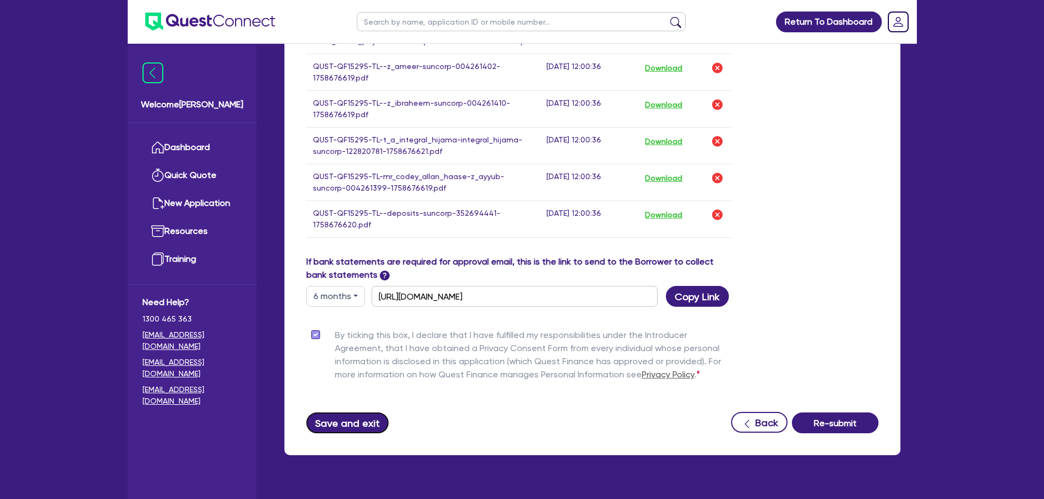
click at [367, 413] on button "Save and exit" at bounding box center [347, 423] width 83 height 21
